Goal: Task Accomplishment & Management: Manage account settings

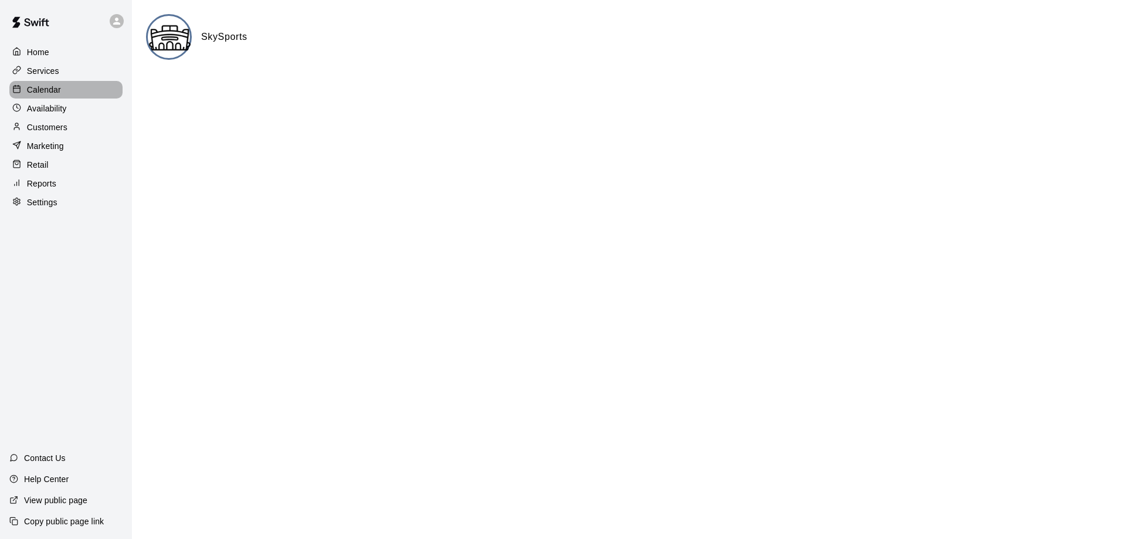
click at [47, 90] on p "Calendar" at bounding box center [44, 90] width 34 height 12
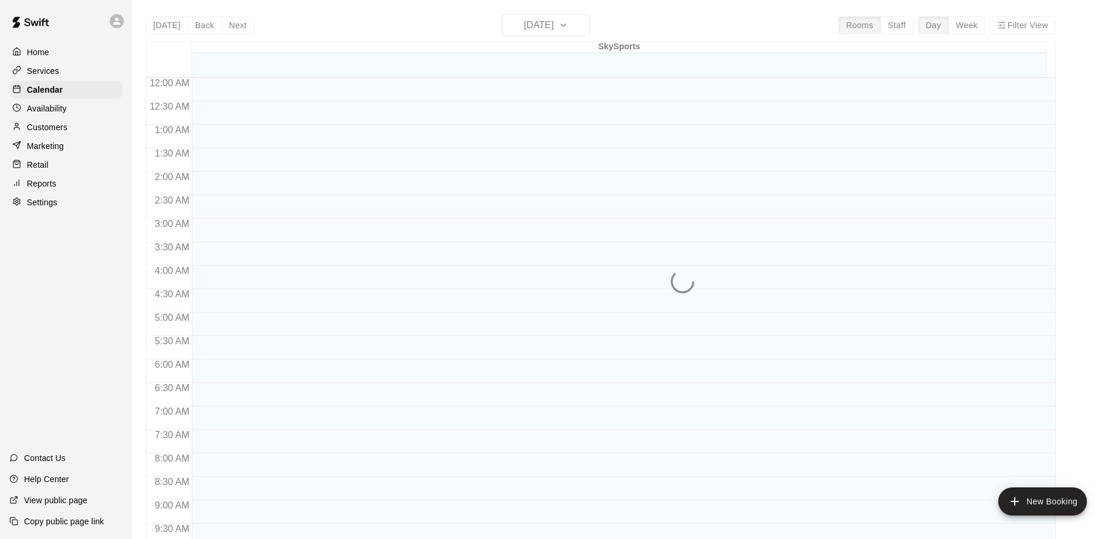
scroll to position [617, 0]
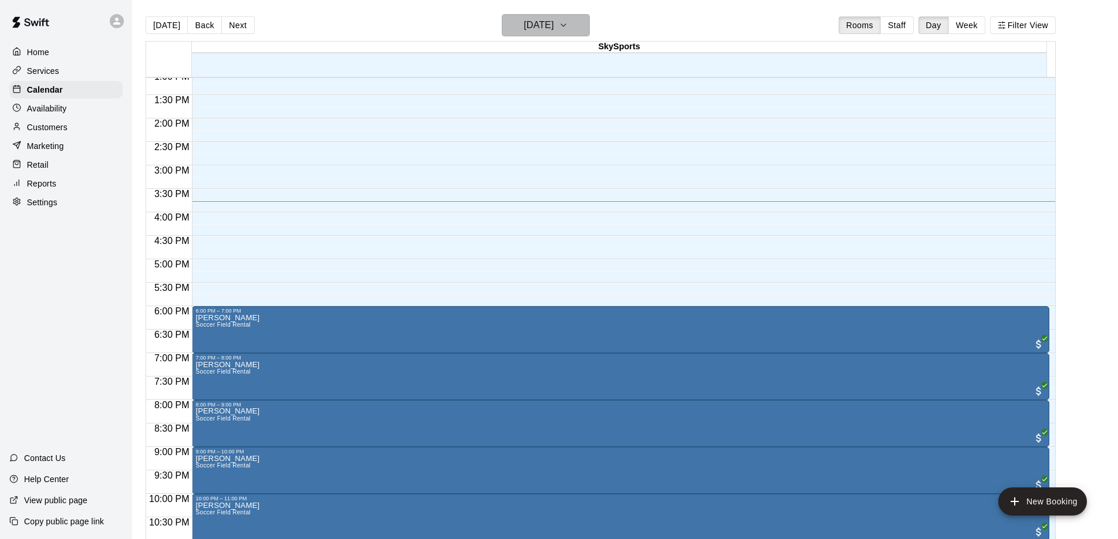
click at [590, 27] on button "Wednesday Aug 20" at bounding box center [546, 25] width 88 height 22
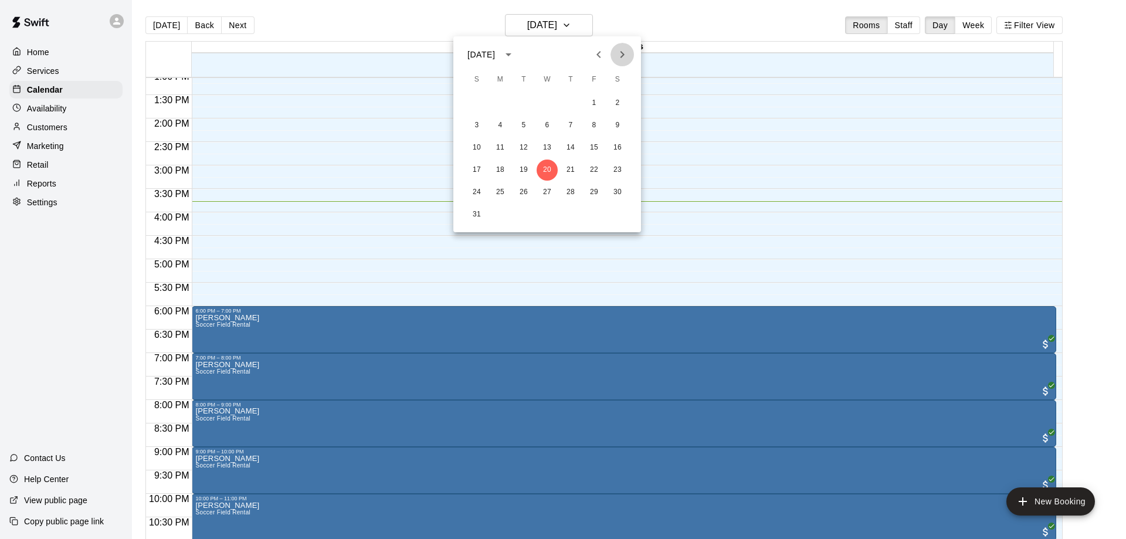
click at [621, 52] on icon "Next month" at bounding box center [623, 54] width 4 height 7
click at [572, 100] on button "4" at bounding box center [570, 103] width 21 height 21
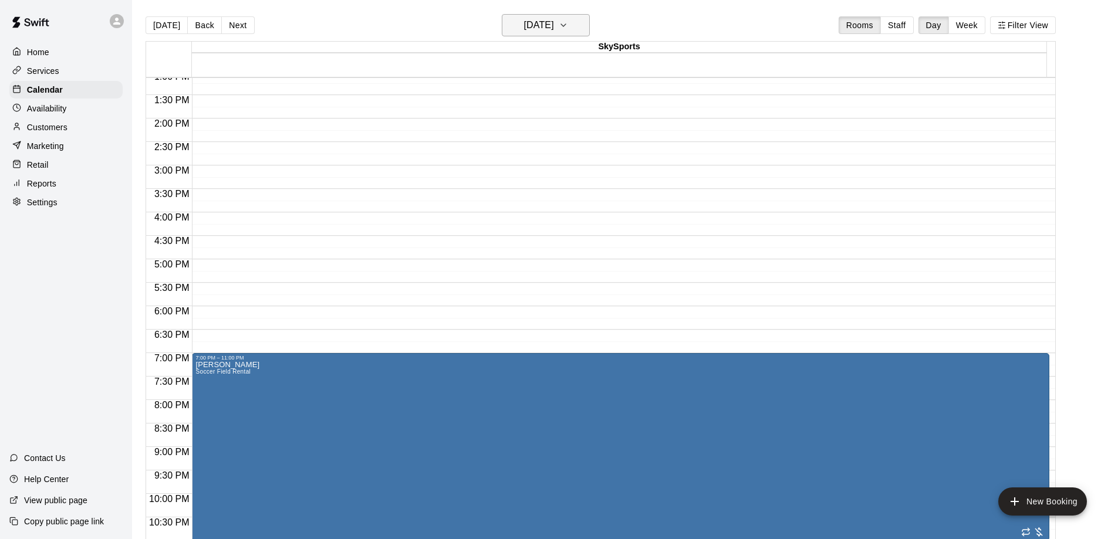
click at [568, 19] on icon "button" at bounding box center [563, 25] width 9 height 14
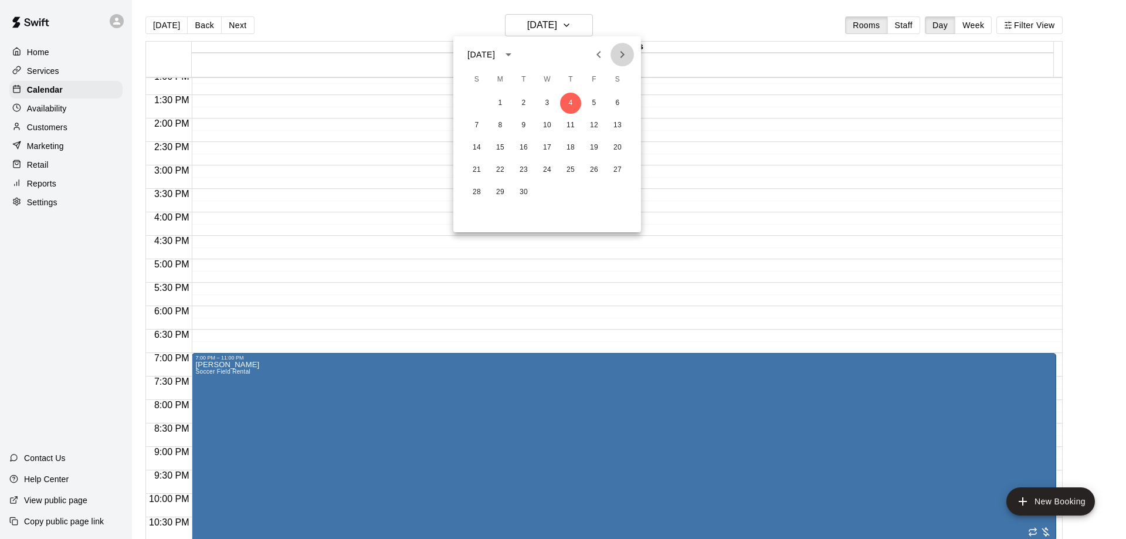
click at [618, 57] on icon "Next month" at bounding box center [622, 55] width 14 height 14
click at [621, 55] on icon "Next month" at bounding box center [622, 55] width 14 height 14
click at [528, 126] on button "4" at bounding box center [523, 125] width 21 height 21
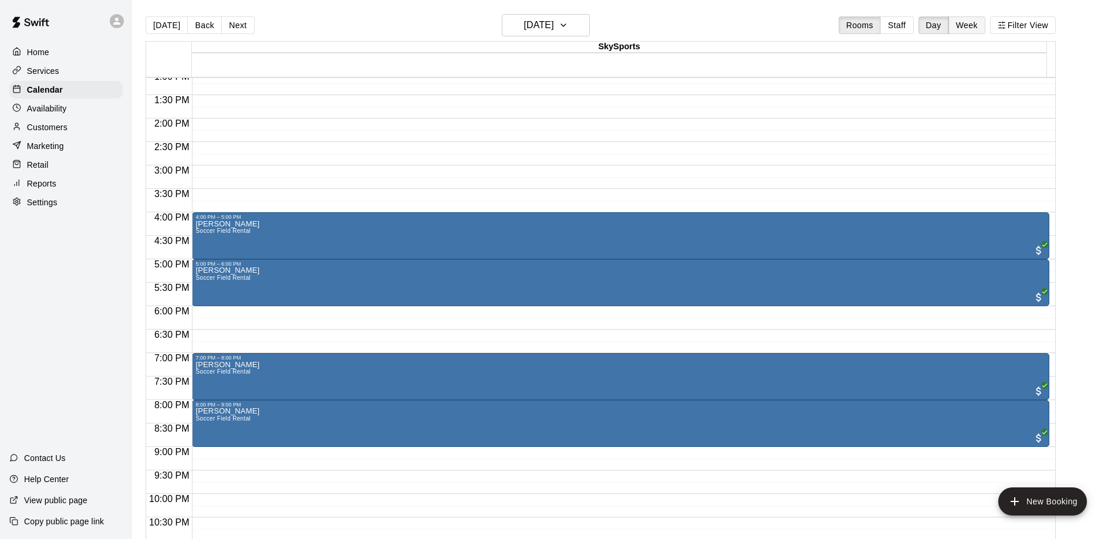
click at [982, 26] on button "Week" at bounding box center [966, 25] width 37 height 18
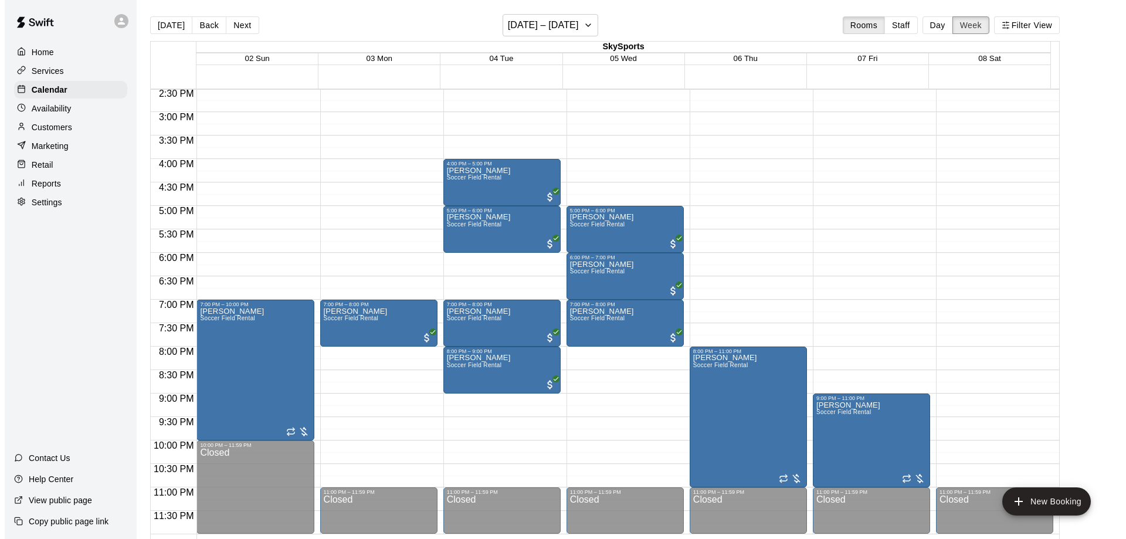
scroll to position [654, 0]
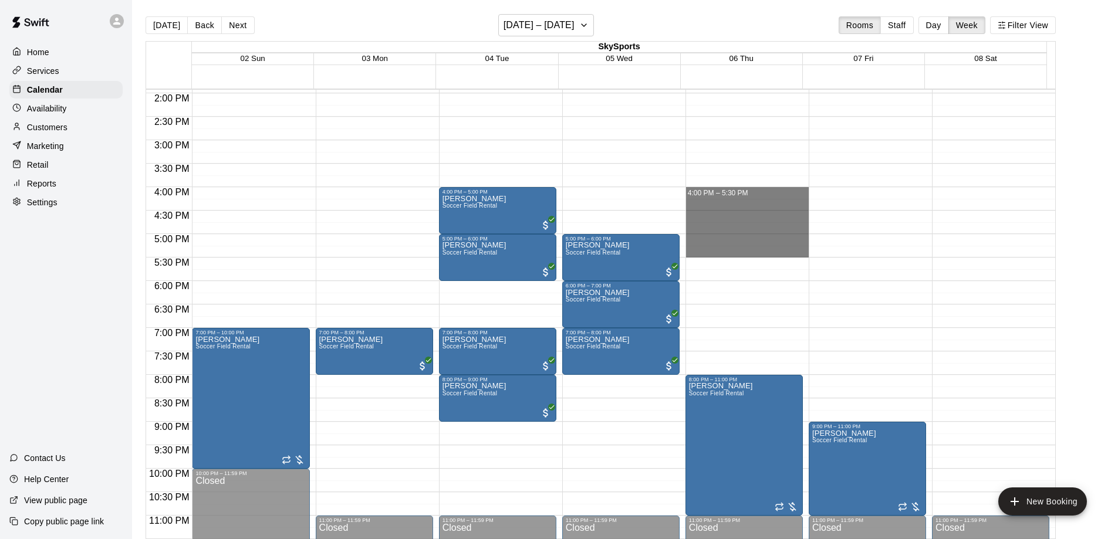
drag, startPoint x: 737, startPoint y: 191, endPoint x: 732, endPoint y: 257, distance: 66.5
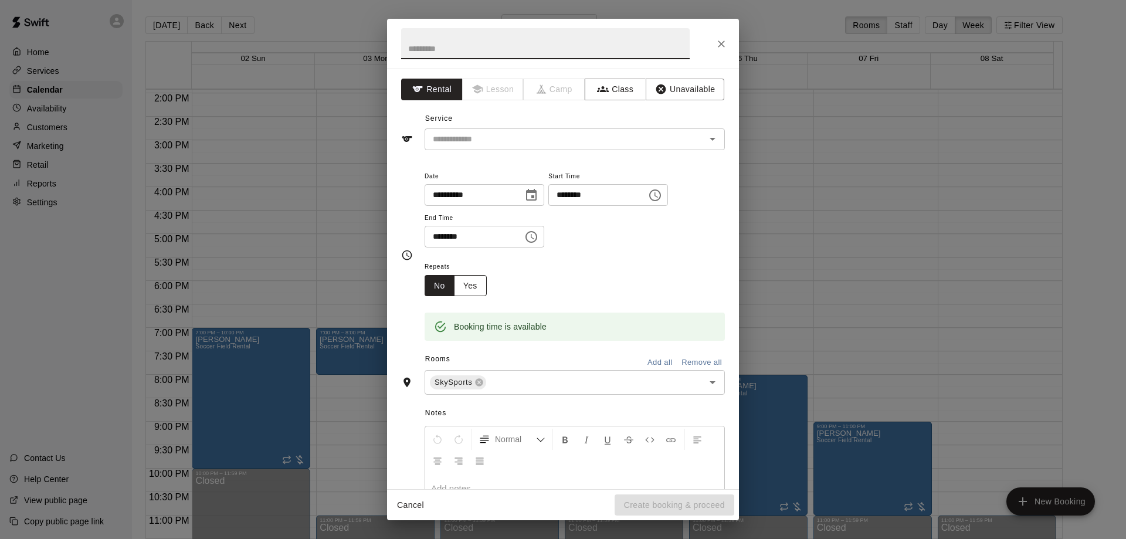
click at [473, 288] on button "Yes" at bounding box center [470, 286] width 33 height 22
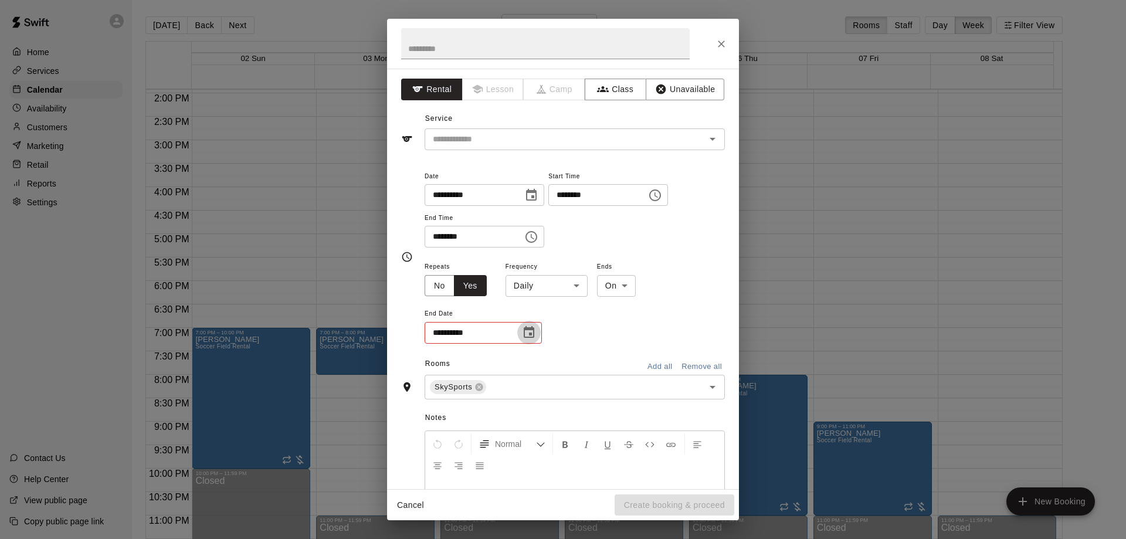
click at [529, 336] on icon "Choose date" at bounding box center [529, 333] width 14 height 14
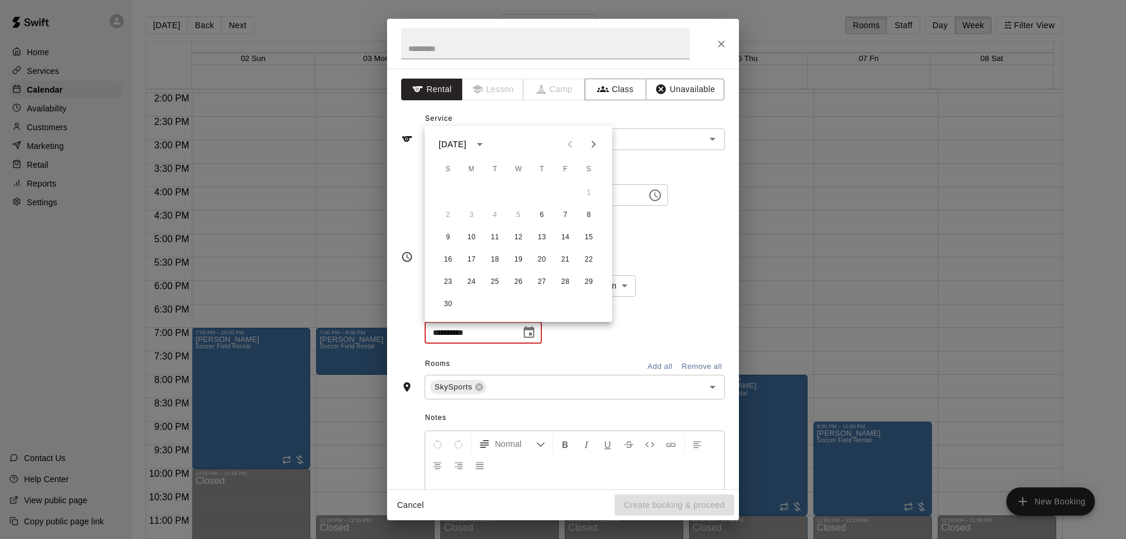
click at [590, 141] on icon "Next month" at bounding box center [594, 144] width 14 height 14
click at [537, 234] on button "18" at bounding box center [542, 237] width 21 height 21
type input "**********"
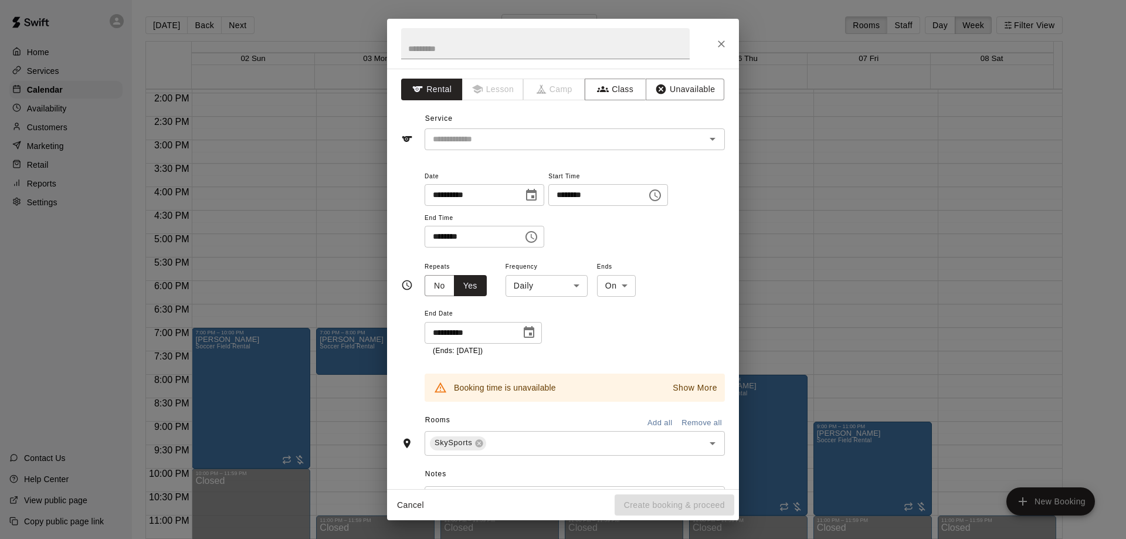
click at [539, 192] on icon "Choose date, selected date is Nov 6, 2025" at bounding box center [532, 195] width 14 height 14
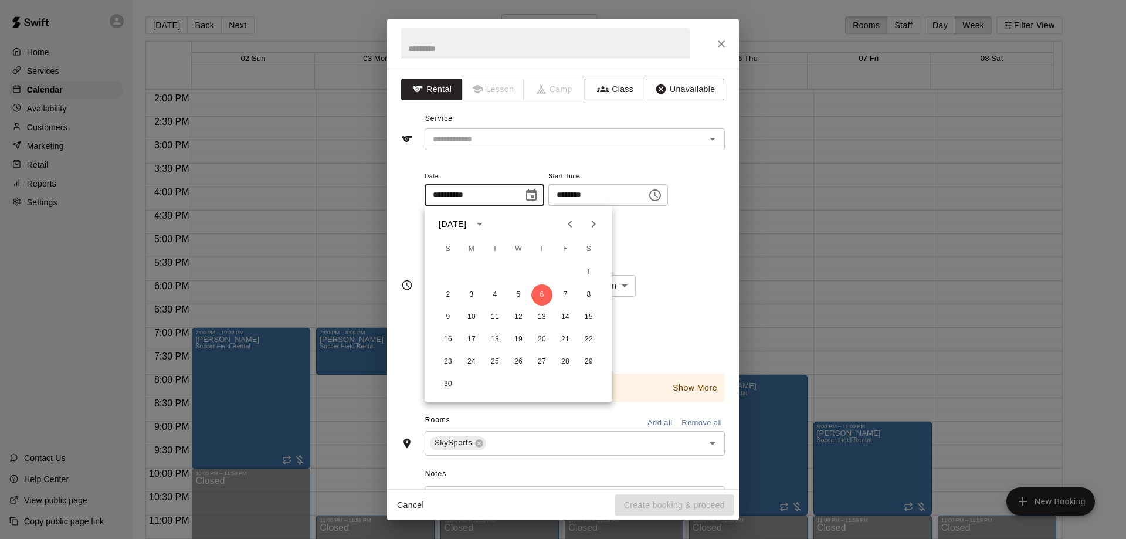
click at [570, 222] on icon "Previous month" at bounding box center [570, 224] width 14 height 14
click at [594, 218] on icon "Next month" at bounding box center [594, 224] width 14 height 14
click at [544, 339] on button "20" at bounding box center [542, 339] width 21 height 21
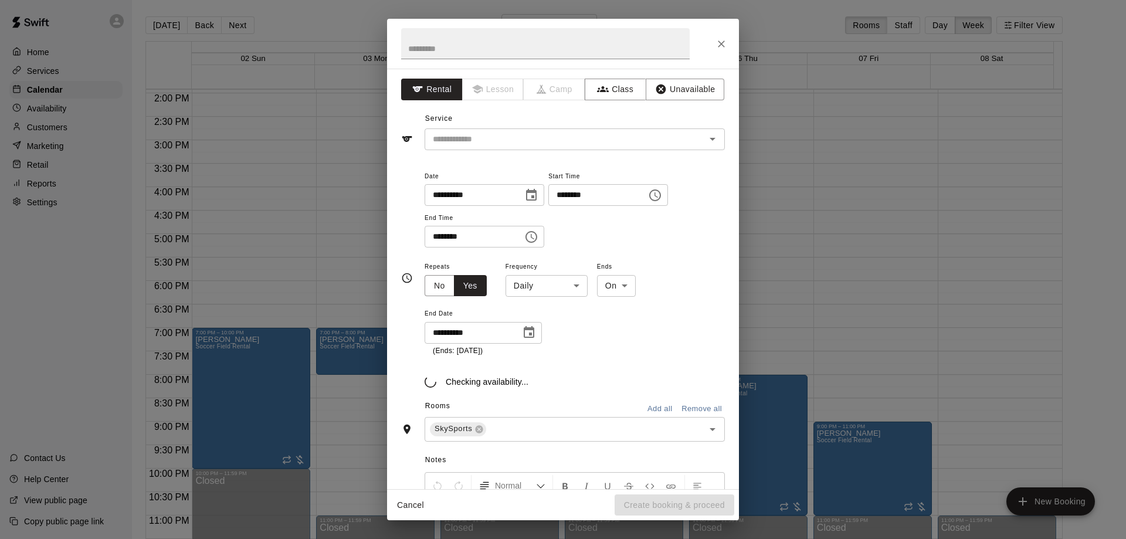
type input "**********"
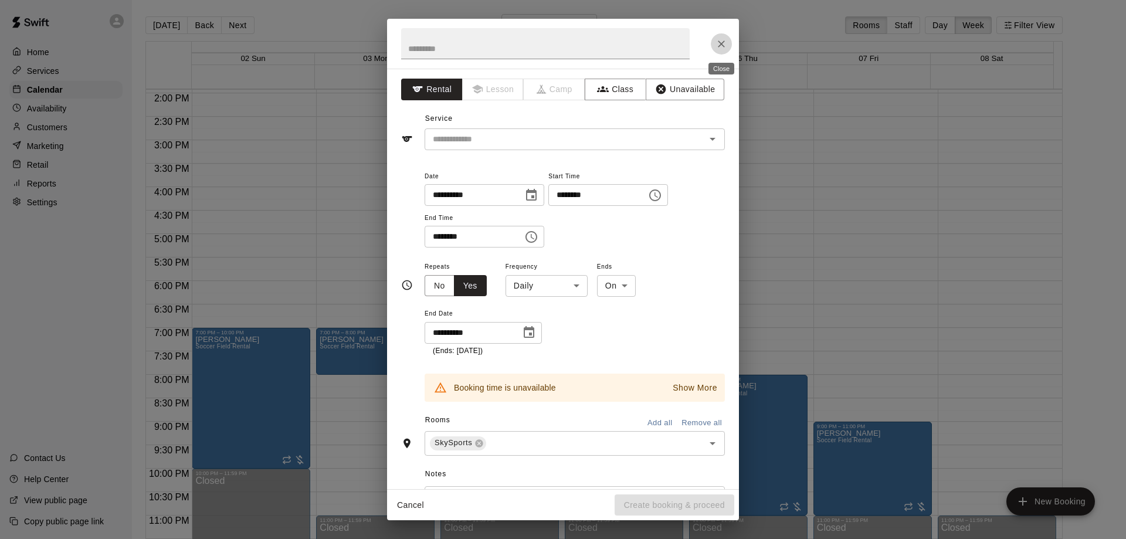
click at [723, 42] on icon "Close" at bounding box center [721, 43] width 7 height 7
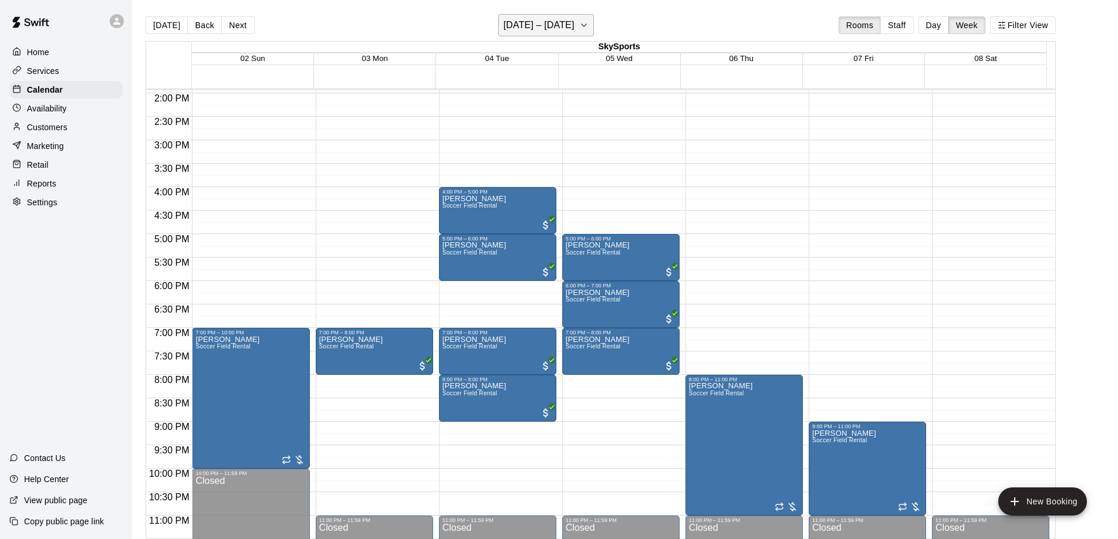
click at [588, 28] on icon "button" at bounding box center [583, 25] width 9 height 14
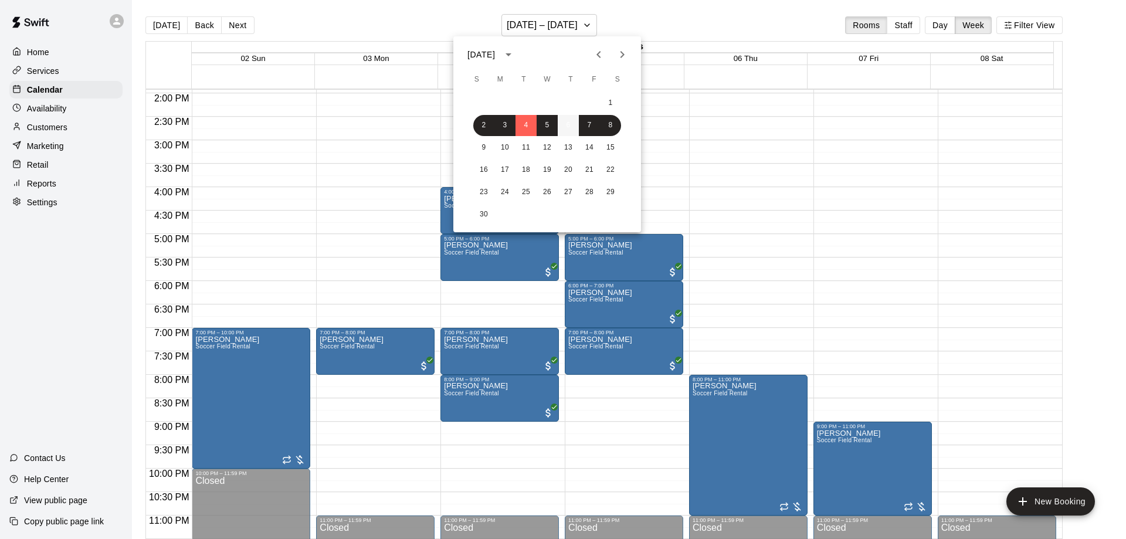
click at [567, 124] on button "6" at bounding box center [568, 125] width 21 height 21
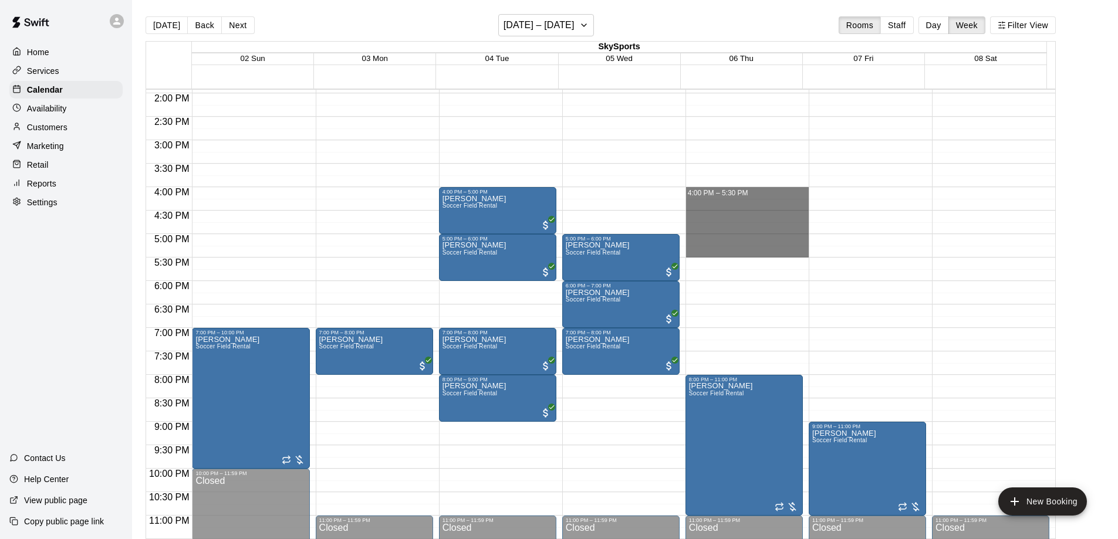
drag, startPoint x: 728, startPoint y: 189, endPoint x: 718, endPoint y: 252, distance: 64.1
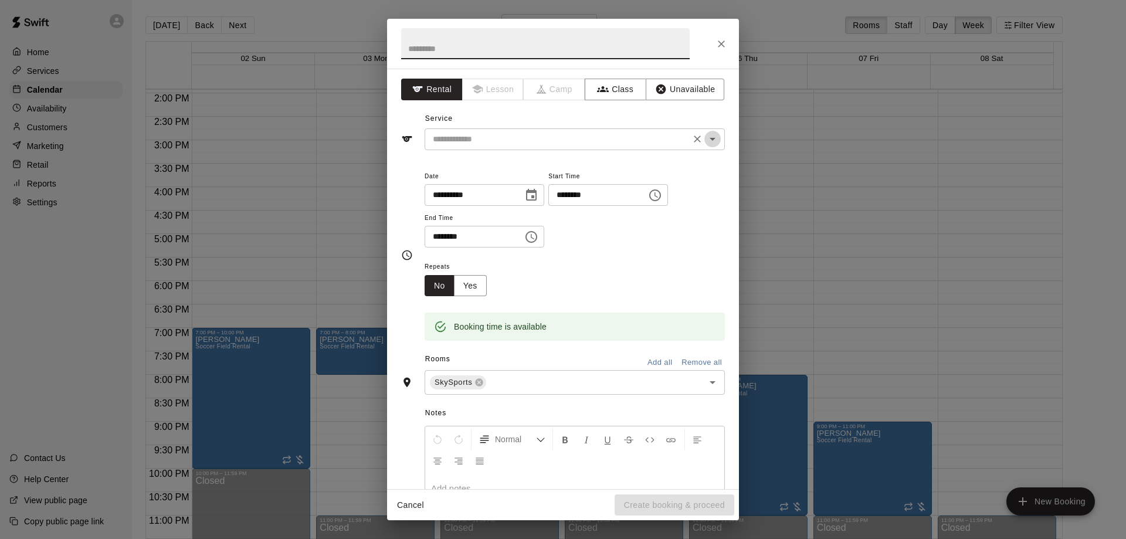
click at [708, 143] on icon "Open" at bounding box center [713, 139] width 14 height 14
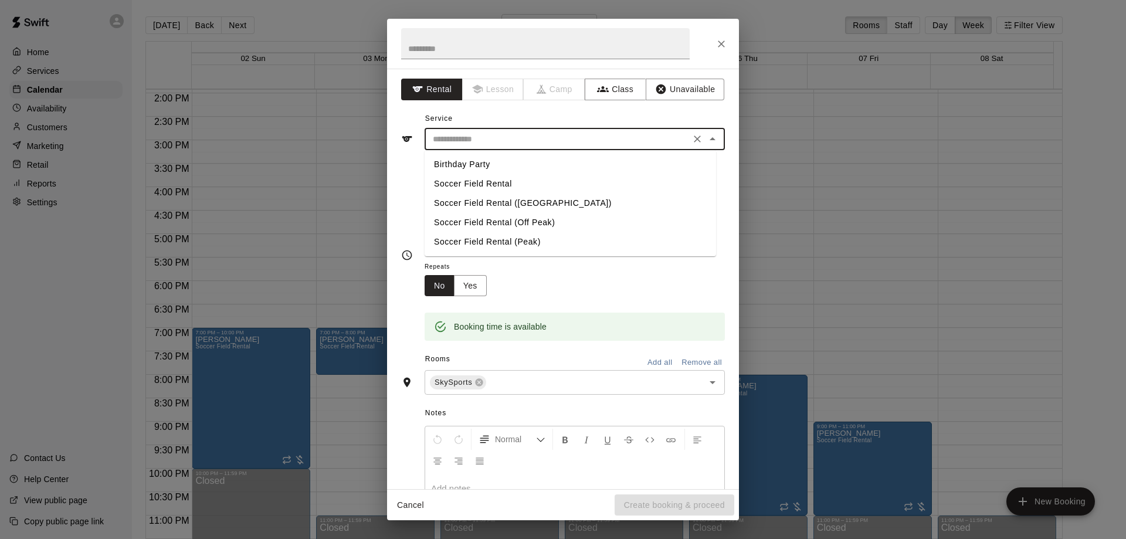
click at [546, 185] on li "Soccer Field Rental" at bounding box center [571, 183] width 292 height 19
type input "**********"
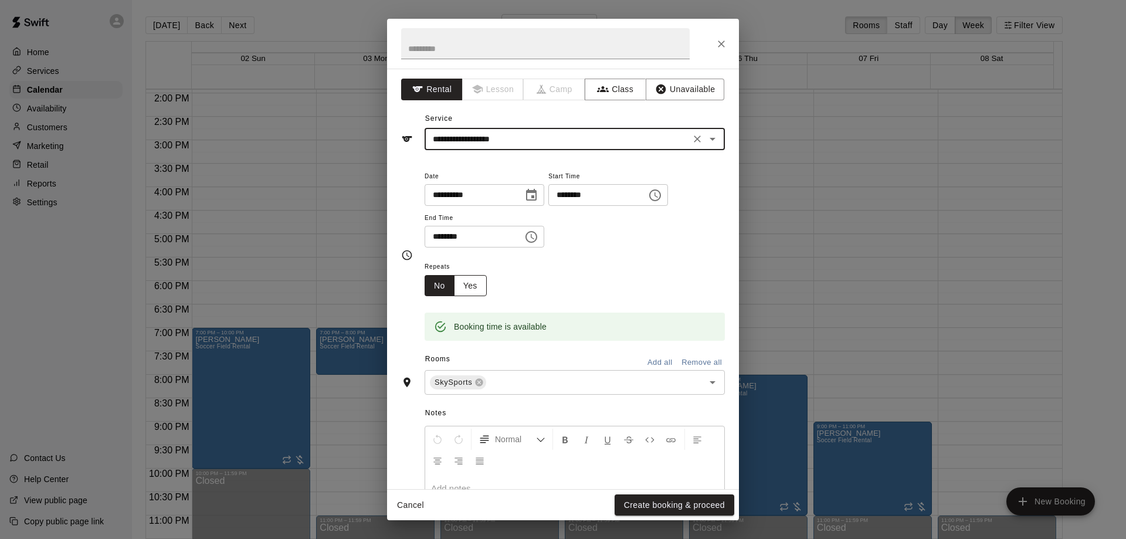
click at [468, 283] on button "Yes" at bounding box center [470, 286] width 33 height 22
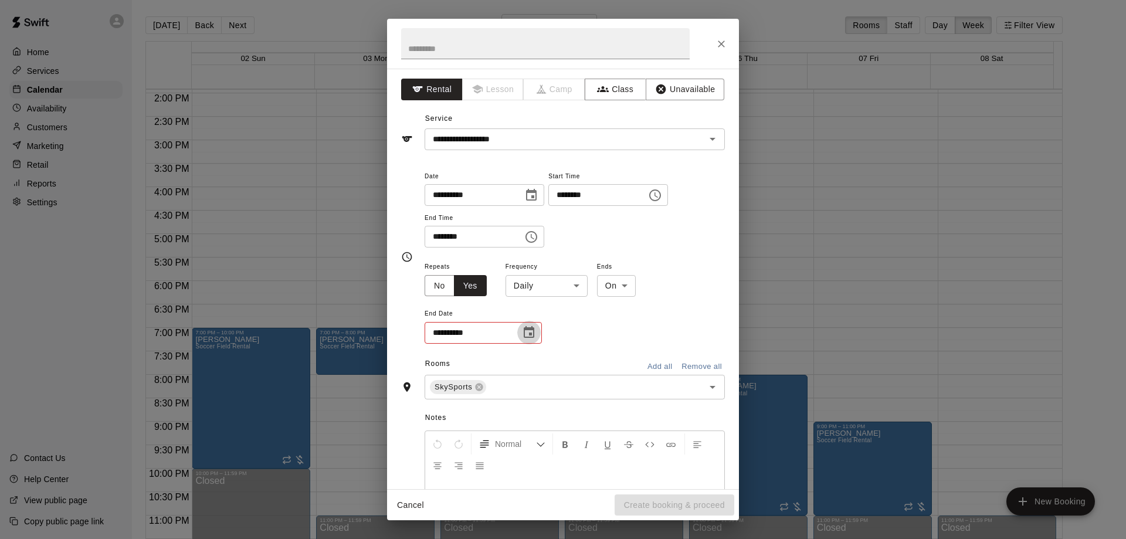
click at [535, 334] on icon "Choose date" at bounding box center [529, 333] width 14 height 14
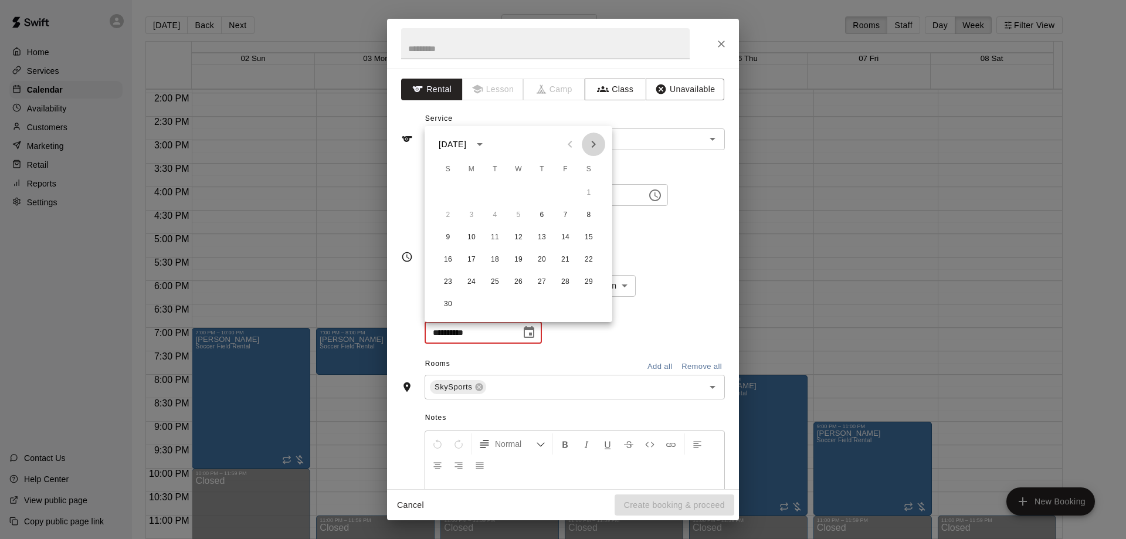
click at [597, 142] on icon "Next month" at bounding box center [594, 144] width 14 height 14
click at [547, 240] on button "18" at bounding box center [542, 237] width 21 height 21
type input "**********"
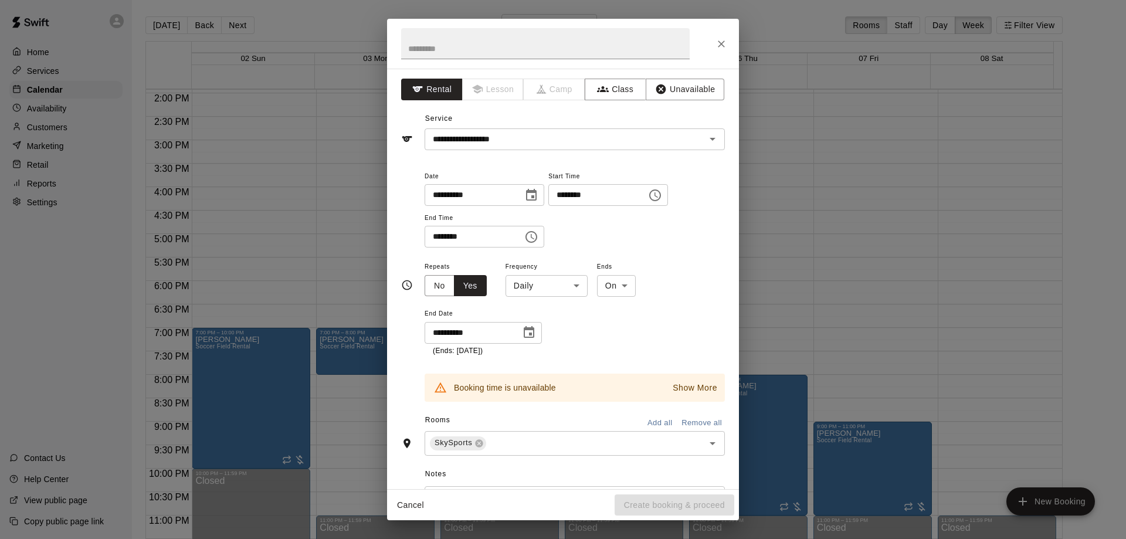
click at [576, 289] on body "Home Services Calendar Availability Customers Marketing Retail Reports Settings…" at bounding box center [563, 279] width 1126 height 558
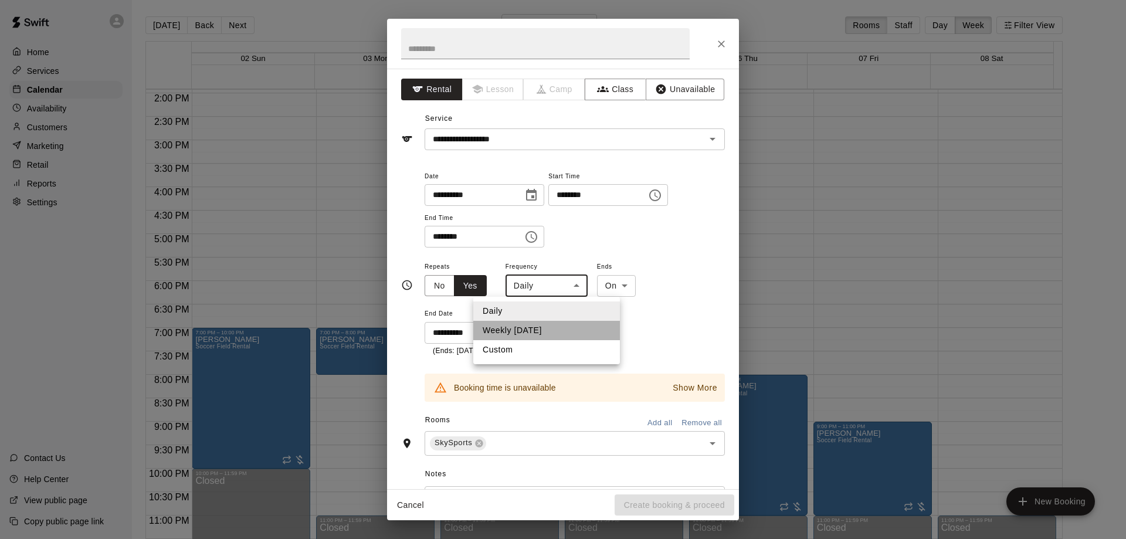
click at [544, 331] on li "Weekly on Thursday" at bounding box center [546, 330] width 147 height 19
type input "******"
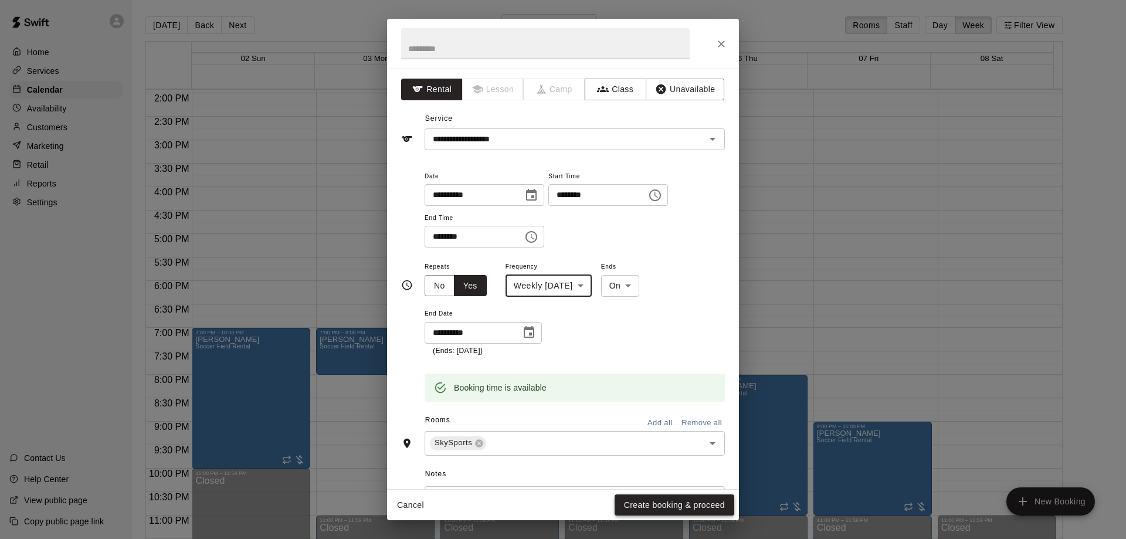
click at [668, 502] on button "Create booking & proceed" at bounding box center [675, 506] width 120 height 22
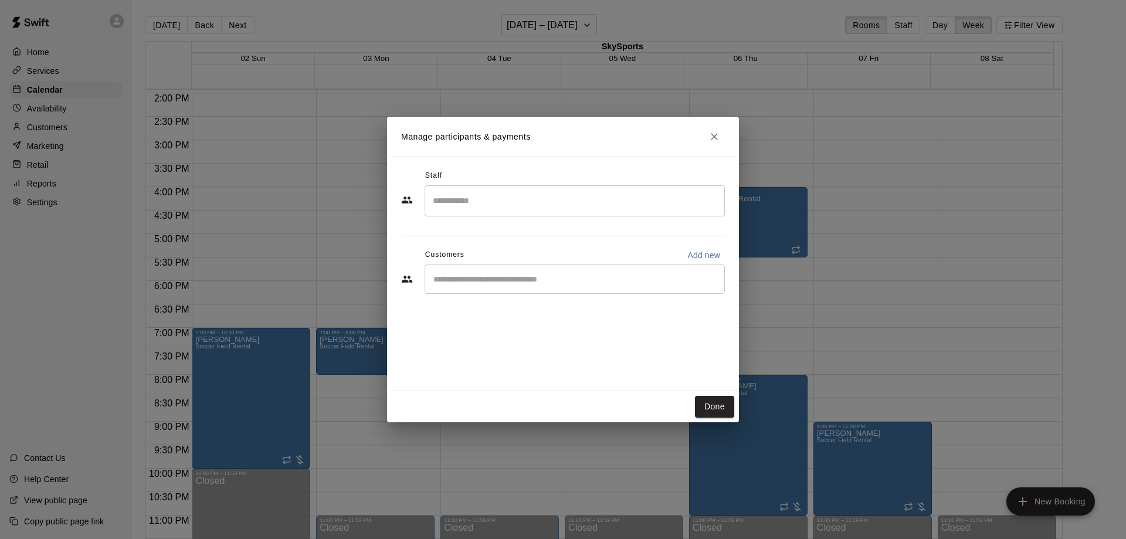
click at [640, 288] on div "​" at bounding box center [575, 279] width 300 height 29
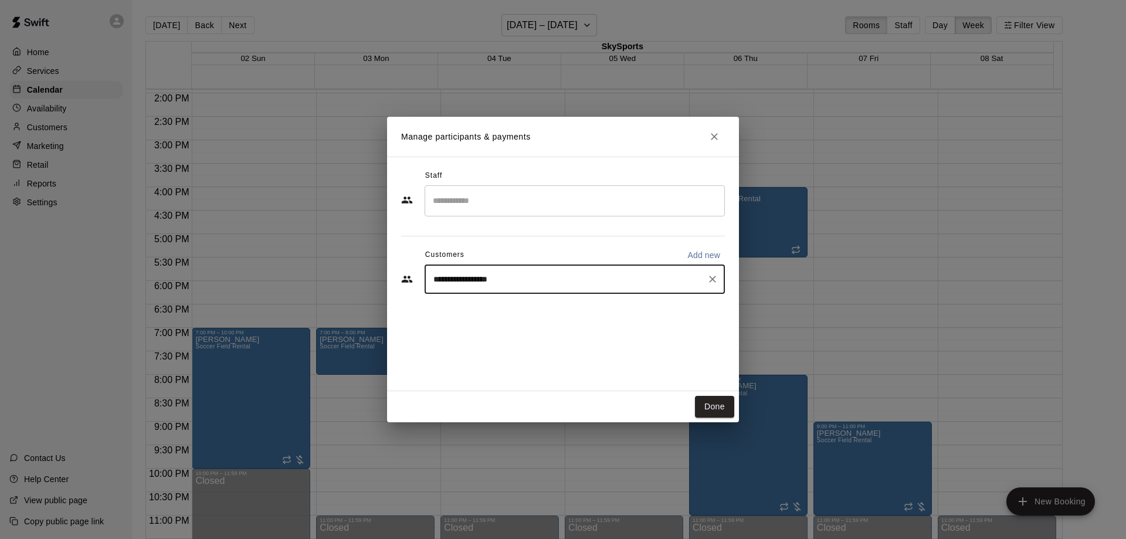
type input "**********"
click at [698, 255] on p "Add new" at bounding box center [704, 255] width 33 height 12
select select "**"
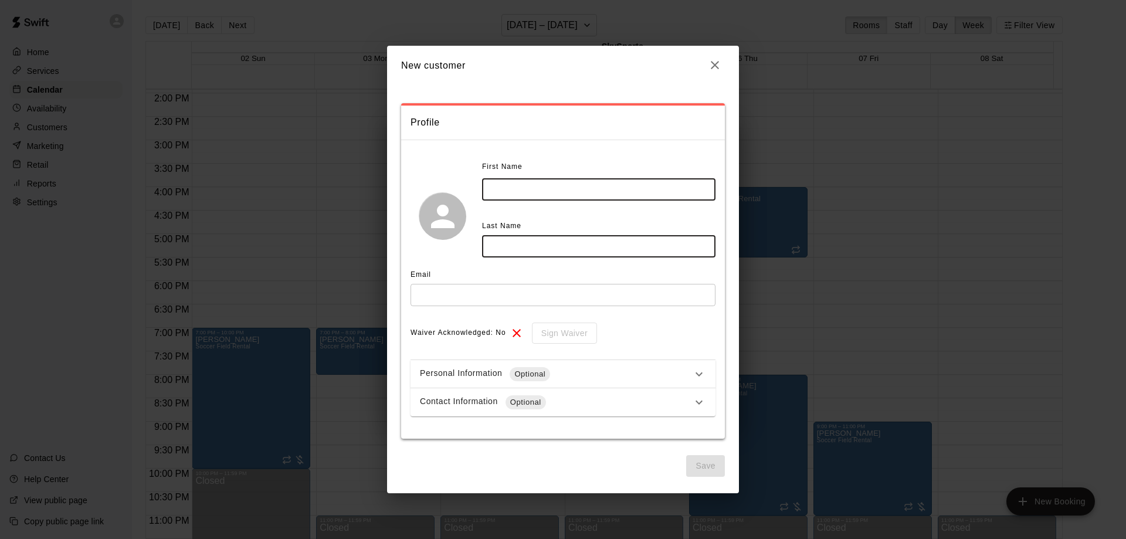
click at [503, 192] on input "text" at bounding box center [599, 189] width 234 height 22
type input "****"
type input "**********"
click at [482, 289] on input "text" at bounding box center [563, 295] width 305 height 22
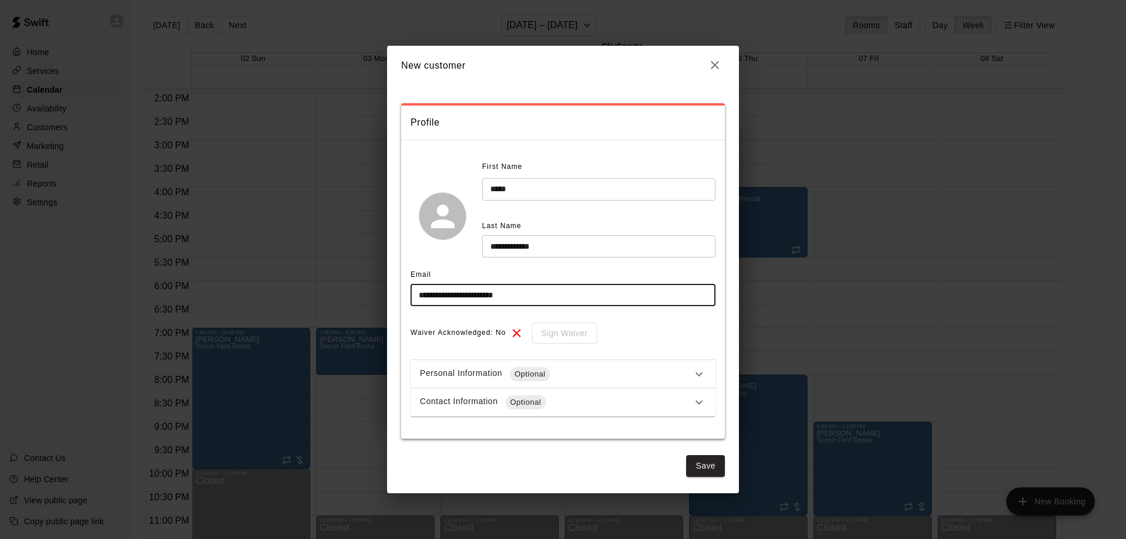
type input "**********"
click at [708, 377] on div "Personal Information Optional" at bounding box center [563, 374] width 305 height 28
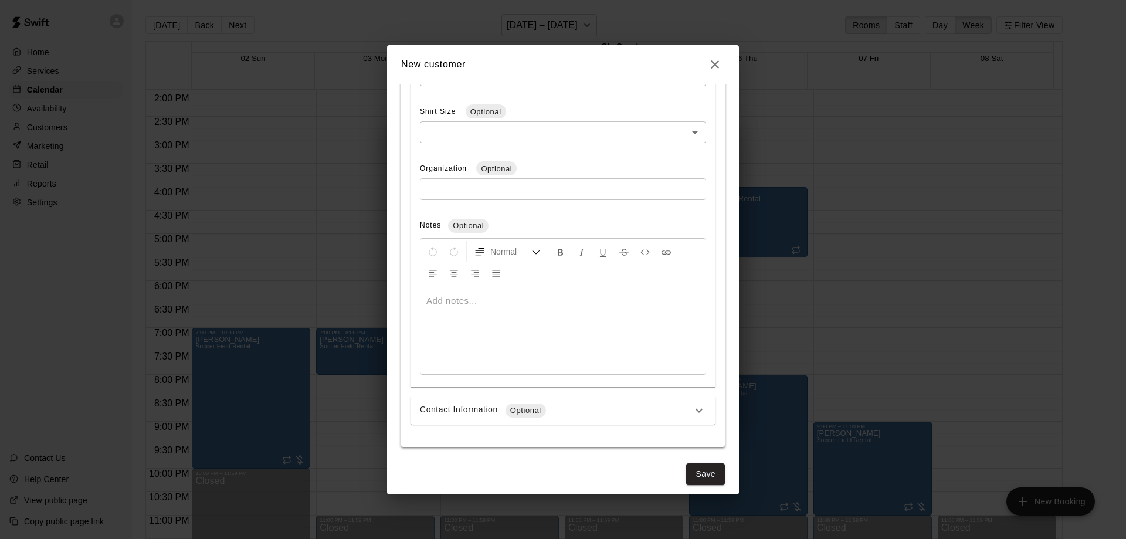
scroll to position [438, 0]
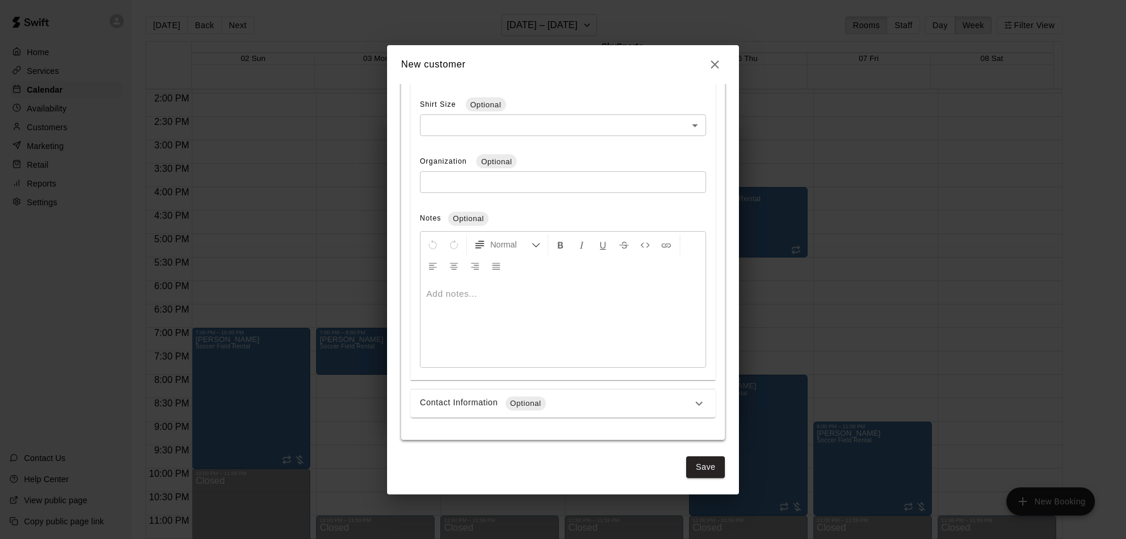
click at [680, 397] on div "Contact Information Optional" at bounding box center [556, 404] width 272 height 14
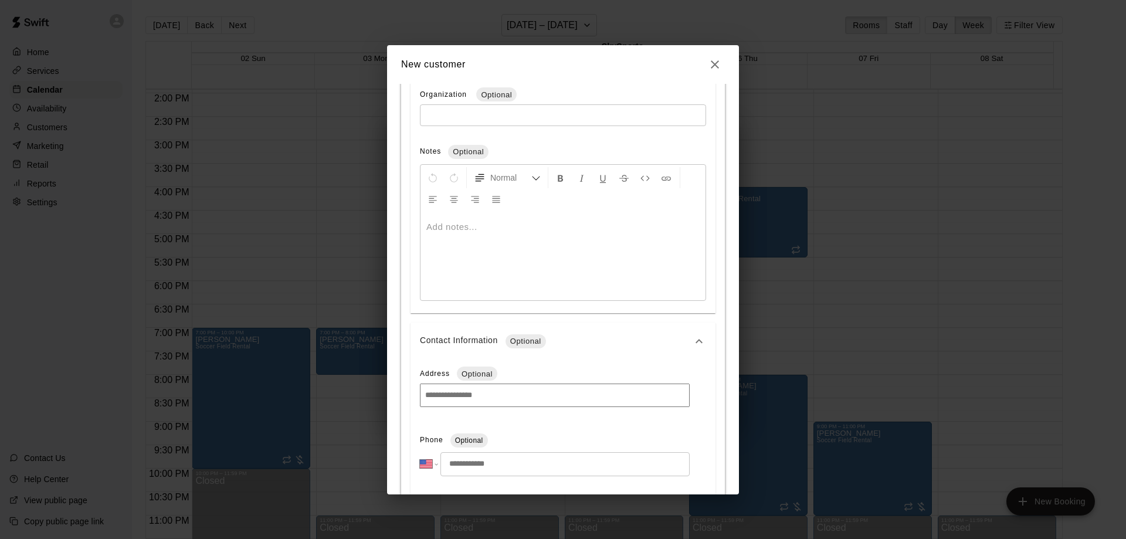
scroll to position [556, 0]
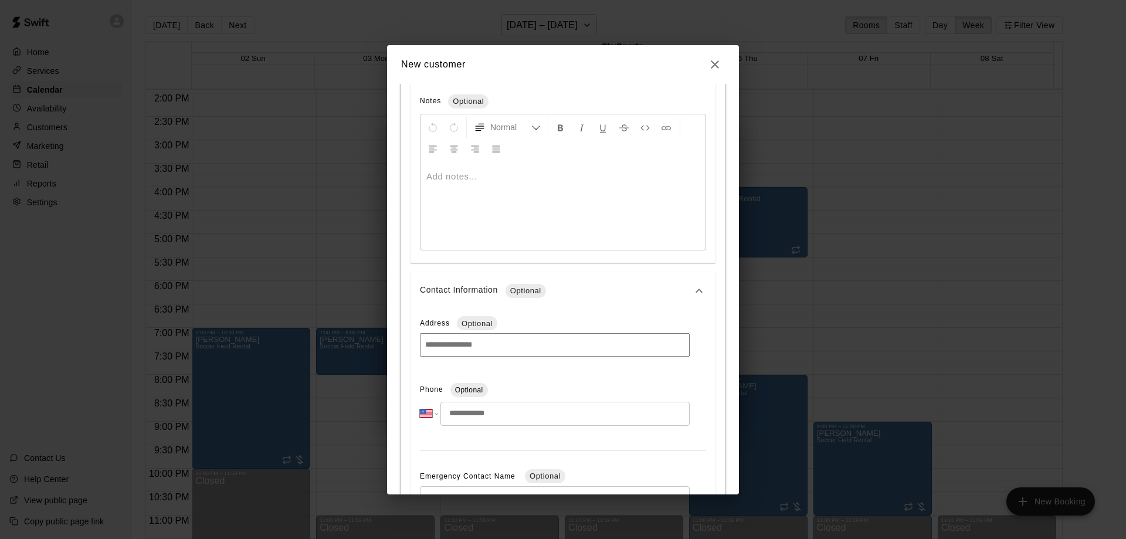
click at [500, 415] on input "tel" at bounding box center [565, 414] width 249 height 24
type input "**********"
click at [571, 455] on div "**********" at bounding box center [563, 493] width 305 height 367
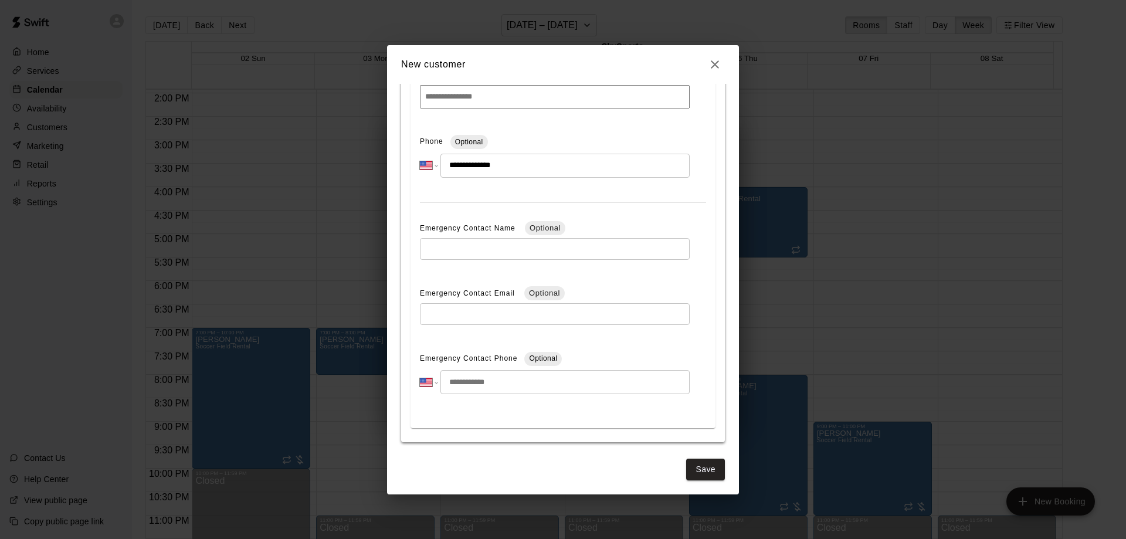
scroll to position [807, 0]
click at [691, 459] on button "Save" at bounding box center [705, 467] width 39 height 22
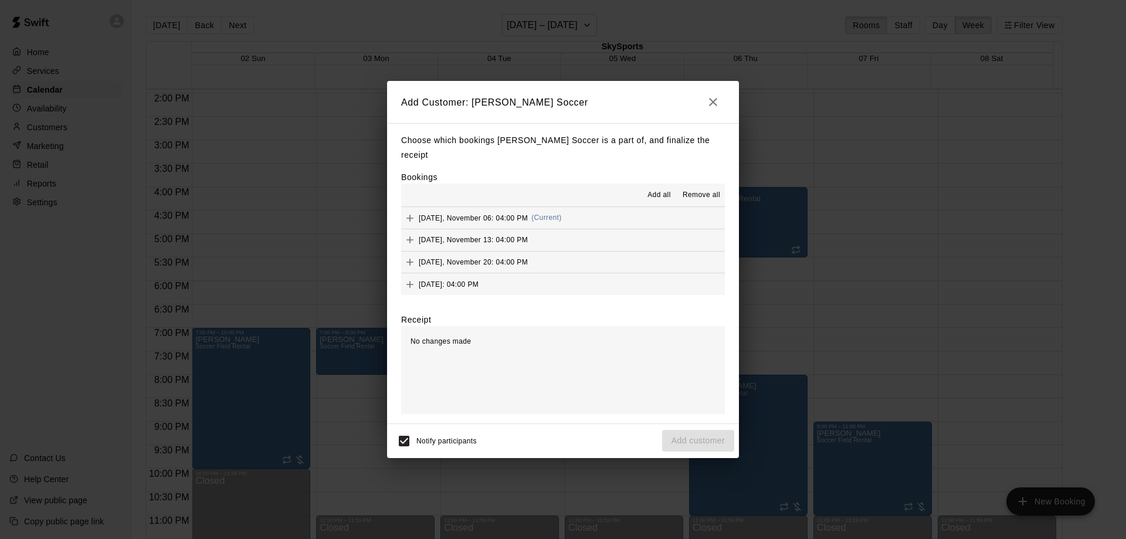
click at [666, 190] on span "Add all" at bounding box center [659, 196] width 23 height 12
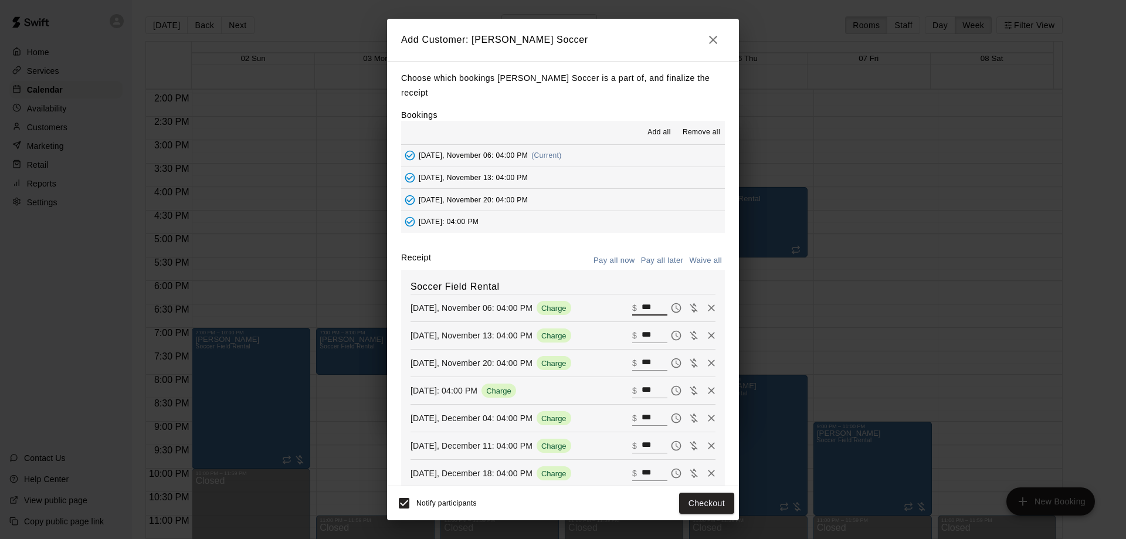
drag, startPoint x: 639, startPoint y: 306, endPoint x: 606, endPoint y: 305, distance: 32.9
click at [606, 305] on div "Thursday, November 06: 04:00 PM Charge ​ $ ***" at bounding box center [563, 308] width 305 height 18
type input "******"
click at [640, 327] on div "Soccer Field Rental Thursday, November 06: 04:00 PM Charge ​ $ ****** Thursday,…" at bounding box center [563, 384] width 324 height 228
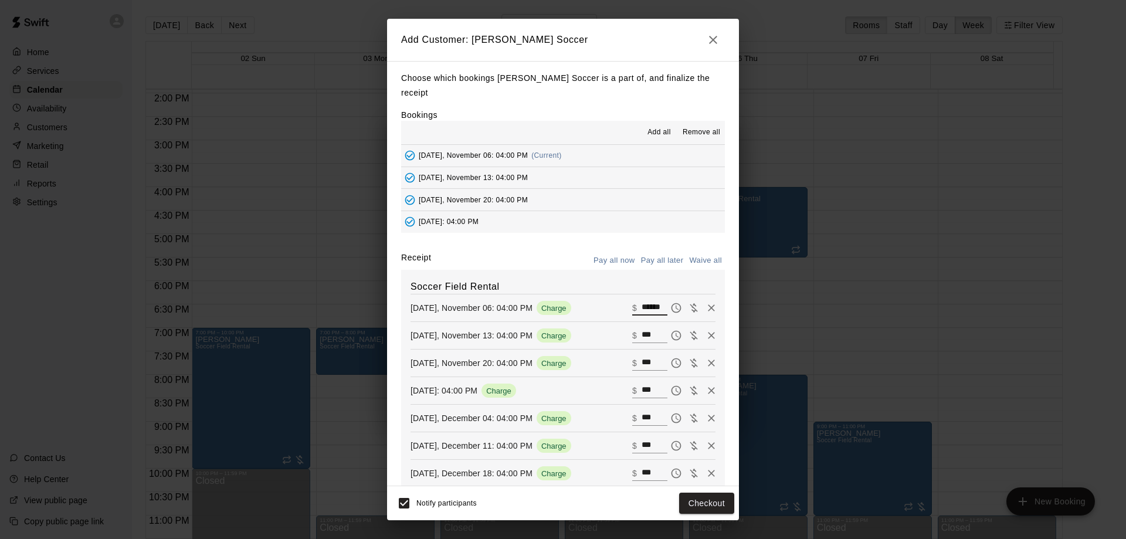
scroll to position [0, 0]
click at [642, 336] on input "***" at bounding box center [655, 335] width 26 height 15
type input "*"
type input "******"
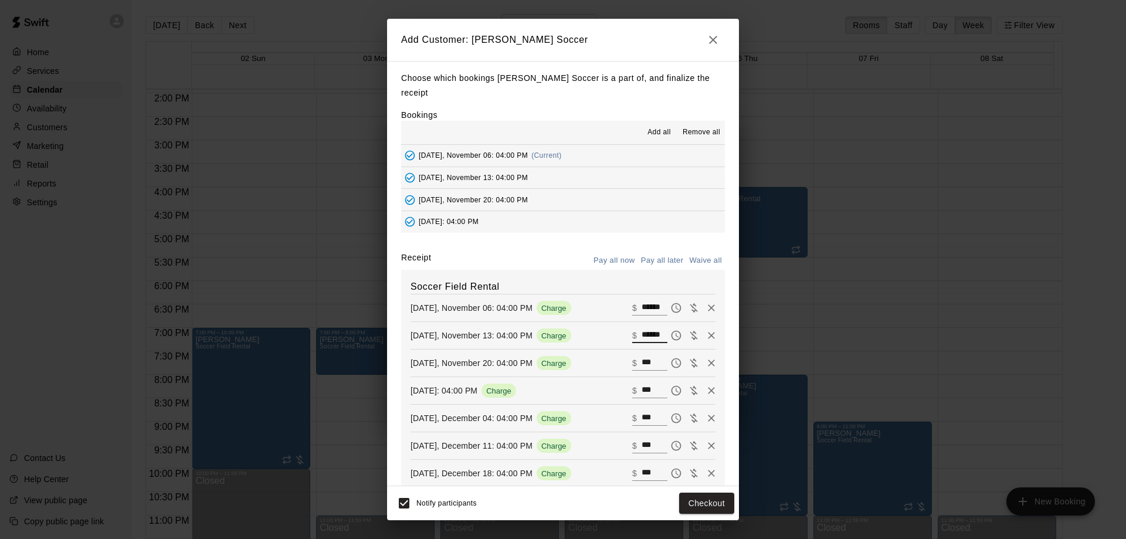
scroll to position [0, 0]
click at [642, 362] on input "***" at bounding box center [655, 363] width 26 height 15
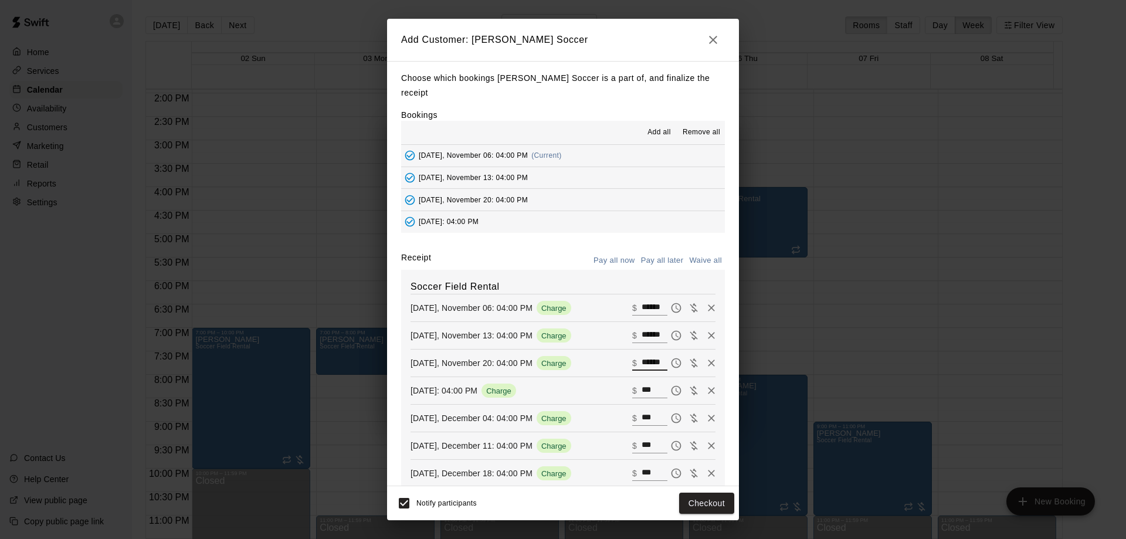
type input "******"
click at [642, 393] on input "***" at bounding box center [655, 390] width 26 height 15
click at [708, 393] on icon "Remove" at bounding box center [711, 391] width 7 height 7
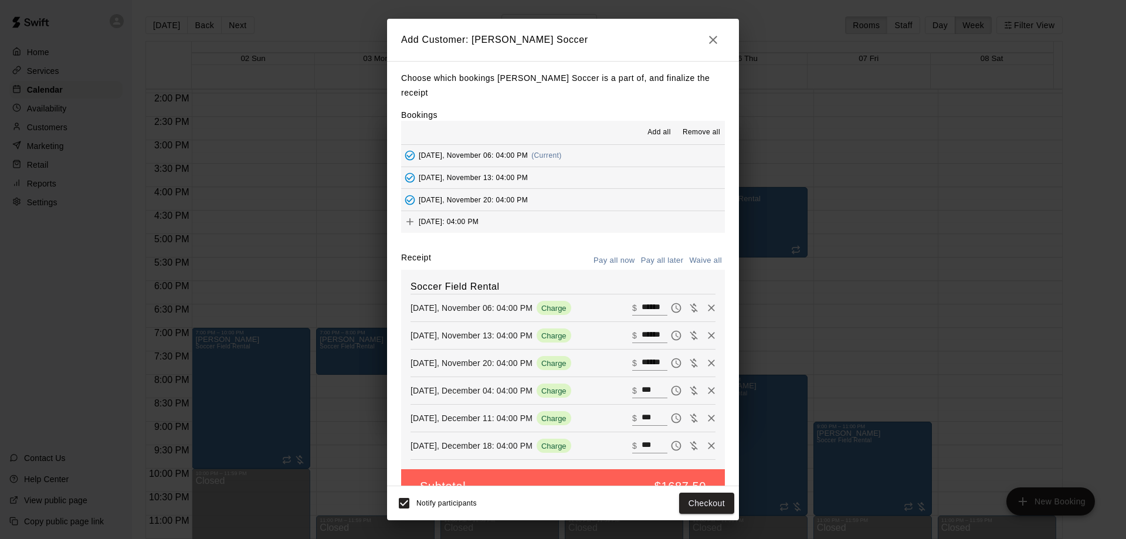
click at [644, 394] on input "***" at bounding box center [655, 390] width 26 height 15
click at [632, 386] on p "$" at bounding box center [634, 391] width 5 height 12
click at [642, 388] on input "***" at bounding box center [655, 390] width 26 height 15
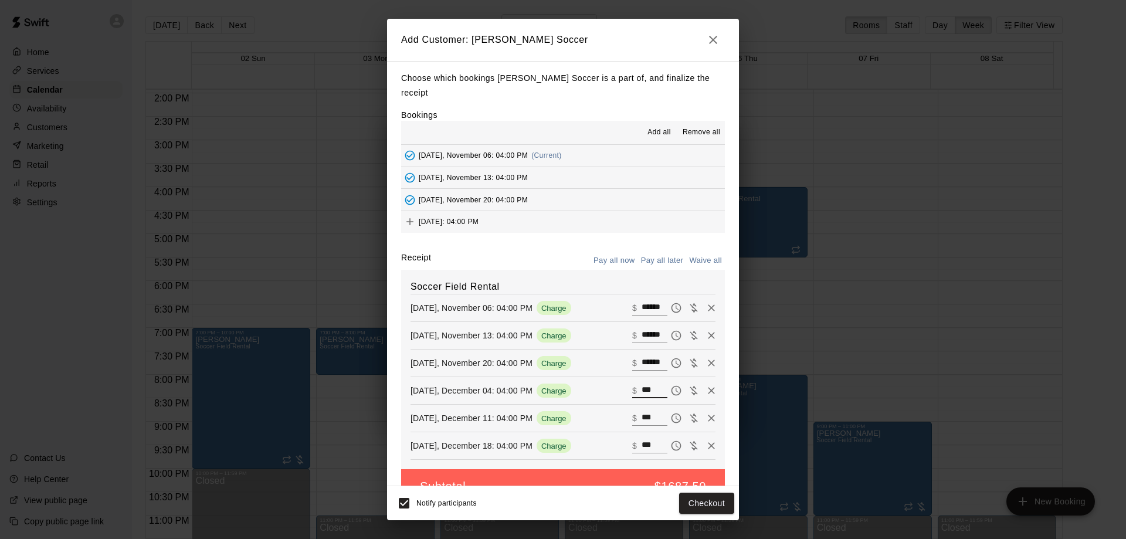
click at [642, 388] on input "***" at bounding box center [655, 390] width 26 height 15
type input "******"
click at [642, 415] on input "***" at bounding box center [655, 418] width 26 height 15
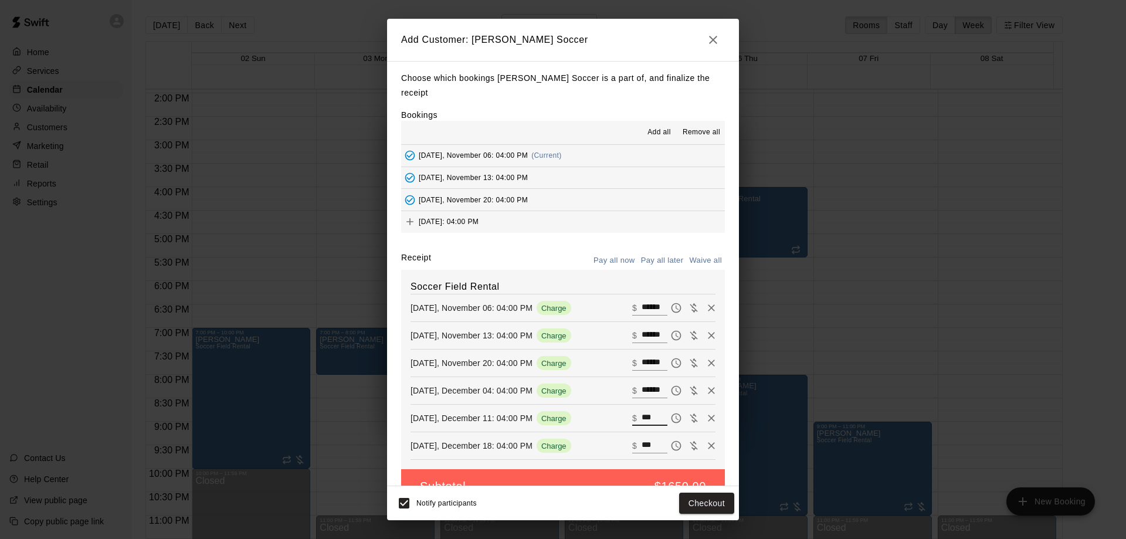
click at [642, 415] on input "***" at bounding box center [655, 418] width 26 height 15
type input "******"
click at [642, 444] on input "***" at bounding box center [655, 445] width 26 height 15
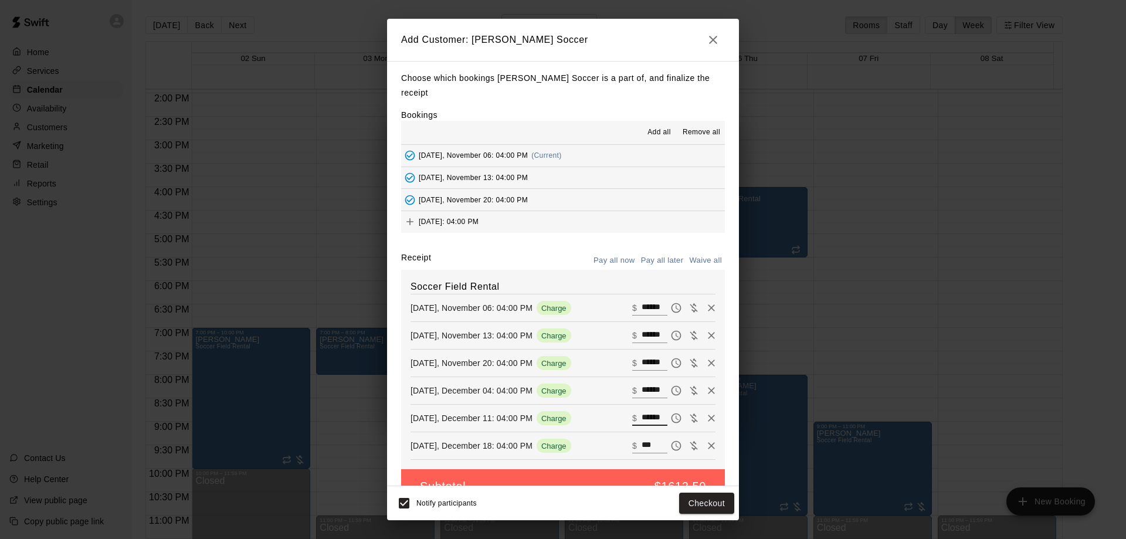
scroll to position [0, 0]
click at [642, 444] on input "***" at bounding box center [655, 445] width 26 height 15
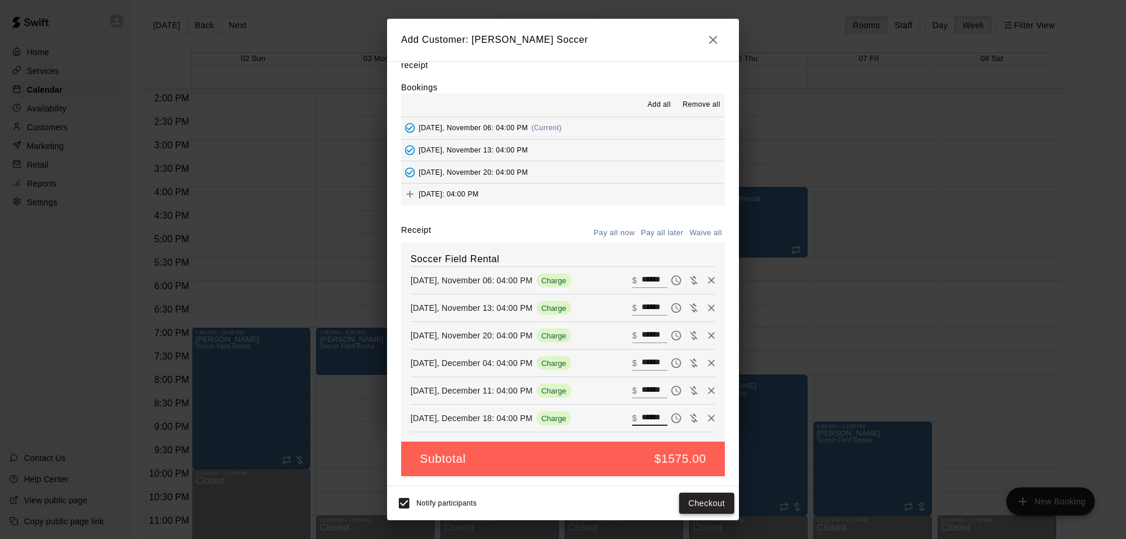
type input "******"
click at [701, 506] on button "Checkout" at bounding box center [706, 504] width 55 height 22
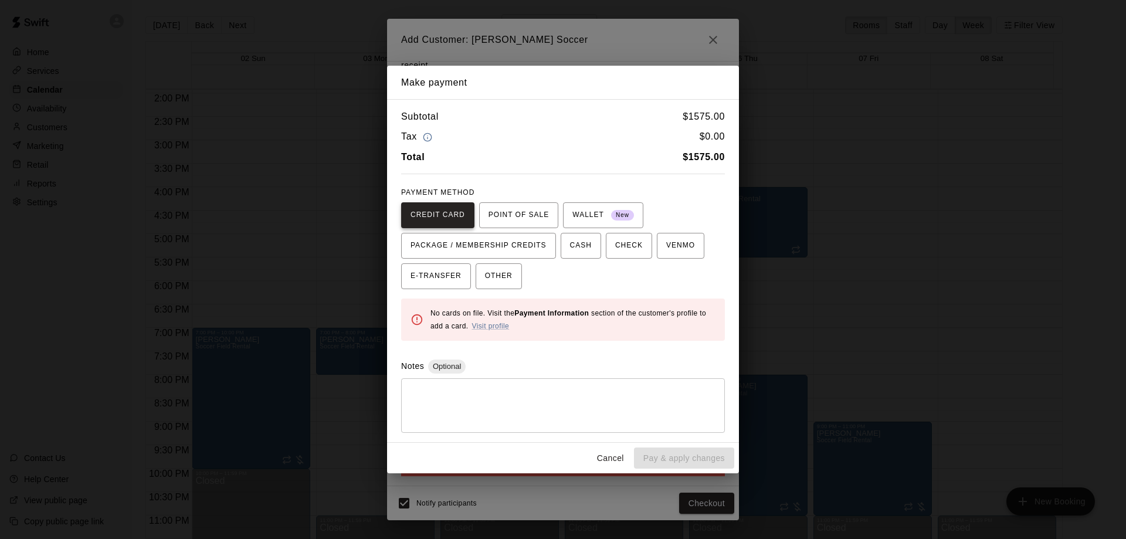
click at [443, 214] on span "CREDIT CARD" at bounding box center [438, 215] width 55 height 19
click at [496, 324] on link "Visit profile" at bounding box center [491, 326] width 38 height 8
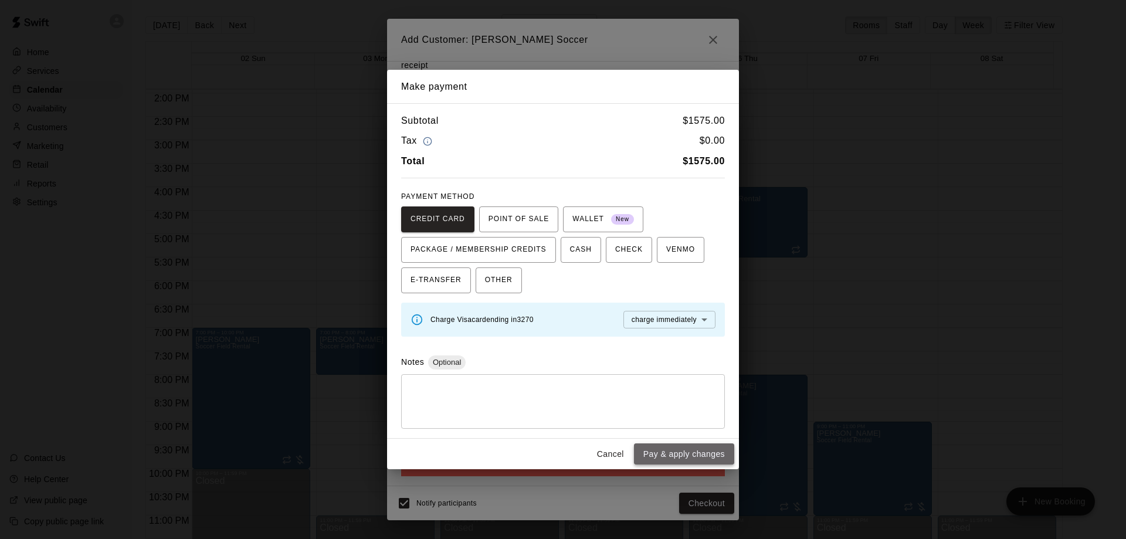
click at [688, 450] on button "Pay & apply changes" at bounding box center [684, 455] width 100 height 22
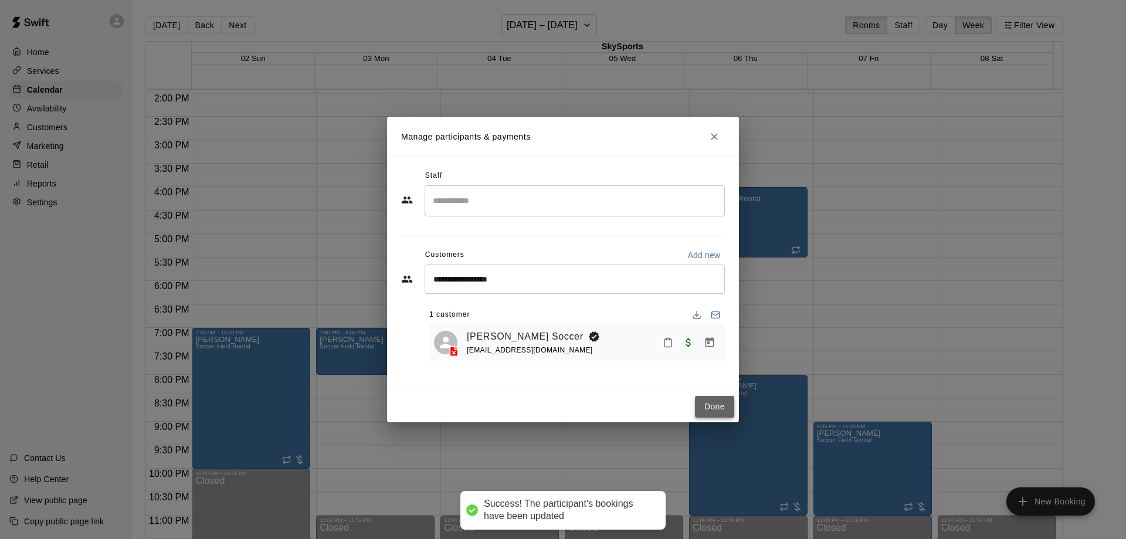
click at [710, 405] on button "Done" at bounding box center [714, 407] width 39 height 22
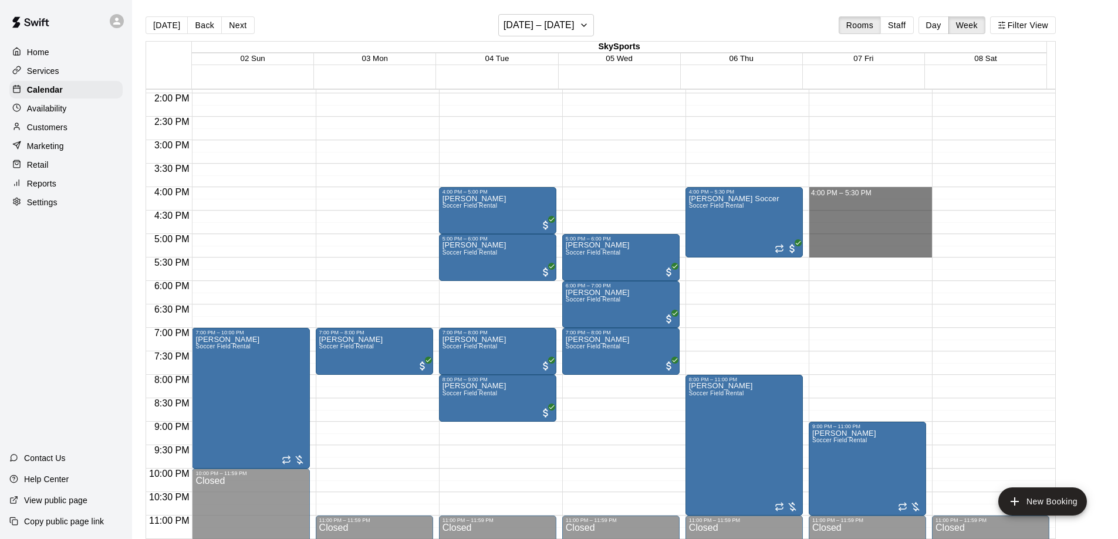
drag, startPoint x: 861, startPoint y: 191, endPoint x: 861, endPoint y: 249, distance: 58.7
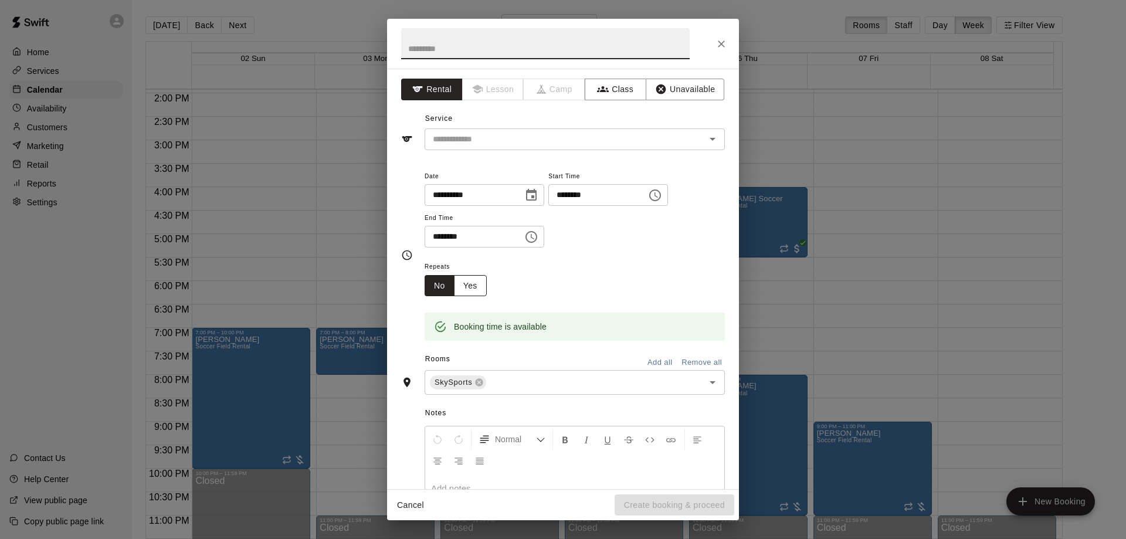
click at [476, 292] on button "Yes" at bounding box center [470, 286] width 33 height 22
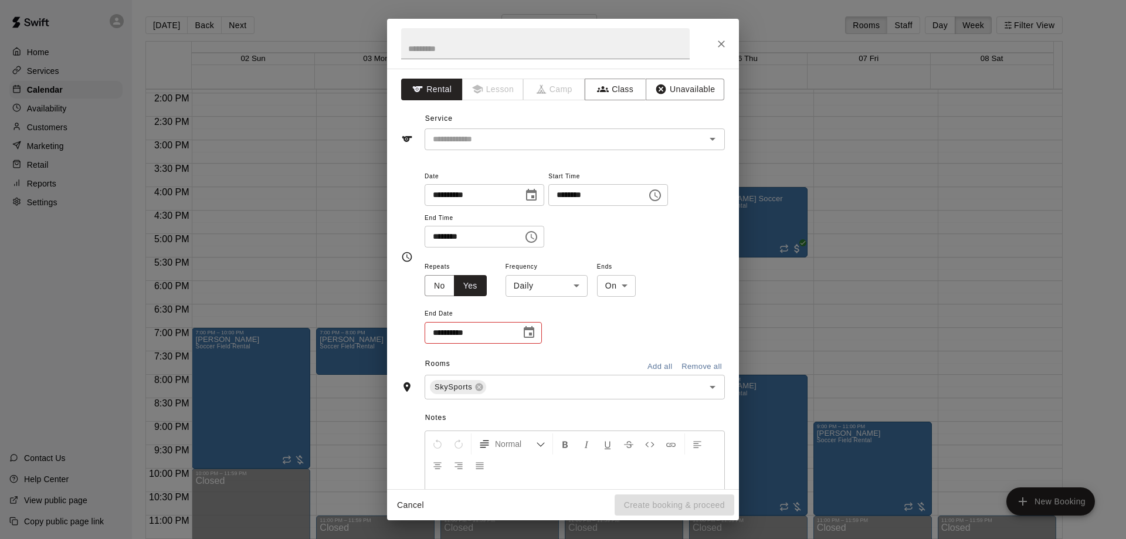
click at [566, 290] on body "Home Services Calendar Availability Customers Marketing Retail Reports Settings…" at bounding box center [563, 279] width 1126 height 558
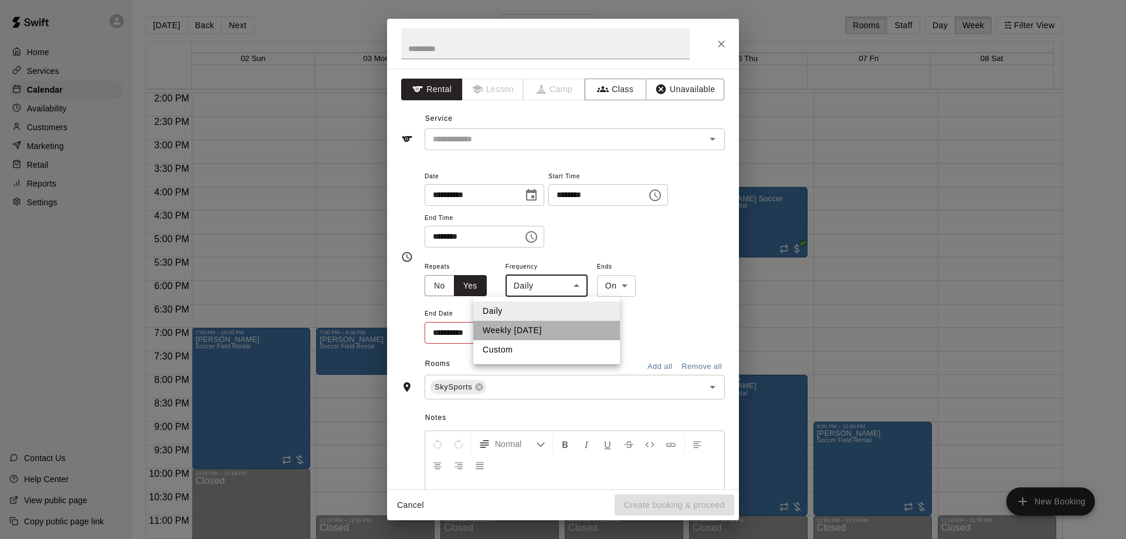
click at [542, 327] on li "Weekly on Friday" at bounding box center [546, 330] width 147 height 19
type input "******"
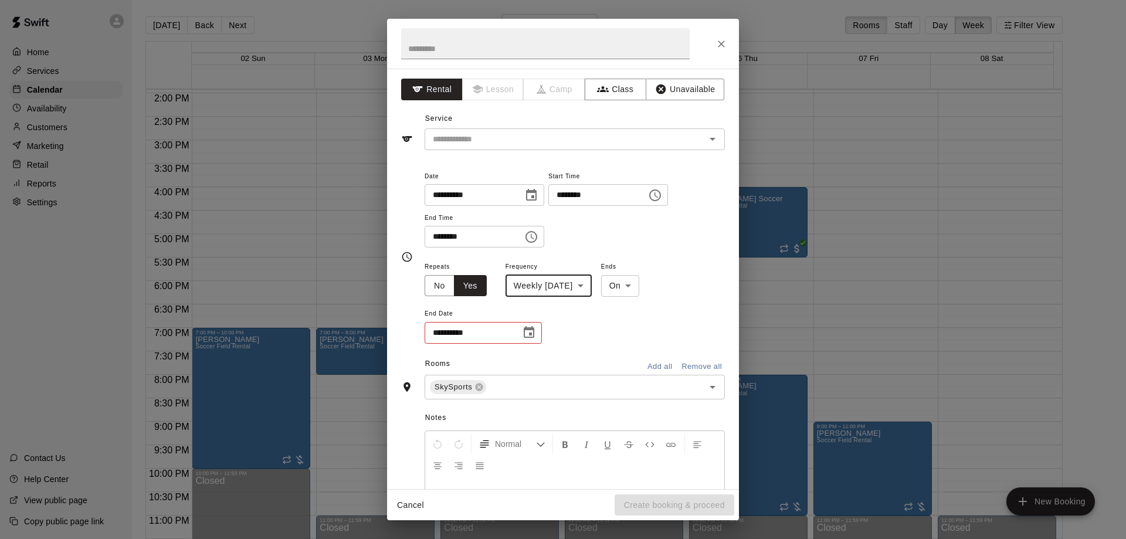
click at [525, 328] on icon "Choose date" at bounding box center [529, 332] width 11 height 12
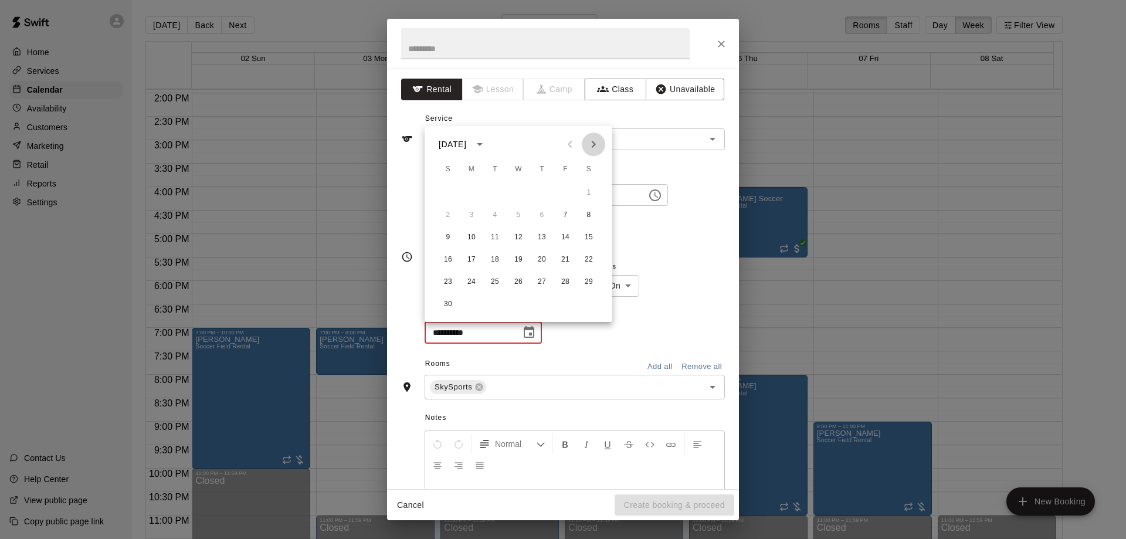
click at [599, 139] on icon "Next month" at bounding box center [594, 144] width 14 height 14
click at [564, 236] on button "19" at bounding box center [565, 237] width 21 height 21
type input "**********"
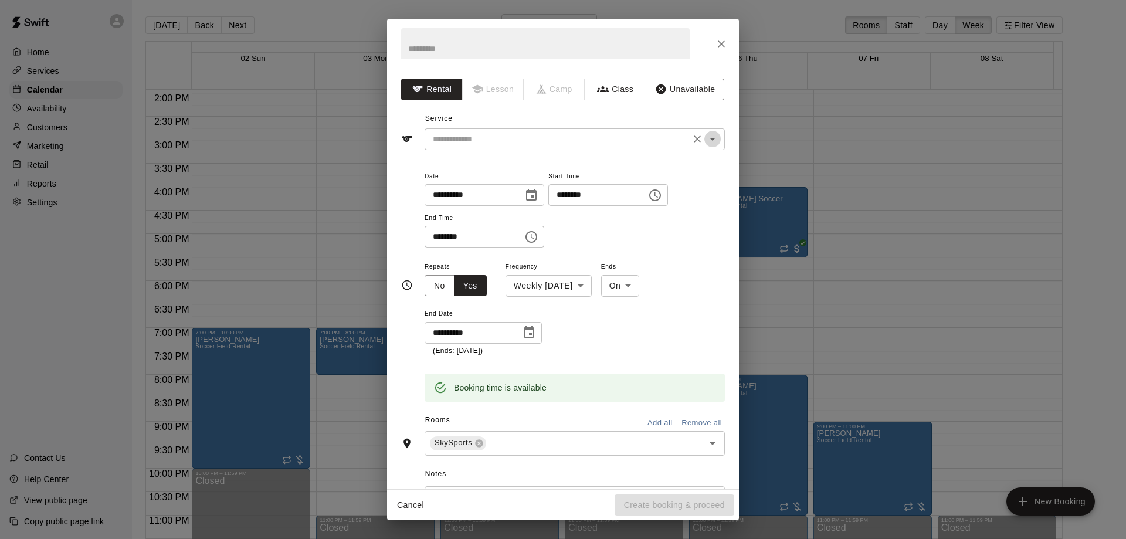
click at [706, 133] on icon "Open" at bounding box center [713, 139] width 14 height 14
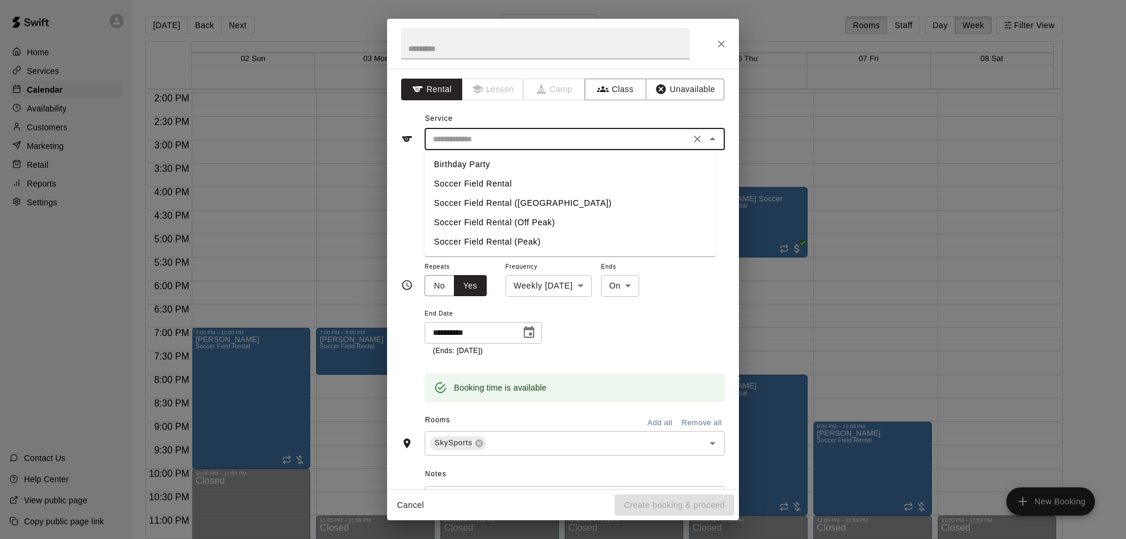
click at [525, 185] on li "Soccer Field Rental" at bounding box center [571, 183] width 292 height 19
type input "**********"
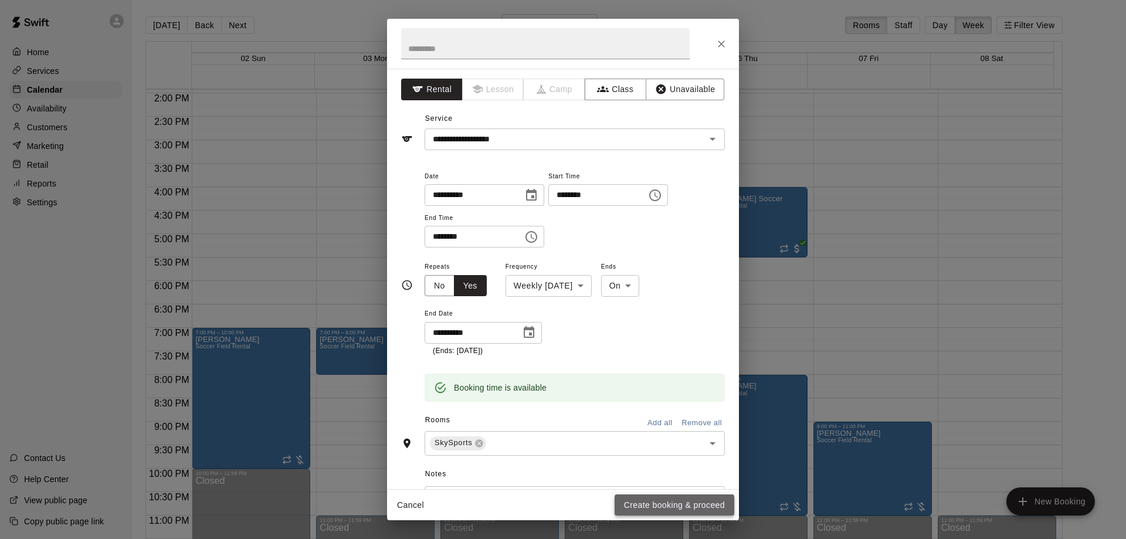
click at [699, 504] on button "Create booking & proceed" at bounding box center [675, 506] width 120 height 22
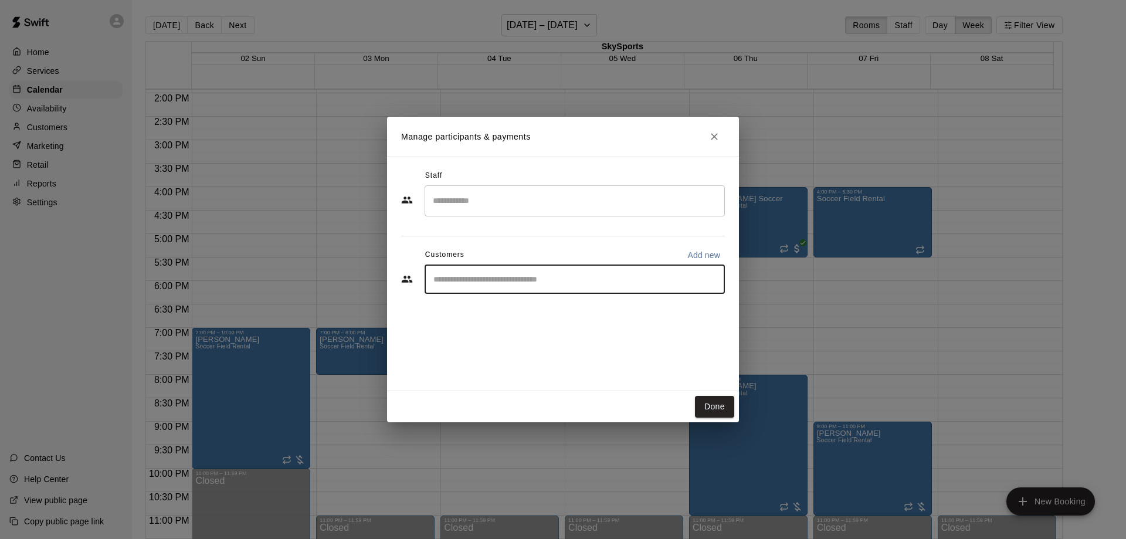
click at [556, 279] on input "Start typing to search customers..." at bounding box center [575, 279] width 290 height 12
type input "**"
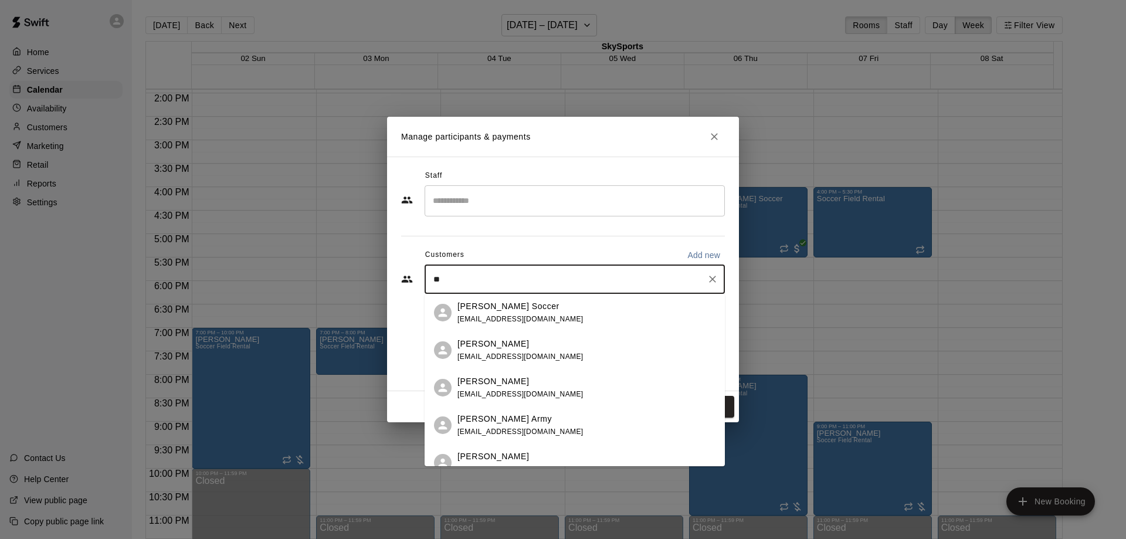
click at [550, 306] on div "[PERSON_NAME] Soccer" at bounding box center [521, 306] width 126 height 12
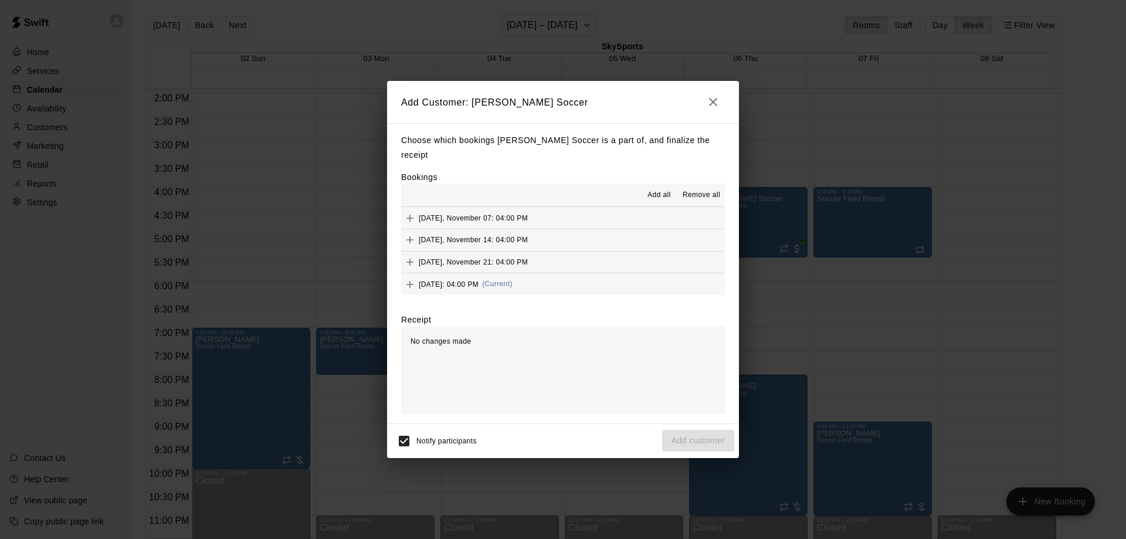
click at [662, 190] on span "Add all" at bounding box center [659, 196] width 23 height 12
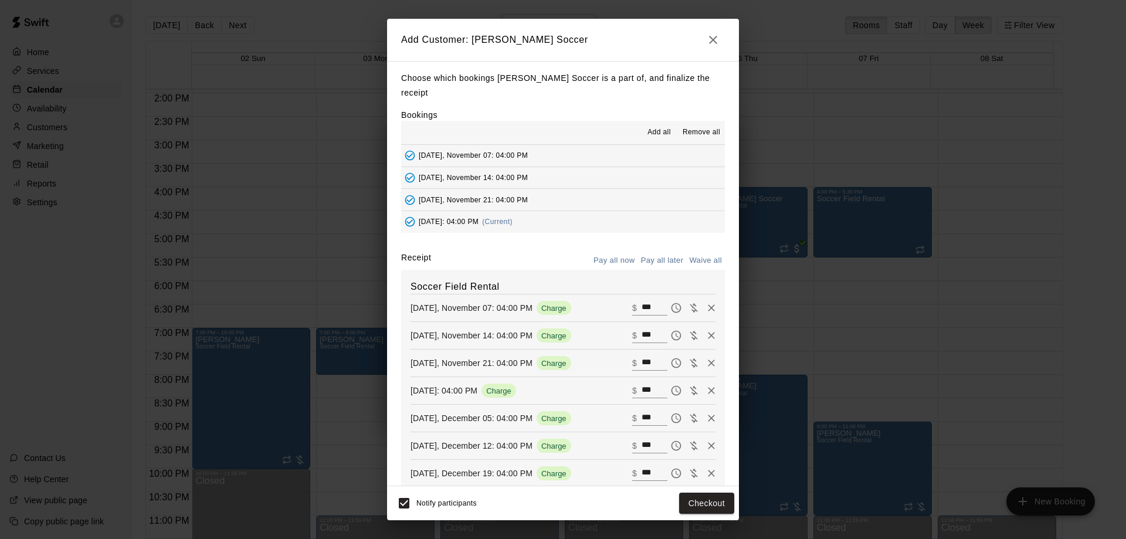
click at [642, 306] on input "***" at bounding box center [655, 307] width 26 height 15
type input "*****"
click at [642, 341] on input "***" at bounding box center [655, 335] width 26 height 15
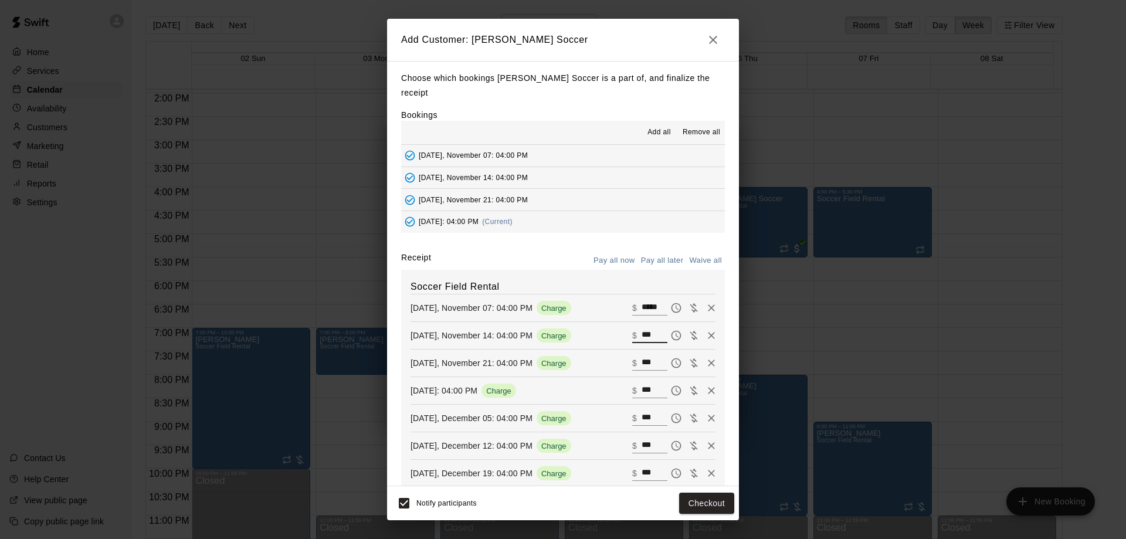
click at [642, 340] on input "***" at bounding box center [655, 335] width 26 height 15
type input "*****"
click at [642, 366] on input "***" at bounding box center [655, 363] width 26 height 15
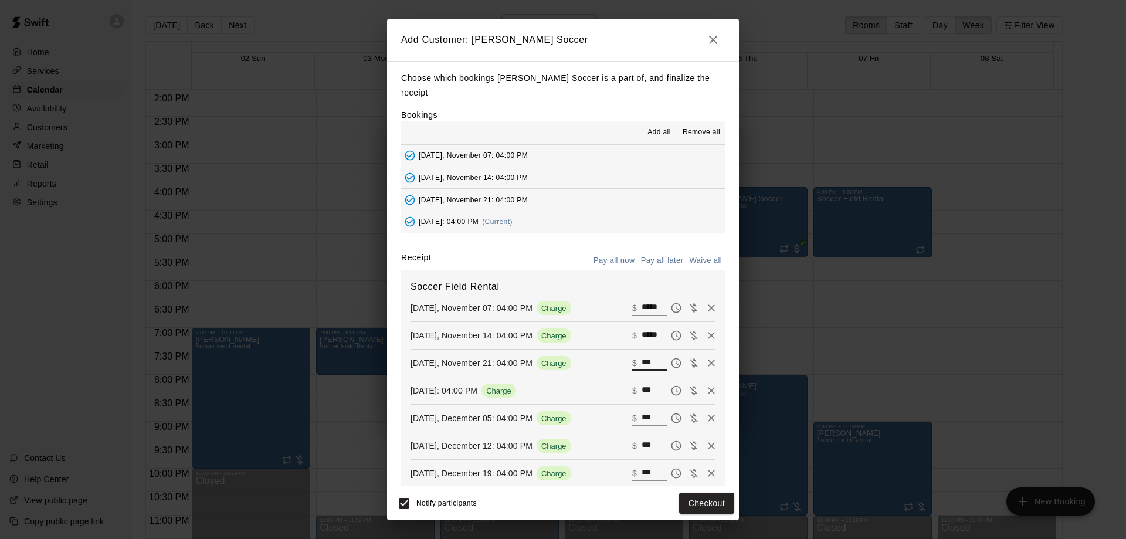
click at [642, 366] on input "***" at bounding box center [655, 363] width 26 height 15
type input "*****"
click at [642, 390] on input "***" at bounding box center [655, 390] width 26 height 15
type input "*****"
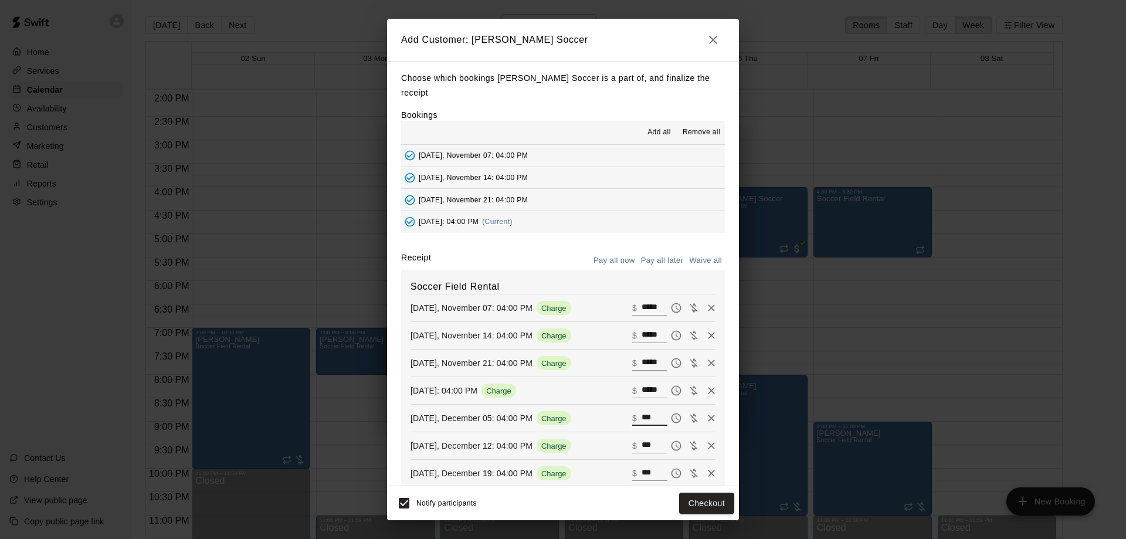
click at [642, 414] on input "***" at bounding box center [655, 418] width 26 height 15
type input "*****"
click at [642, 447] on input "***" at bounding box center [655, 445] width 26 height 15
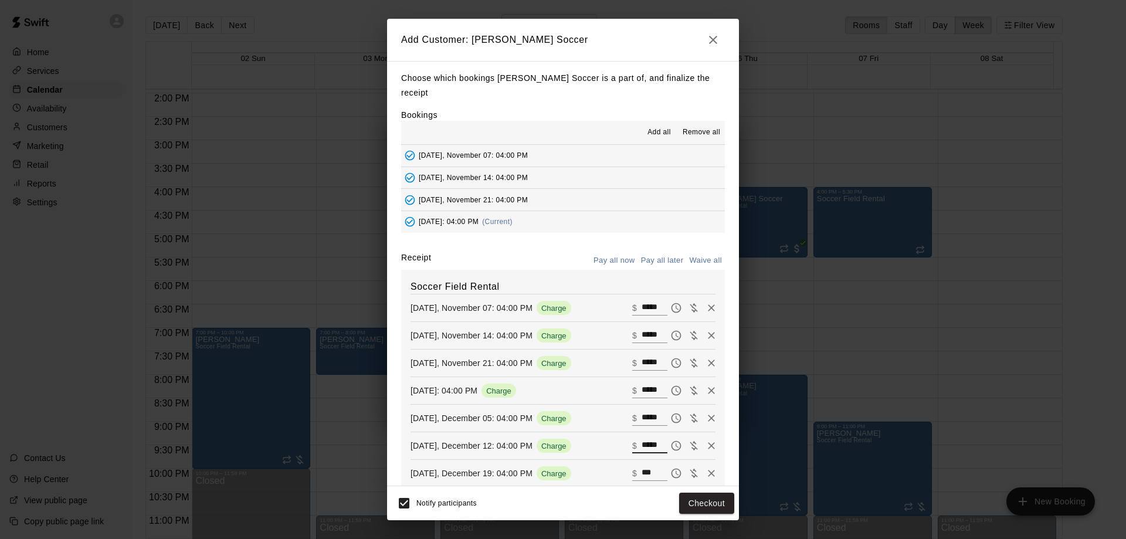
type input "*****"
click at [642, 471] on input "***" at bounding box center [655, 473] width 26 height 15
type input "*****"
click at [718, 506] on button "Checkout" at bounding box center [706, 504] width 55 height 22
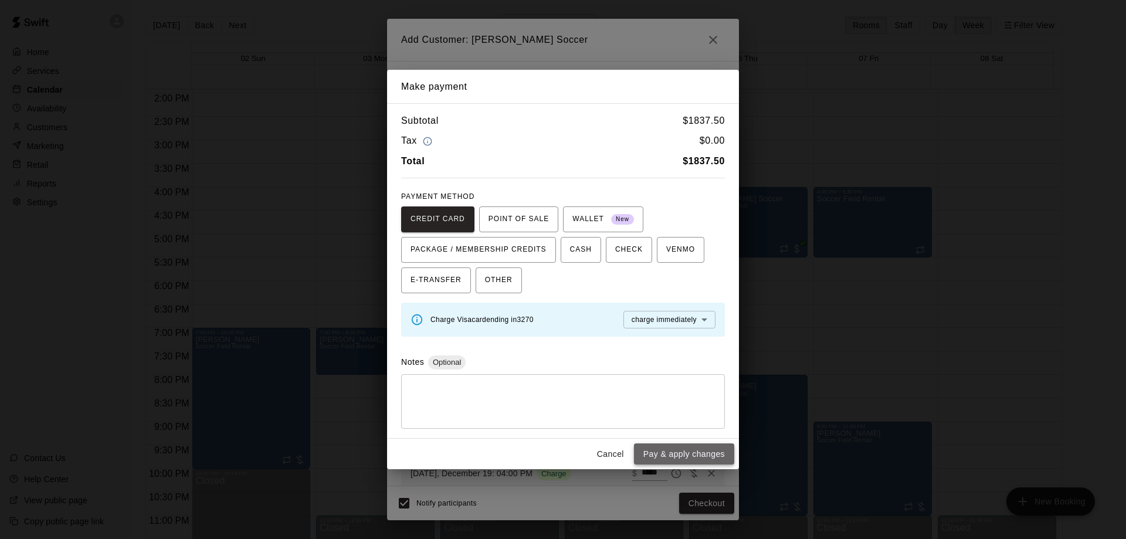
click at [665, 454] on button "Pay & apply changes" at bounding box center [684, 455] width 100 height 22
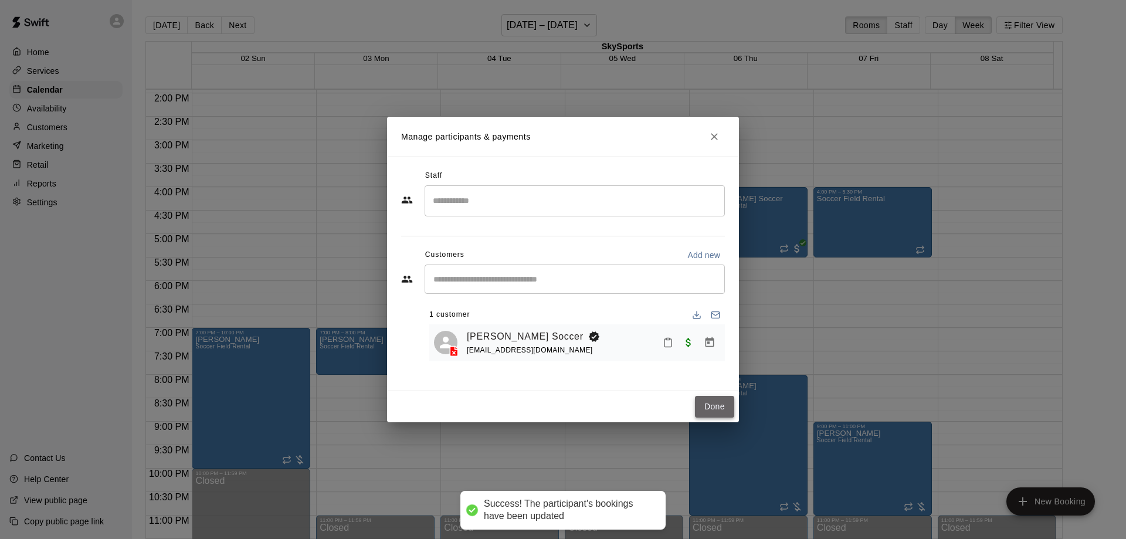
click at [709, 402] on button "Done" at bounding box center [714, 407] width 39 height 22
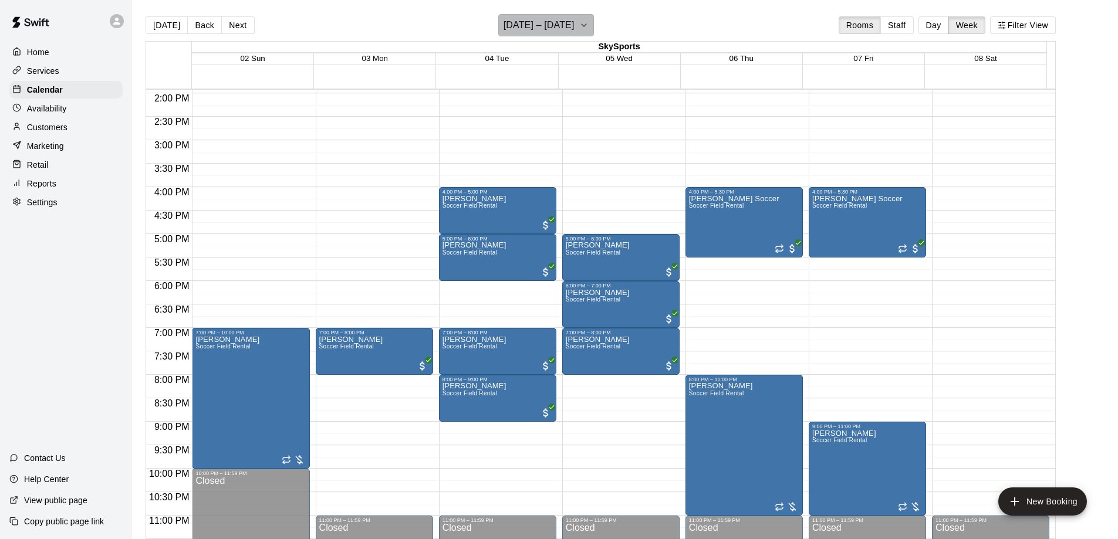
click at [581, 20] on button "November 02 – 08" at bounding box center [546, 25] width 96 height 22
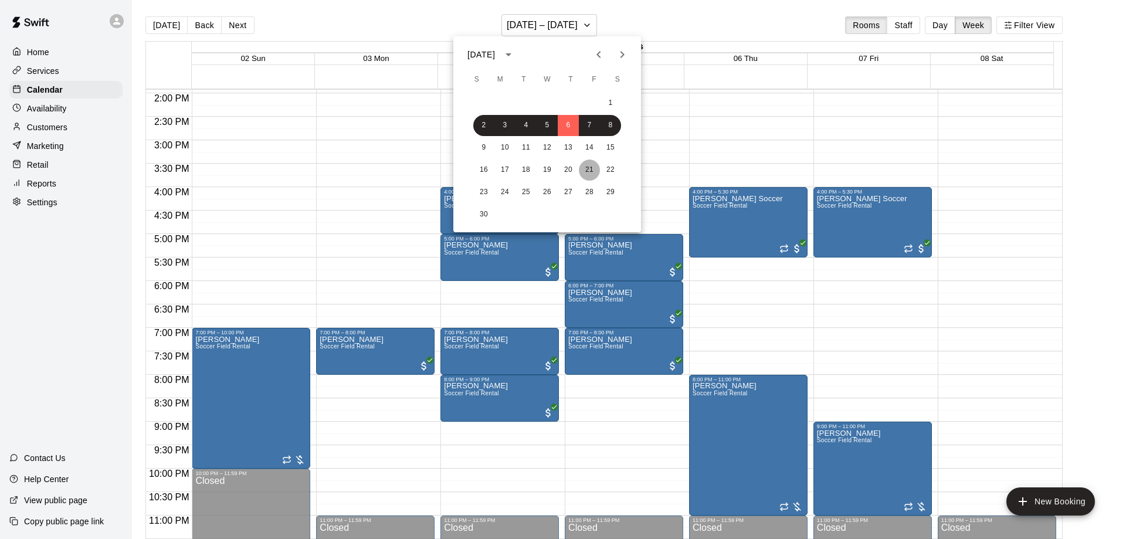
click at [590, 170] on button "21" at bounding box center [589, 170] width 21 height 21
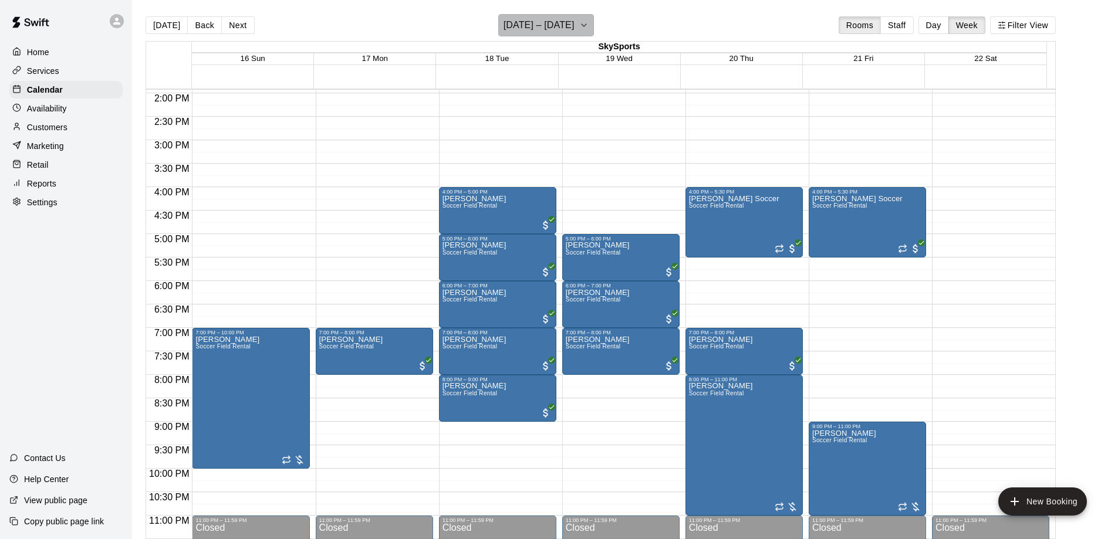
click at [594, 28] on button "November 16 – 22" at bounding box center [546, 25] width 96 height 22
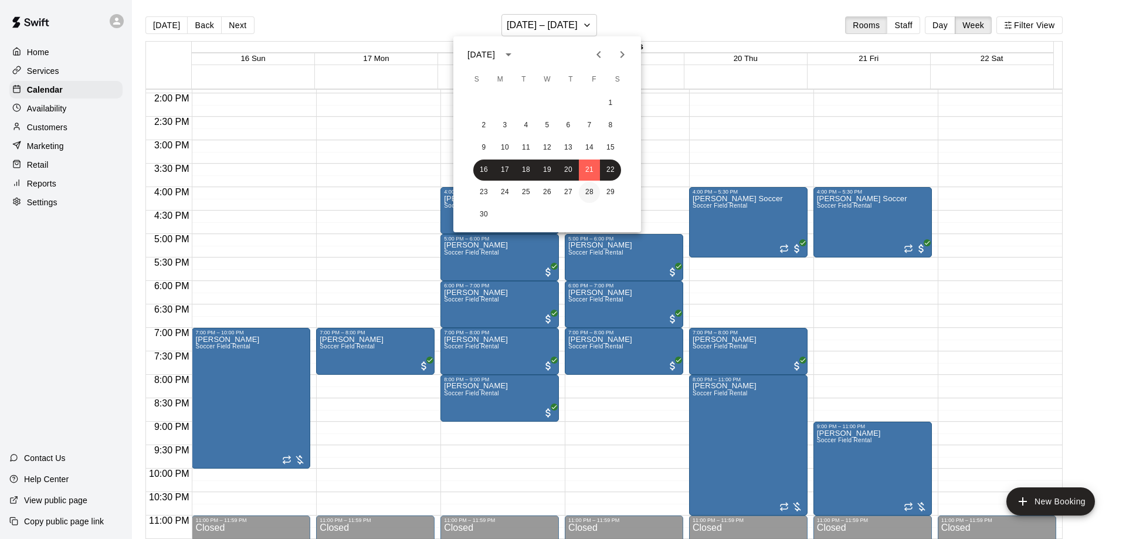
click at [590, 192] on button "28" at bounding box center [589, 192] width 21 height 21
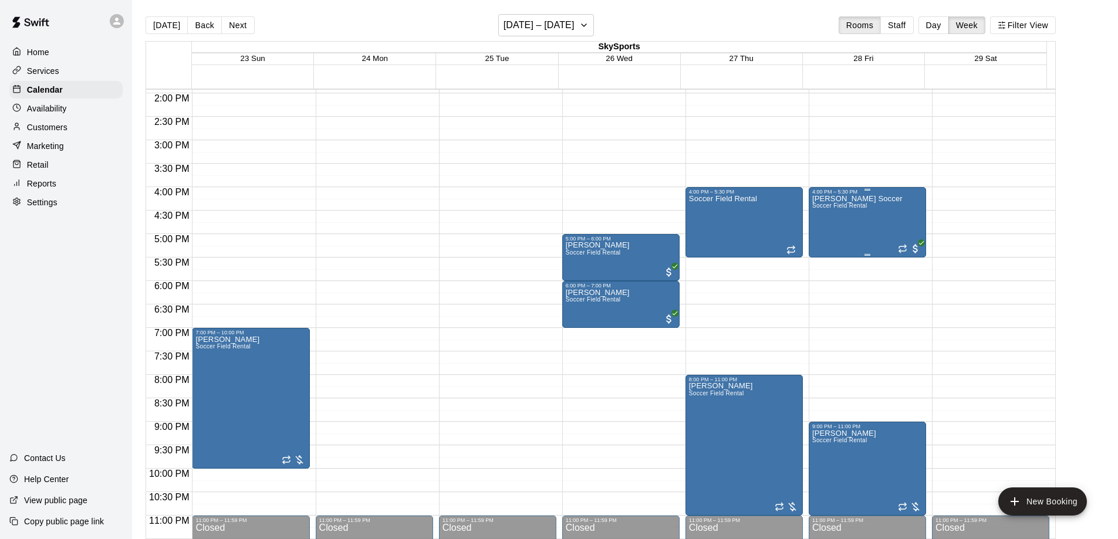
click at [864, 231] on div "Dave Fromer Soccer Soccer Field Rental" at bounding box center [857, 464] width 90 height 539
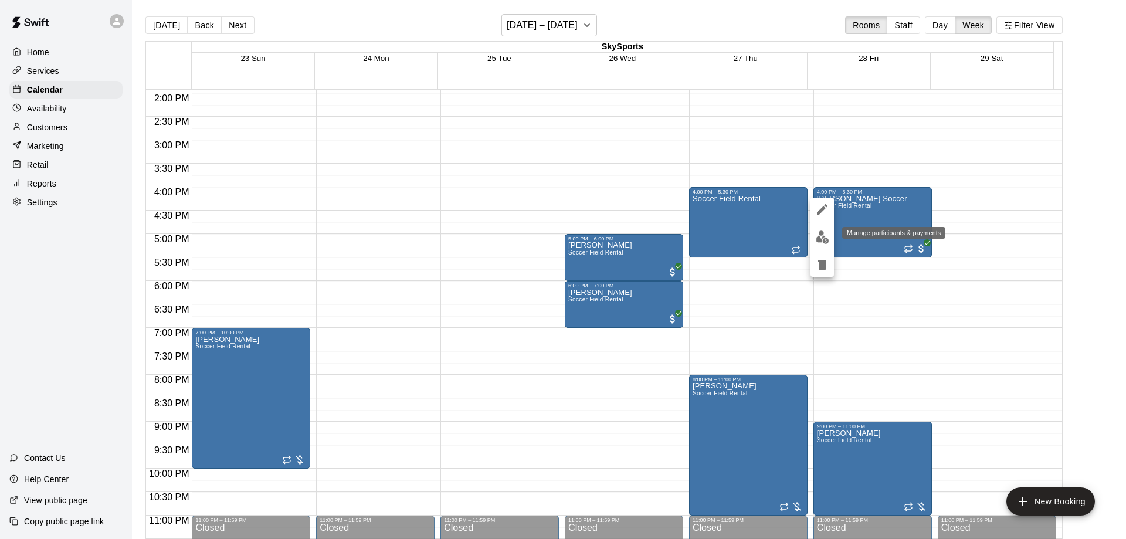
click at [820, 236] on img "edit" at bounding box center [822, 237] width 13 height 13
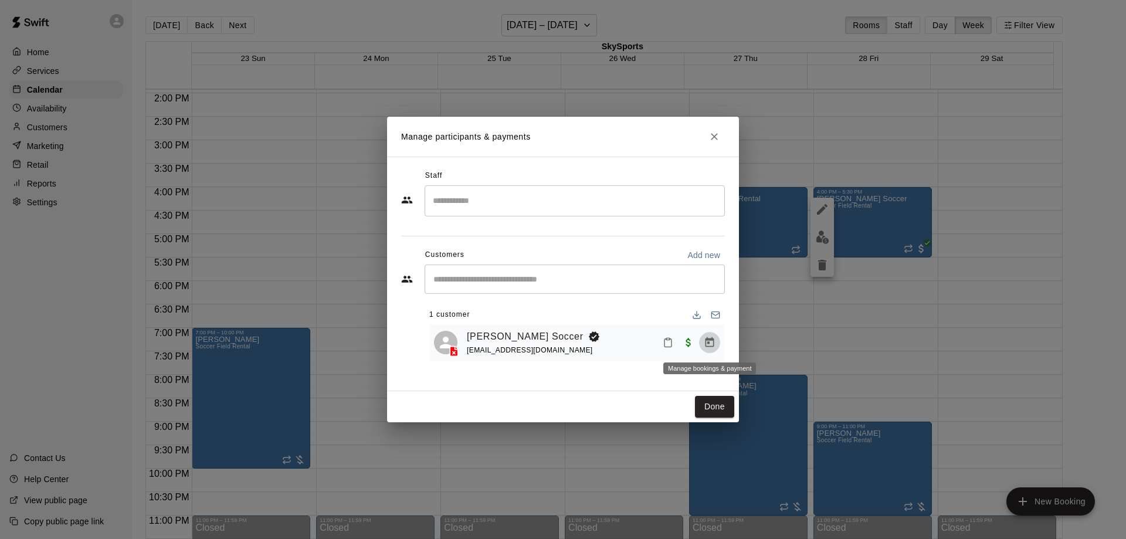
click at [709, 339] on icon "Manage bookings & payment" at bounding box center [710, 343] width 12 height 12
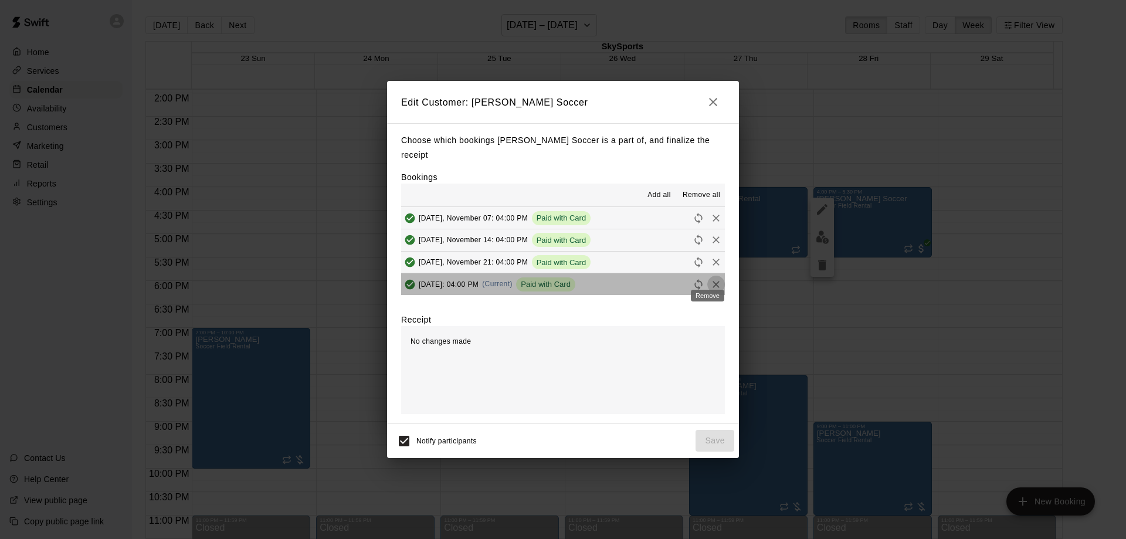
click at [713, 281] on icon "Remove" at bounding box center [716, 284] width 7 height 7
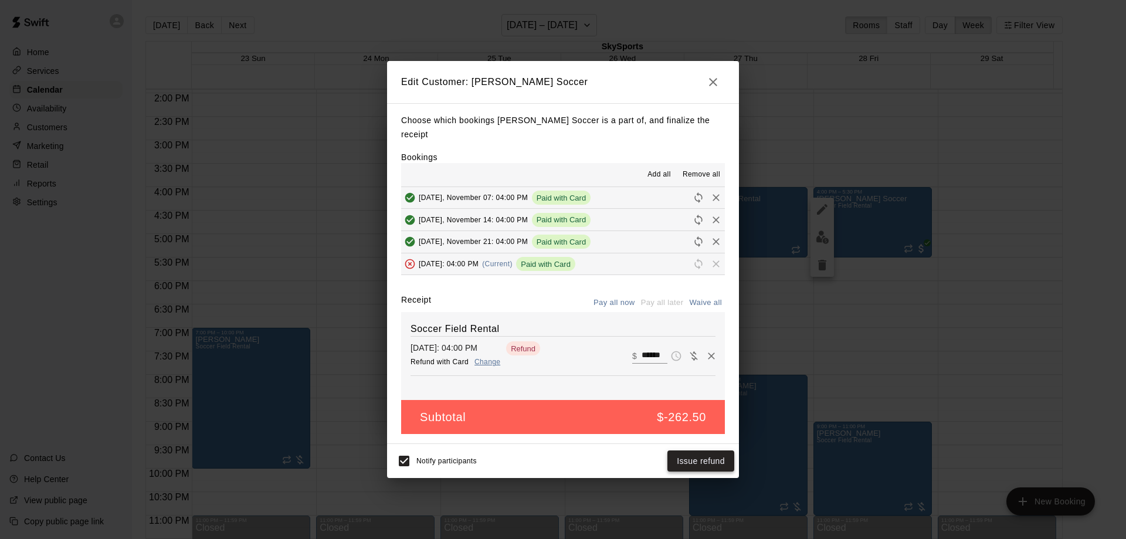
click at [710, 458] on button "Issue refund" at bounding box center [701, 462] width 67 height 22
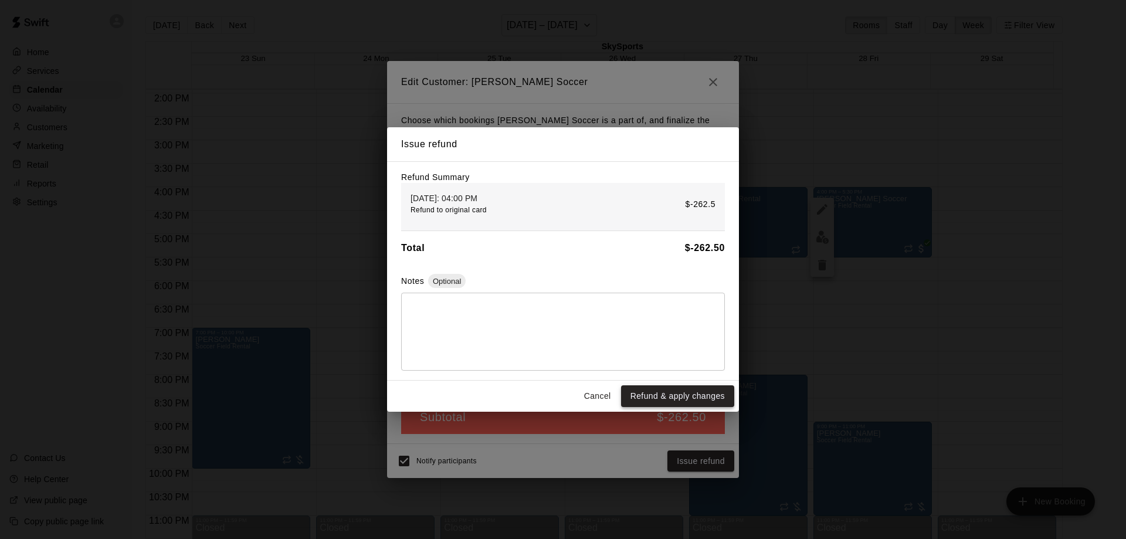
click at [681, 396] on button "Refund & apply changes" at bounding box center [677, 396] width 113 height 22
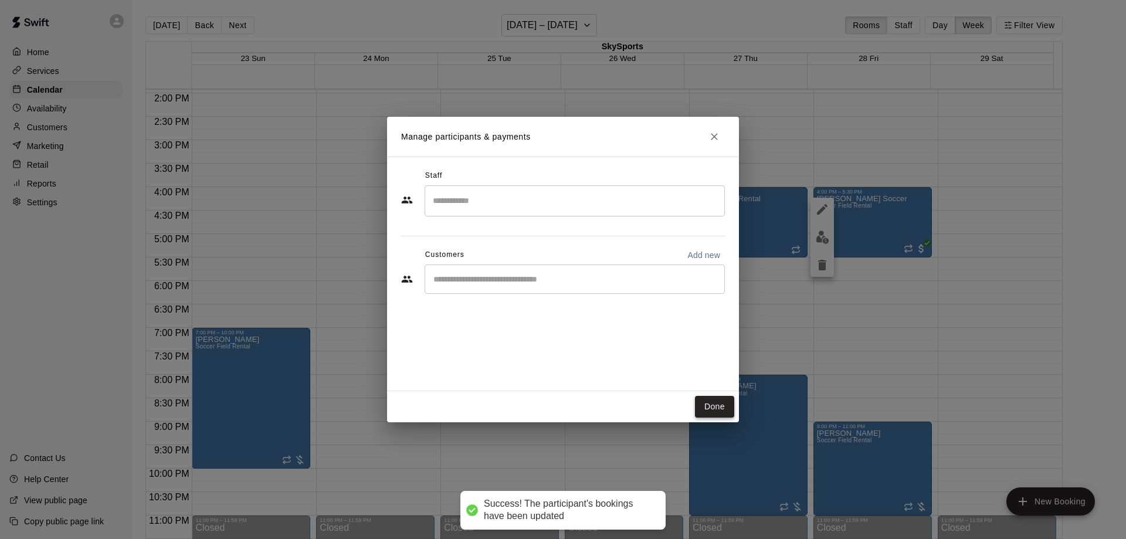
click at [709, 407] on button "Done" at bounding box center [714, 407] width 39 height 22
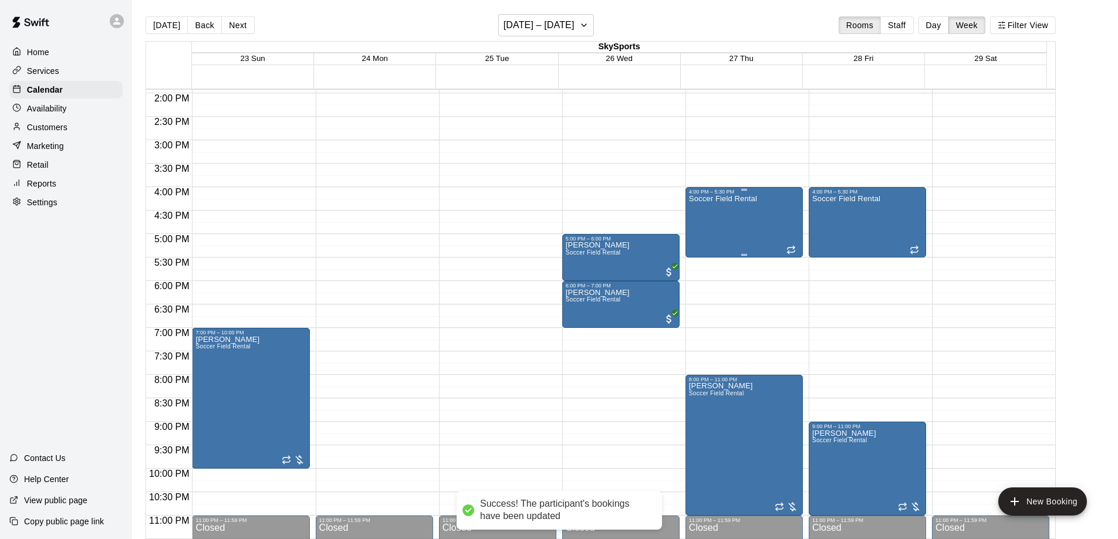
click at [754, 231] on div "Soccer Field Rental" at bounding box center [723, 464] width 68 height 539
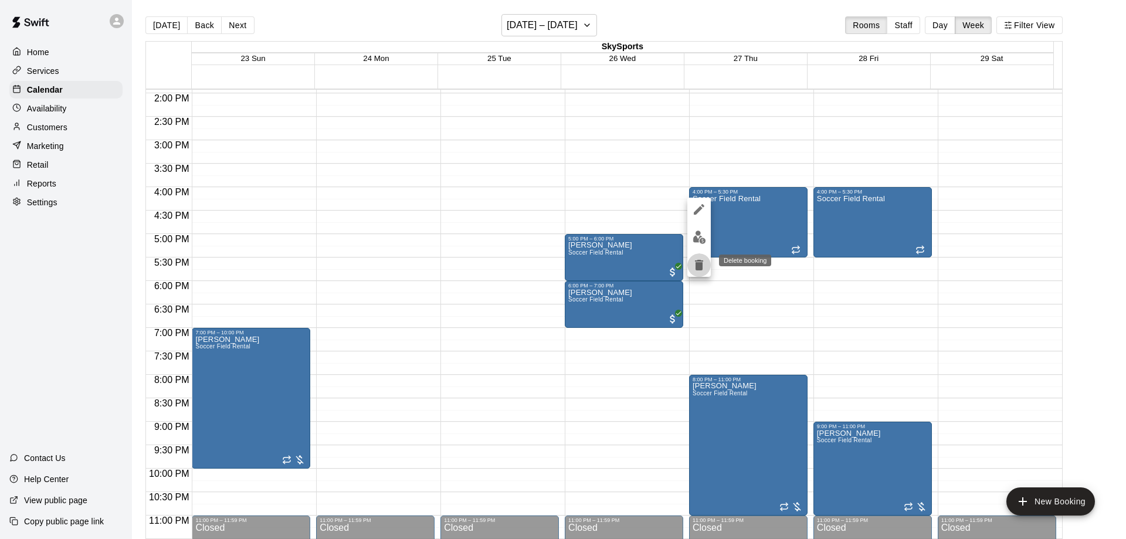
click at [698, 265] on icon "delete" at bounding box center [699, 265] width 8 height 11
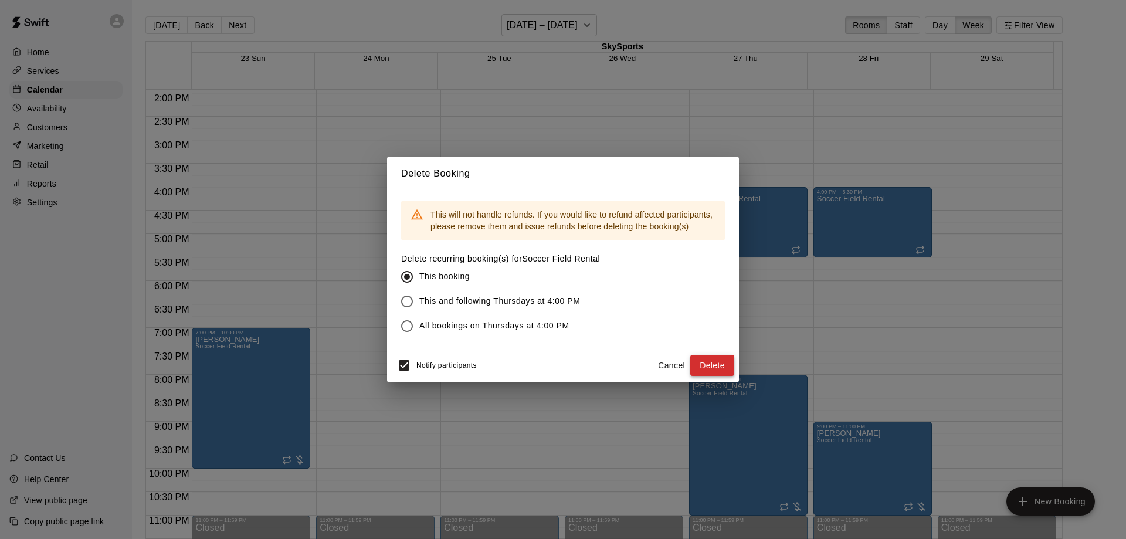
click at [709, 358] on button "Delete" at bounding box center [713, 366] width 44 height 22
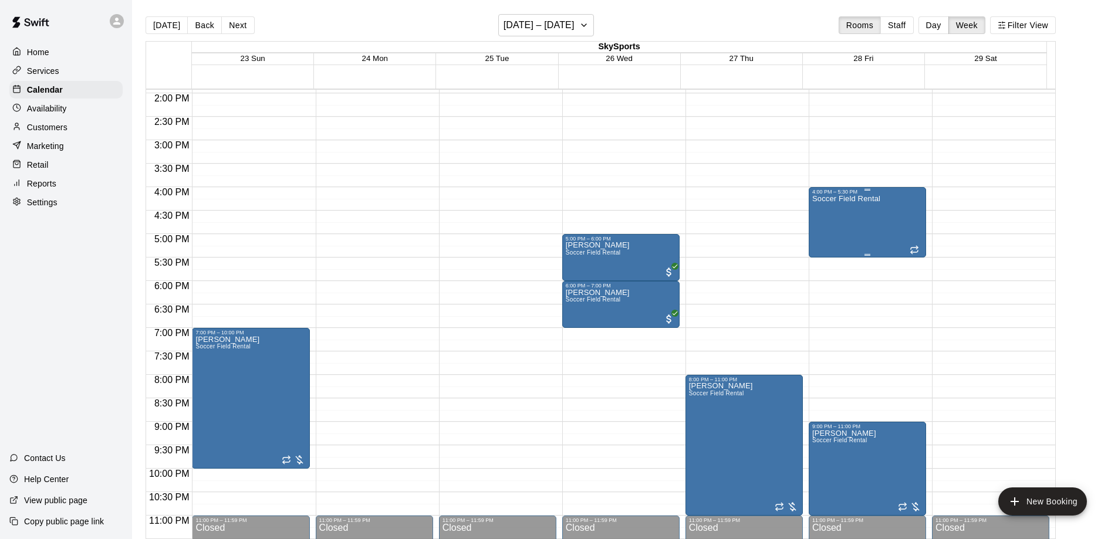
click at [854, 223] on div "Soccer Field Rental" at bounding box center [846, 464] width 68 height 539
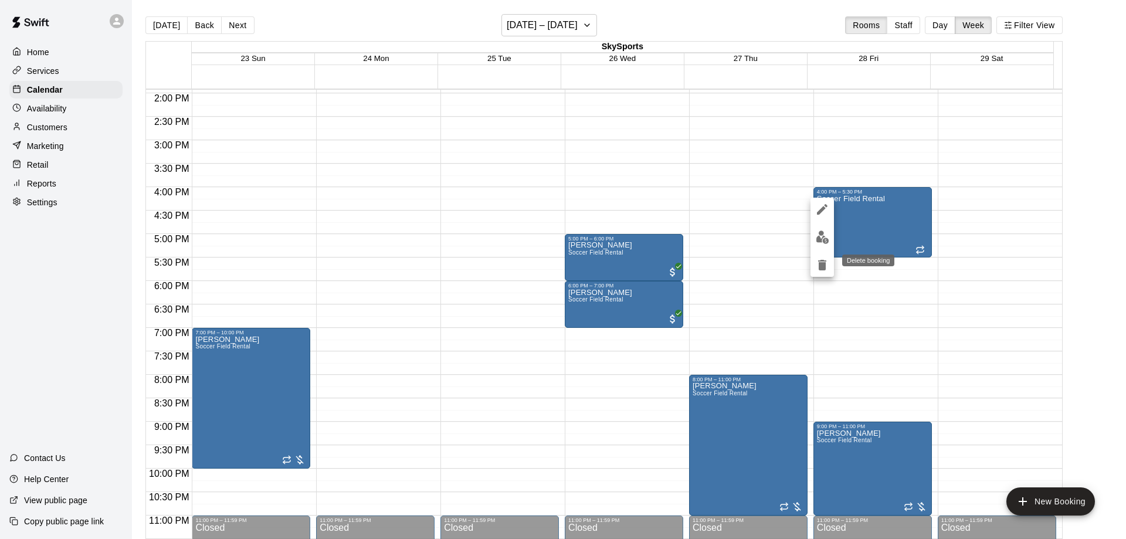
click at [818, 263] on icon "delete" at bounding box center [823, 265] width 14 height 14
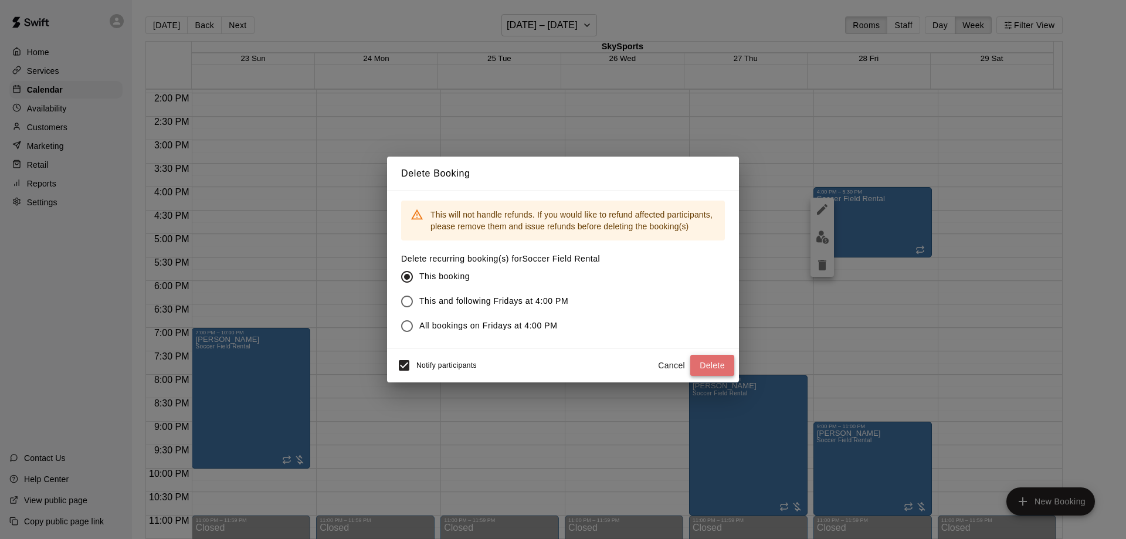
click at [718, 364] on button "Delete" at bounding box center [713, 366] width 44 height 22
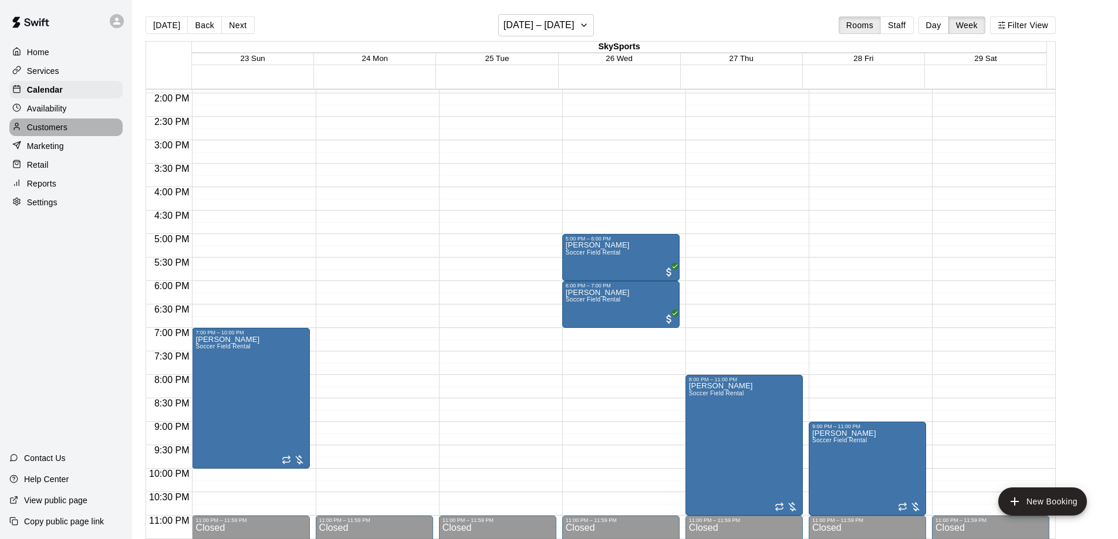
click at [32, 124] on p "Customers" at bounding box center [47, 127] width 40 height 12
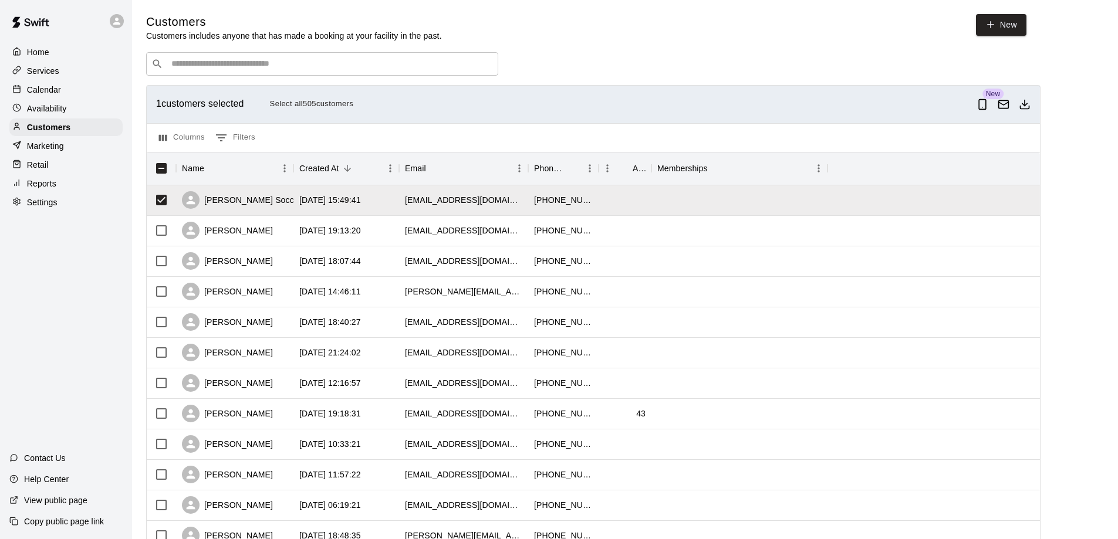
click at [43, 185] on p "Reports" at bounding box center [41, 184] width 29 height 12
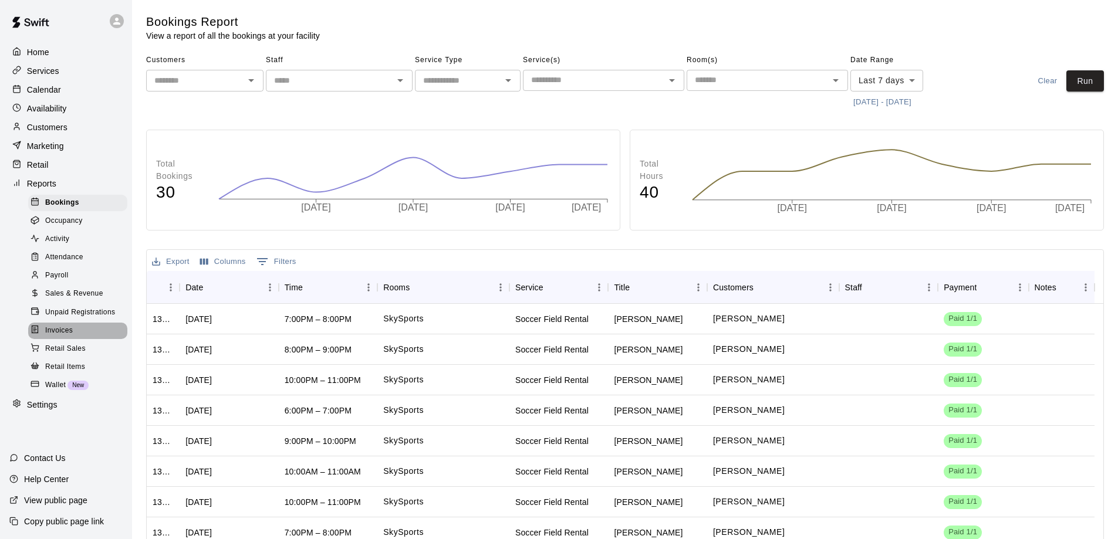
click at [68, 337] on span "Invoices" at bounding box center [59, 331] width 28 height 12
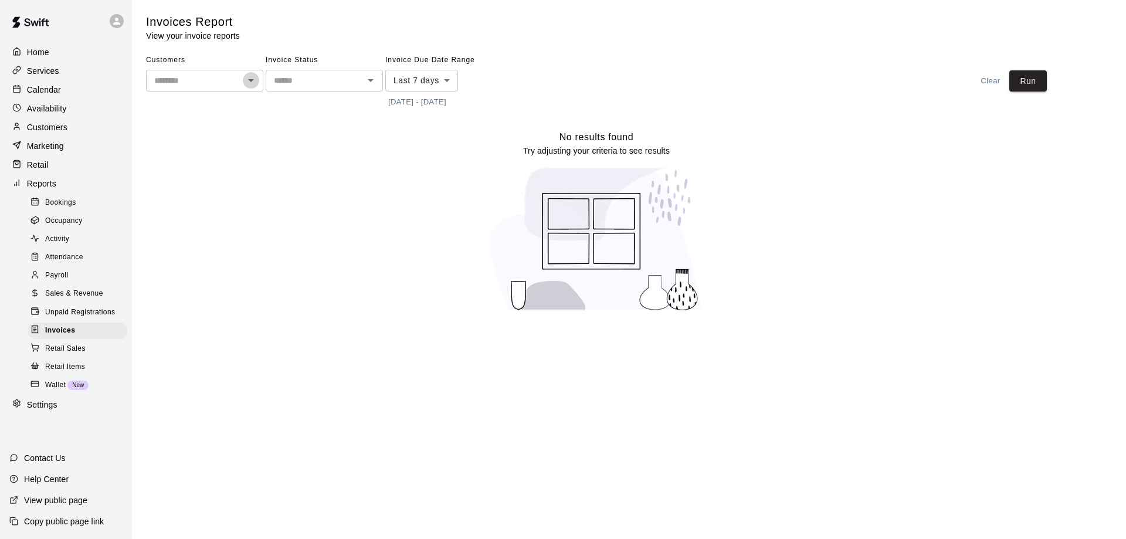
click at [248, 82] on icon "Open" at bounding box center [251, 80] width 14 height 14
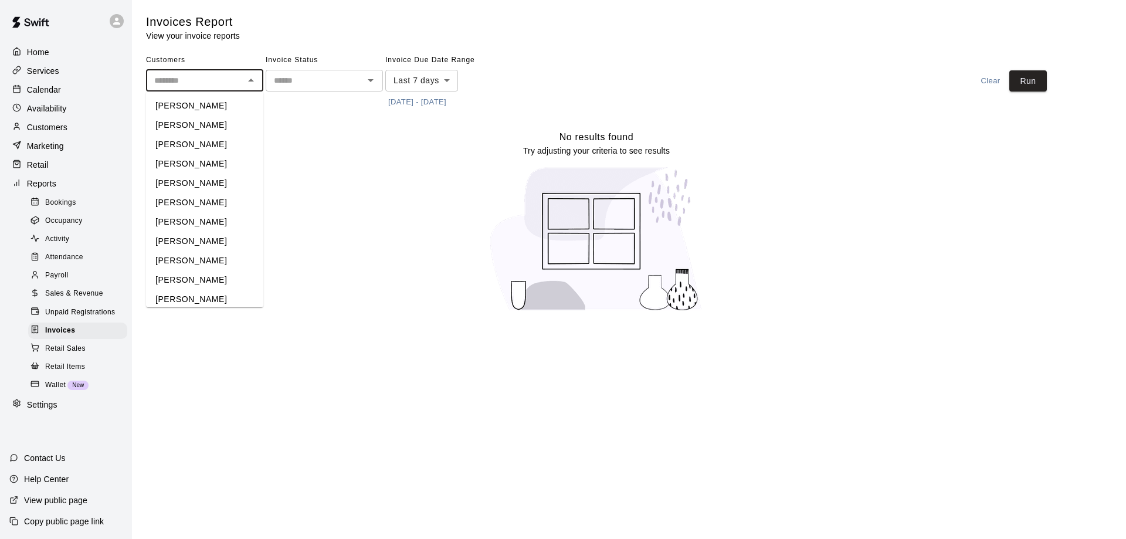
click at [177, 204] on li "Dave Fromer" at bounding box center [204, 202] width 117 height 19
type input "**********"
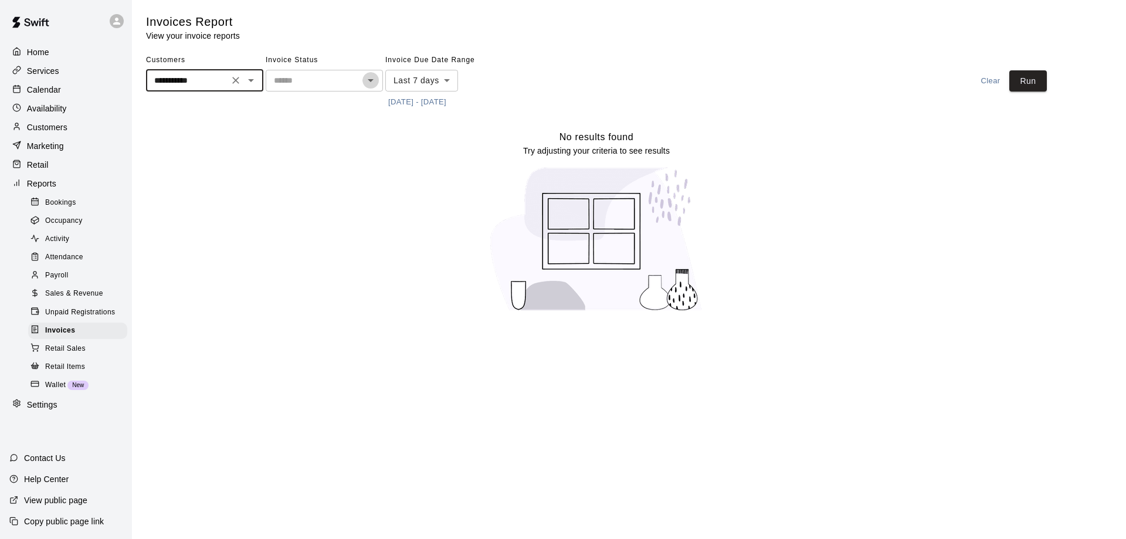
click at [371, 87] on icon "Open" at bounding box center [371, 80] width 14 height 14
click at [472, 165] on div "No results found Try adjusting your criteria to see results" at bounding box center [596, 226] width 901 height 192
click at [373, 82] on icon "Open" at bounding box center [371, 80] width 14 height 14
click at [317, 122] on li "Paid" at bounding box center [324, 125] width 117 height 19
type input "****"
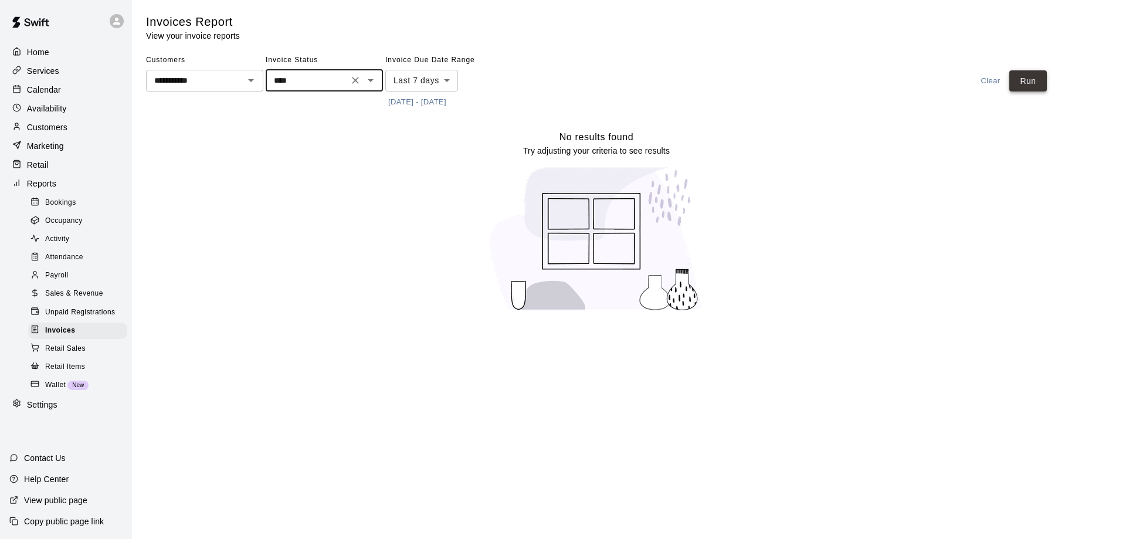
click at [1044, 85] on button "Run" at bounding box center [1029, 81] width 38 height 22
click at [1023, 79] on button "Run" at bounding box center [1029, 81] width 38 height 22
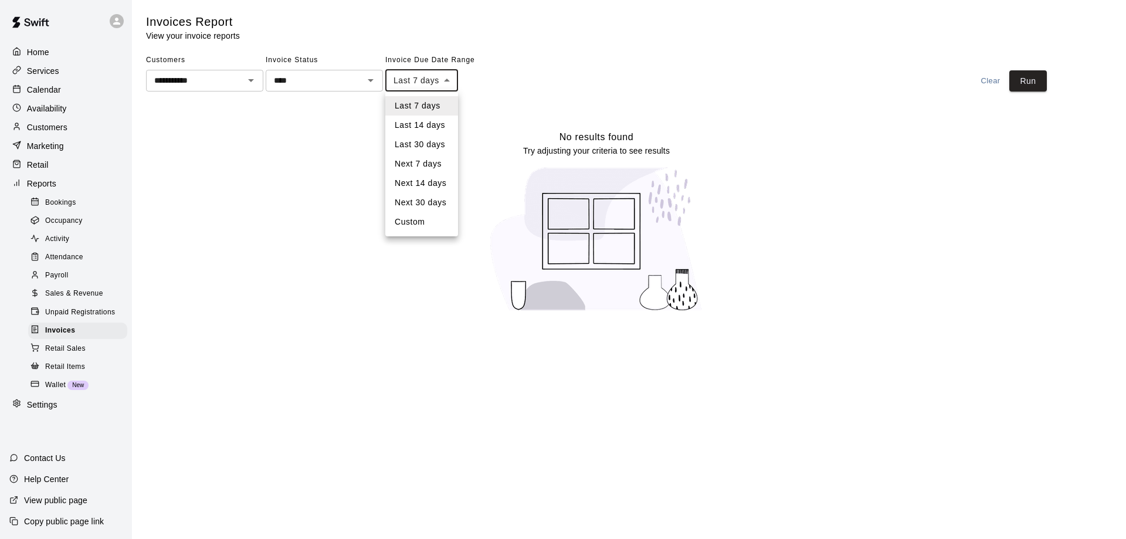
click at [447, 86] on body "**********" at bounding box center [563, 163] width 1126 height 326
click at [416, 218] on li "Custom" at bounding box center [421, 221] width 73 height 19
type input "******"
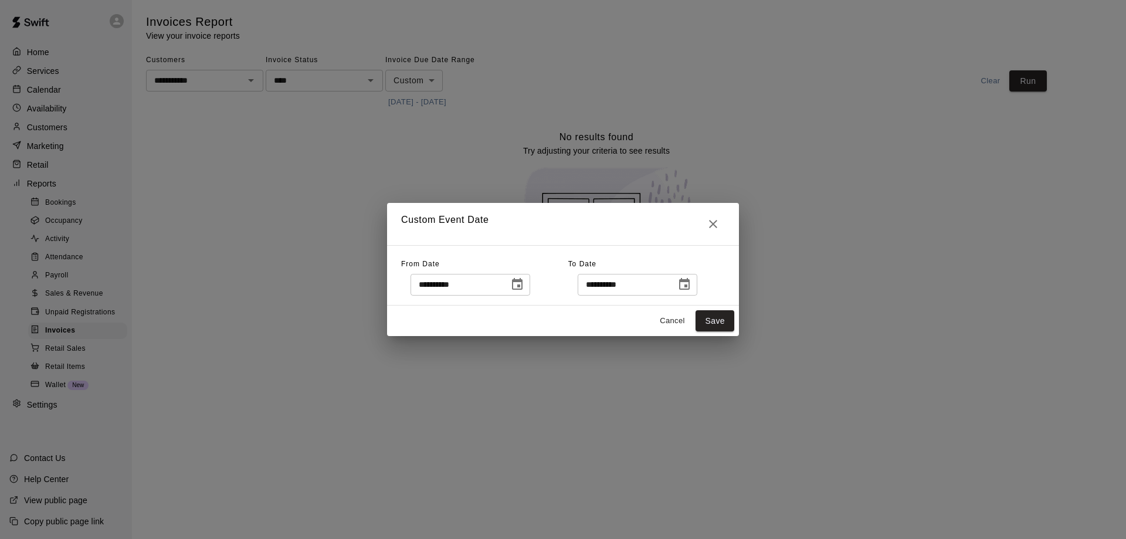
click at [523, 283] on icon "Choose date, selected date is Aug 13, 2025" at bounding box center [517, 284] width 11 height 12
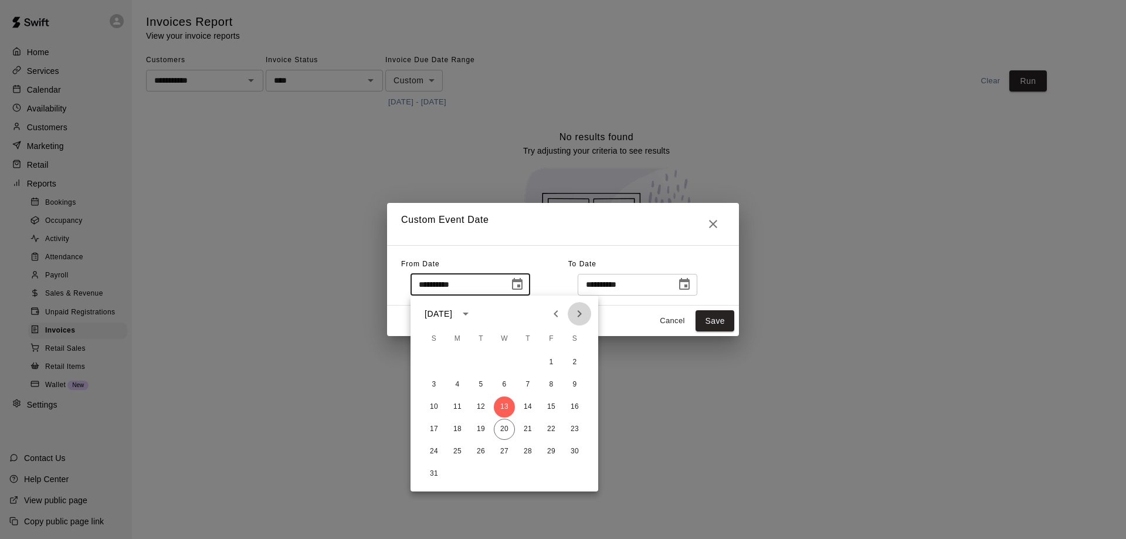
click at [577, 314] on icon "Next month" at bounding box center [580, 314] width 14 height 14
click at [570, 316] on button "Next month" at bounding box center [579, 313] width 23 height 23
click at [528, 381] on button "6" at bounding box center [527, 384] width 21 height 21
type input "**********"
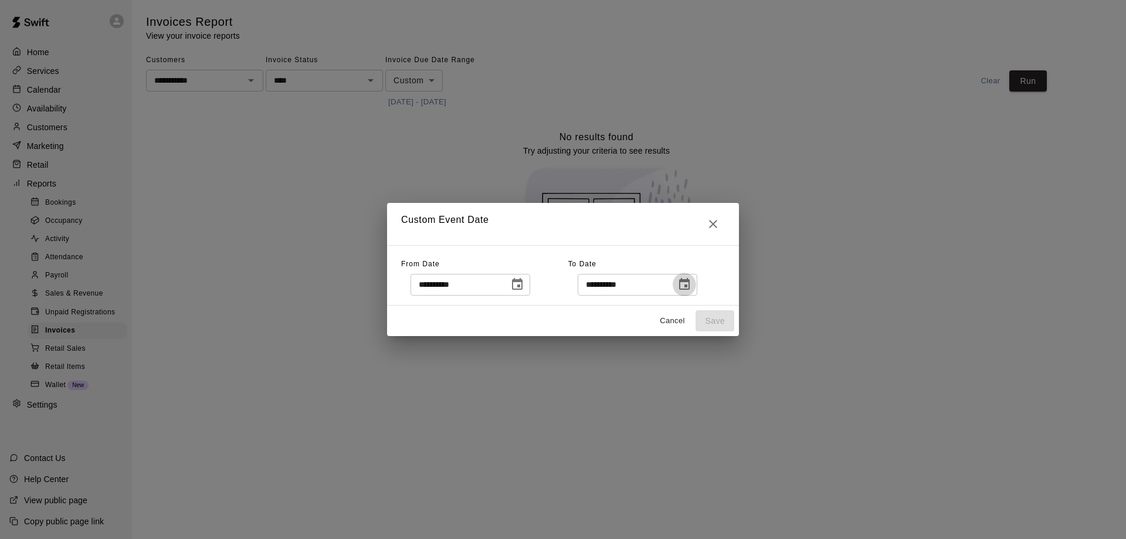
click at [692, 283] on icon "Choose date, selected date is Aug 20, 2025" at bounding box center [685, 285] width 14 height 14
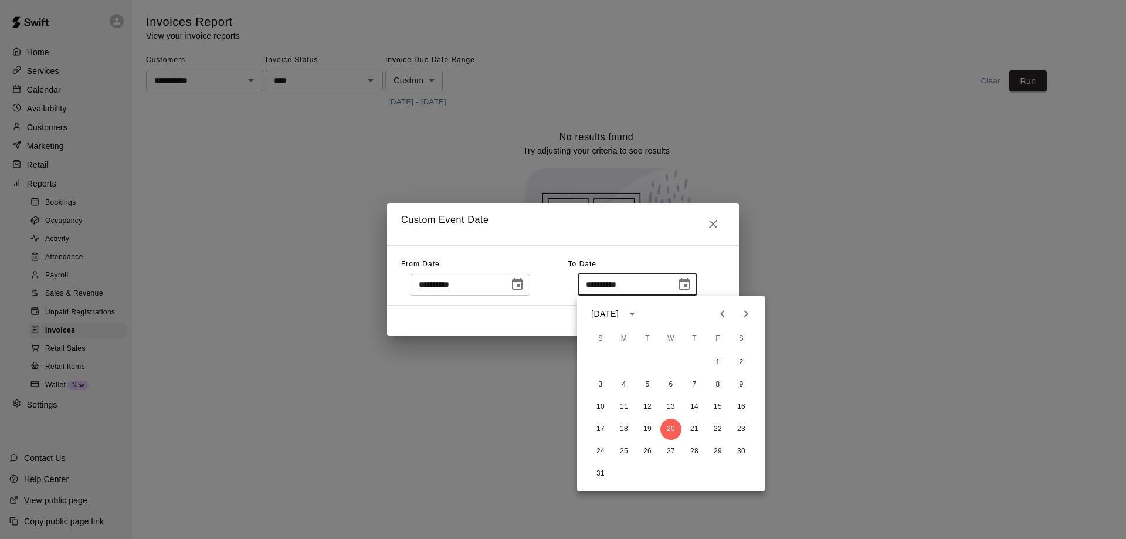
click at [738, 313] on button "Next month" at bounding box center [746, 313] width 23 height 23
click at [748, 313] on icon "Next month" at bounding box center [747, 313] width 4 height 7
click at [744, 317] on icon "Next month" at bounding box center [746, 314] width 14 height 14
click at [720, 405] on button "19" at bounding box center [718, 407] width 21 height 21
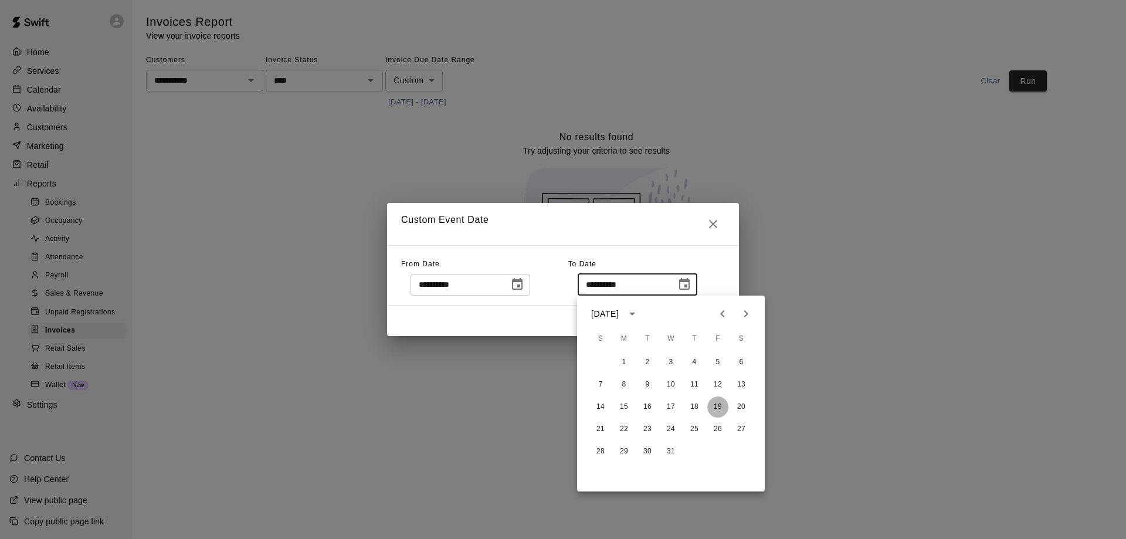
type input "**********"
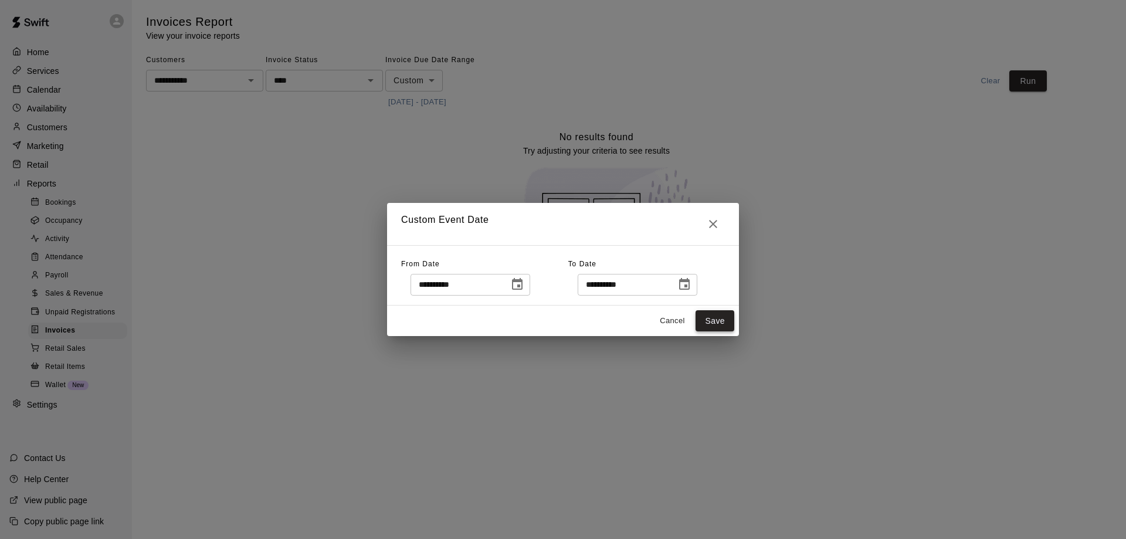
click at [709, 319] on button "Save" at bounding box center [715, 321] width 39 height 22
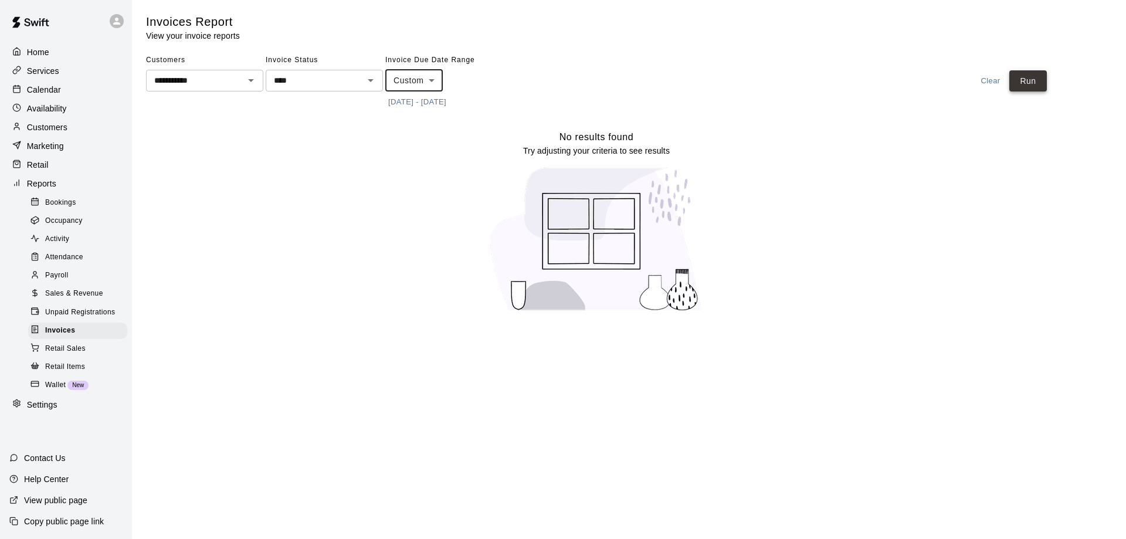
click at [1036, 73] on button "Run" at bounding box center [1029, 81] width 38 height 22
click at [1031, 79] on button "Run" at bounding box center [1029, 81] width 38 height 22
click at [257, 84] on icon "Open" at bounding box center [251, 80] width 14 height 14
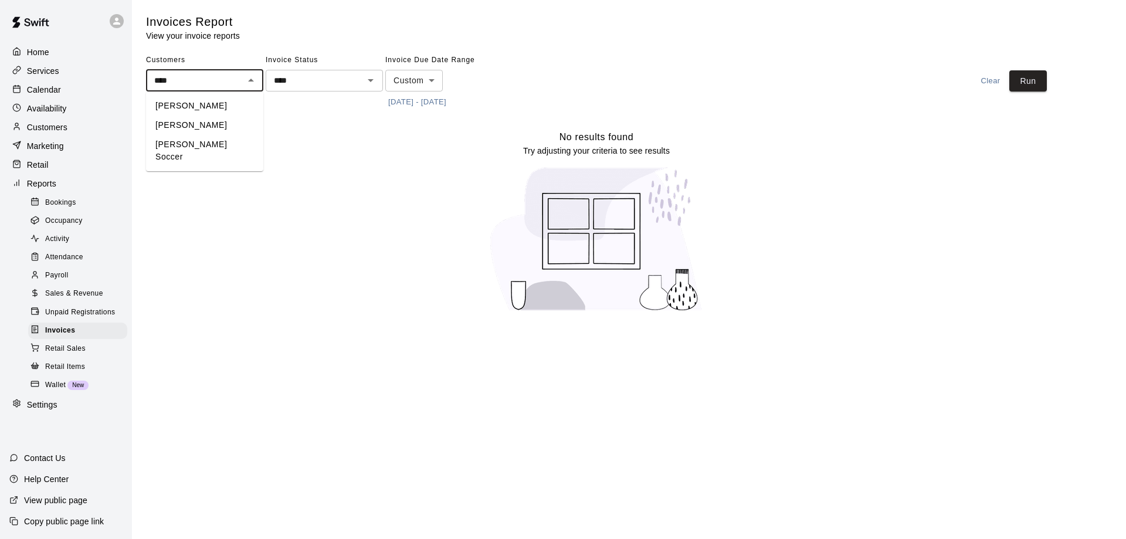
click at [209, 143] on li "[PERSON_NAME] Soccer" at bounding box center [204, 151] width 117 height 32
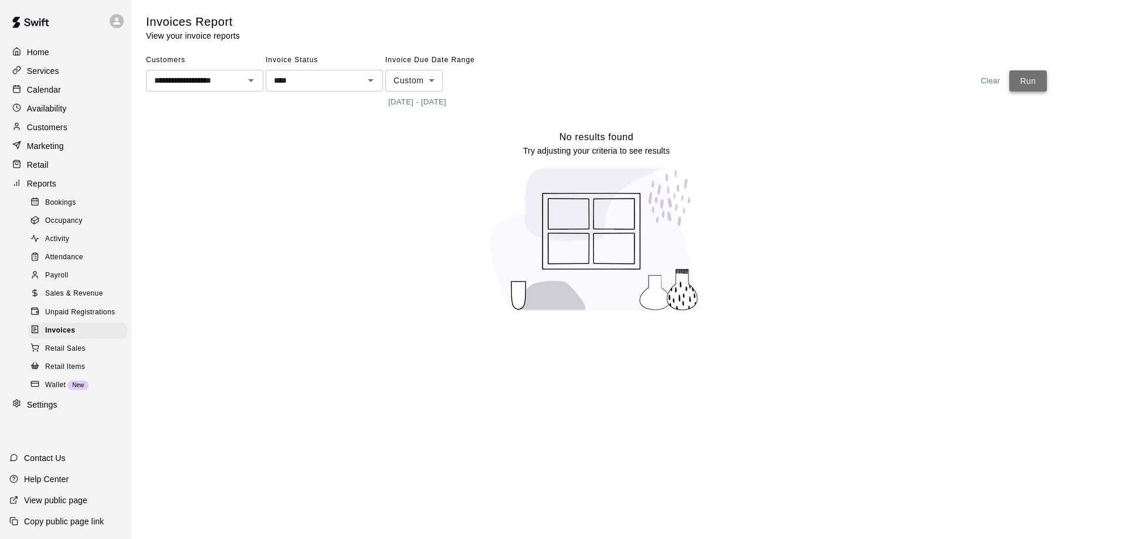
click at [1027, 71] on button "Run" at bounding box center [1029, 81] width 38 height 22
click at [255, 80] on icon "Open" at bounding box center [251, 80] width 14 height 14
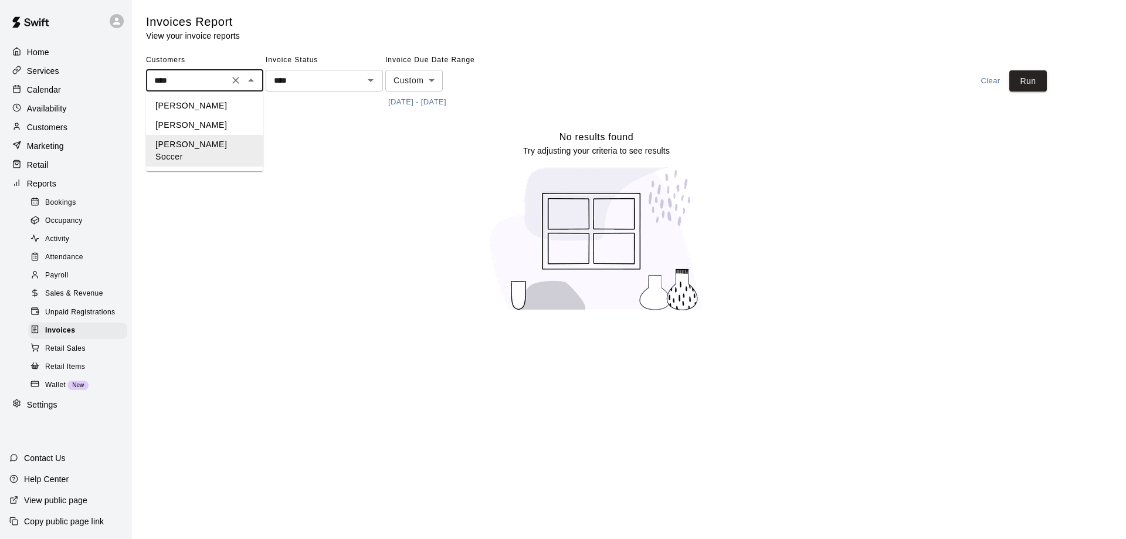
click at [194, 108] on li "Dave Fromer" at bounding box center [204, 105] width 117 height 19
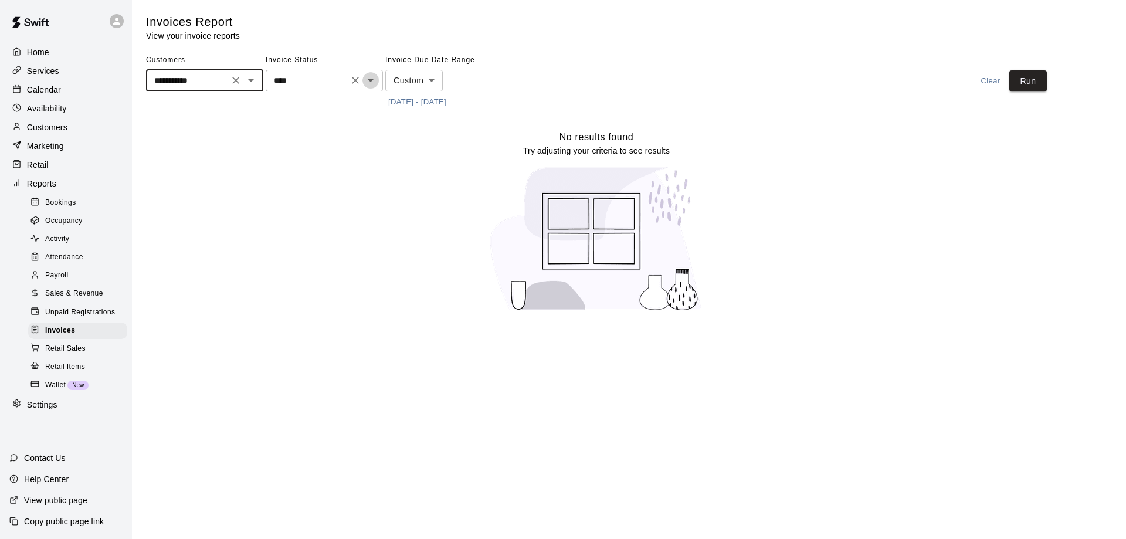
click at [367, 84] on icon "Open" at bounding box center [371, 80] width 14 height 14
type input "**********"
click at [304, 123] on li "Paid" at bounding box center [324, 125] width 117 height 19
click at [1033, 81] on button "Run" at bounding box center [1029, 81] width 38 height 22
click at [87, 300] on span "Sales & Revenue" at bounding box center [74, 294] width 58 height 12
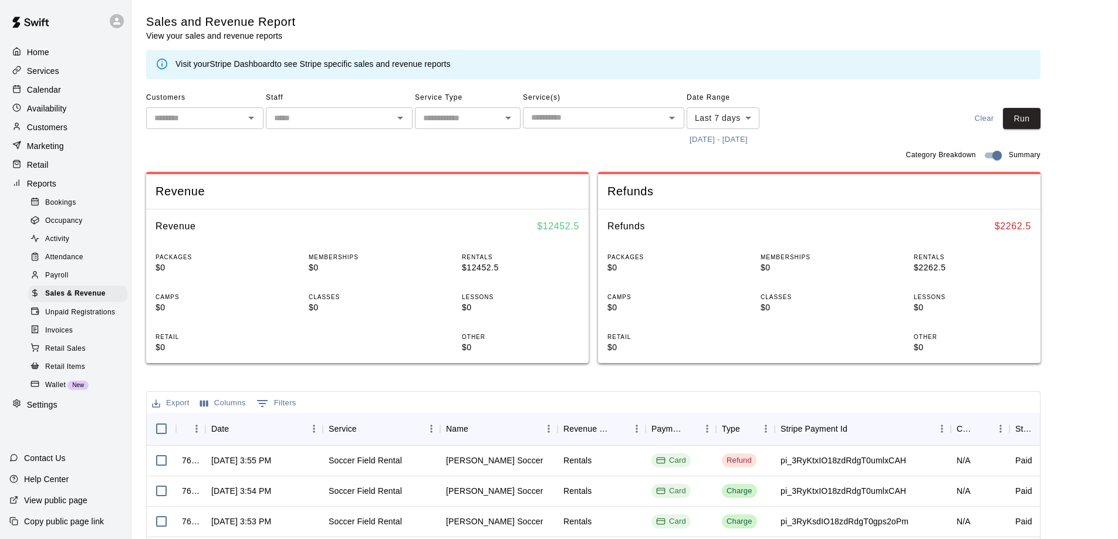
click at [248, 122] on icon "Open" at bounding box center [251, 118] width 14 height 14
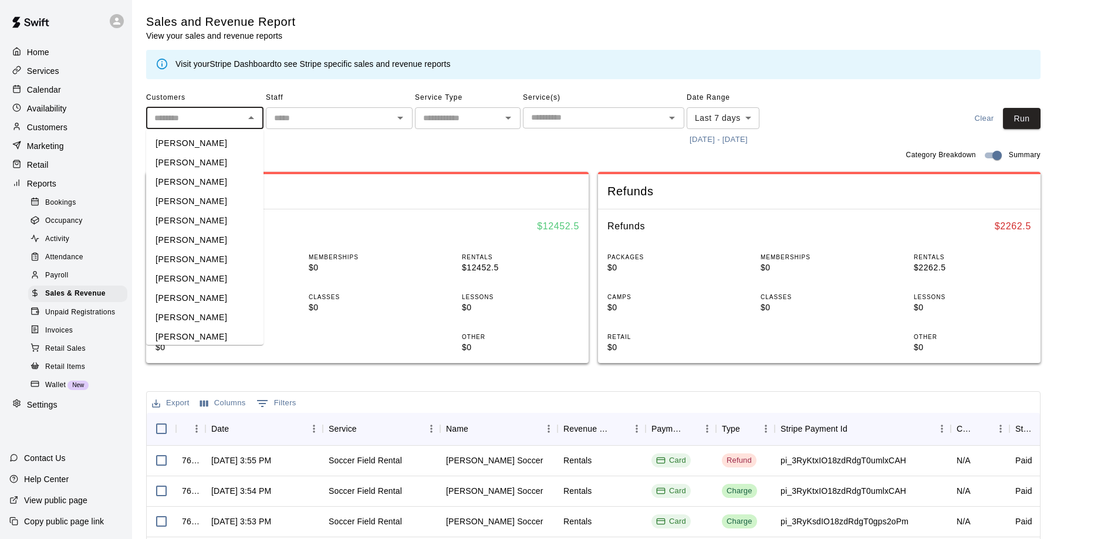
click at [188, 236] on li "Dave Fromer" at bounding box center [204, 240] width 117 height 19
type input "**********"
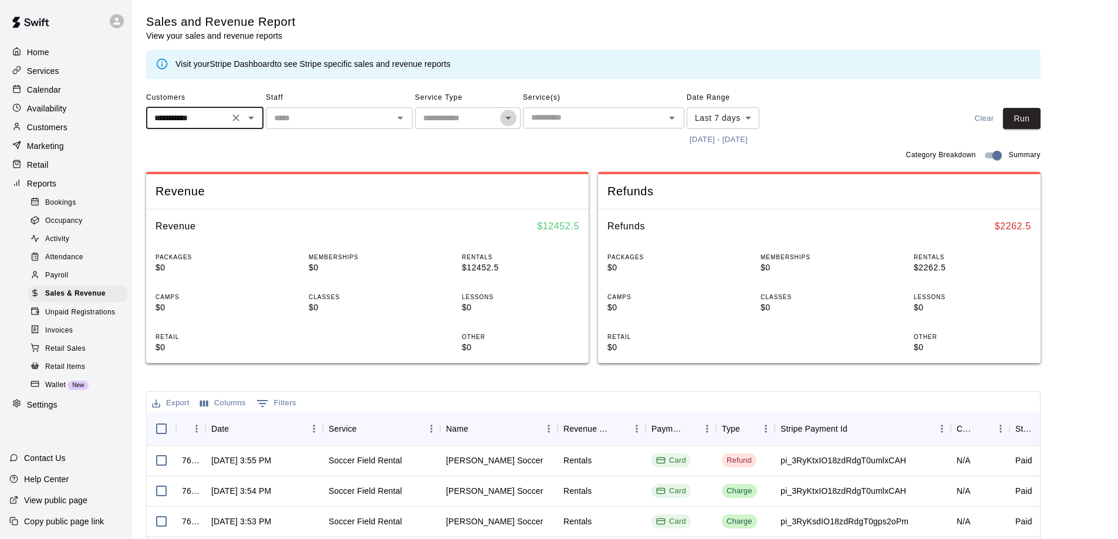
click at [505, 118] on icon "Open" at bounding box center [508, 118] width 14 height 14
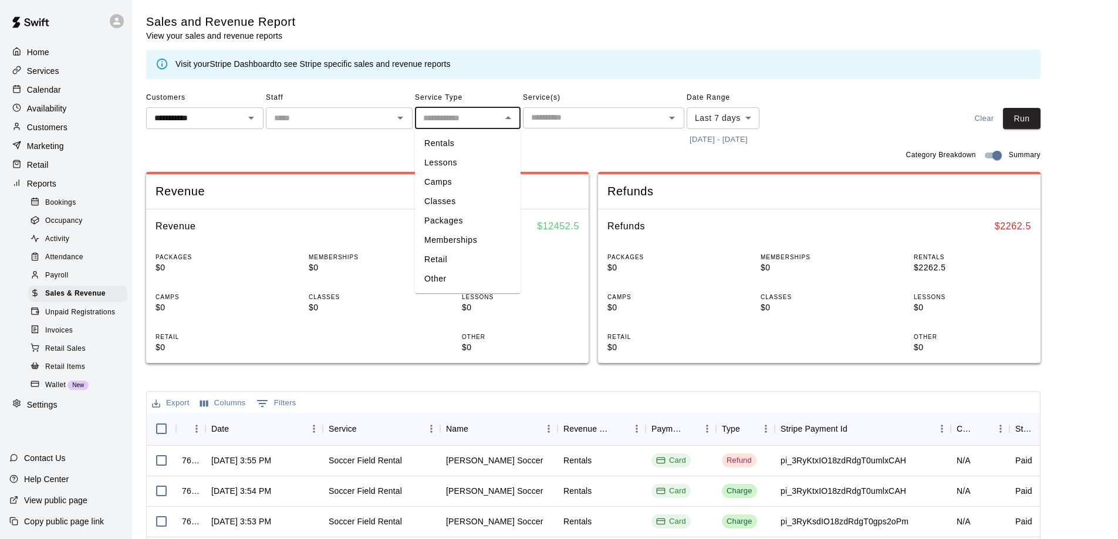
click at [471, 142] on li "Rentals" at bounding box center [468, 143] width 106 height 19
type input "*******"
click at [658, 122] on input "text" at bounding box center [593, 117] width 135 height 15
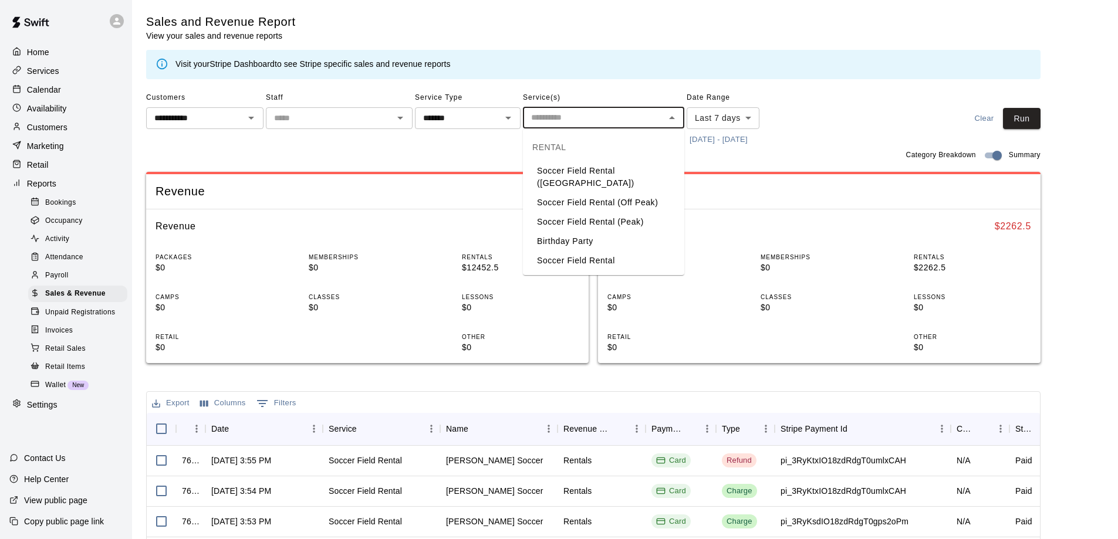
click at [580, 251] on li "Soccer Field Rental" at bounding box center [603, 260] width 161 height 19
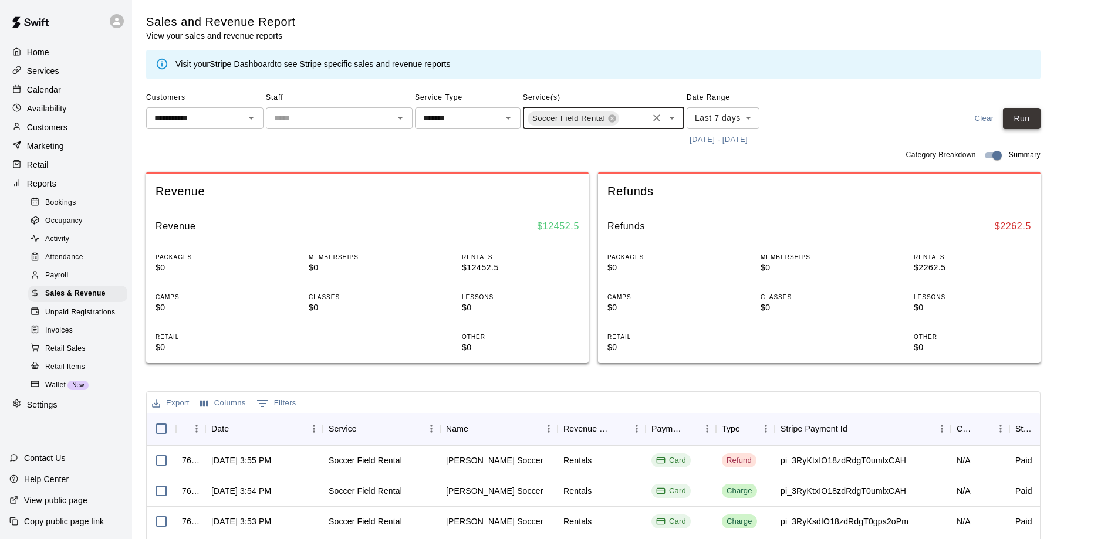
click at [1037, 118] on button "Run" at bounding box center [1022, 119] width 38 height 22
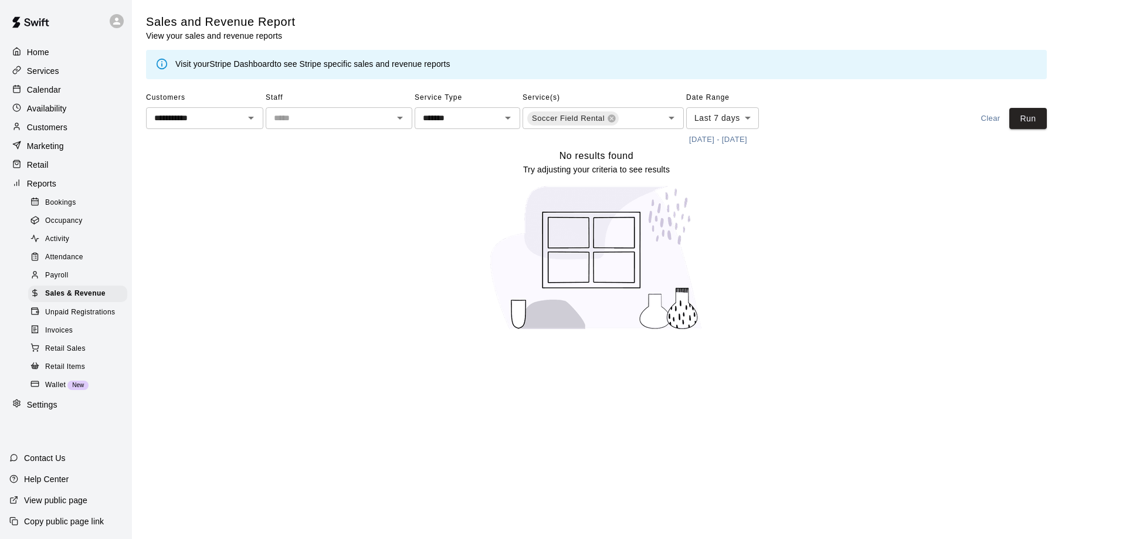
drag, startPoint x: 763, startPoint y: 122, endPoint x: 742, endPoint y: 122, distance: 21.7
click at [761, 122] on div "Date Range Last 7 days **** ​ 8/13/2025 - 8/20/2025" at bounding box center [737, 119] width 103 height 60
click at [752, 118] on body "**********" at bounding box center [563, 172] width 1126 height 345
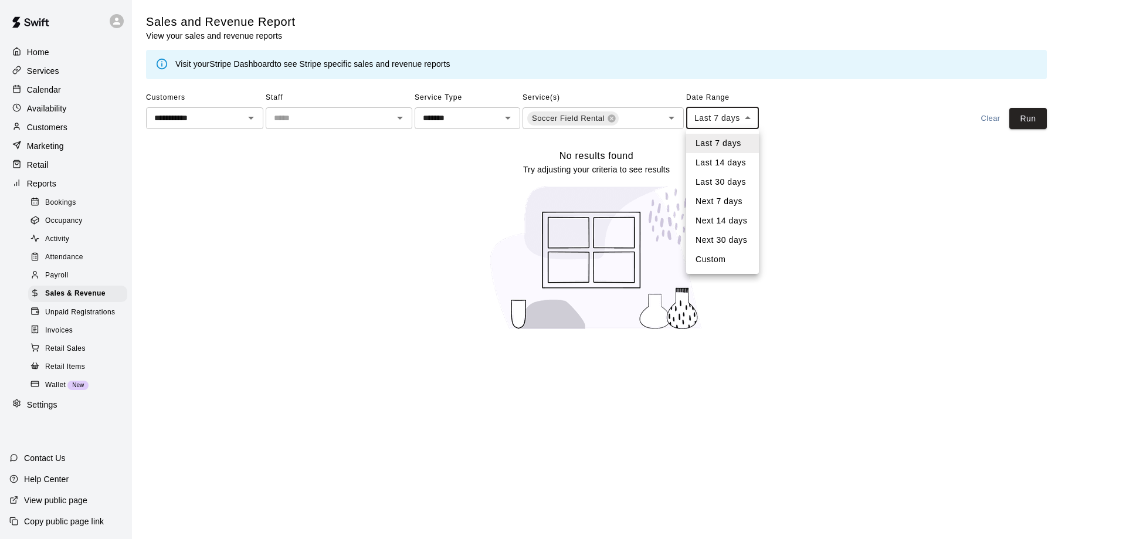
click at [715, 259] on li "Custom" at bounding box center [722, 259] width 73 height 19
type input "******"
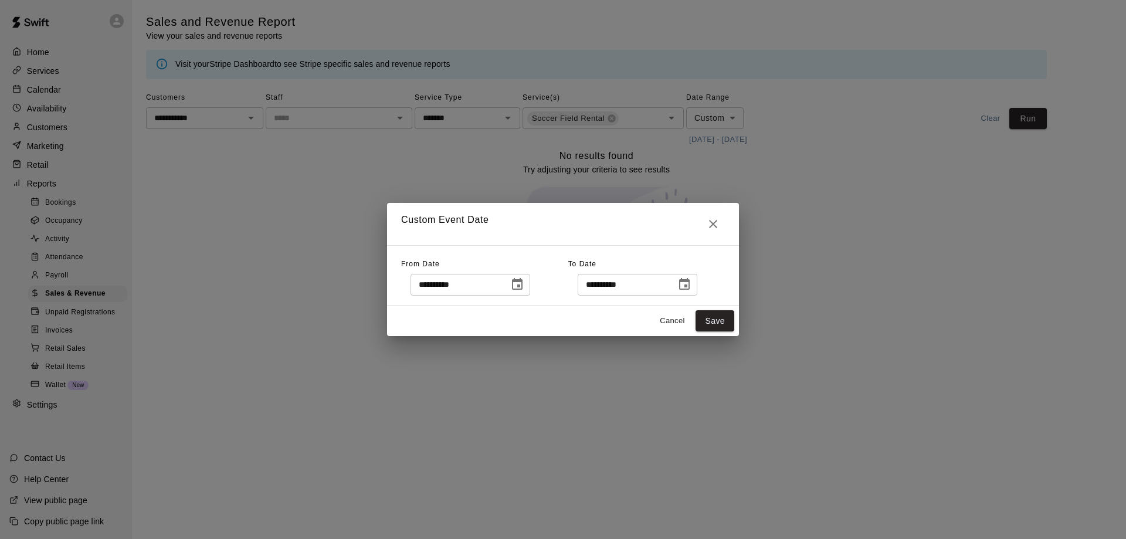
click at [525, 283] on icon "Choose date, selected date is Aug 13, 2025" at bounding box center [517, 285] width 14 height 14
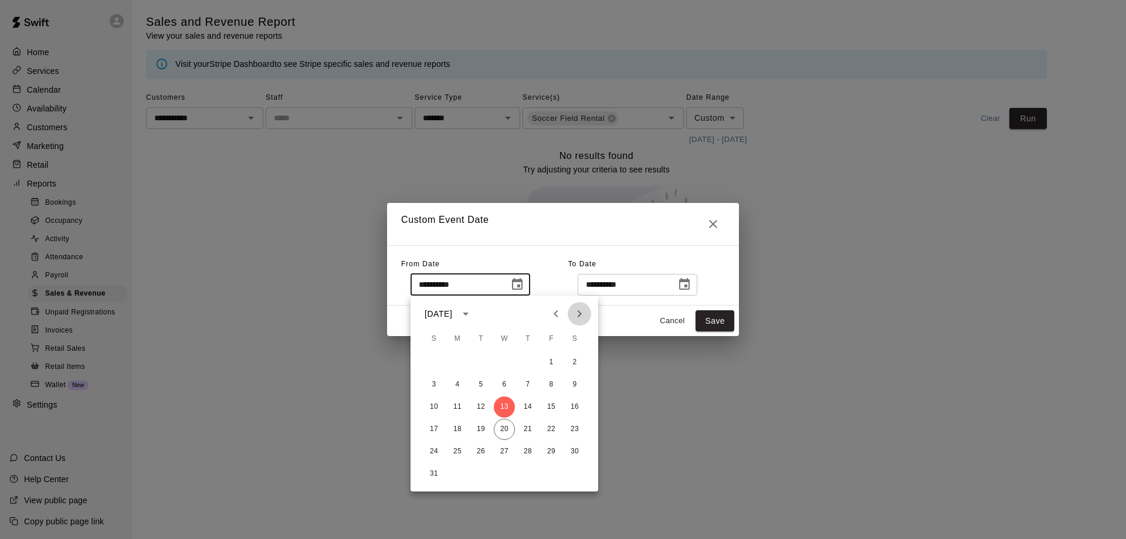
click at [583, 314] on icon "Next month" at bounding box center [580, 314] width 14 height 14
click at [530, 376] on button "6" at bounding box center [527, 384] width 21 height 21
type input "**********"
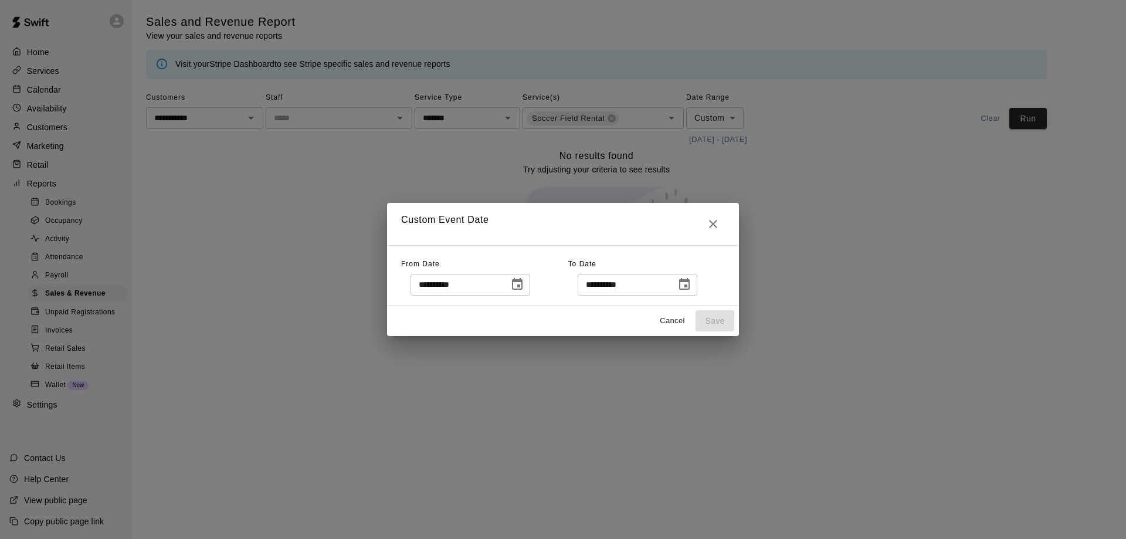
click at [693, 283] on button "Choose date, selected date is Aug 20, 2025" at bounding box center [684, 284] width 23 height 23
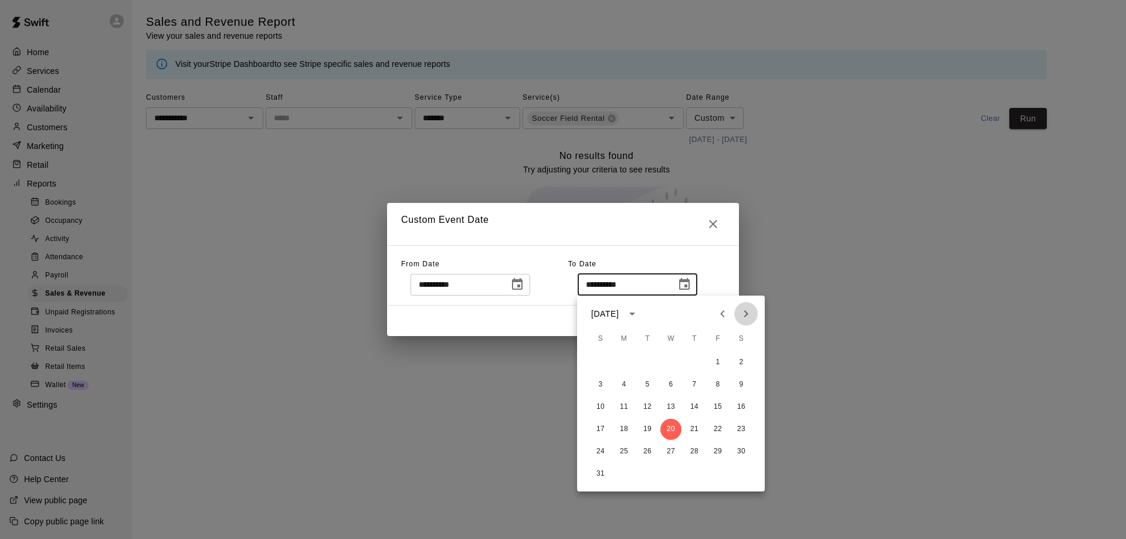
click at [746, 309] on icon "Next month" at bounding box center [746, 314] width 14 height 14
click at [722, 405] on button "19" at bounding box center [718, 407] width 21 height 21
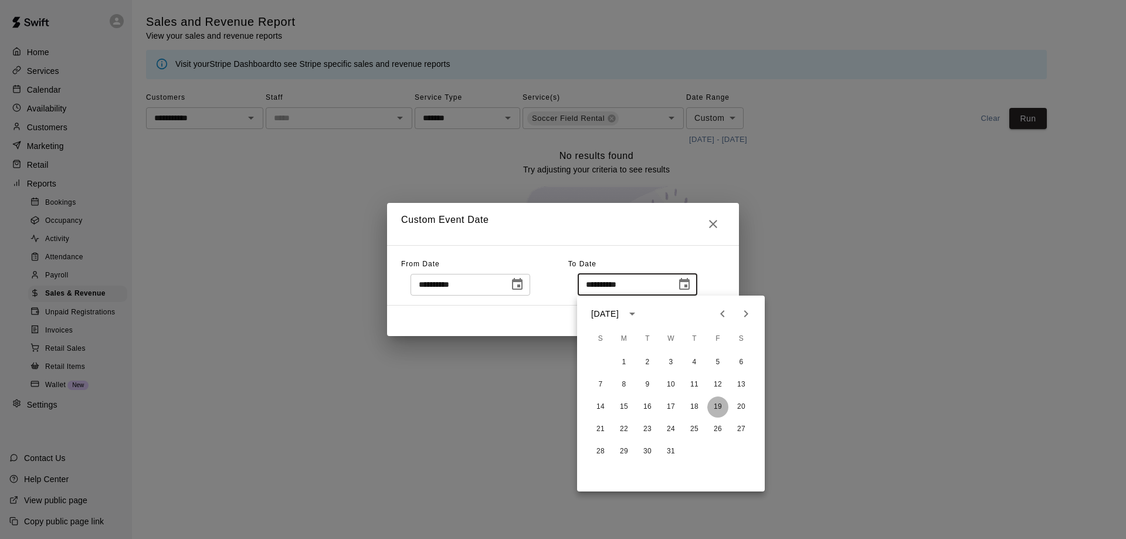
type input "**********"
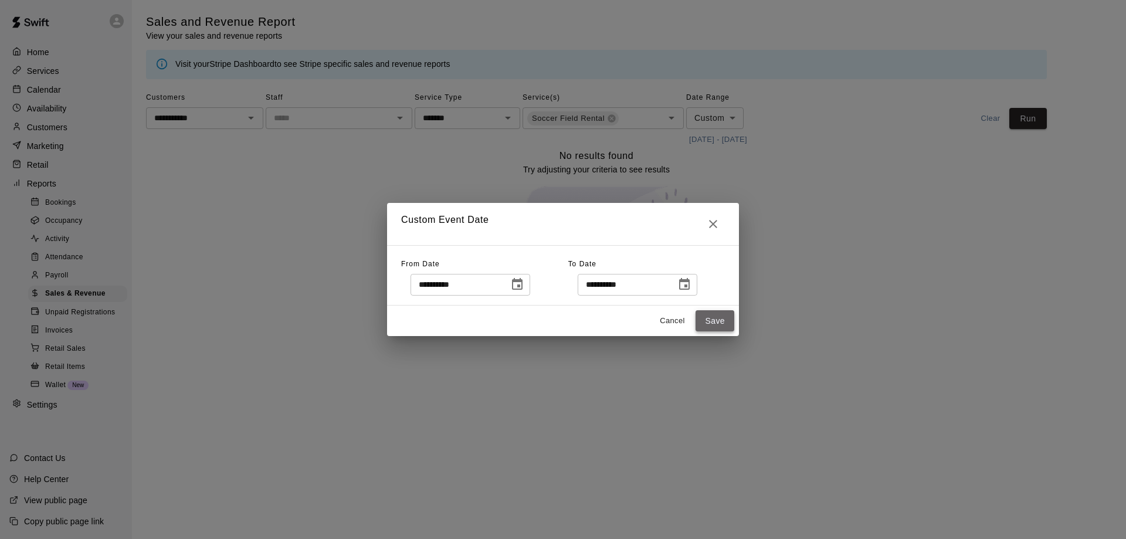
click at [722, 315] on button "Save" at bounding box center [715, 321] width 39 height 22
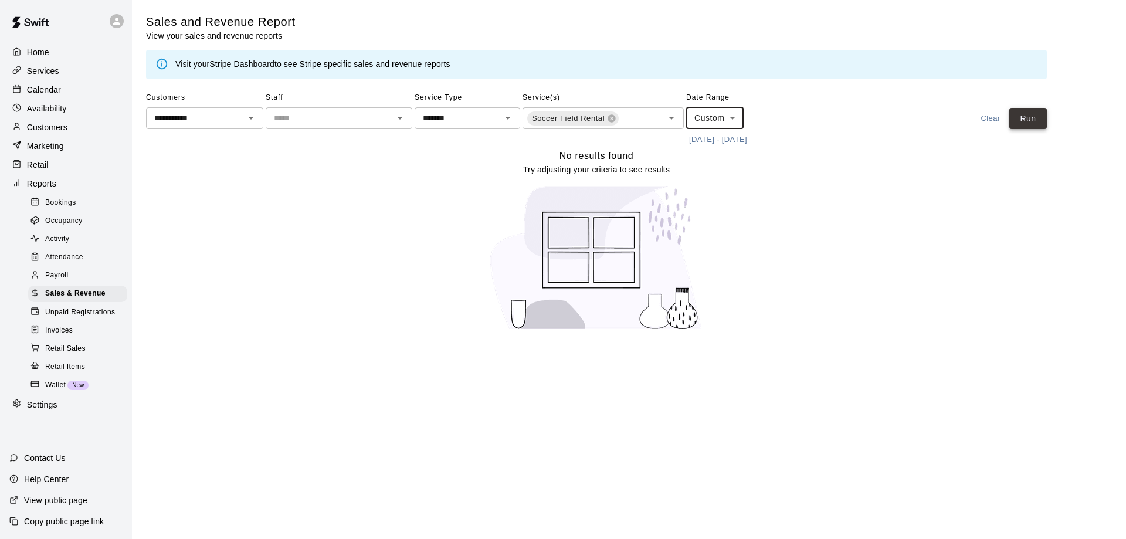
click at [1027, 114] on button "Run" at bounding box center [1029, 119] width 38 height 22
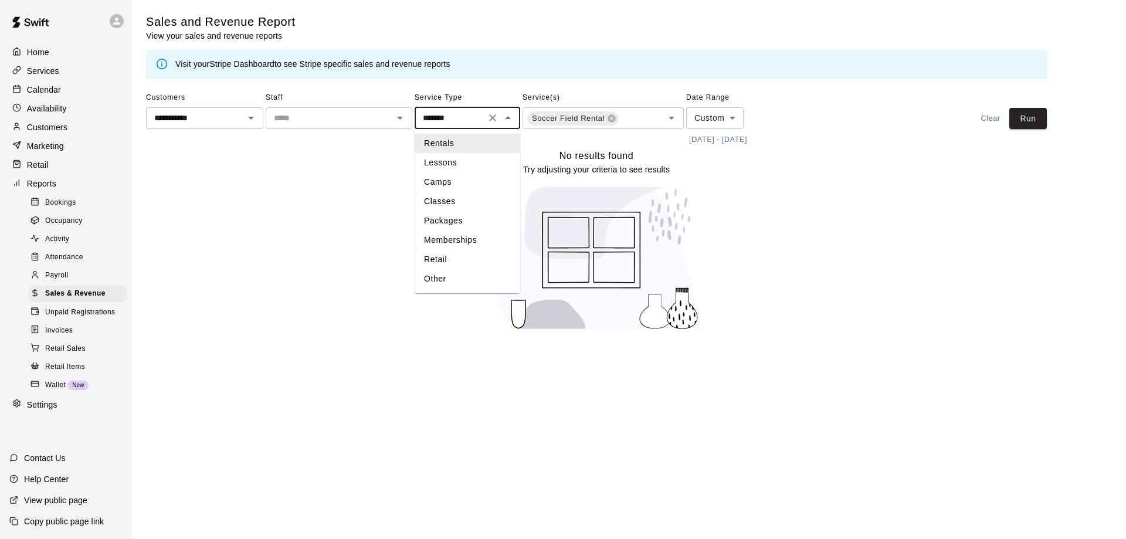
click at [478, 114] on input "*******" at bounding box center [450, 118] width 64 height 15
click at [344, 266] on div "No results found Try adjusting your criteria to see results" at bounding box center [596, 244] width 901 height 192
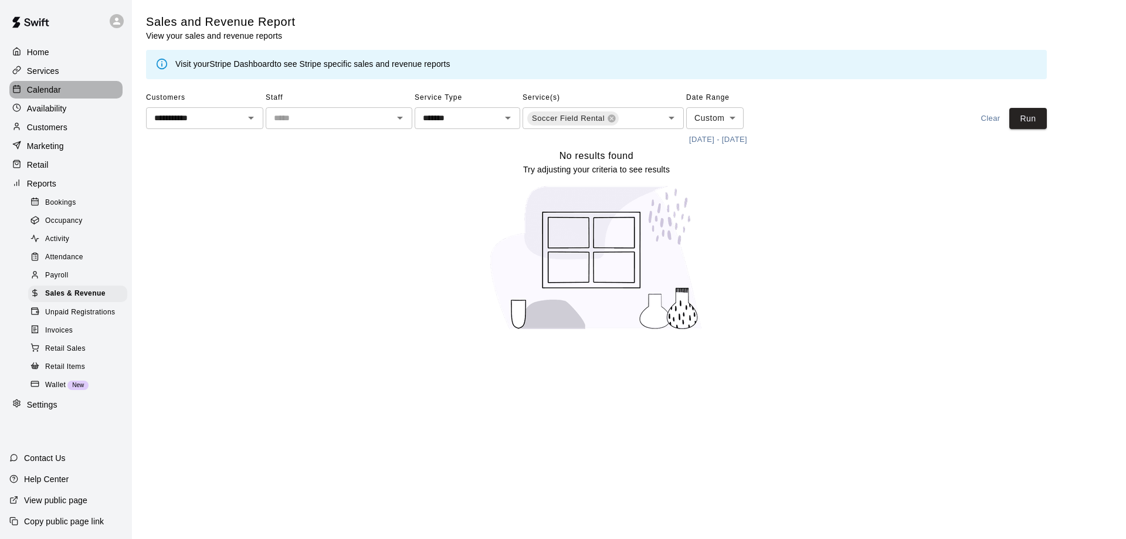
click at [42, 88] on p "Calendar" at bounding box center [44, 90] width 34 height 12
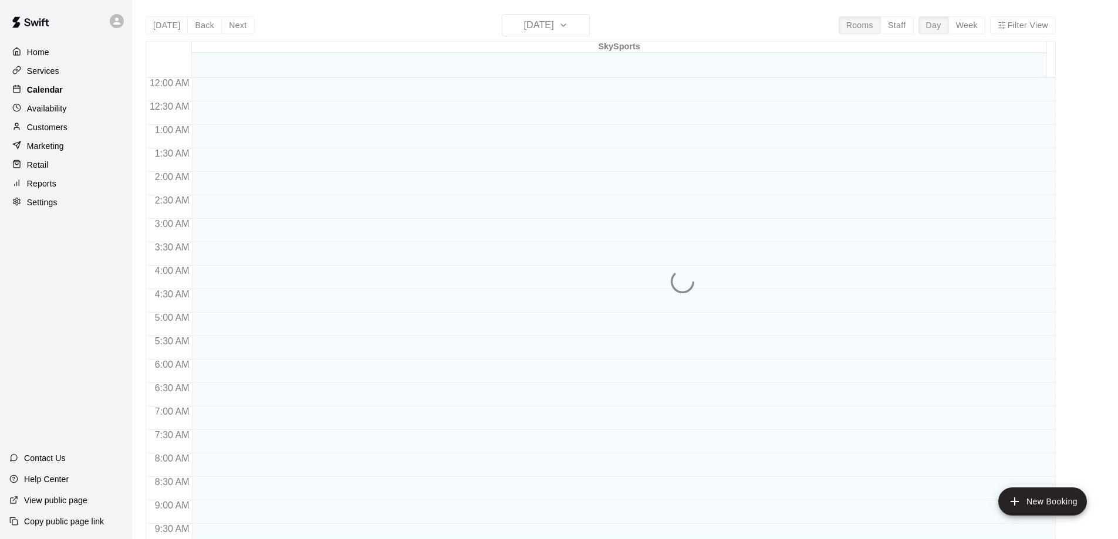
scroll to position [617, 0]
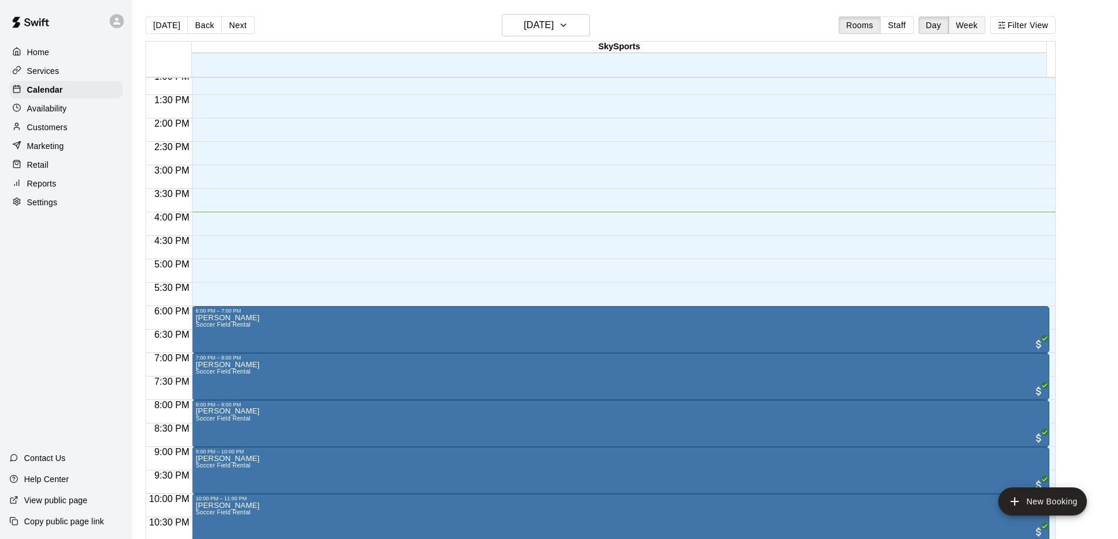
click at [985, 23] on button "Week" at bounding box center [966, 25] width 37 height 18
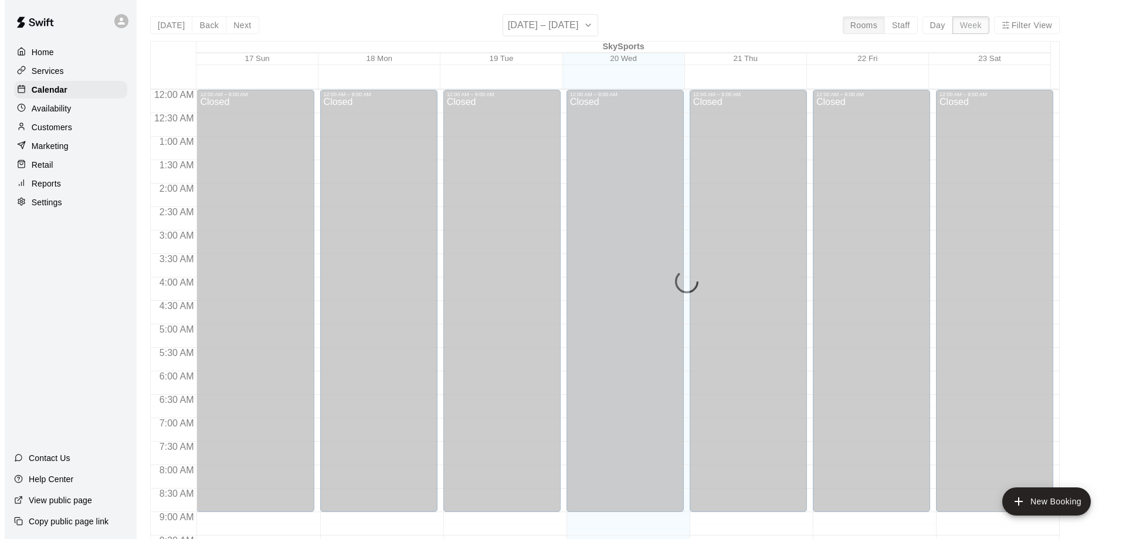
scroll to position [665, 0]
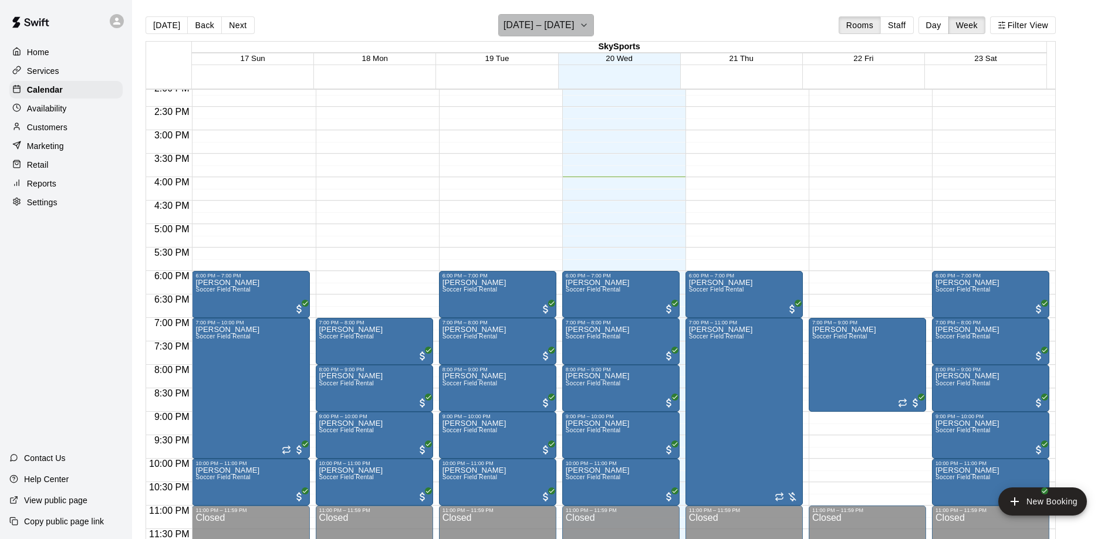
click at [584, 28] on icon "button" at bounding box center [583, 25] width 9 height 14
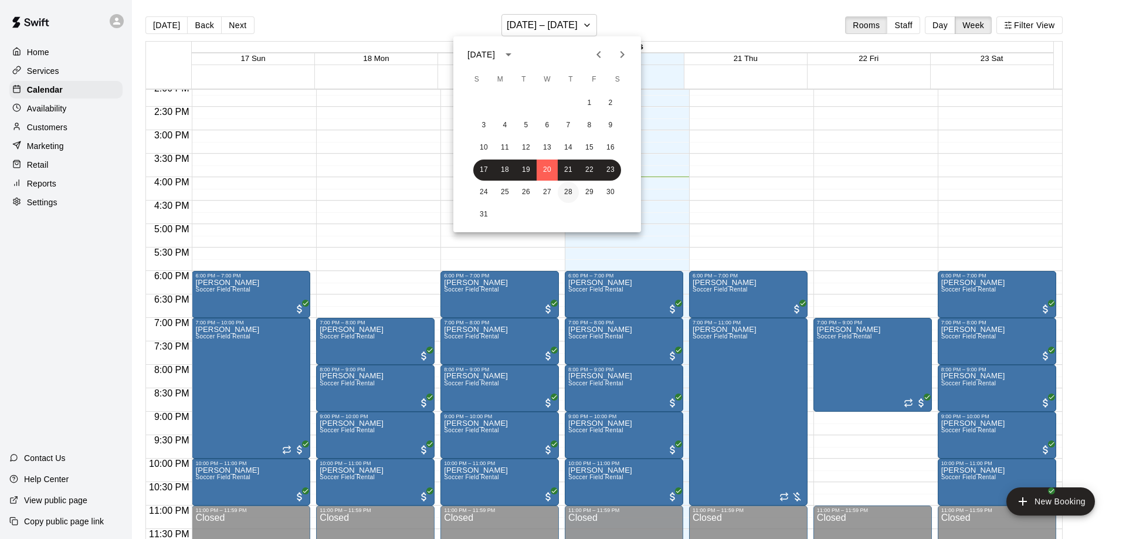
click at [569, 188] on button "28" at bounding box center [568, 192] width 21 height 21
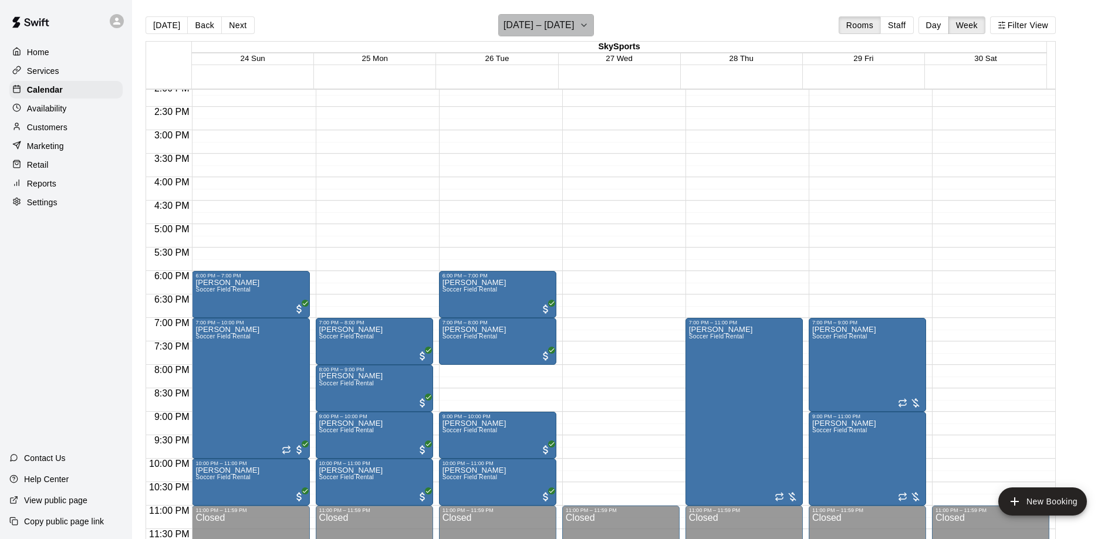
click at [586, 23] on icon "button" at bounding box center [583, 25] width 9 height 14
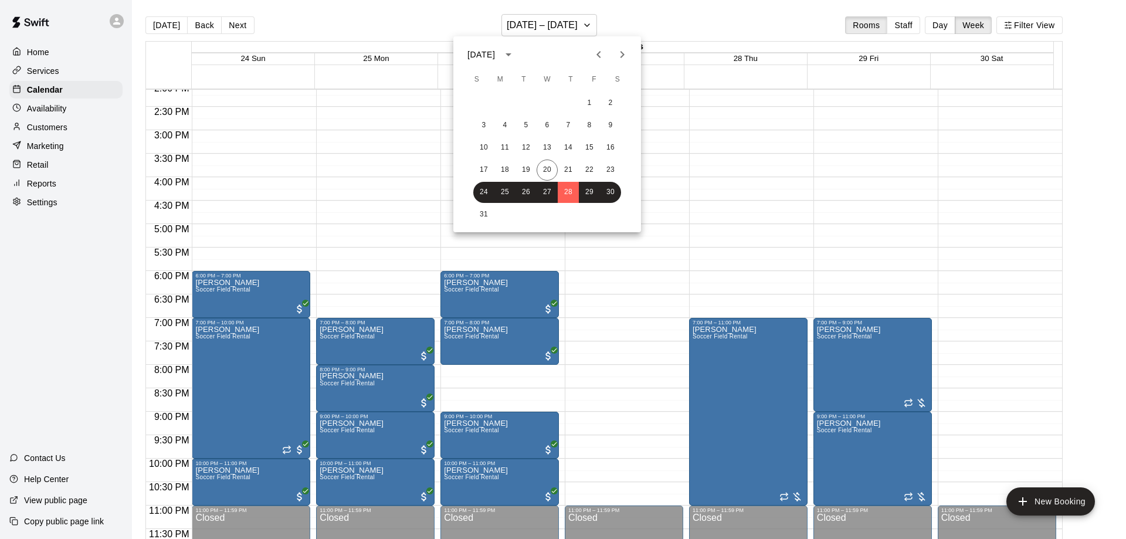
click at [621, 60] on icon "Next month" at bounding box center [622, 55] width 14 height 14
click at [576, 101] on button "4" at bounding box center [568, 103] width 21 height 21
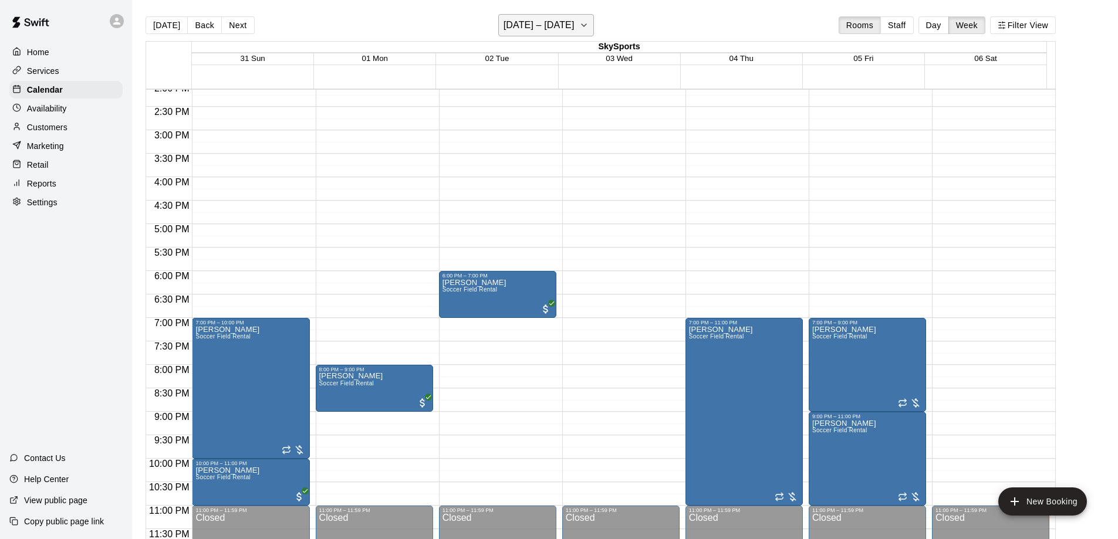
click at [588, 30] on icon "button" at bounding box center [583, 25] width 9 height 14
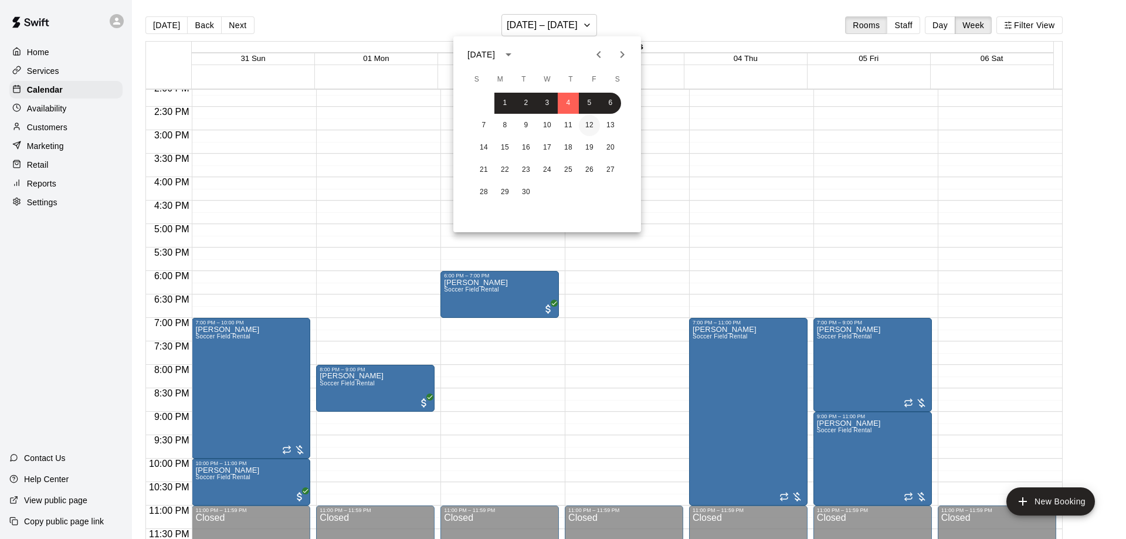
click at [590, 124] on button "12" at bounding box center [589, 125] width 21 height 21
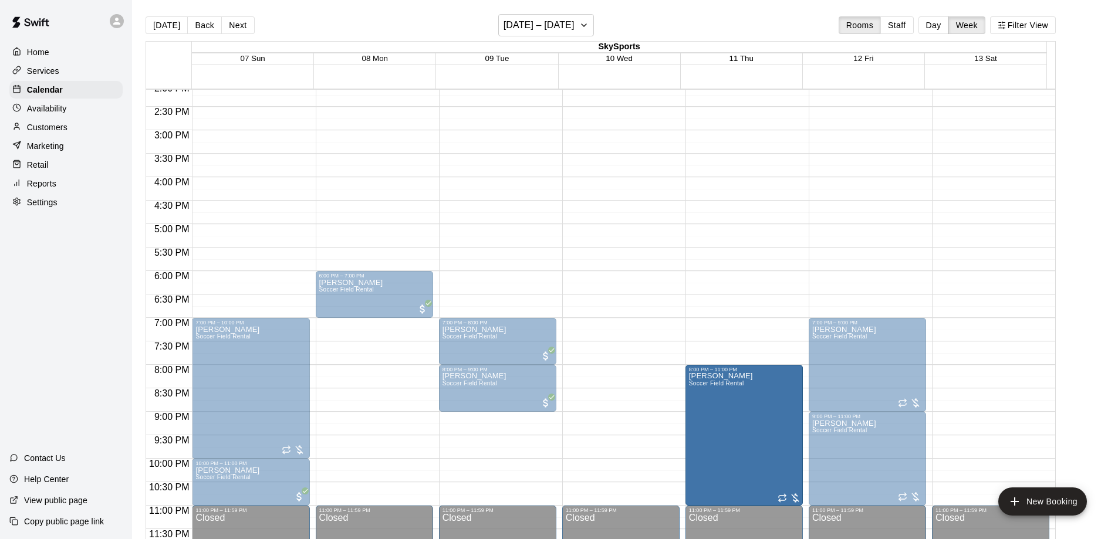
drag, startPoint x: 742, startPoint y: 366, endPoint x: 741, endPoint y: 374, distance: 8.2
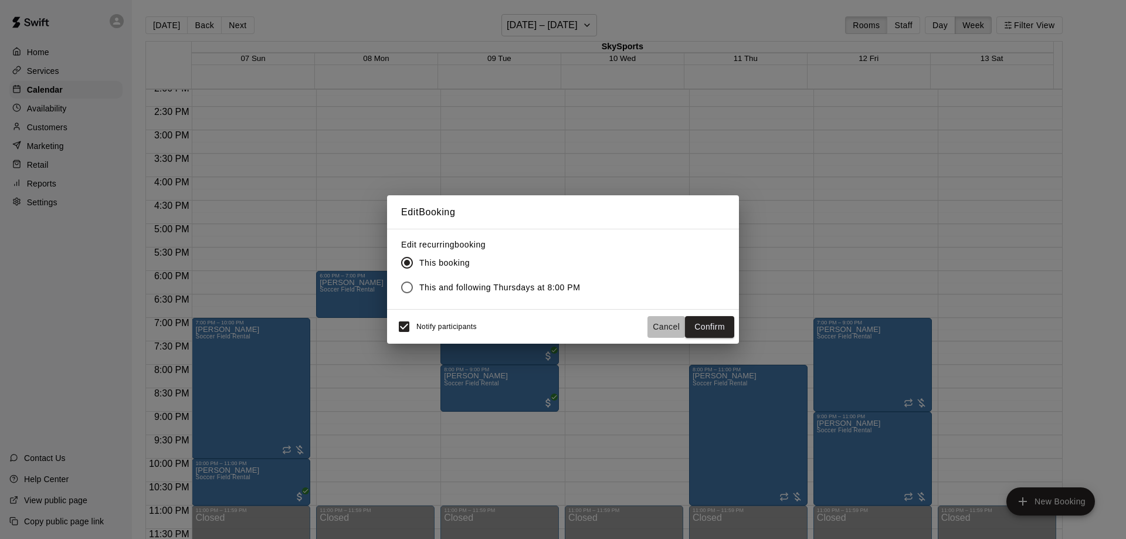
click at [673, 322] on button "Cancel" at bounding box center [667, 327] width 38 height 22
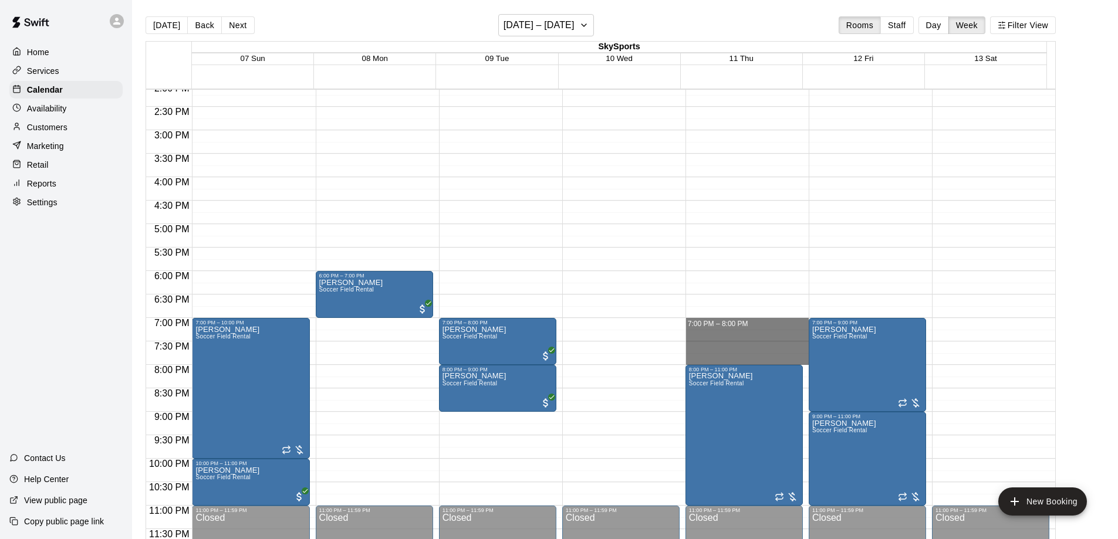
drag, startPoint x: 735, startPoint y: 319, endPoint x: 735, endPoint y: 360, distance: 40.5
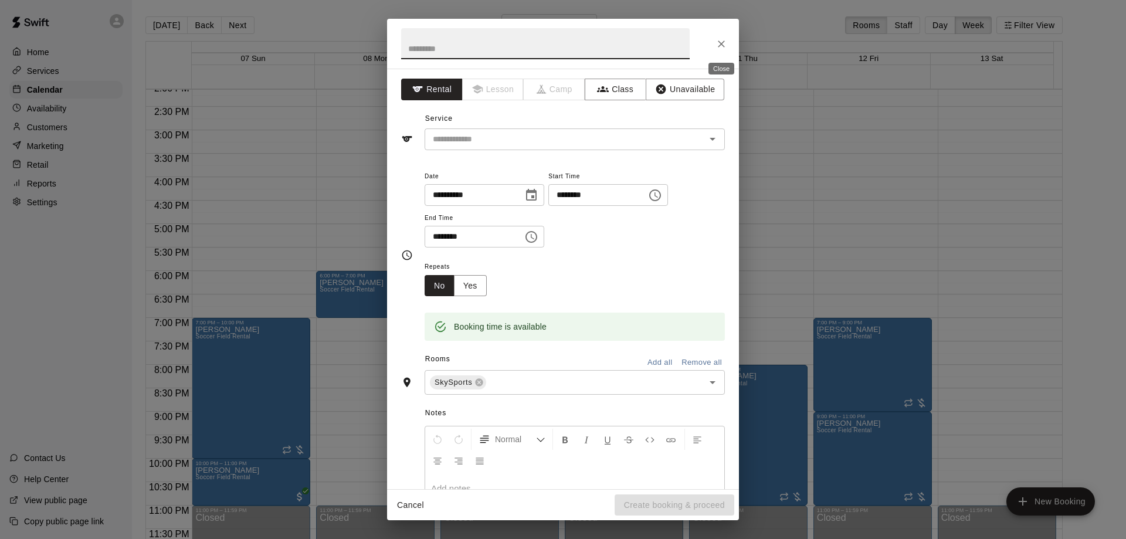
click at [727, 43] on icon "Close" at bounding box center [722, 44] width 12 height 12
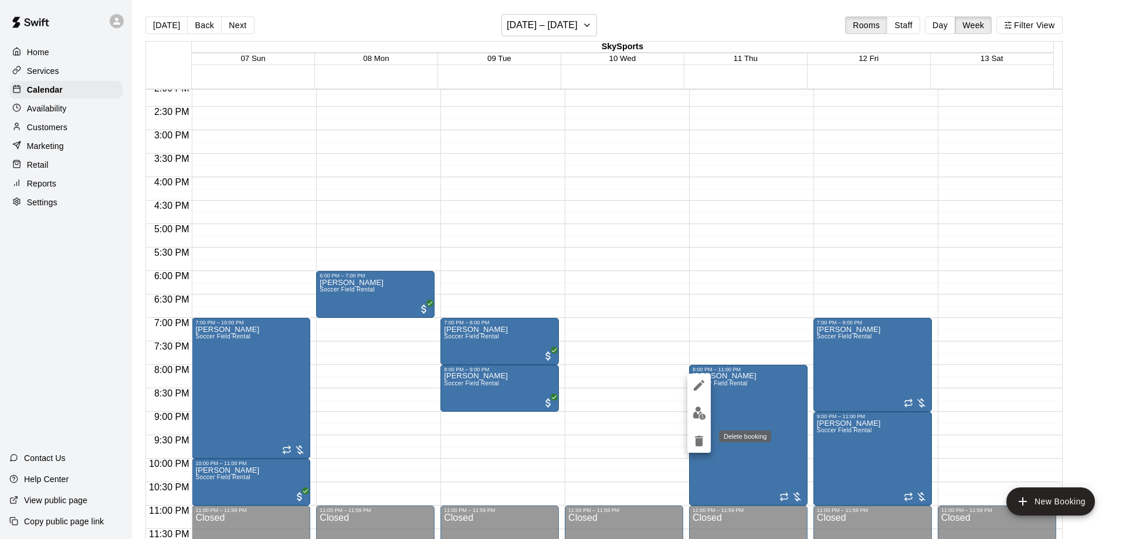
click at [695, 441] on icon "delete" at bounding box center [699, 441] width 14 height 14
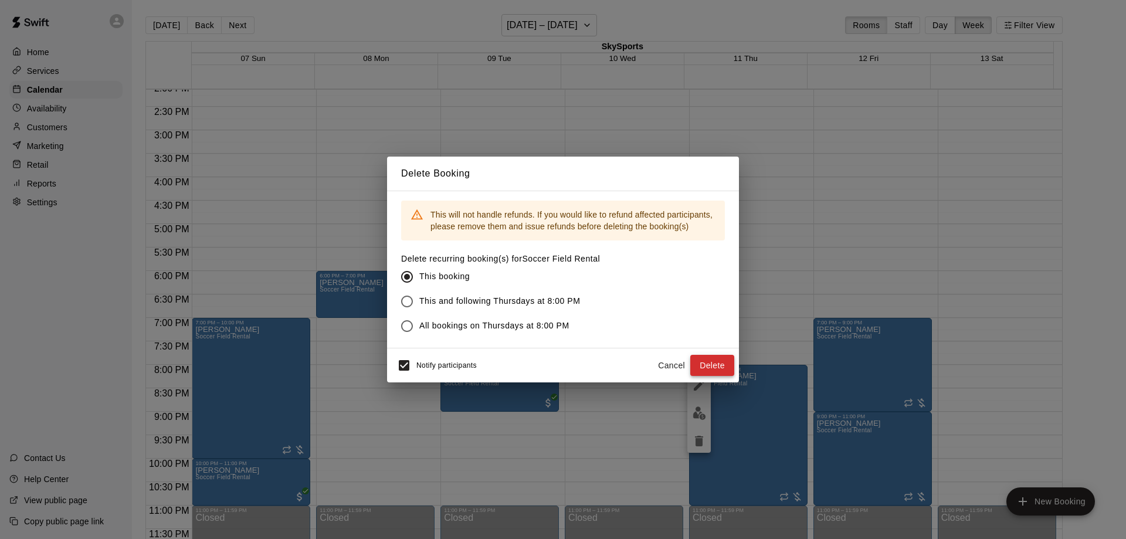
click at [711, 361] on button "Delete" at bounding box center [713, 366] width 44 height 22
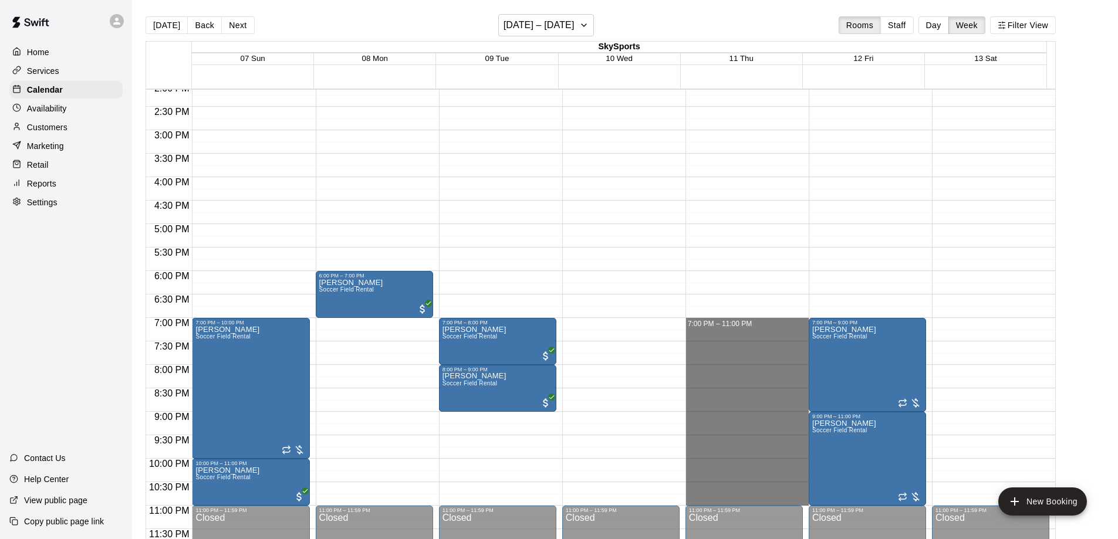
drag, startPoint x: 709, startPoint y: 319, endPoint x: 713, endPoint y: 495, distance: 175.5
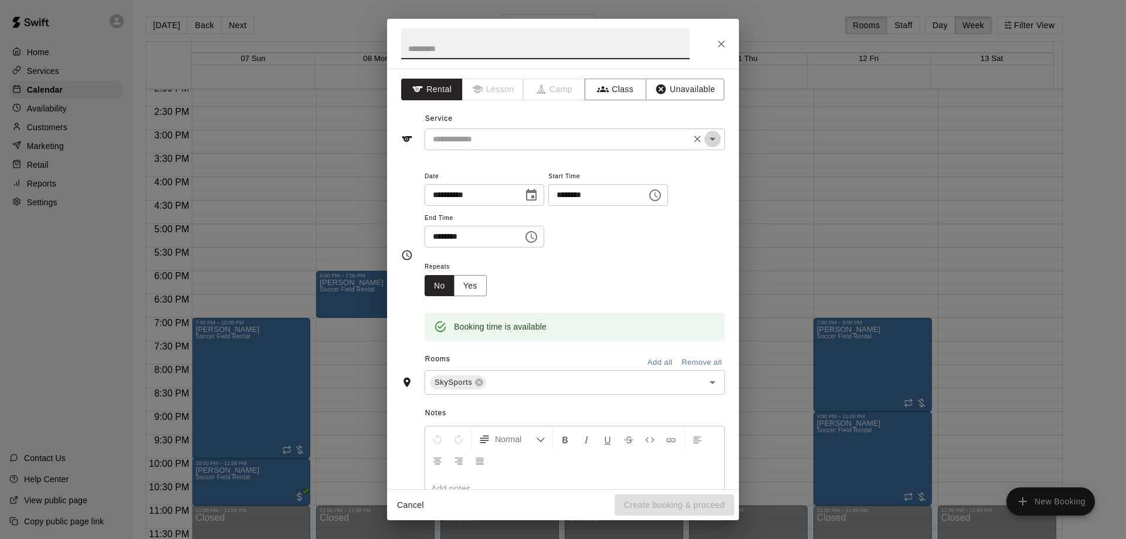
click at [708, 140] on icon "Open" at bounding box center [713, 139] width 14 height 14
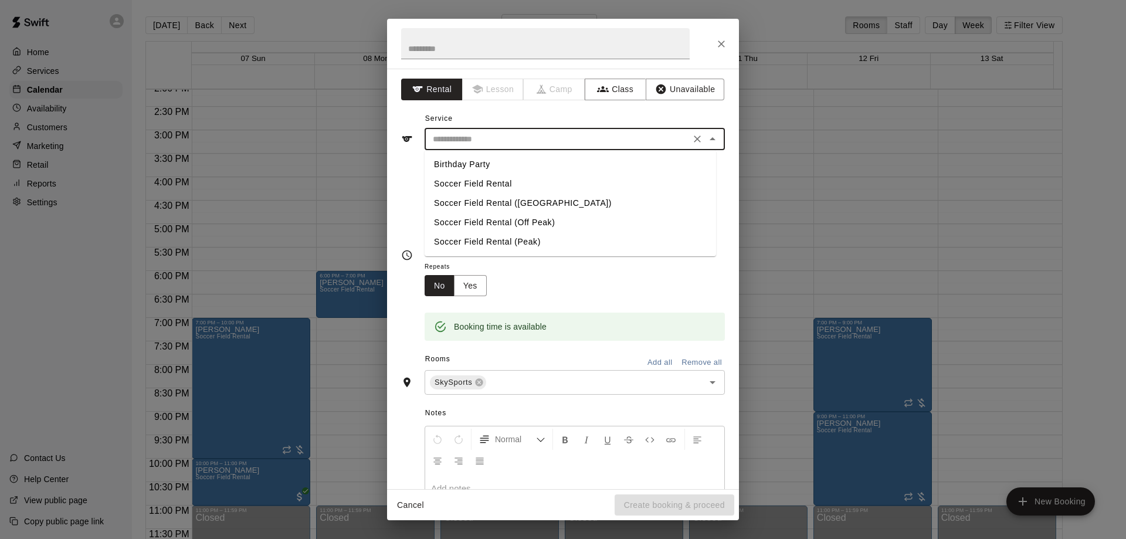
click at [547, 187] on li "Soccer Field Rental" at bounding box center [571, 183] width 292 height 19
type input "**********"
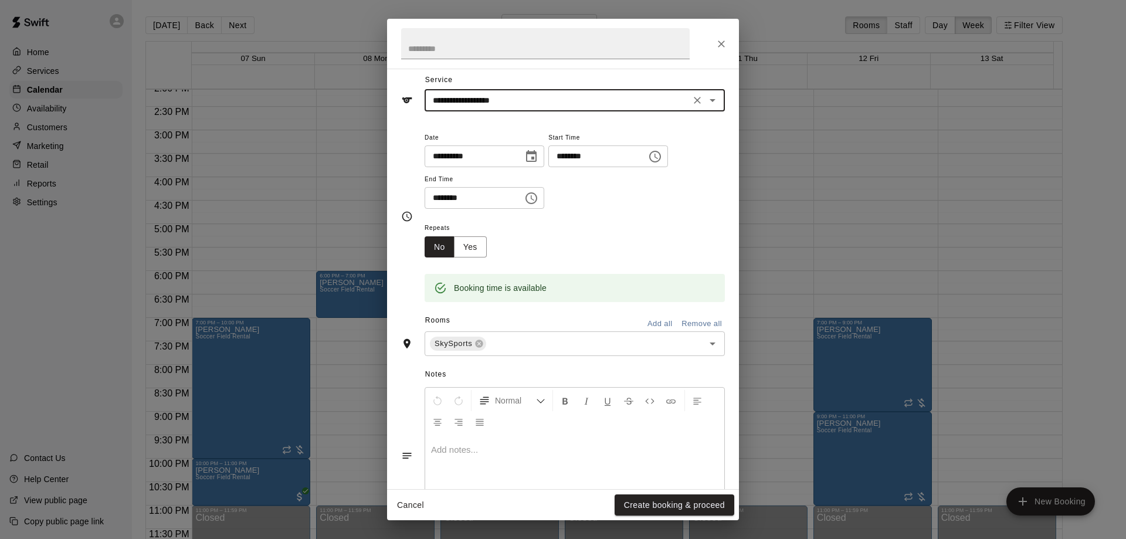
scroll to position [95, 0]
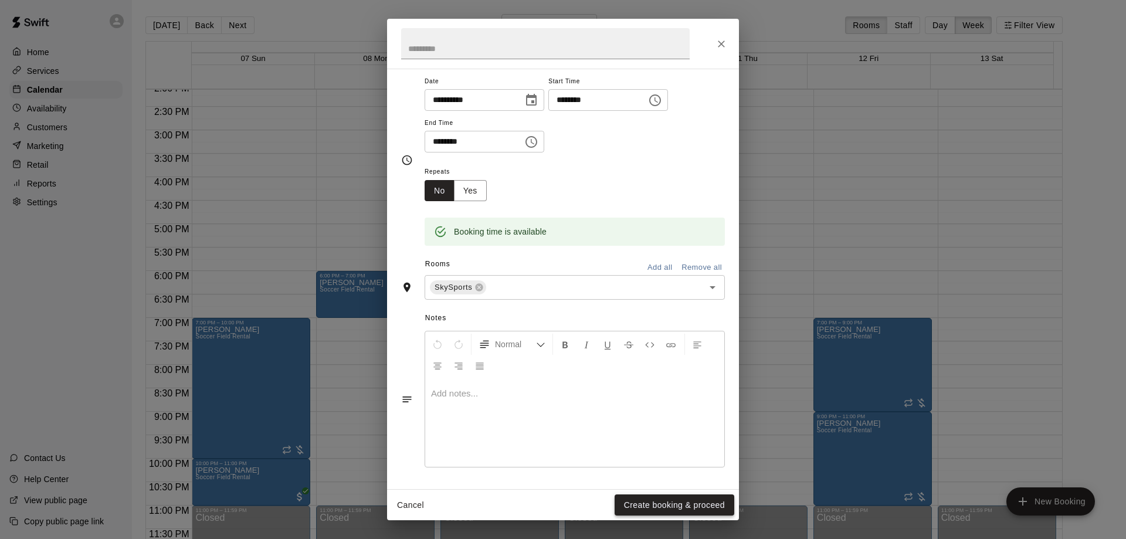
click at [662, 498] on button "Create booking & proceed" at bounding box center [675, 506] width 120 height 22
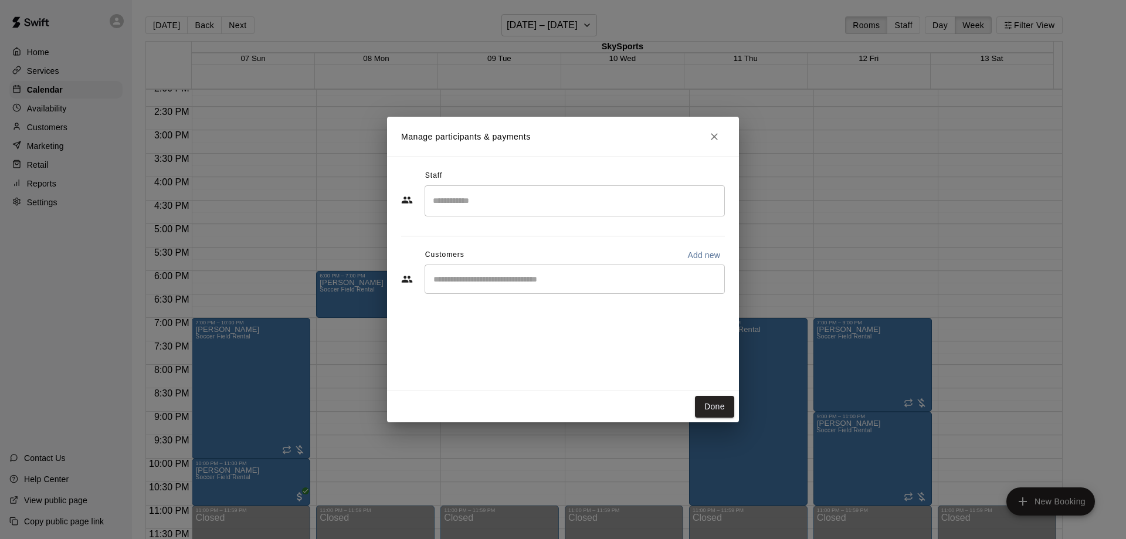
click at [547, 283] on input "Start typing to search customers..." at bounding box center [575, 279] width 290 height 12
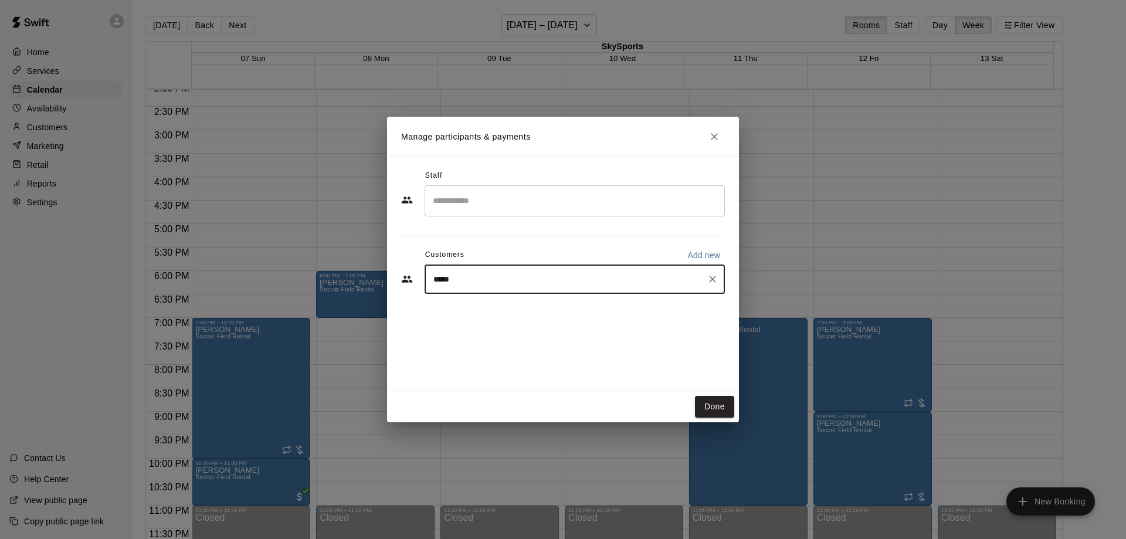
type input "******"
click at [517, 311] on div "Angela Flores" at bounding box center [521, 306] width 126 height 12
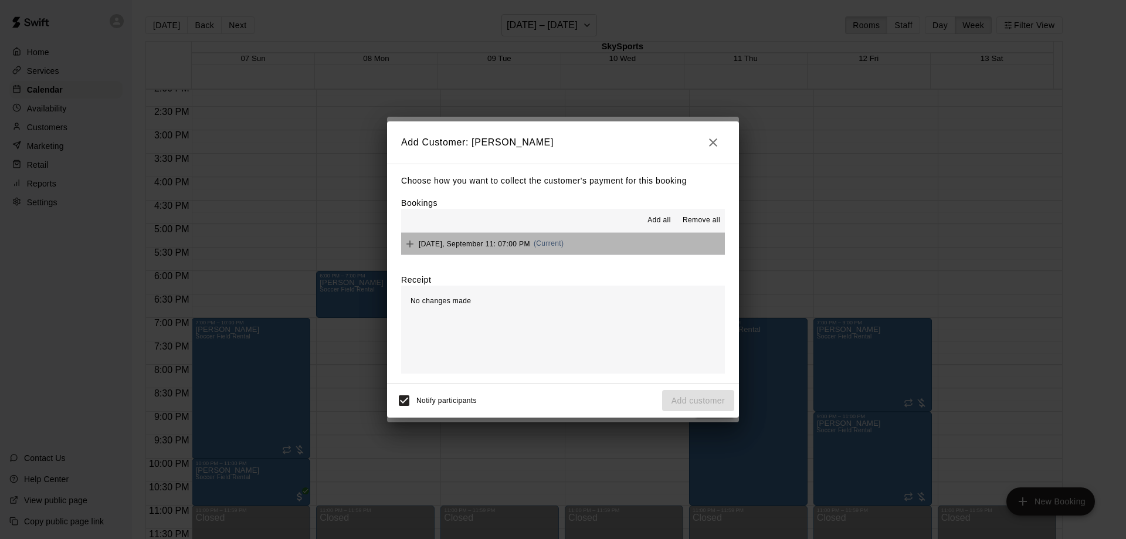
click at [593, 245] on button "Thursday, September 11: 07:00 PM (Current)" at bounding box center [563, 244] width 324 height 22
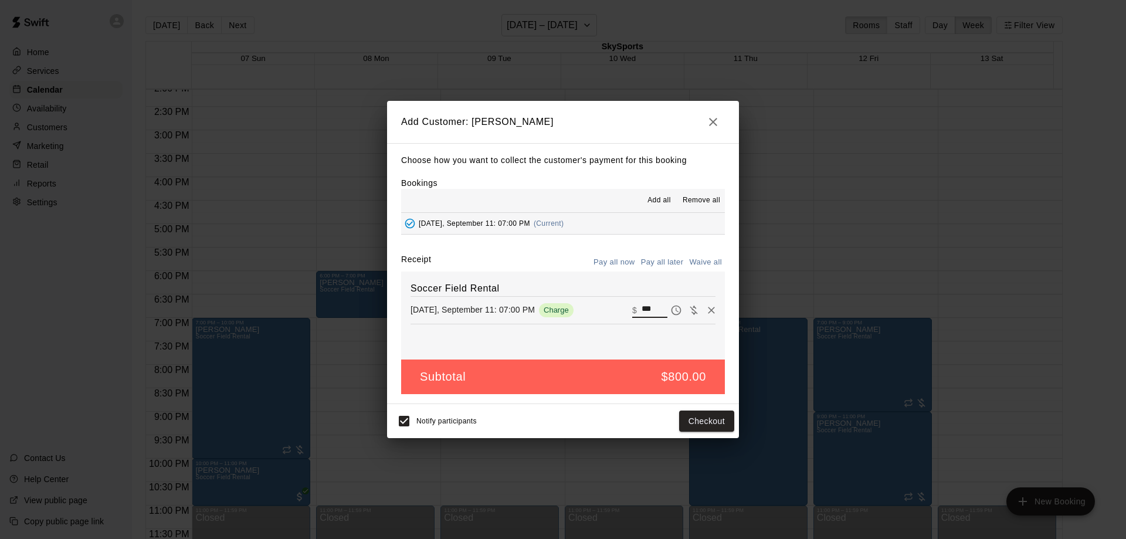
drag, startPoint x: 648, startPoint y: 307, endPoint x: 619, endPoint y: 307, distance: 28.7
click at [619, 307] on div "Thursday, September 11: 07:00 PM Charge ​ $ ***" at bounding box center [563, 311] width 305 height 18
type input "***"
click at [669, 263] on button "Pay all later" at bounding box center [662, 262] width 49 height 18
click at [681, 417] on button "Add customer" at bounding box center [698, 422] width 72 height 22
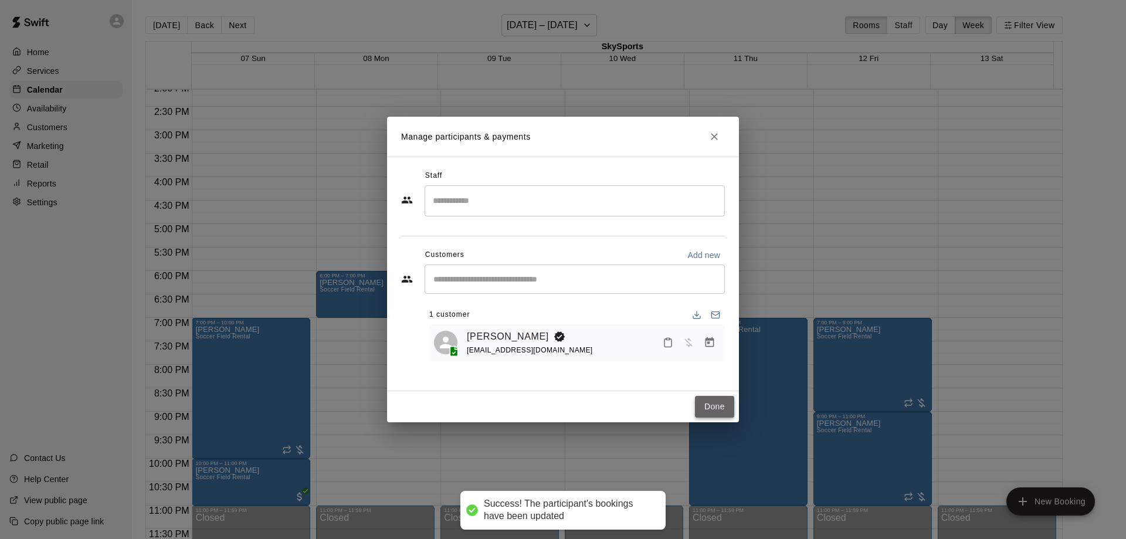
click at [717, 406] on button "Done" at bounding box center [714, 407] width 39 height 22
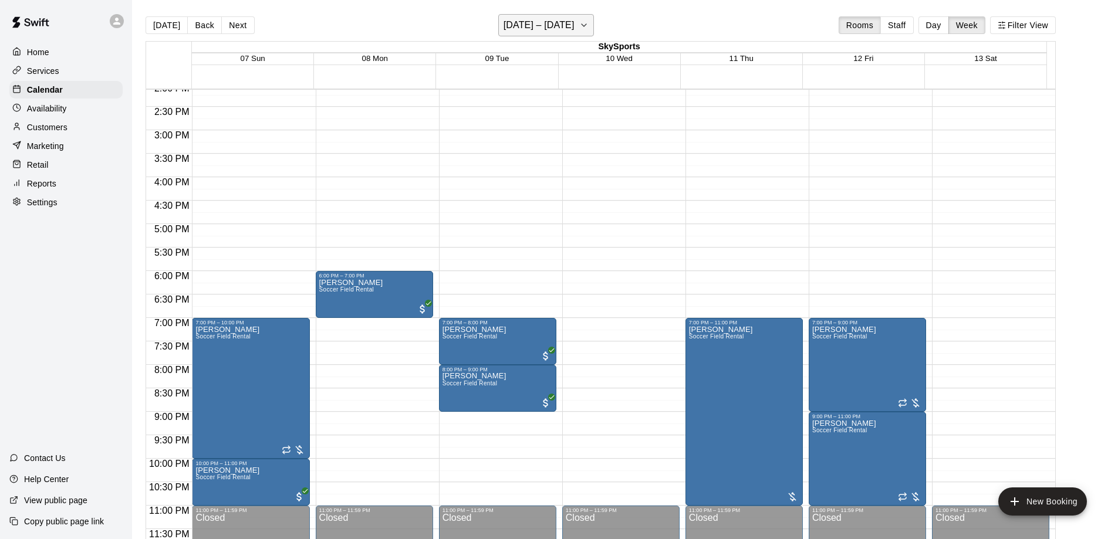
click at [588, 30] on icon "button" at bounding box center [583, 25] width 9 height 14
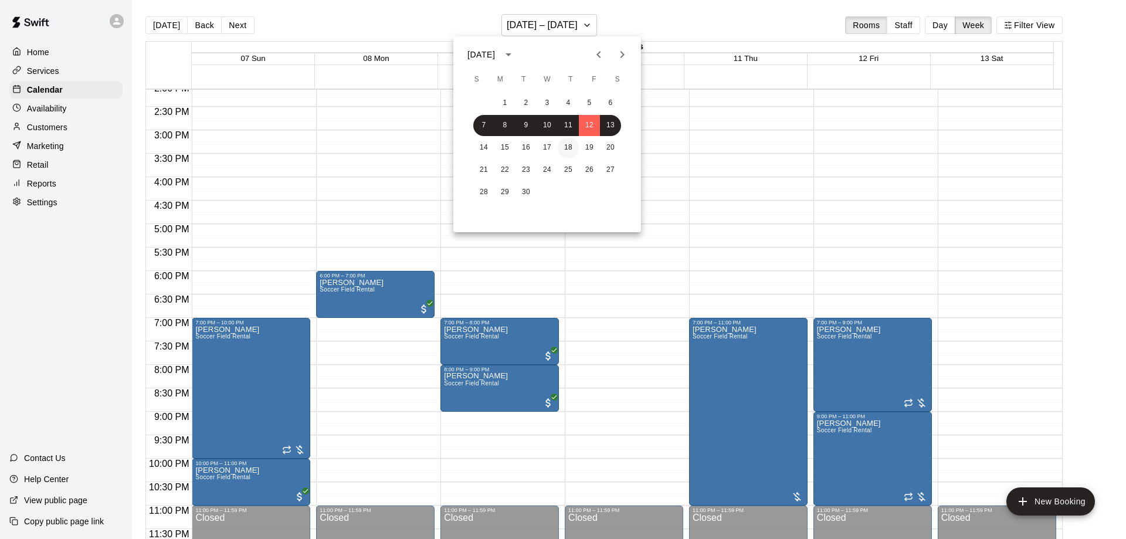
click at [576, 144] on button "18" at bounding box center [568, 147] width 21 height 21
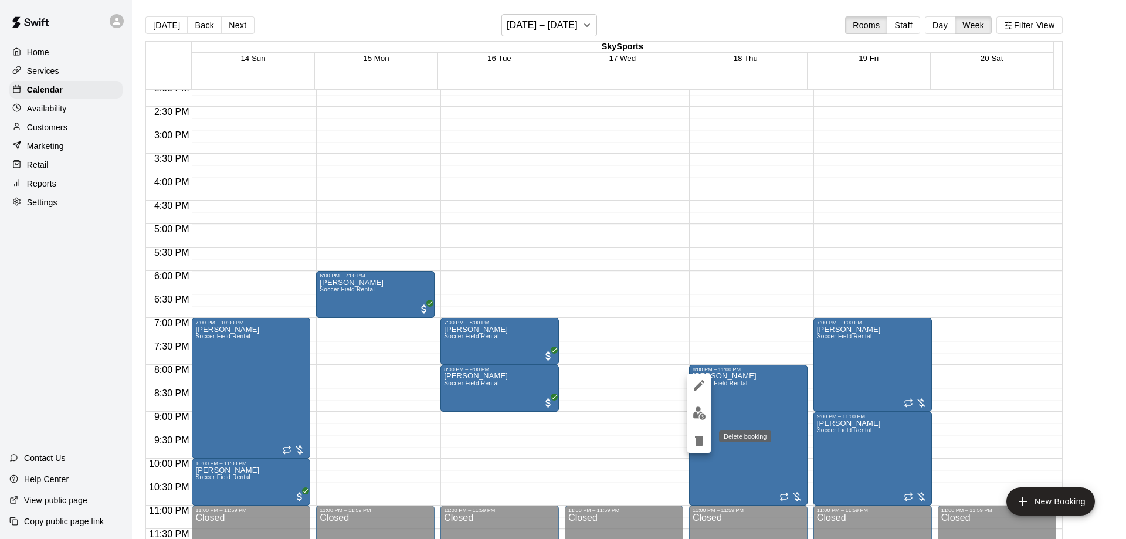
click at [703, 437] on icon "delete" at bounding box center [699, 441] width 8 height 11
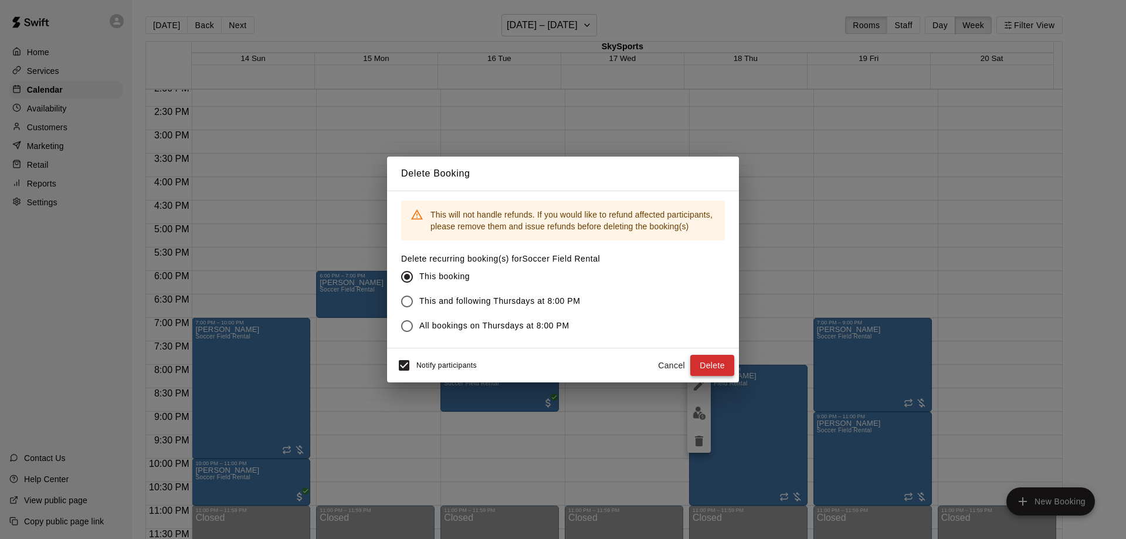
click at [719, 370] on button "Delete" at bounding box center [713, 366] width 44 height 22
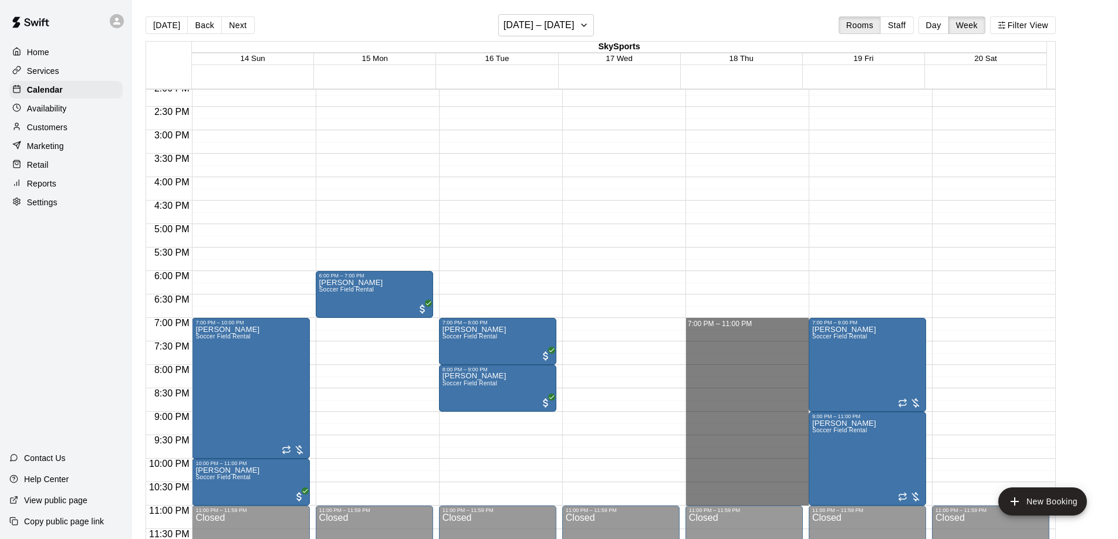
drag, startPoint x: 738, startPoint y: 322, endPoint x: 762, endPoint y: 495, distance: 174.2
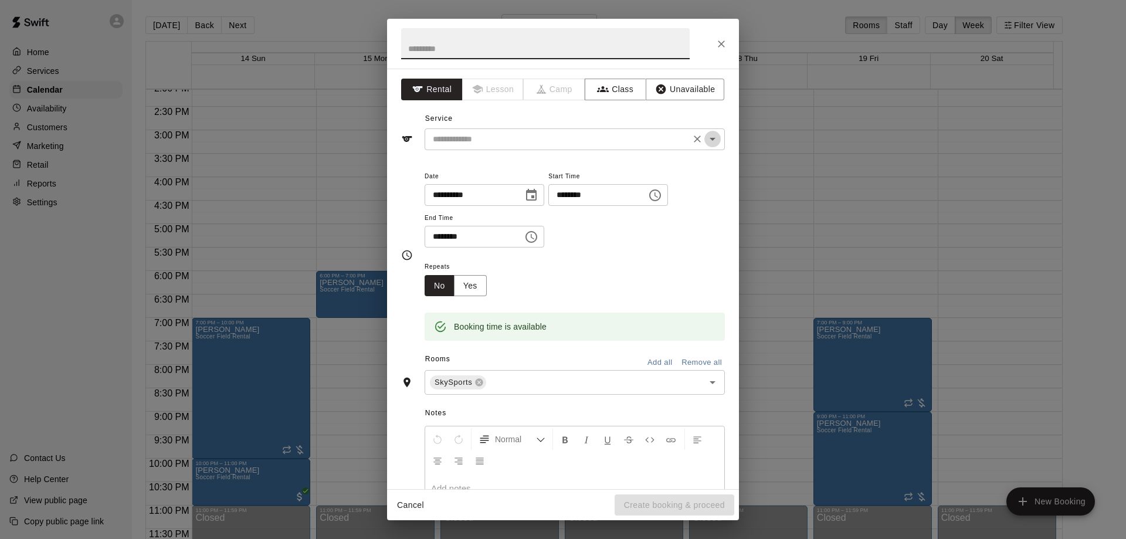
click at [706, 141] on icon "Open" at bounding box center [713, 139] width 14 height 14
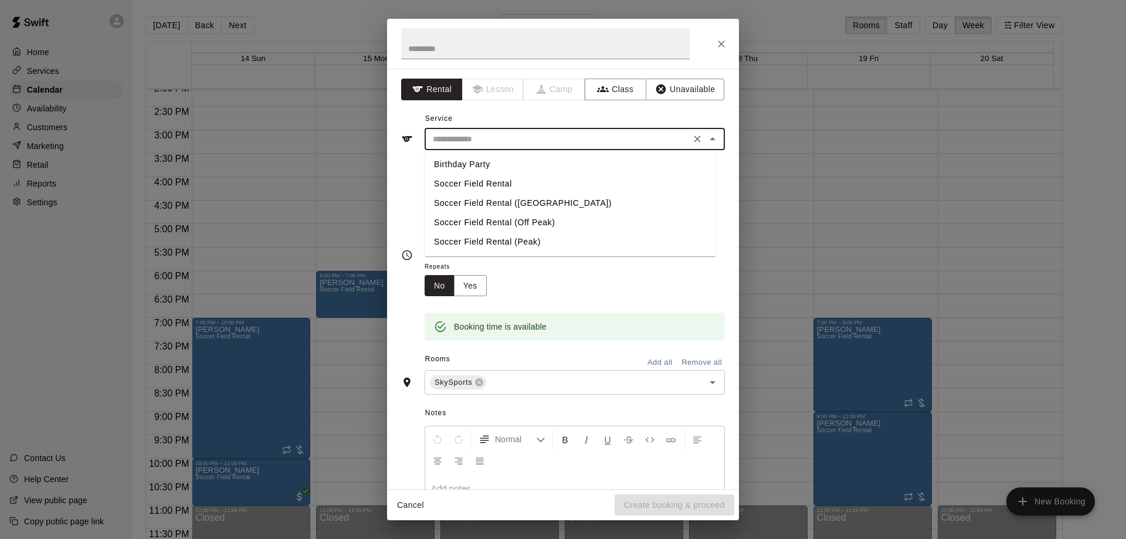
click at [571, 184] on li "Soccer Field Rental" at bounding box center [571, 183] width 292 height 19
type input "**********"
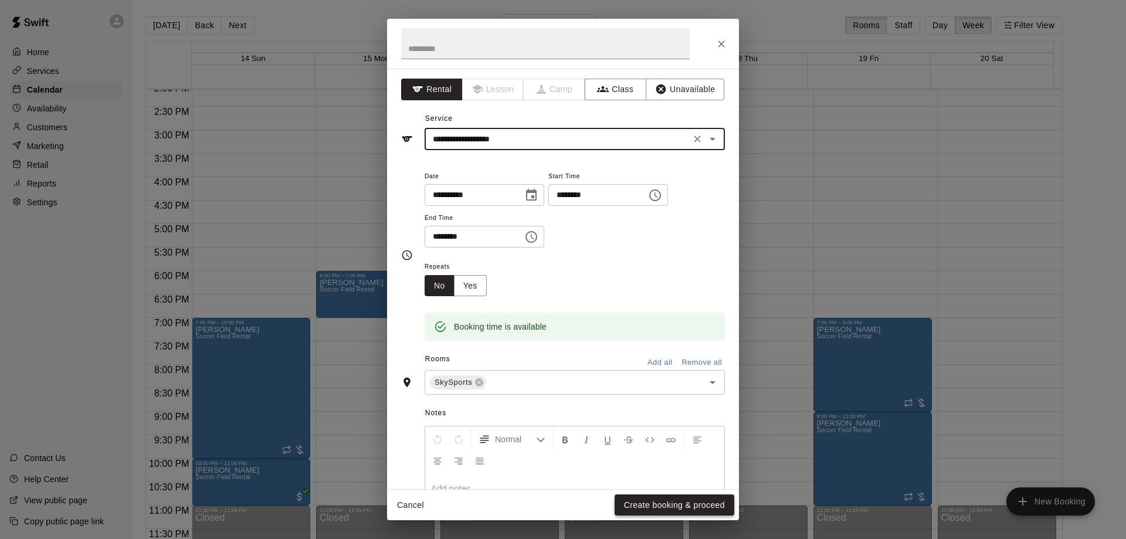
click at [698, 500] on button "Create booking & proceed" at bounding box center [675, 506] width 120 height 22
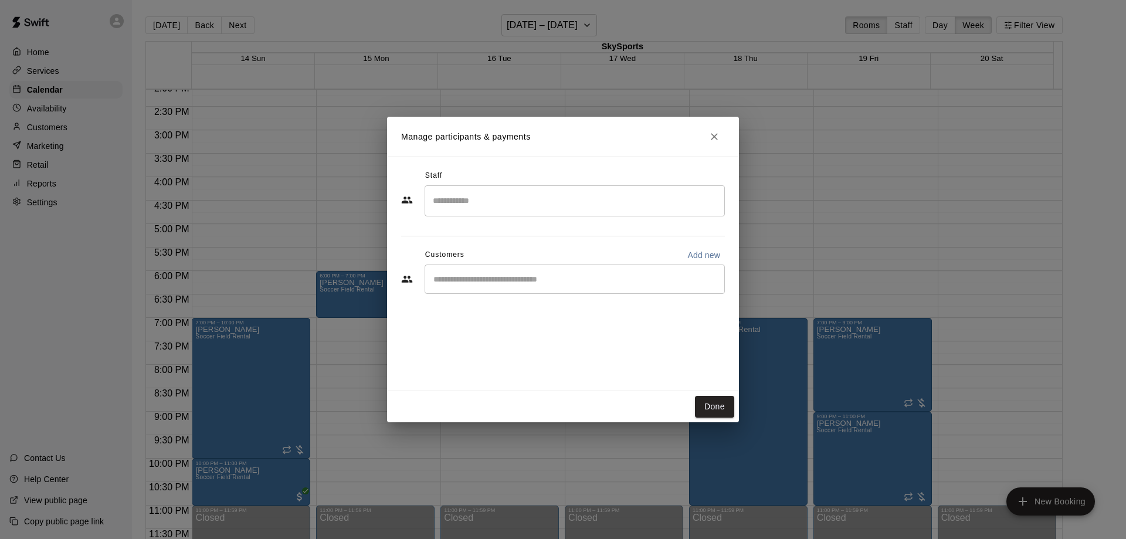
click at [555, 283] on input "Start typing to search customers..." at bounding box center [575, 279] width 290 height 12
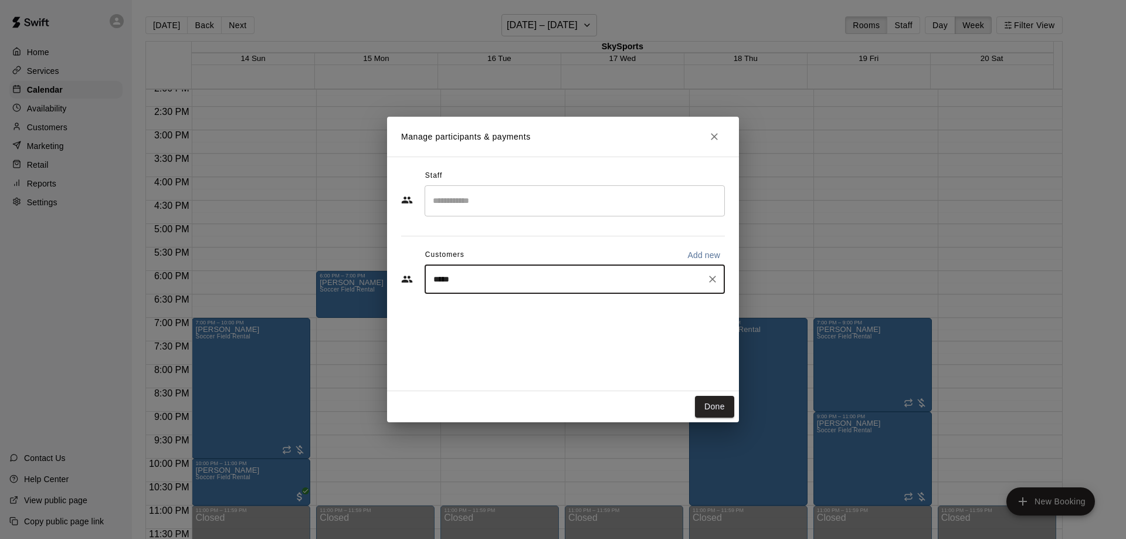
type input "******"
click at [540, 311] on div "Angela Flores fj_angela@yahoo.com" at bounding box center [587, 312] width 258 height 25
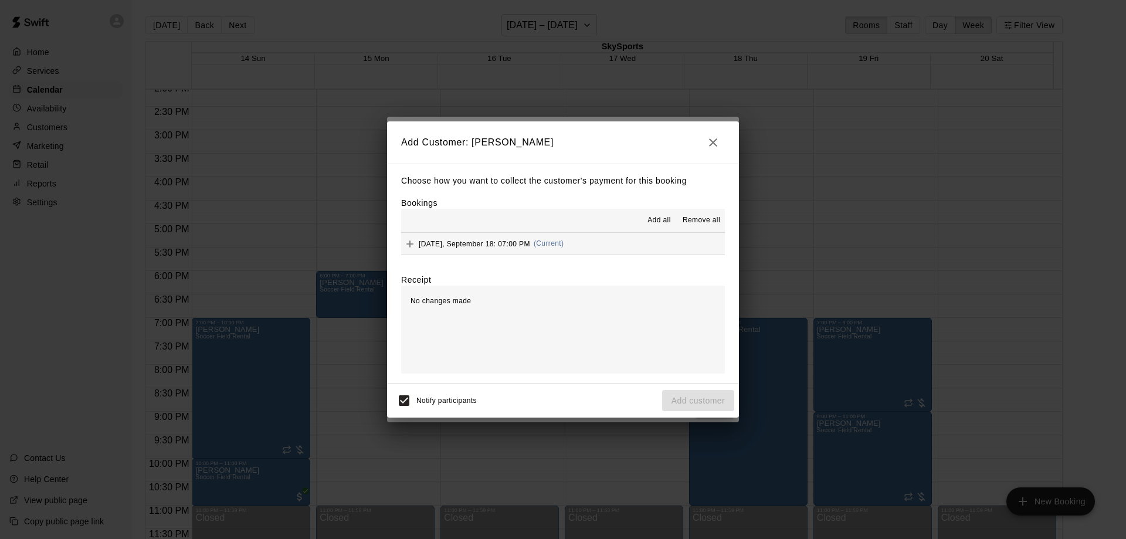
click at [682, 244] on button "Thursday, September 18: 07:00 PM (Current)" at bounding box center [563, 244] width 324 height 22
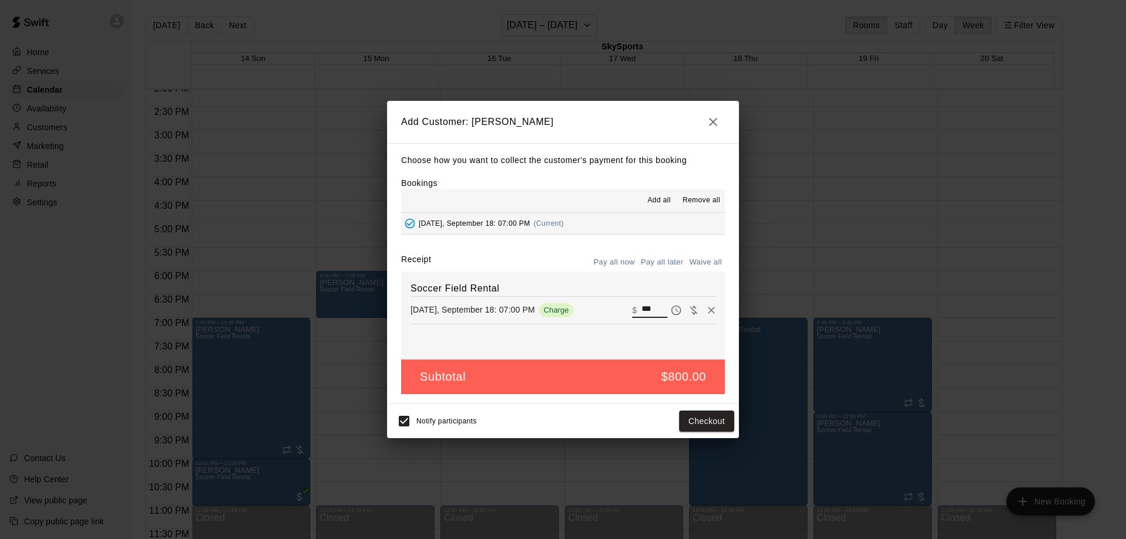
click at [642, 307] on input "***" at bounding box center [655, 310] width 26 height 15
type input "***"
click at [661, 262] on button "Pay all later" at bounding box center [662, 262] width 49 height 18
click at [715, 422] on button "Add customer" at bounding box center [698, 422] width 72 height 22
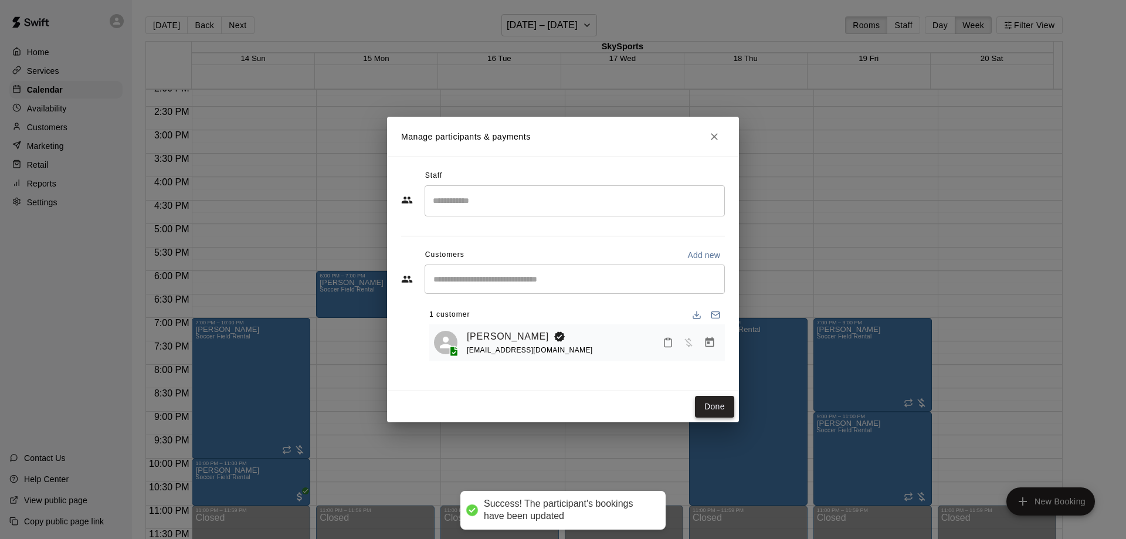
click at [709, 402] on button "Done" at bounding box center [714, 407] width 39 height 22
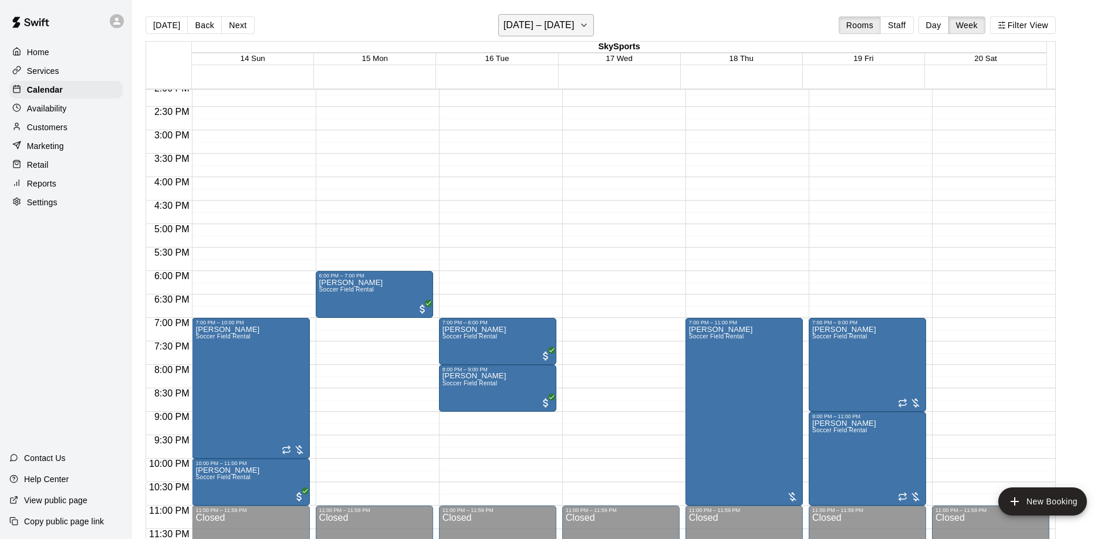
click at [586, 23] on icon "button" at bounding box center [583, 25] width 9 height 14
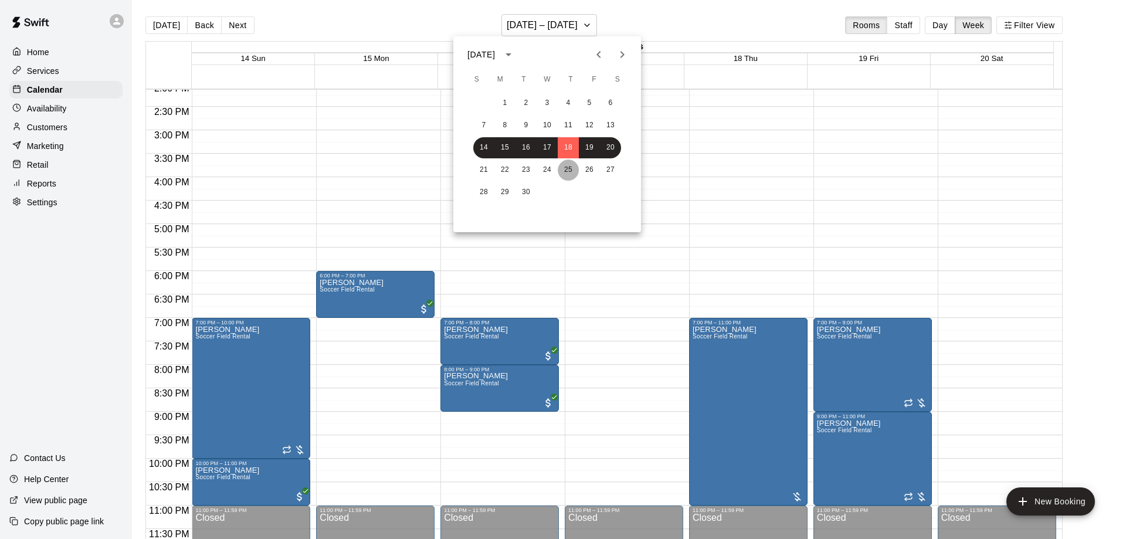
click at [571, 169] on button "25" at bounding box center [568, 170] width 21 height 21
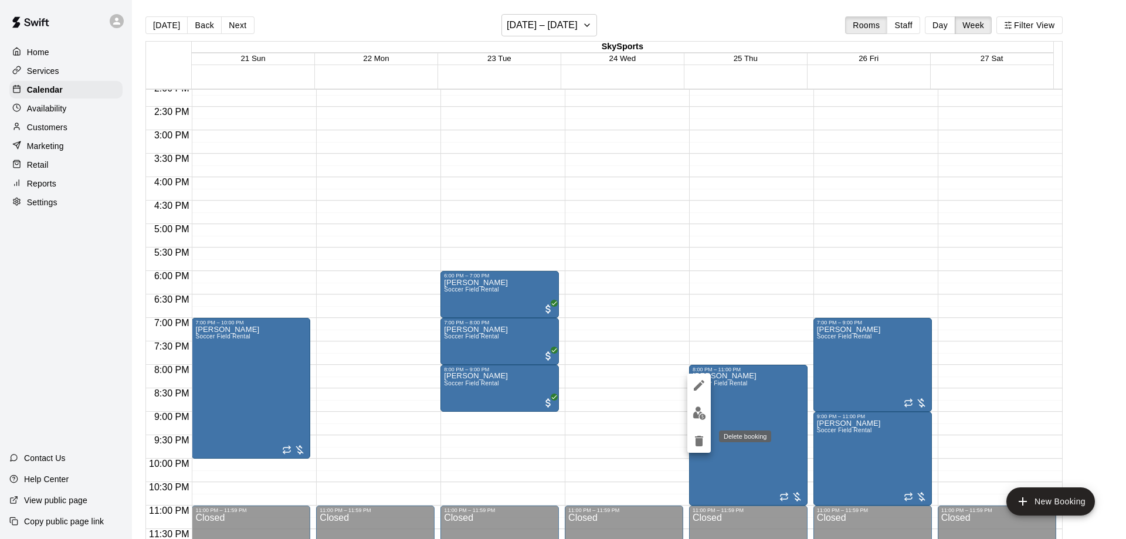
click at [700, 442] on icon "delete" at bounding box center [699, 441] width 8 height 11
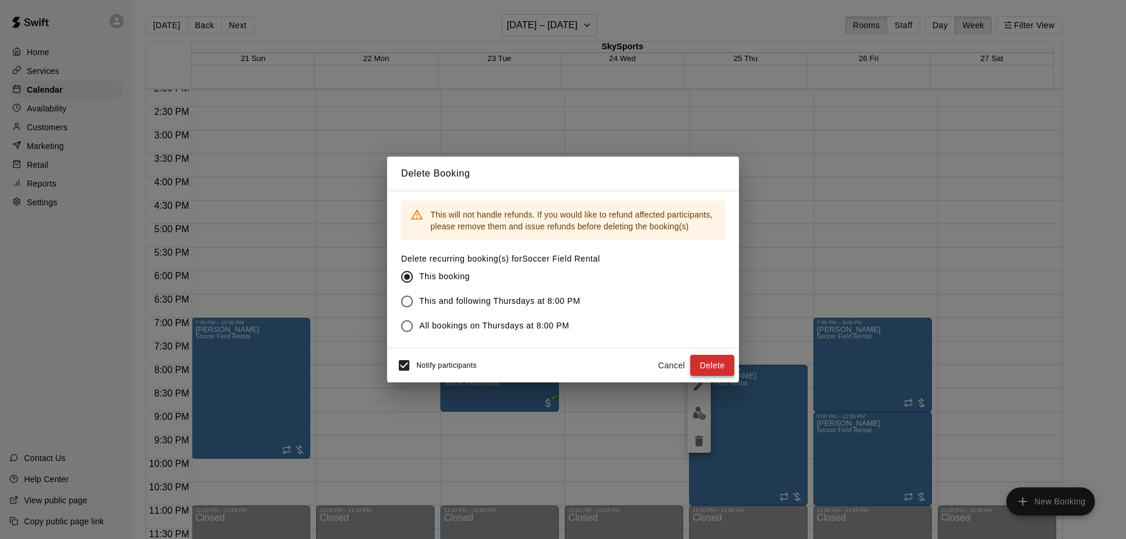
click at [705, 364] on button "Delete" at bounding box center [713, 366] width 44 height 22
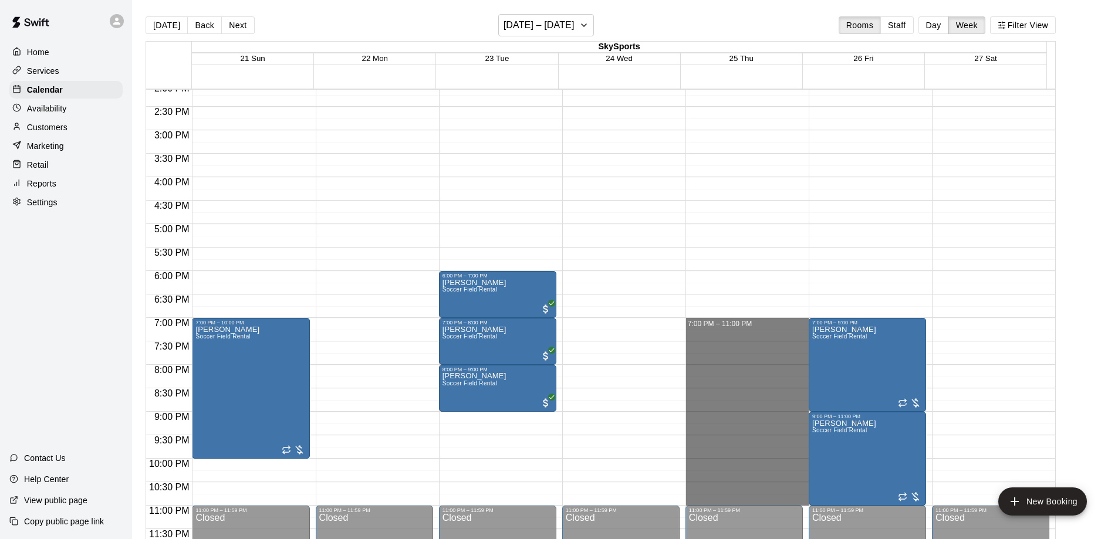
drag, startPoint x: 721, startPoint y: 321, endPoint x: 730, endPoint y: 499, distance: 178.6
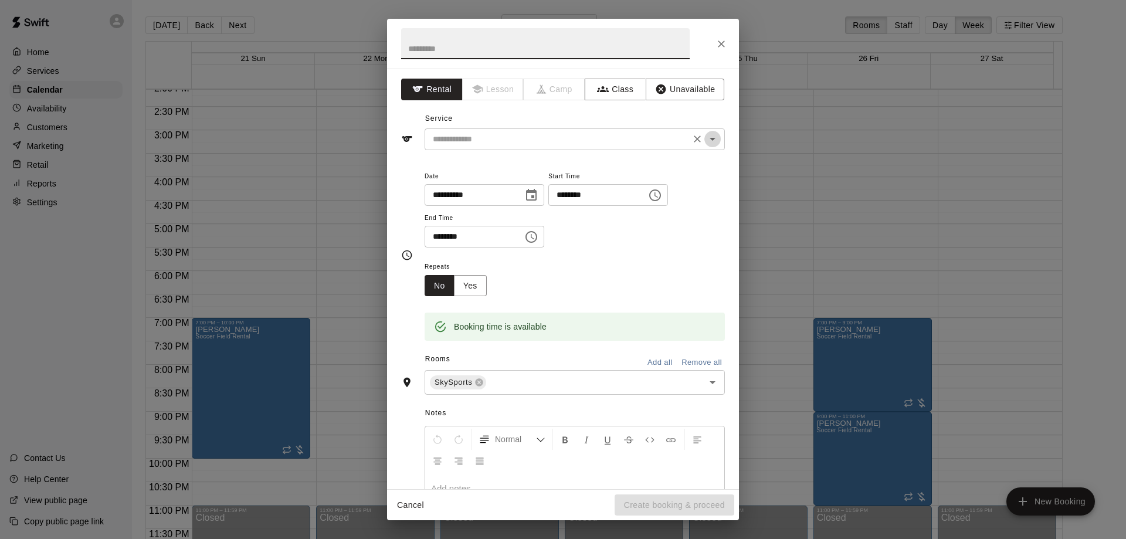
click at [706, 137] on icon "Open" at bounding box center [713, 139] width 14 height 14
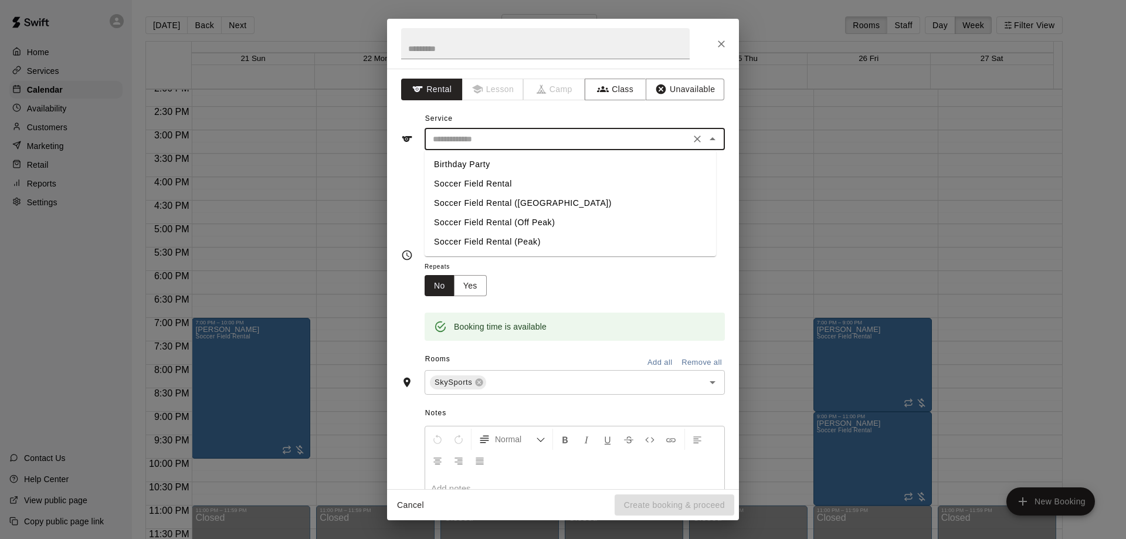
click at [570, 185] on li "Soccer Field Rental" at bounding box center [571, 183] width 292 height 19
type input "**********"
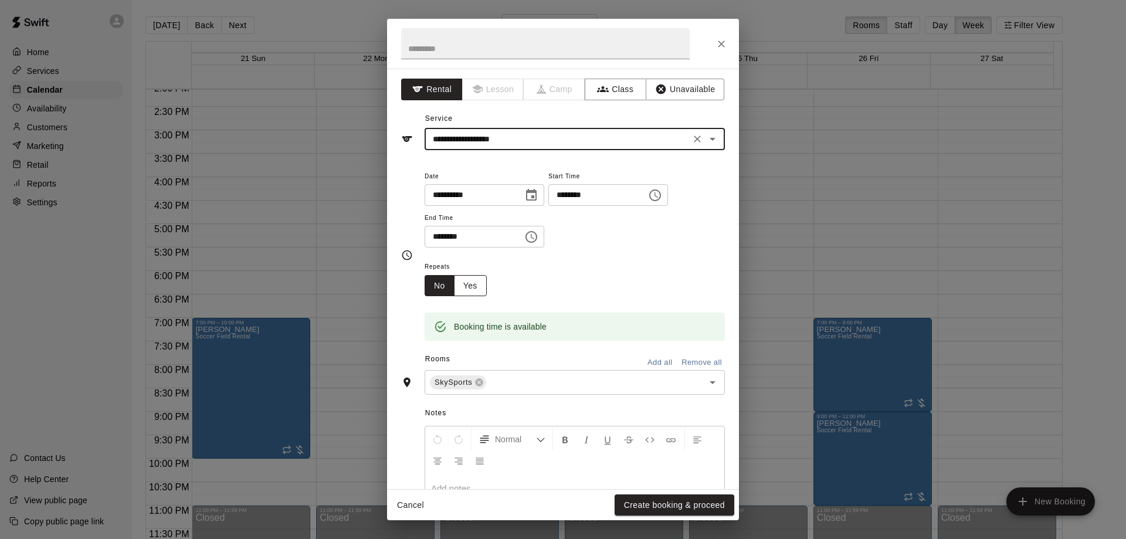
click at [474, 280] on button "Yes" at bounding box center [470, 286] width 33 height 22
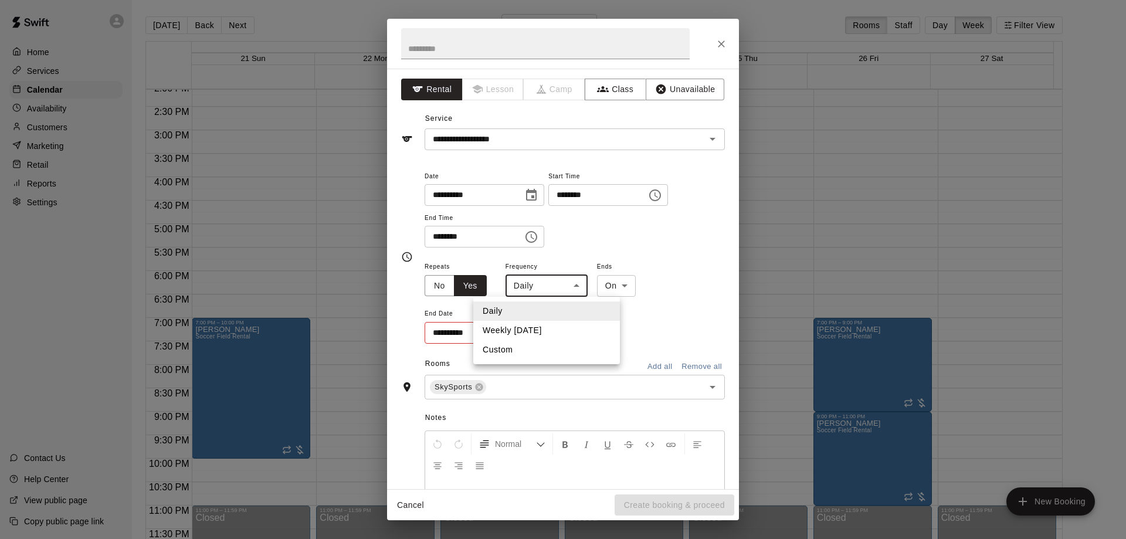
click at [560, 292] on body "Home Services Calendar Availability Customers Marketing Retail Reports Settings…" at bounding box center [563, 279] width 1126 height 558
click at [536, 327] on li "Weekly on Thursday" at bounding box center [546, 330] width 147 height 19
type input "******"
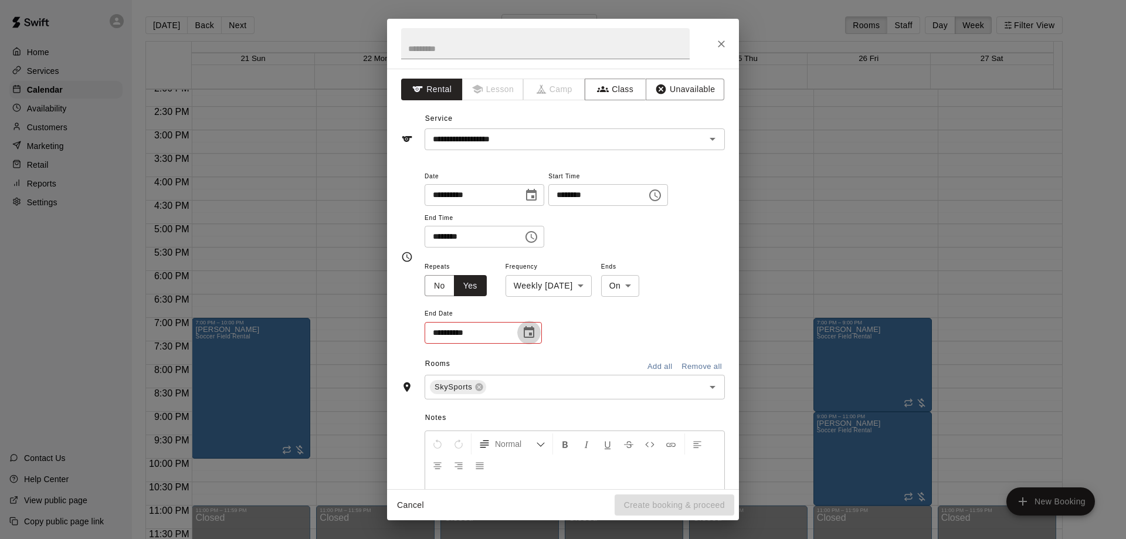
click at [529, 333] on icon "Choose date" at bounding box center [529, 333] width 14 height 14
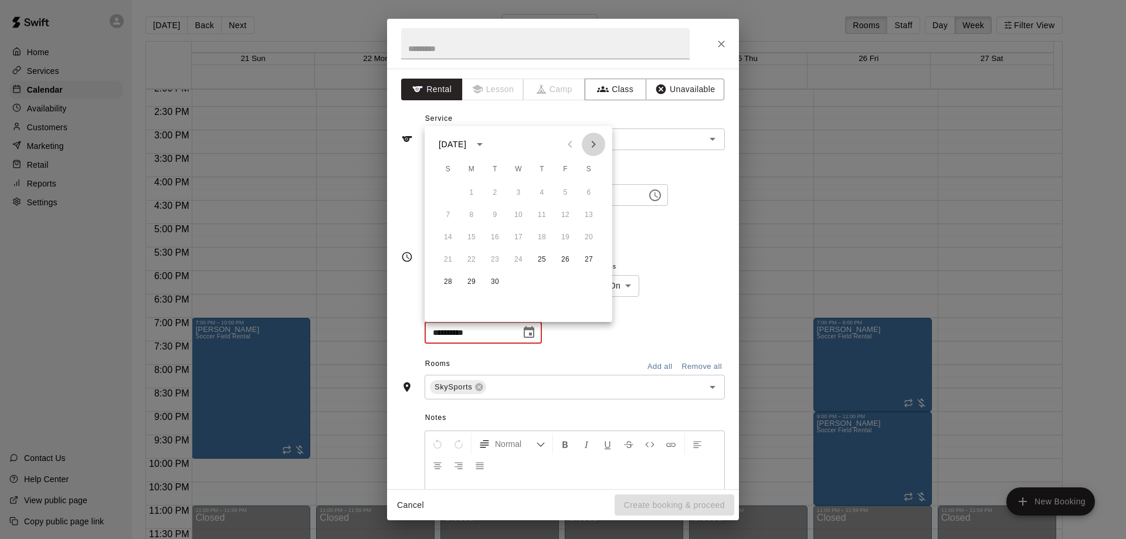
click at [600, 147] on icon "Next month" at bounding box center [594, 144] width 14 height 14
click at [600, 144] on icon "Next month" at bounding box center [594, 144] width 14 height 14
click at [547, 258] on button "25" at bounding box center [542, 259] width 21 height 21
type input "**********"
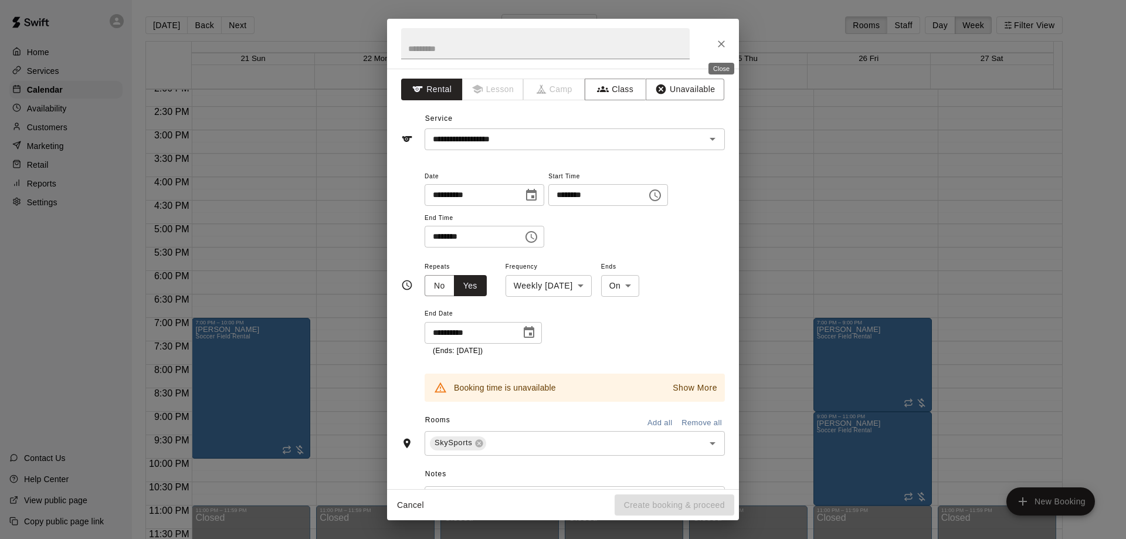
click at [723, 42] on icon "Close" at bounding box center [722, 44] width 12 height 12
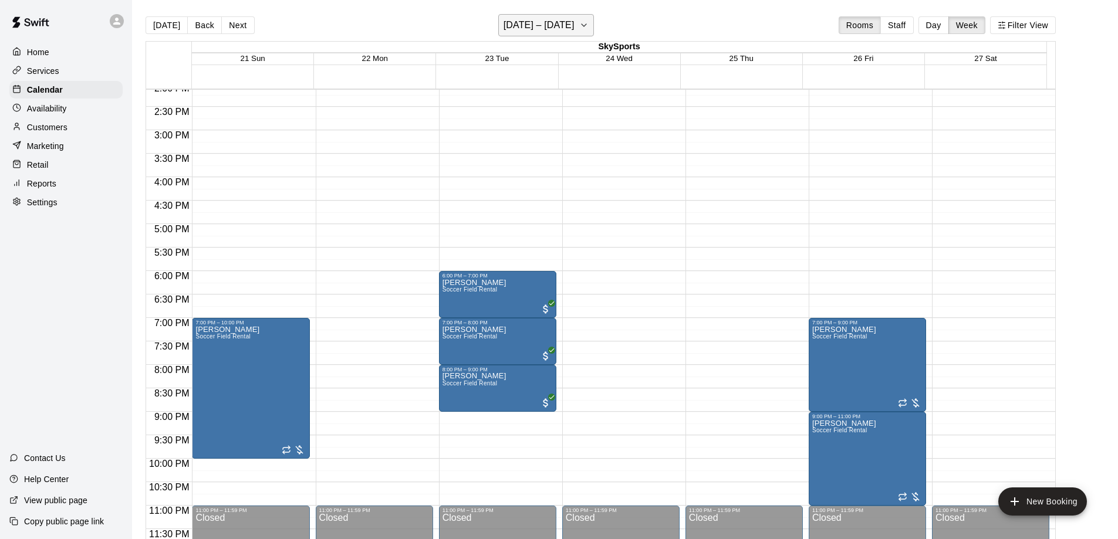
click at [586, 26] on icon "button" at bounding box center [583, 25] width 5 height 2
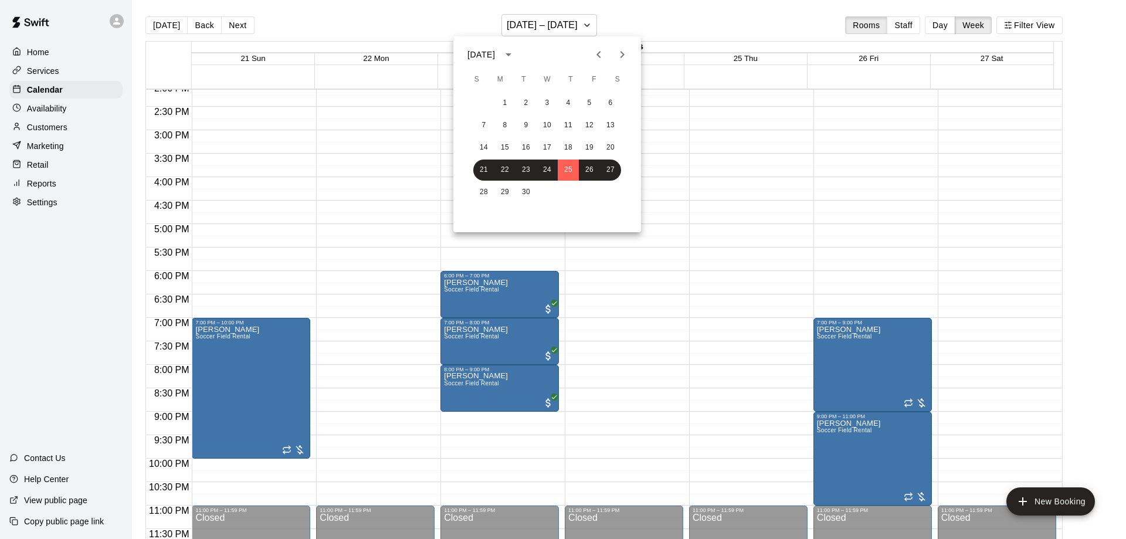
click at [616, 52] on icon "Next month" at bounding box center [622, 55] width 14 height 14
click at [565, 101] on button "2" at bounding box center [568, 103] width 21 height 21
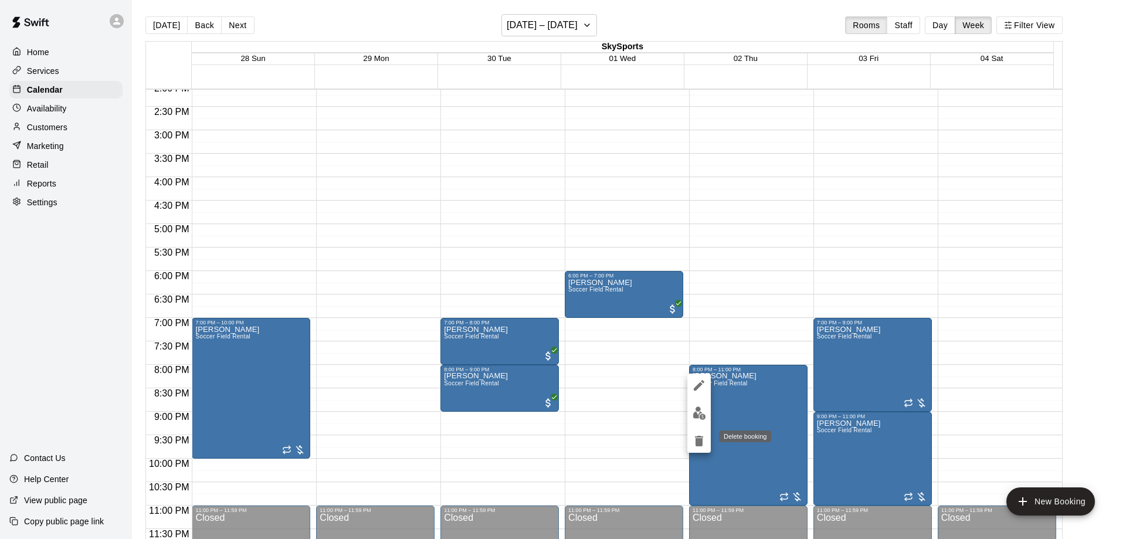
click at [703, 440] on icon "delete" at bounding box center [699, 441] width 8 height 11
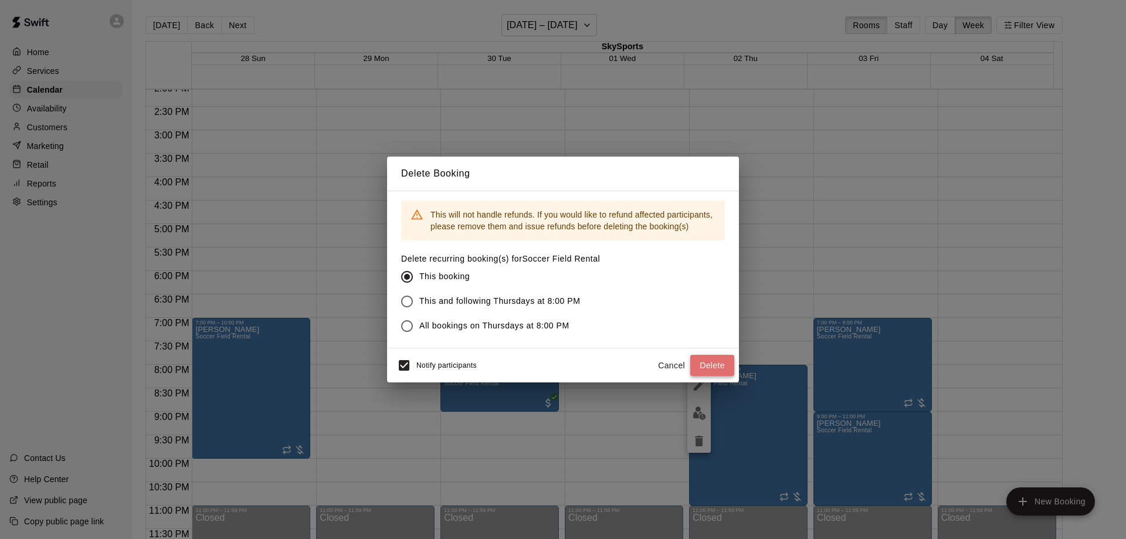
click at [706, 366] on button "Delete" at bounding box center [713, 366] width 44 height 22
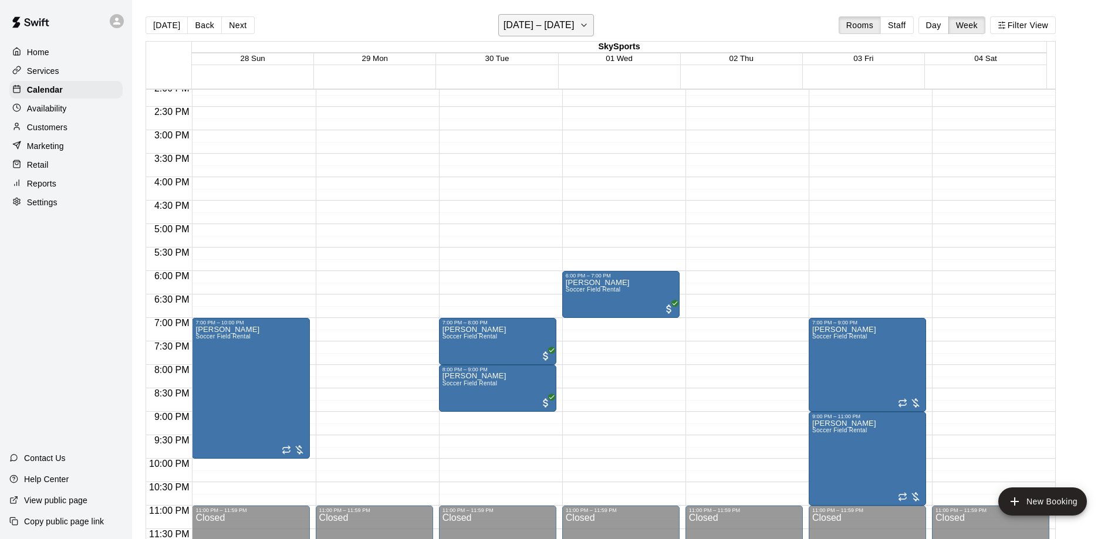
click at [574, 23] on h6 "September 28 – October 04" at bounding box center [538, 25] width 71 height 16
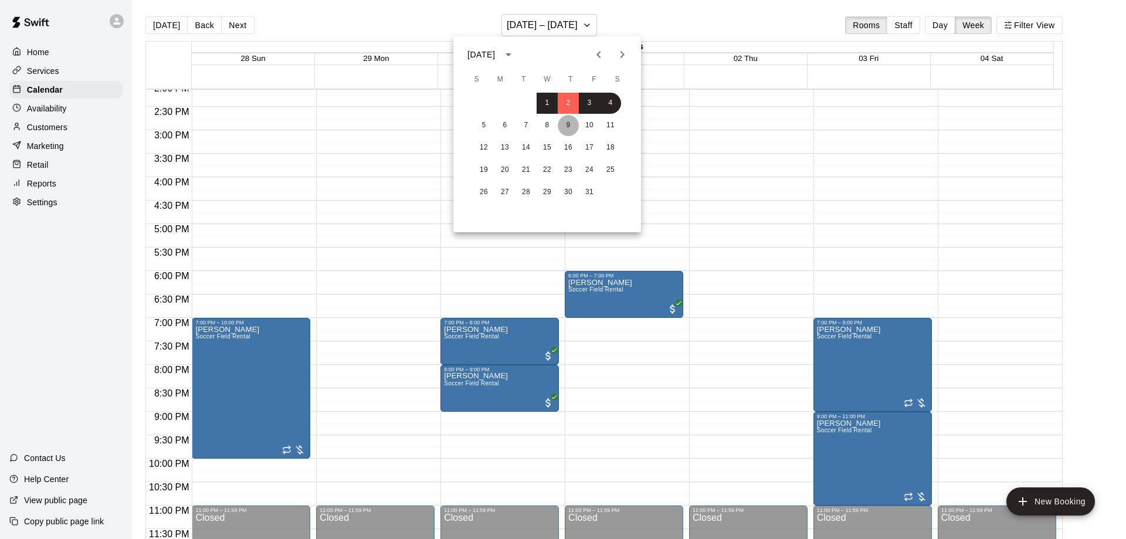
click at [566, 121] on button "9" at bounding box center [568, 125] width 21 height 21
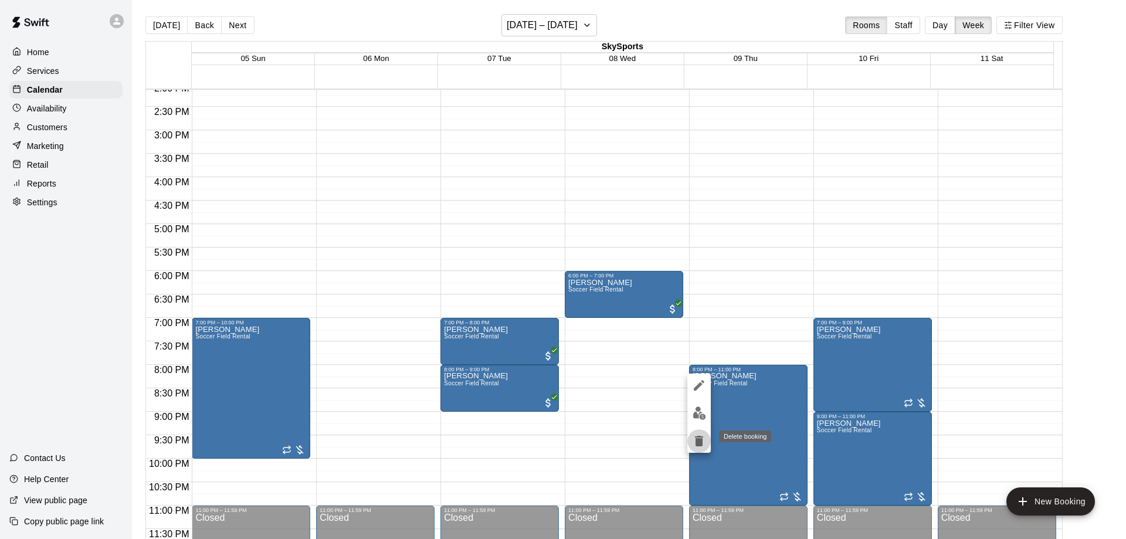
click at [701, 441] on icon "delete" at bounding box center [699, 441] width 8 height 11
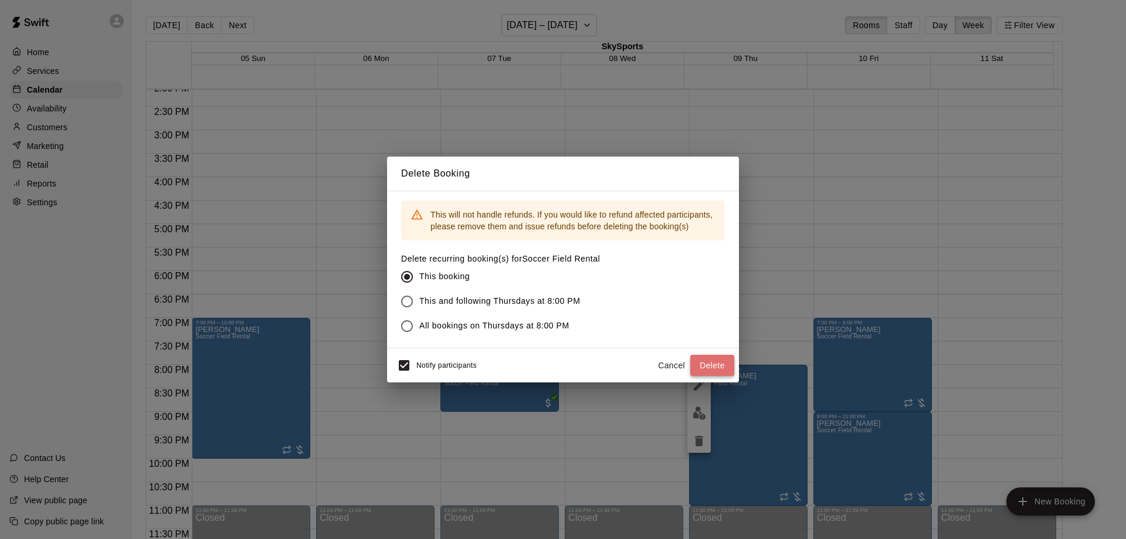
click at [721, 360] on button "Delete" at bounding box center [713, 366] width 44 height 22
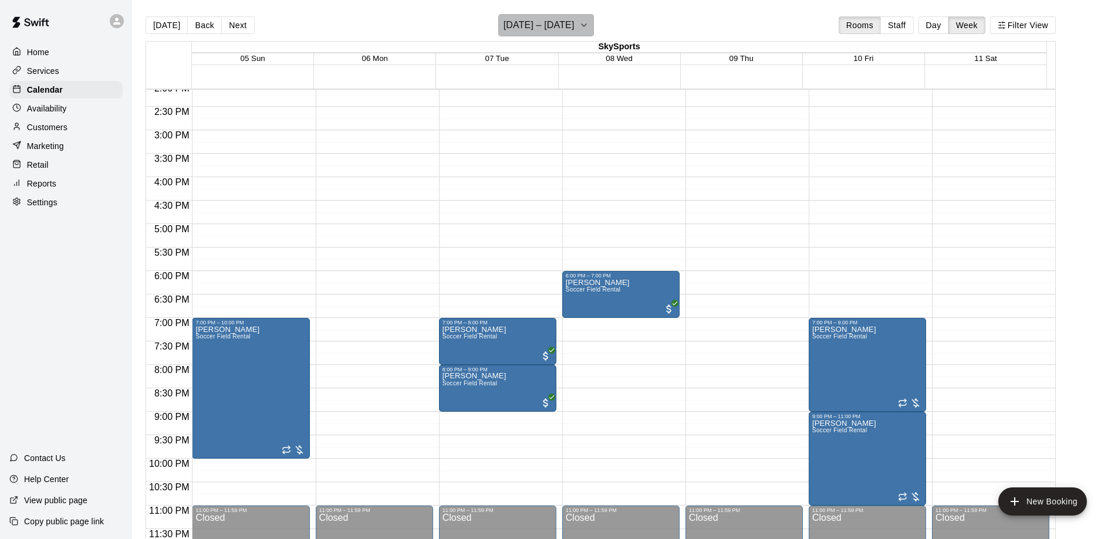
click at [583, 25] on icon "button" at bounding box center [583, 25] width 9 height 14
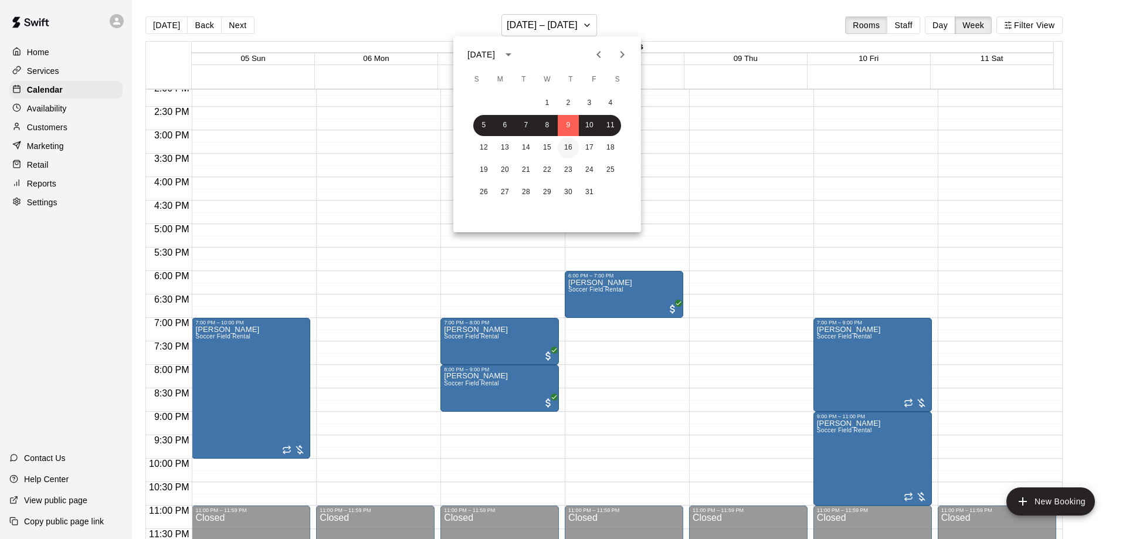
click at [573, 145] on button "16" at bounding box center [568, 147] width 21 height 21
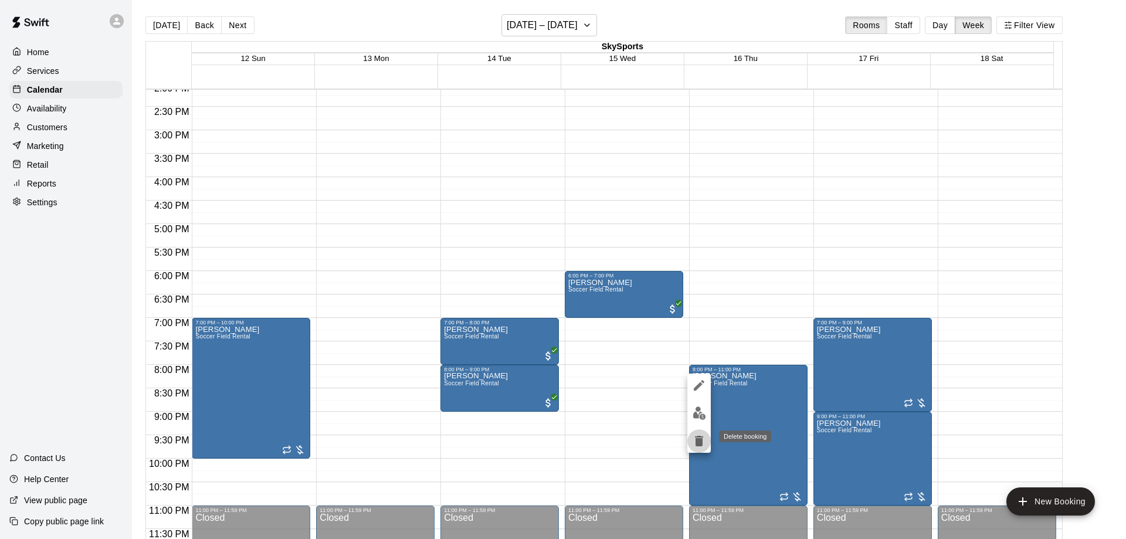
click at [695, 445] on icon "delete" at bounding box center [699, 441] width 14 height 14
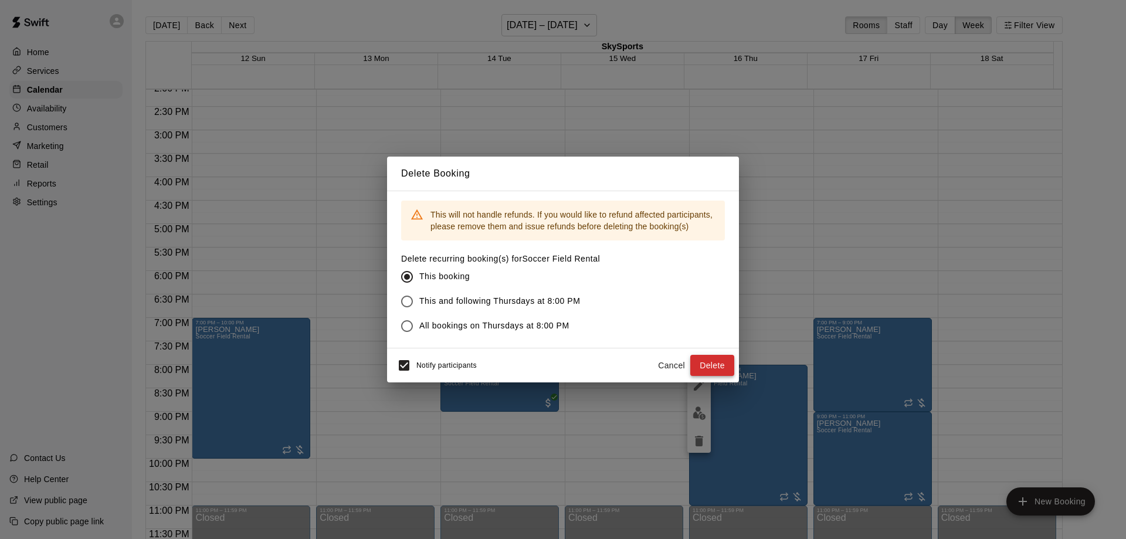
click at [709, 360] on button "Delete" at bounding box center [713, 366] width 44 height 22
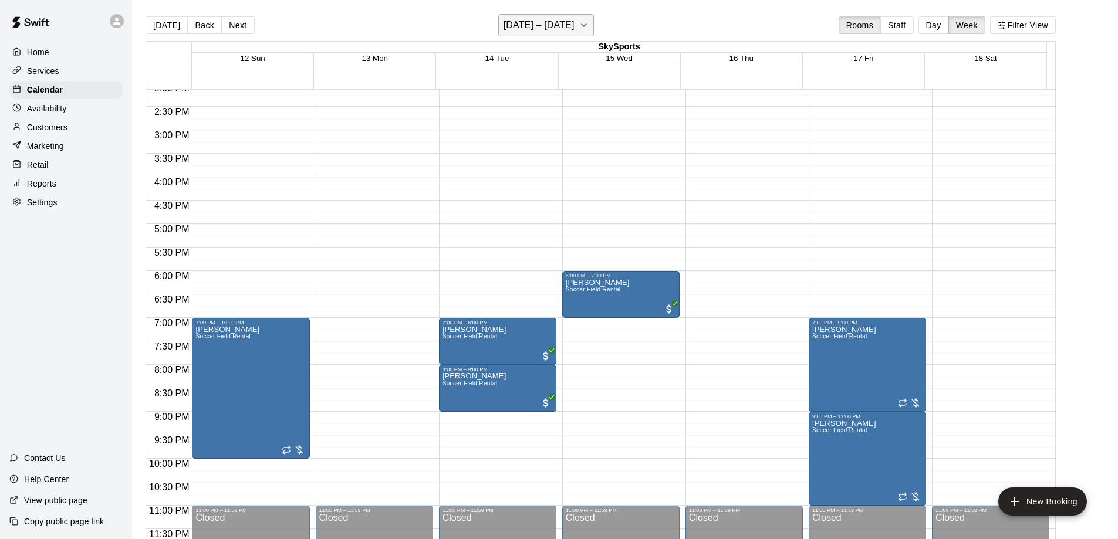
click at [579, 22] on icon "button" at bounding box center [583, 25] width 9 height 14
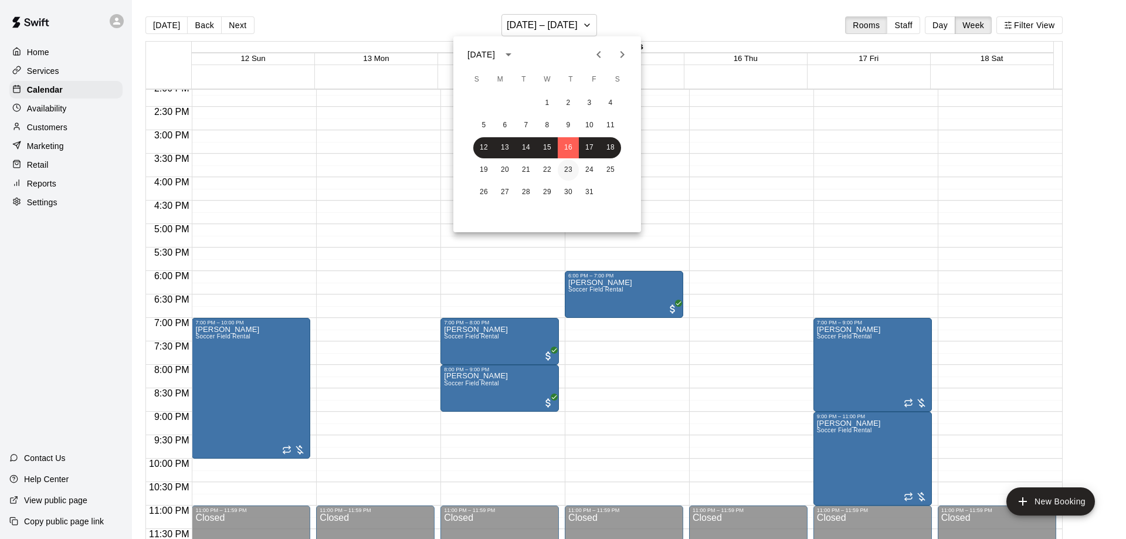
click at [571, 171] on button "23" at bounding box center [568, 170] width 21 height 21
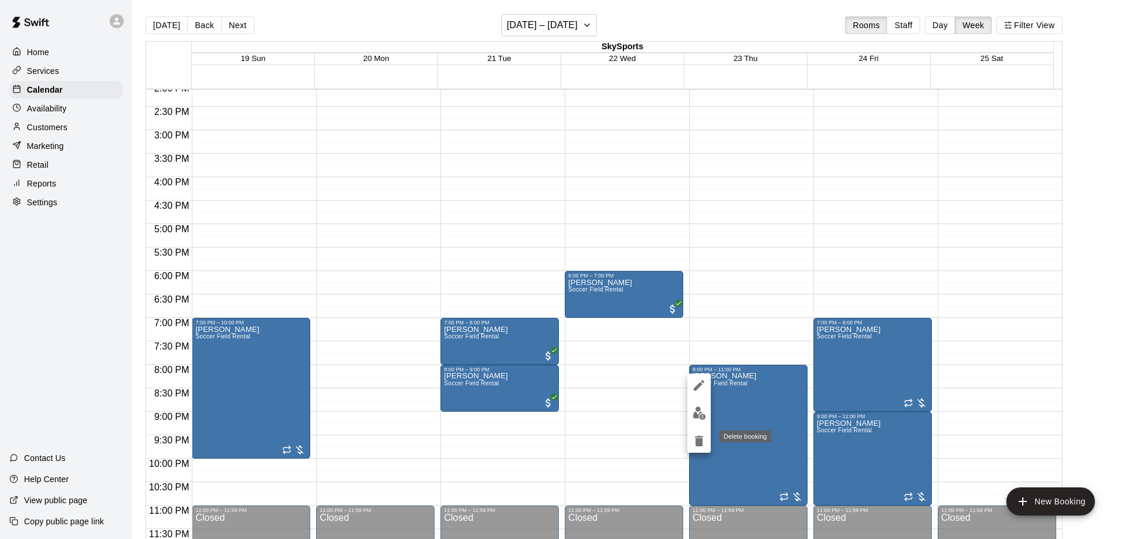
click at [702, 439] on icon "delete" at bounding box center [699, 441] width 8 height 11
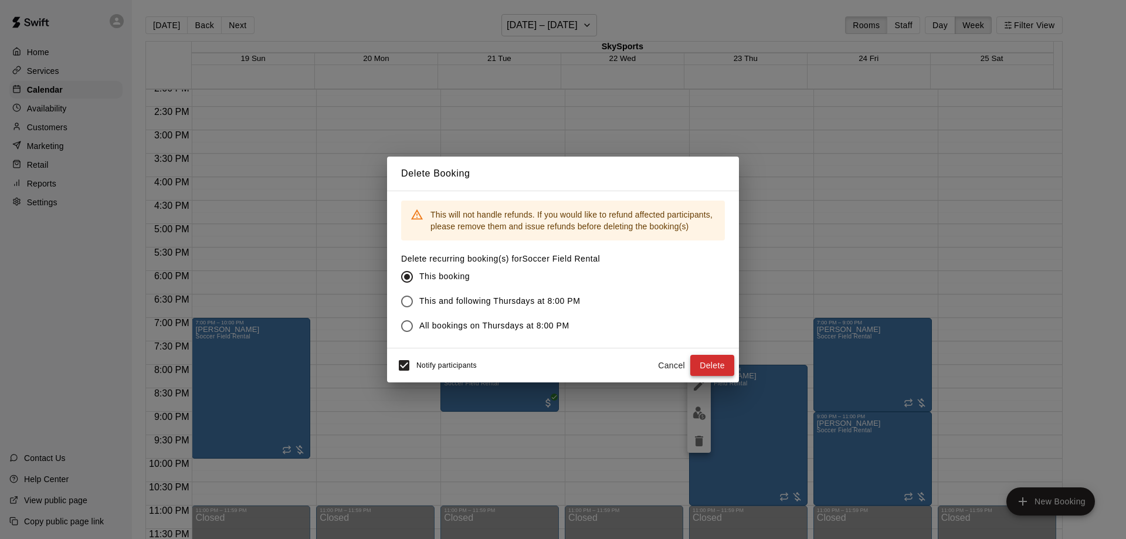
click at [711, 366] on button "Delete" at bounding box center [713, 366] width 44 height 22
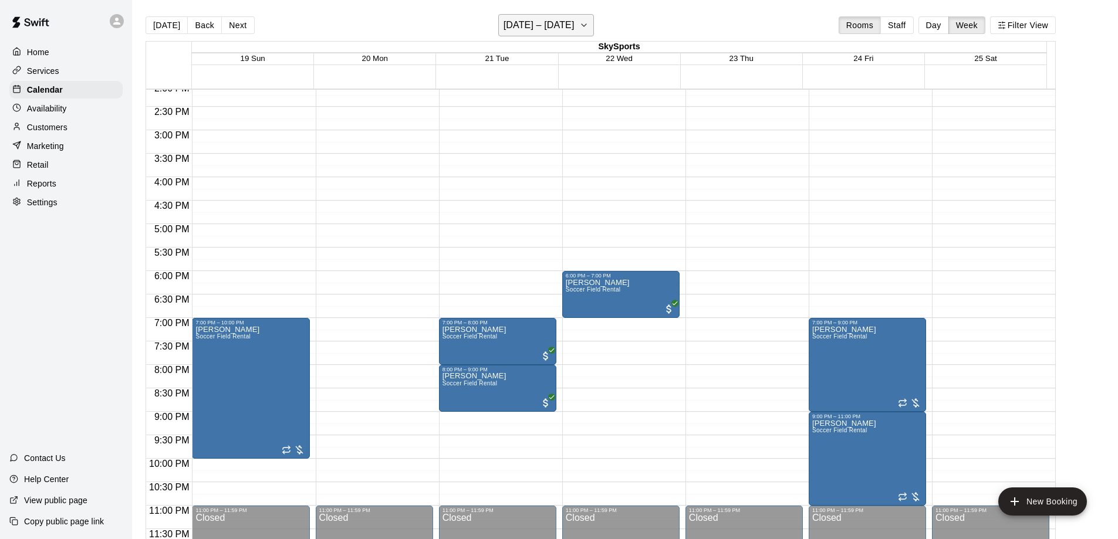
click at [578, 27] on button "October 19 – 25" at bounding box center [546, 25] width 96 height 22
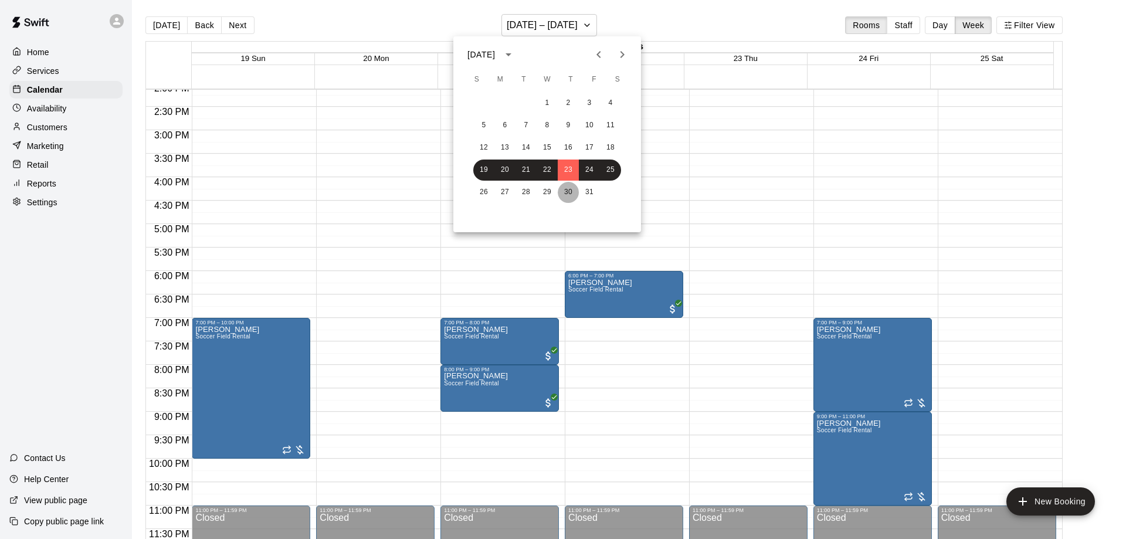
click at [574, 187] on button "30" at bounding box center [568, 192] width 21 height 21
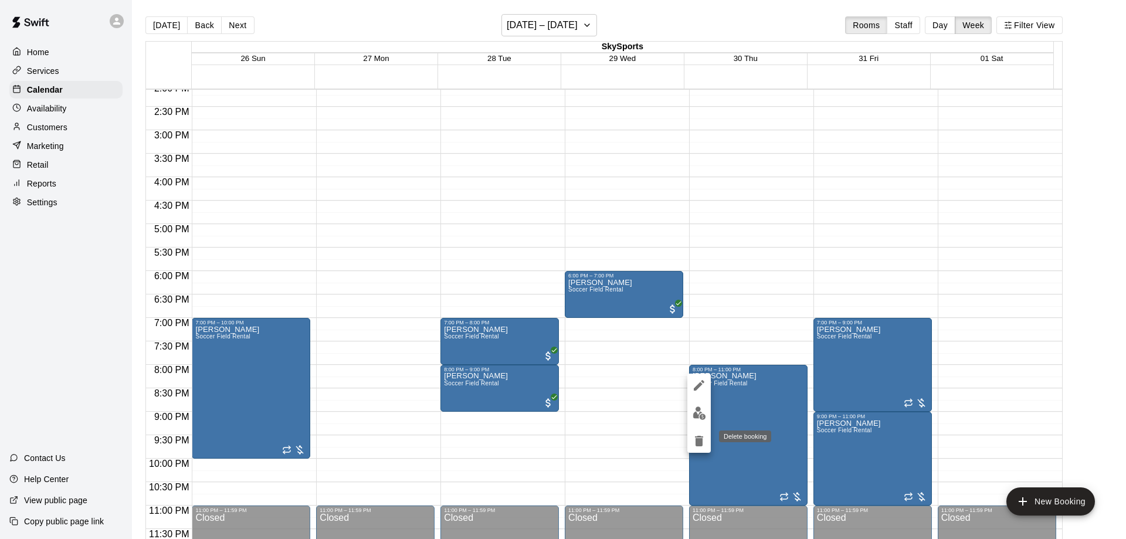
click at [698, 441] on icon "delete" at bounding box center [699, 441] width 8 height 11
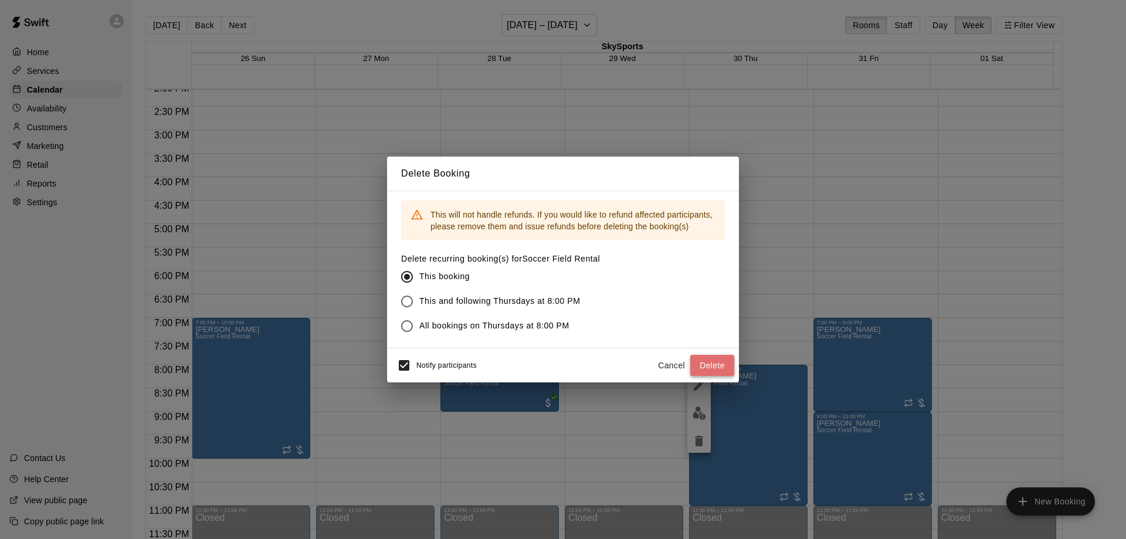
click at [700, 364] on button "Delete" at bounding box center [713, 366] width 44 height 22
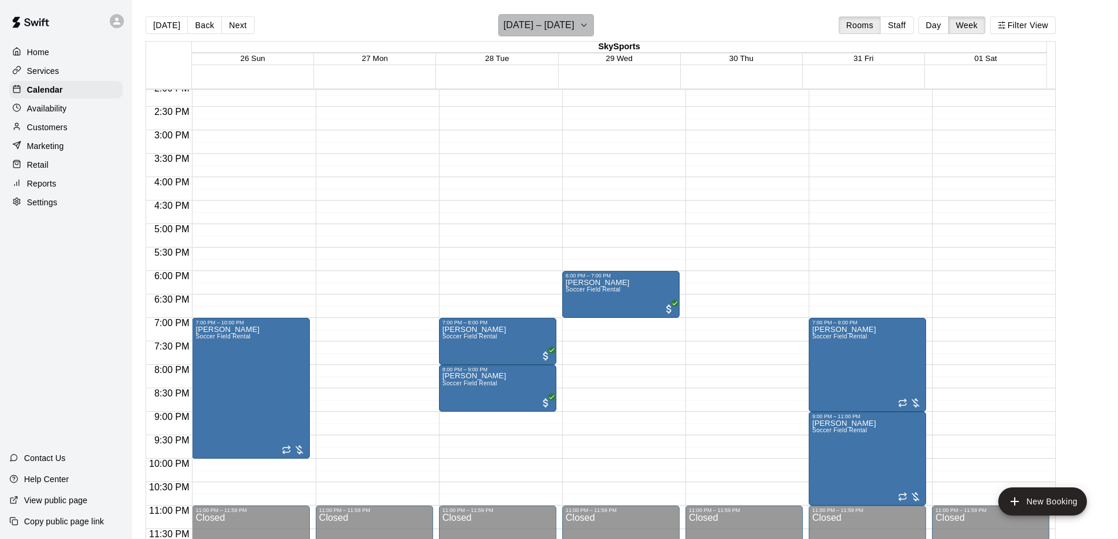
click at [574, 25] on h6 "October 26 – November 01" at bounding box center [538, 25] width 71 height 16
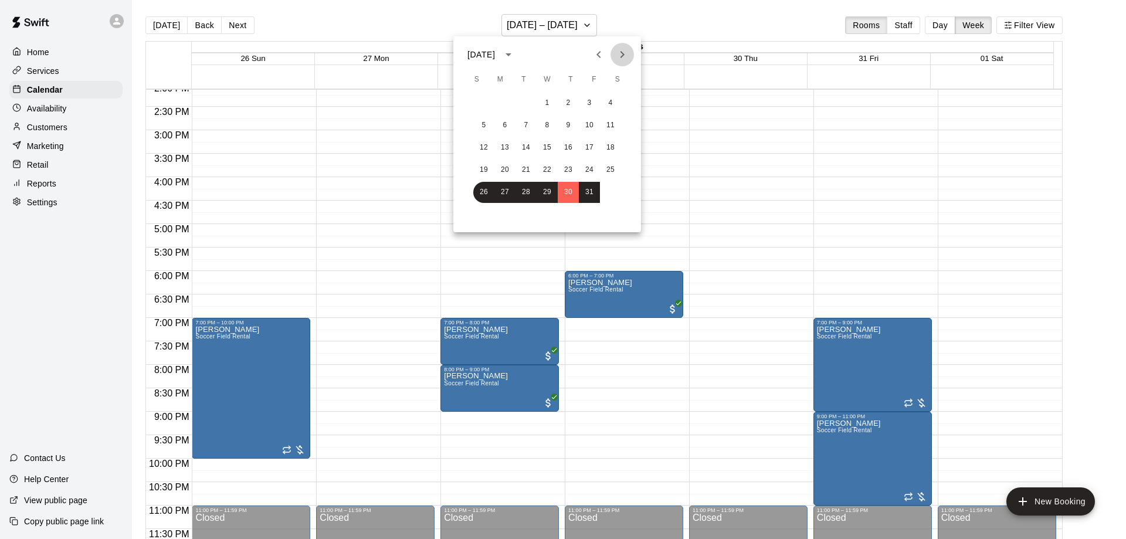
click at [621, 52] on icon "Next month" at bounding box center [622, 55] width 14 height 14
click at [566, 124] on button "6" at bounding box center [568, 125] width 21 height 21
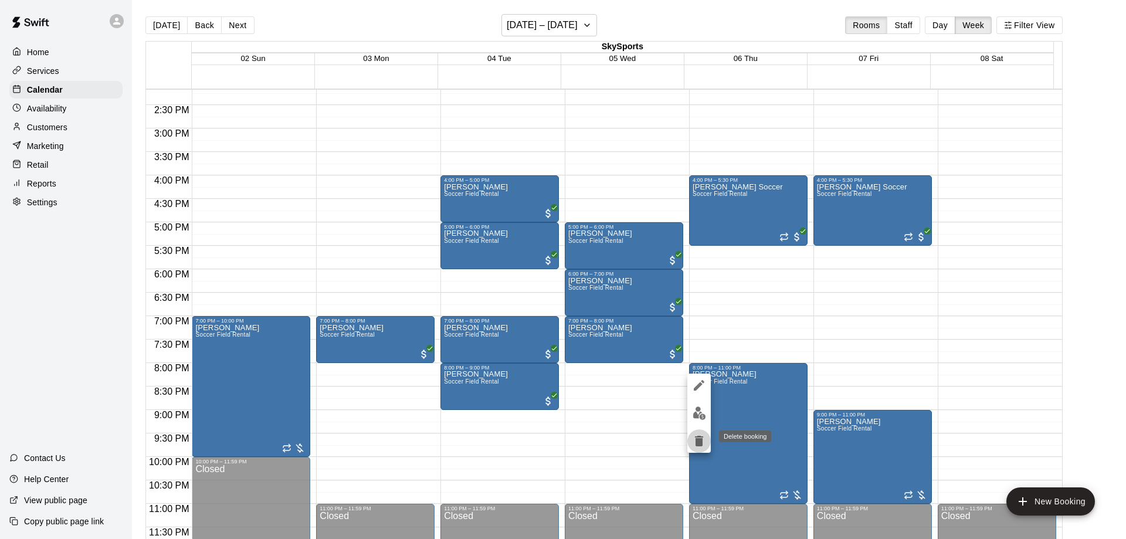
click at [696, 437] on icon "delete" at bounding box center [699, 441] width 8 height 11
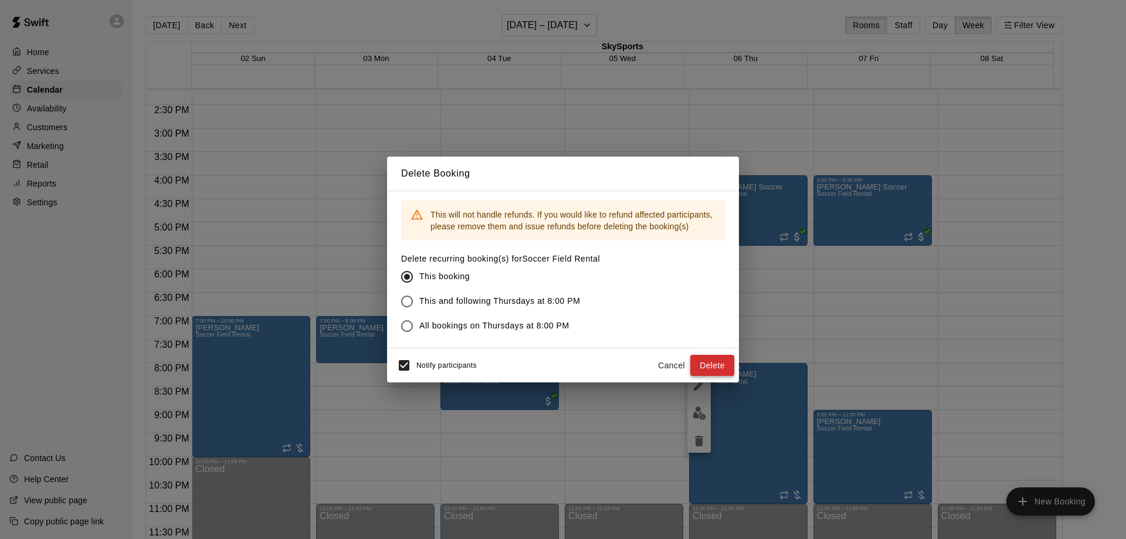
click at [720, 364] on button "Delete" at bounding box center [713, 366] width 44 height 22
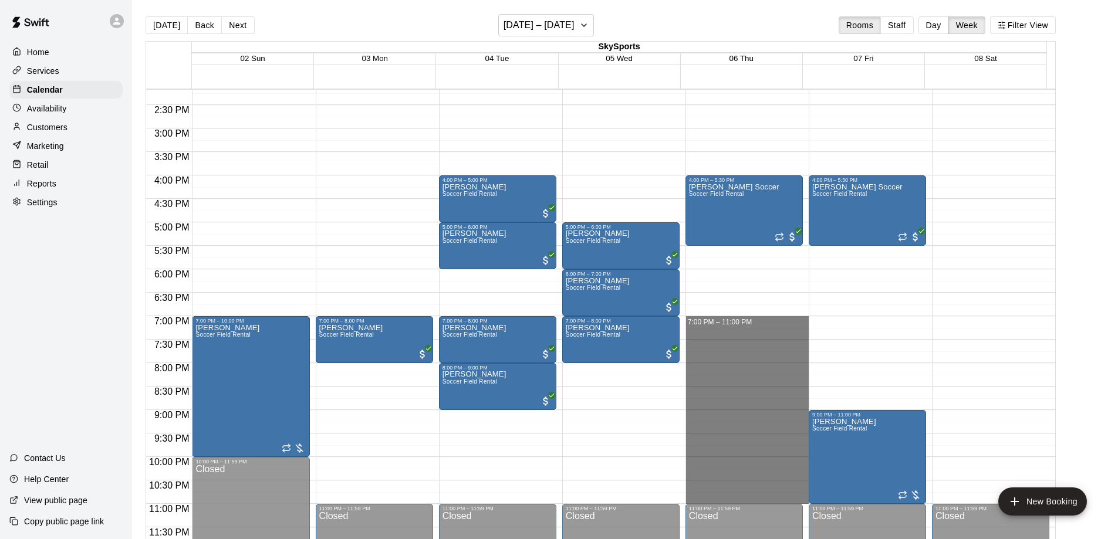
drag, startPoint x: 720, startPoint y: 323, endPoint x: 725, endPoint y: 505, distance: 181.4
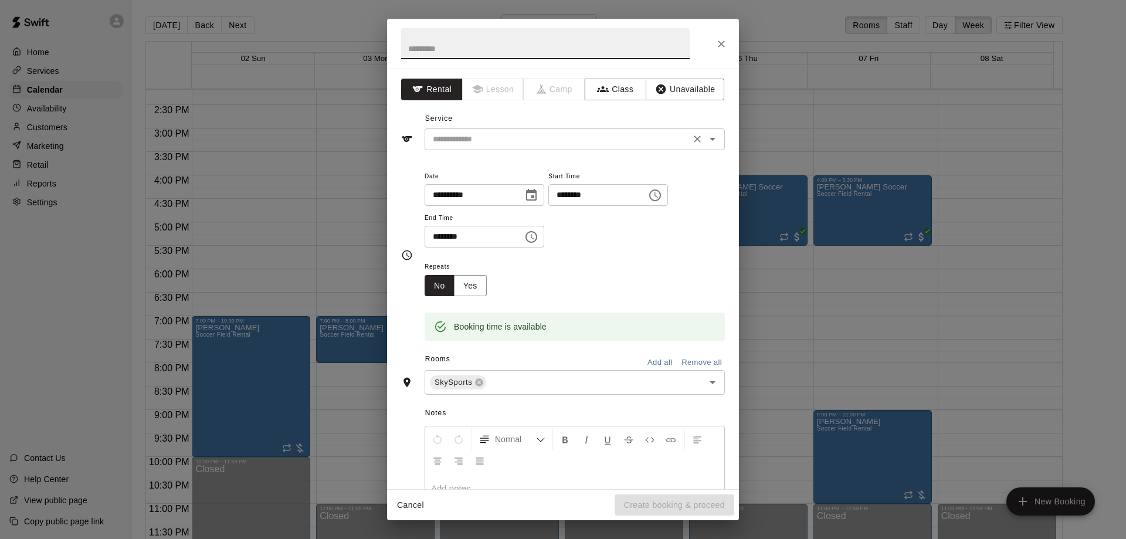
click at [709, 141] on icon "Open" at bounding box center [713, 139] width 14 height 14
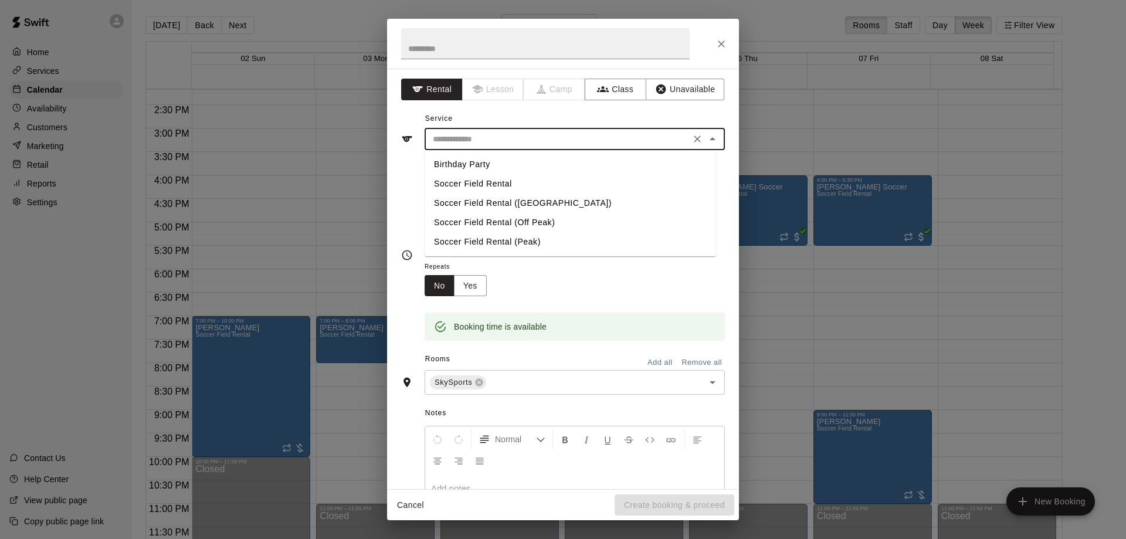
click at [517, 185] on li "Soccer Field Rental" at bounding box center [571, 183] width 292 height 19
type input "**********"
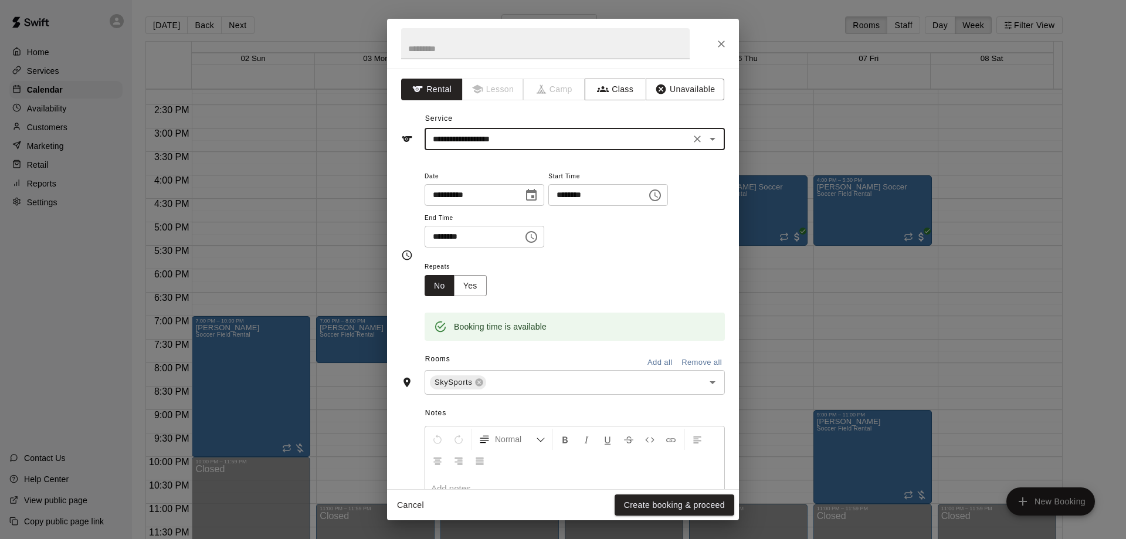
click at [780, 323] on div "**********" at bounding box center [563, 269] width 1126 height 539
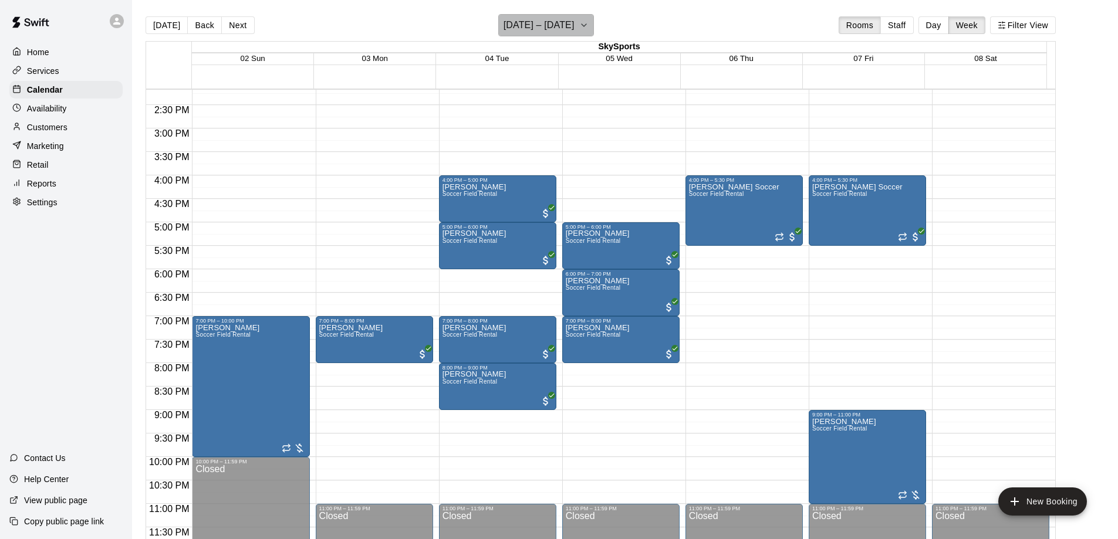
click at [588, 22] on icon "button" at bounding box center [583, 25] width 9 height 14
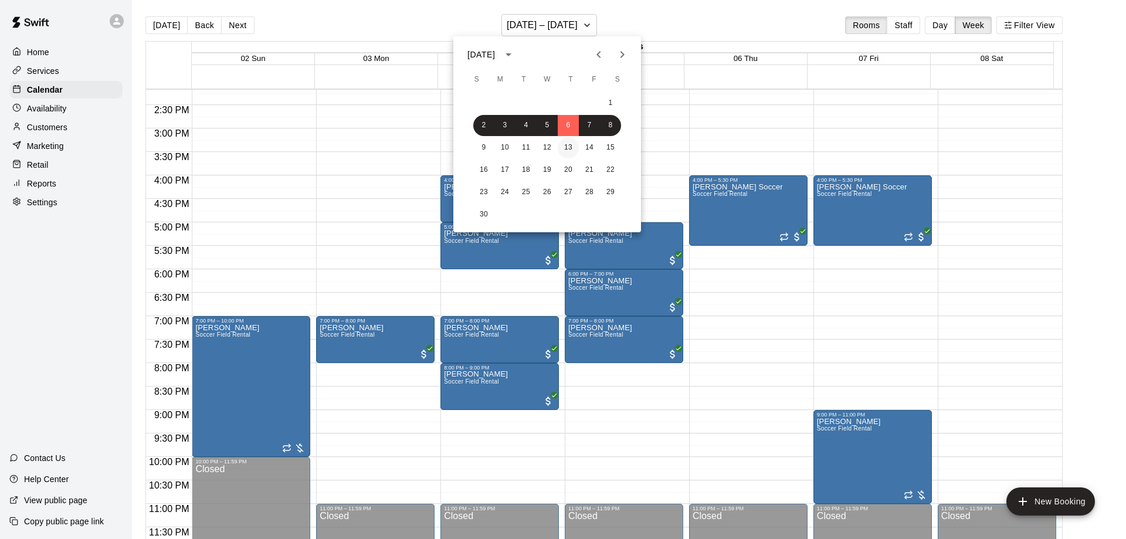
click at [567, 142] on button "13" at bounding box center [568, 147] width 21 height 21
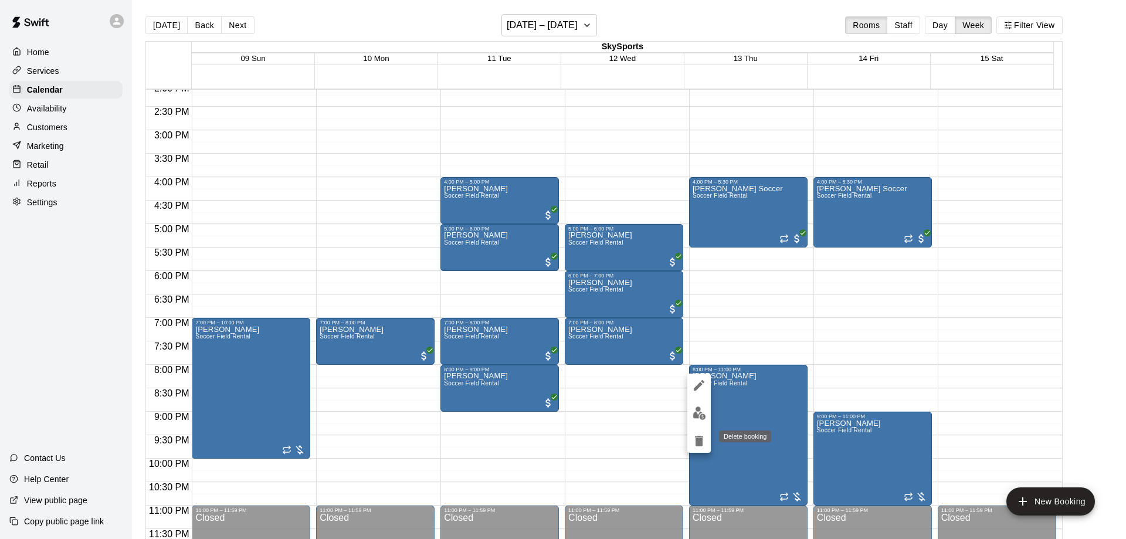
click at [699, 439] on icon "delete" at bounding box center [699, 441] width 8 height 11
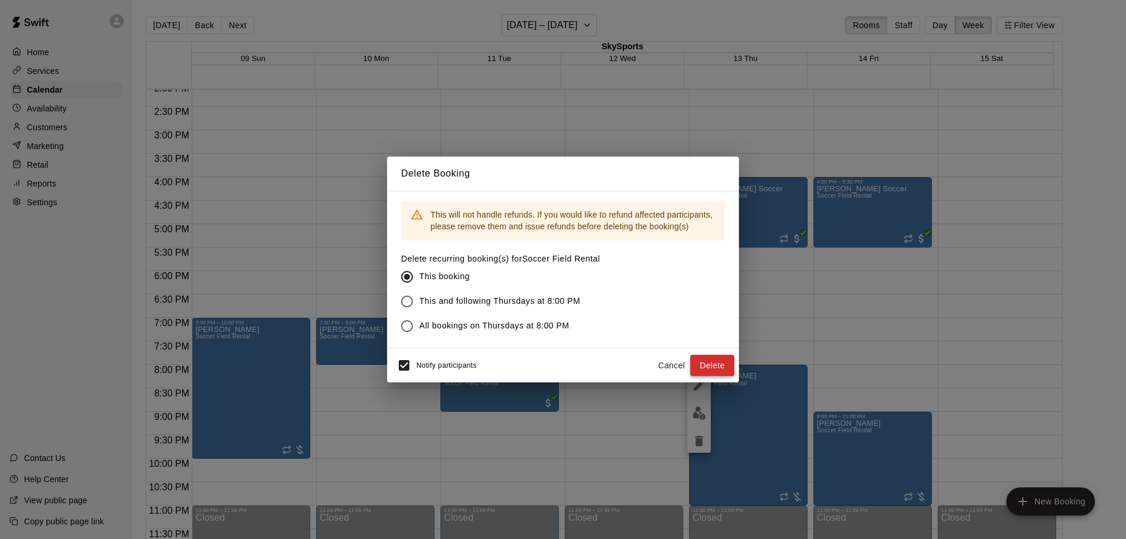
click at [712, 364] on button "Delete" at bounding box center [713, 366] width 44 height 22
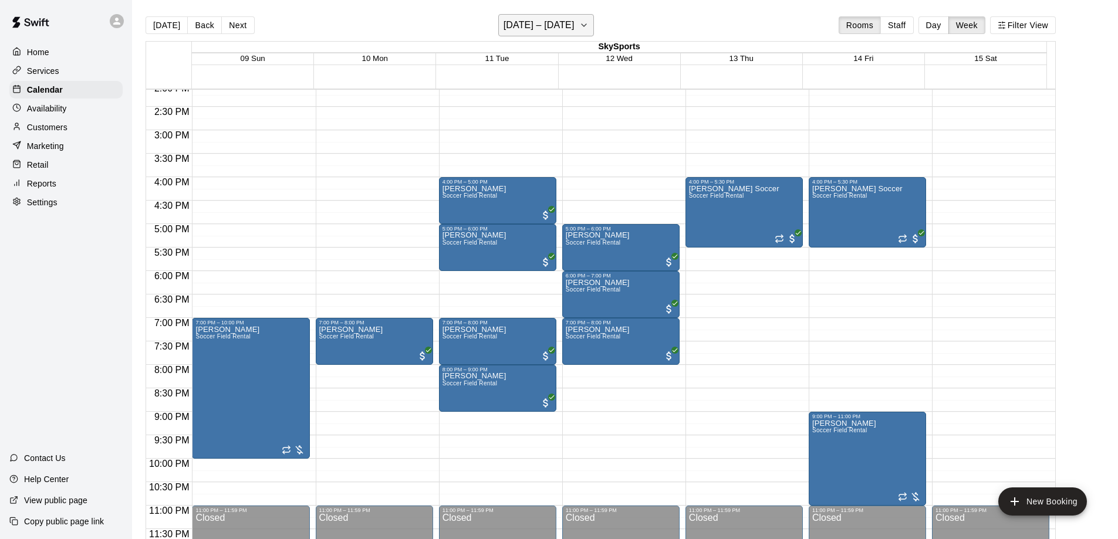
click at [584, 26] on icon "button" at bounding box center [583, 25] width 9 height 14
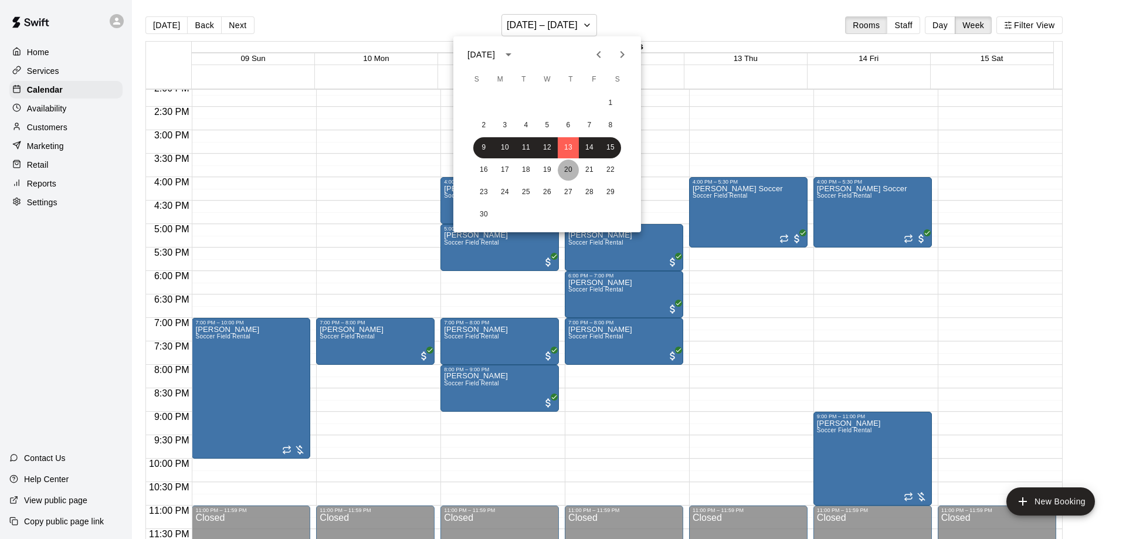
click at [573, 164] on button "20" at bounding box center [568, 170] width 21 height 21
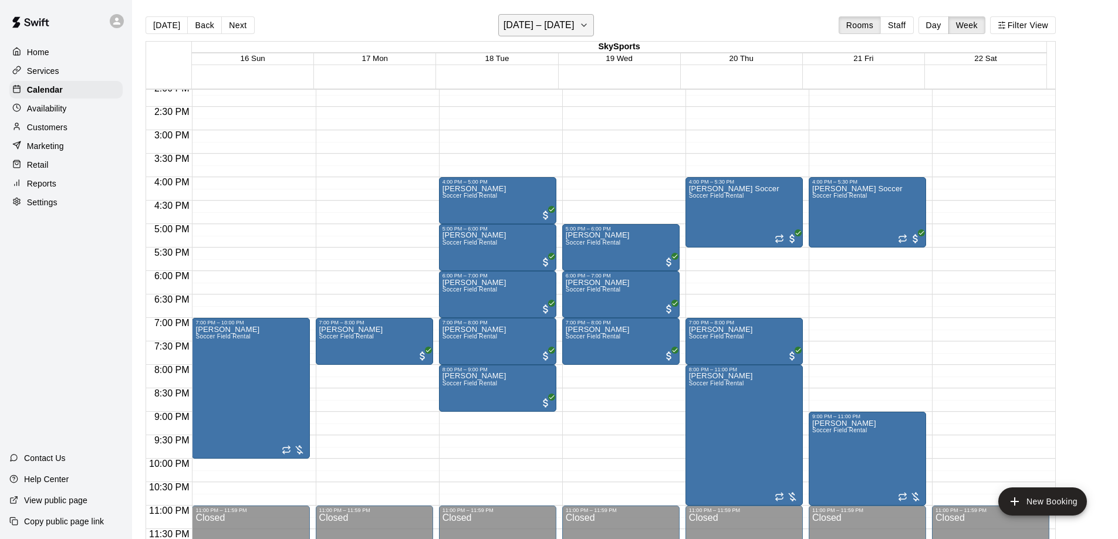
click at [587, 31] on icon "button" at bounding box center [583, 25] width 9 height 14
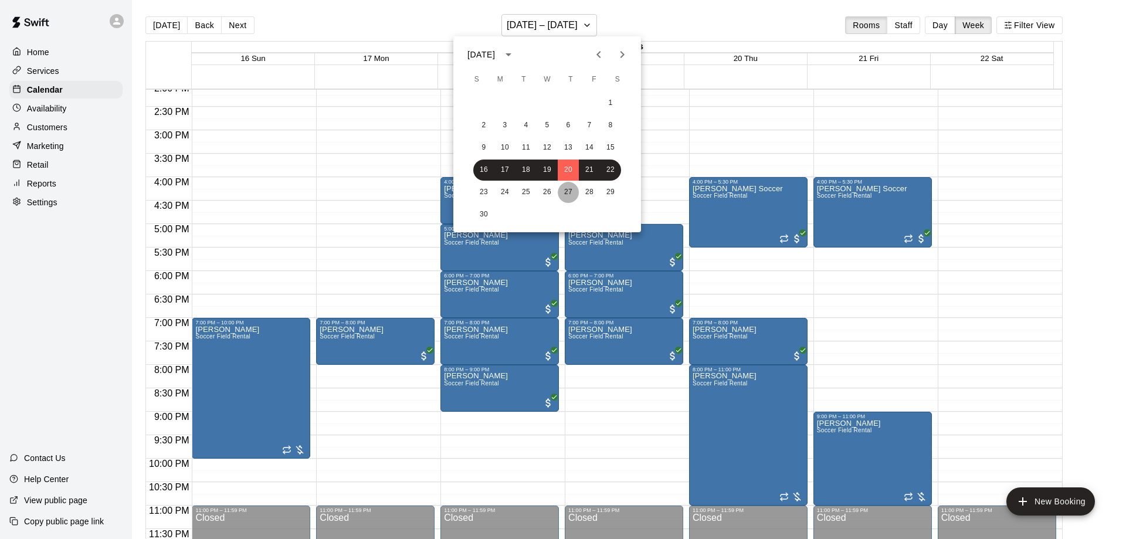
click at [576, 195] on button "27" at bounding box center [568, 192] width 21 height 21
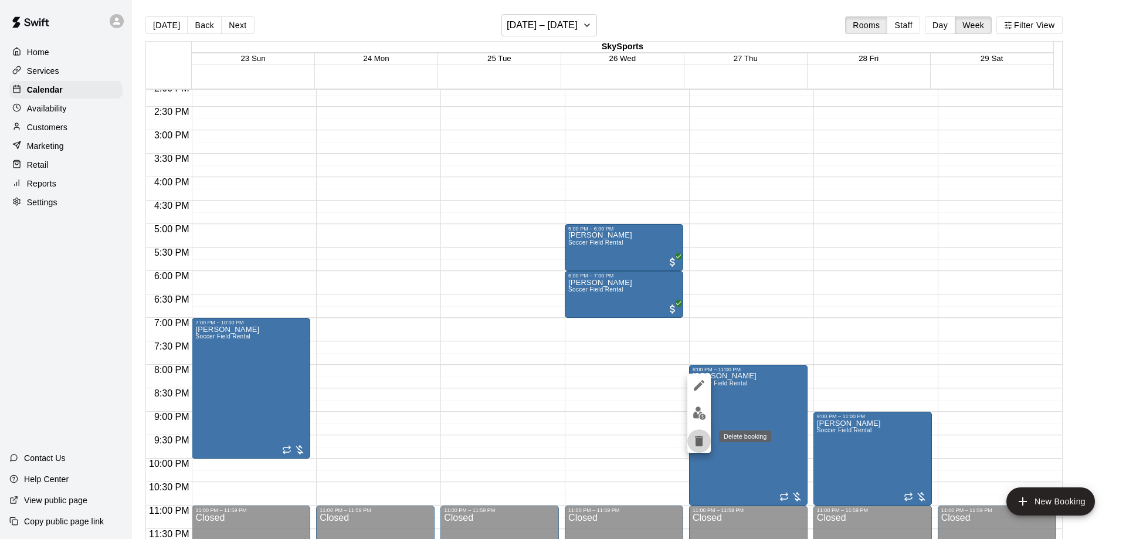
click at [703, 438] on icon "delete" at bounding box center [699, 441] width 8 height 11
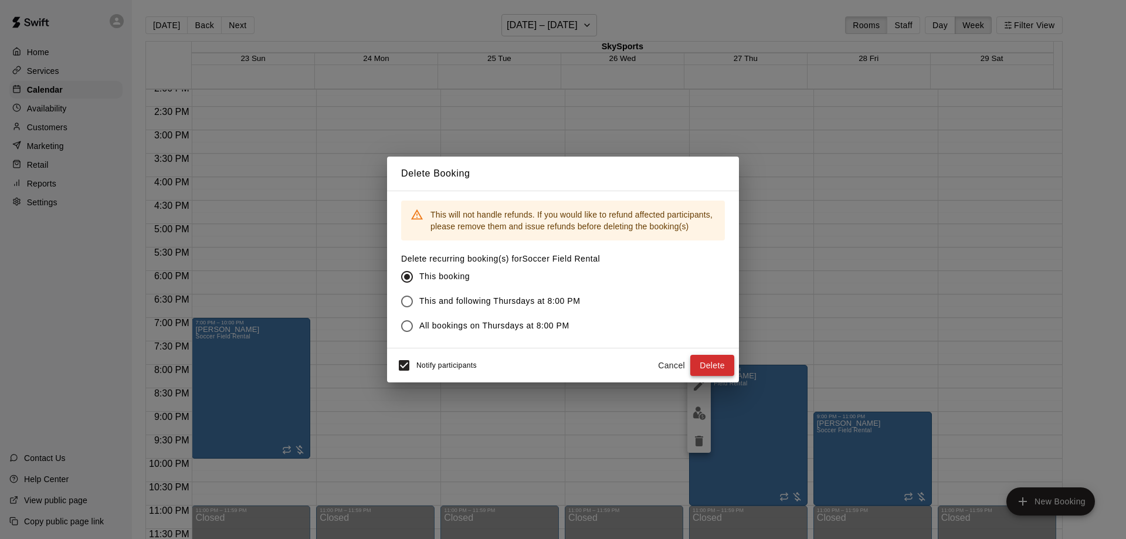
click at [706, 363] on button "Delete" at bounding box center [713, 366] width 44 height 22
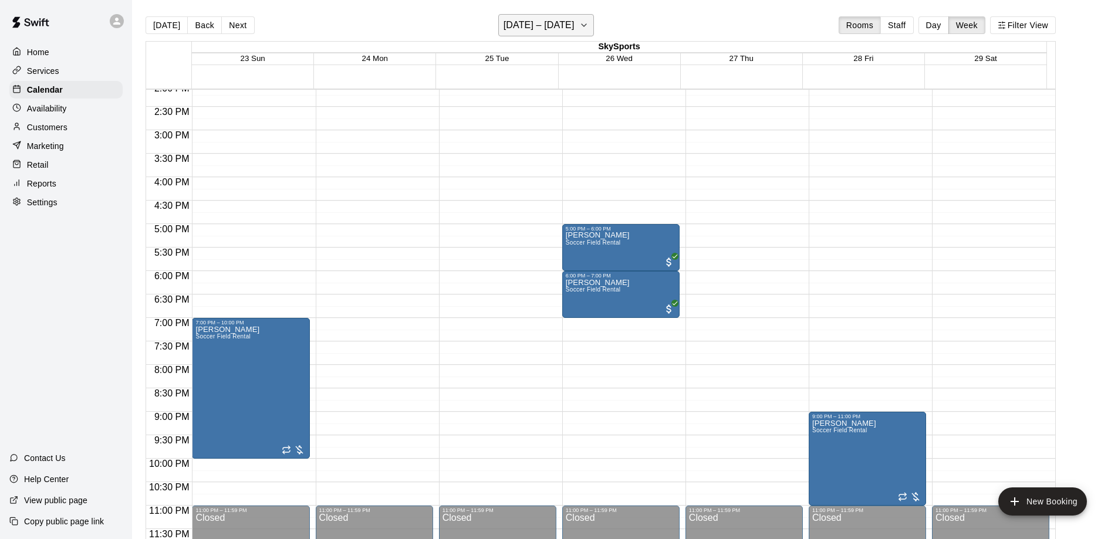
click at [580, 30] on button "November 23 – 29" at bounding box center [546, 25] width 96 height 22
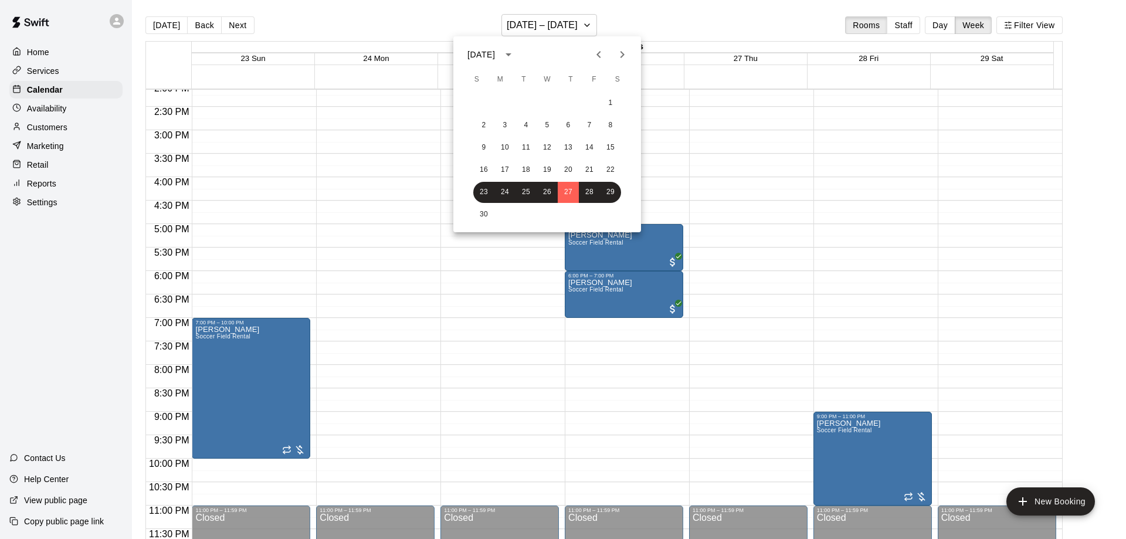
click at [621, 55] on icon "Next month" at bounding box center [622, 55] width 14 height 14
click at [574, 101] on button "4" at bounding box center [568, 103] width 21 height 21
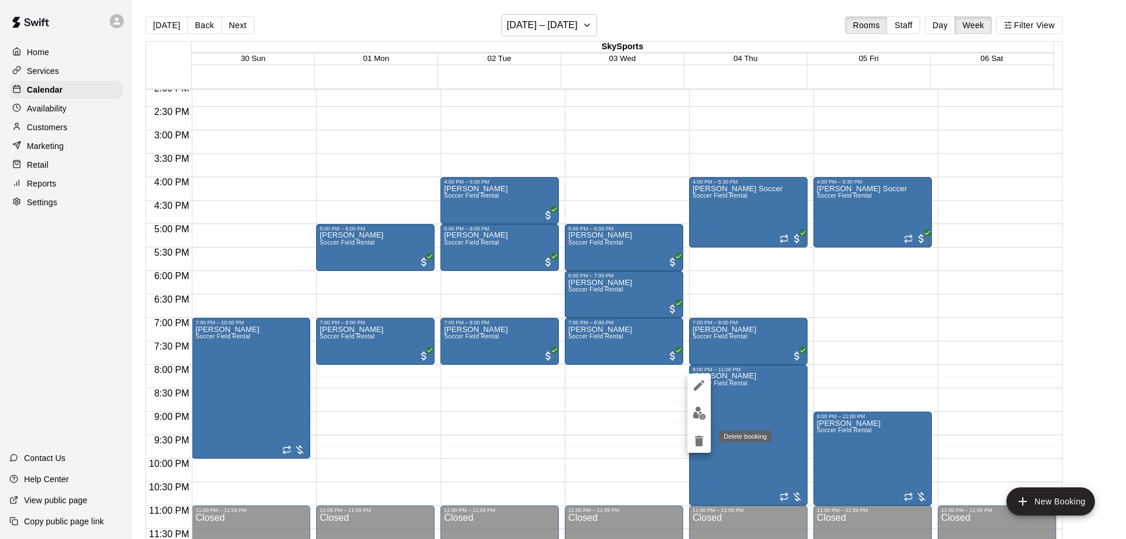
click at [699, 437] on icon "delete" at bounding box center [699, 441] width 8 height 11
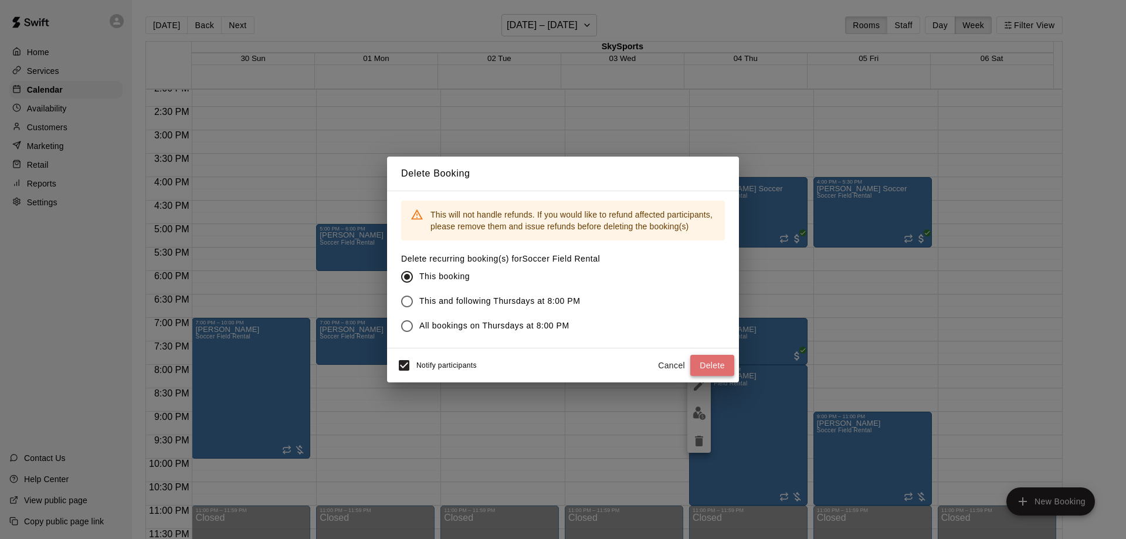
click at [705, 363] on button "Delete" at bounding box center [713, 366] width 44 height 22
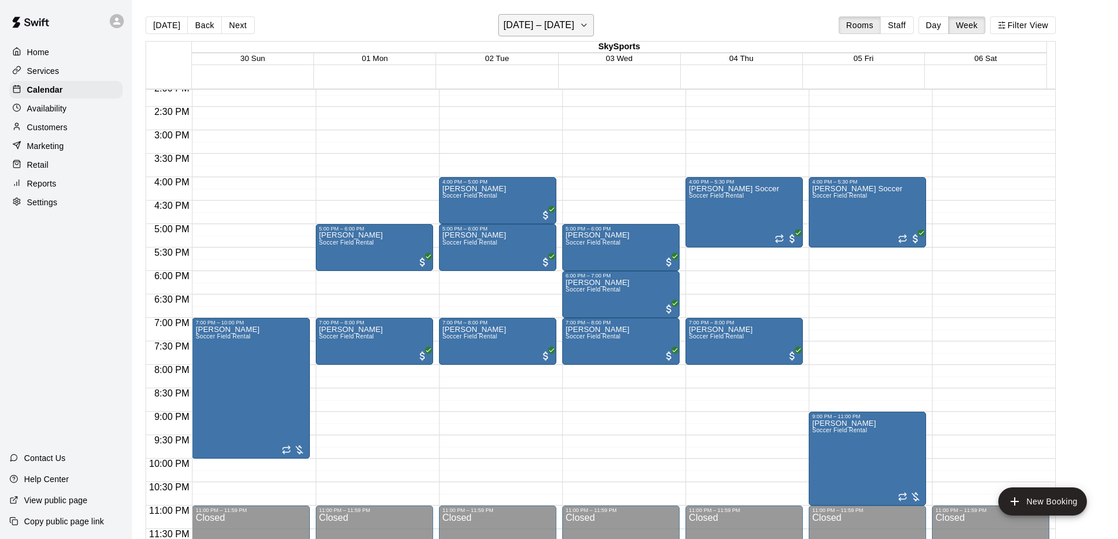
click at [588, 22] on icon "button" at bounding box center [583, 25] width 9 height 14
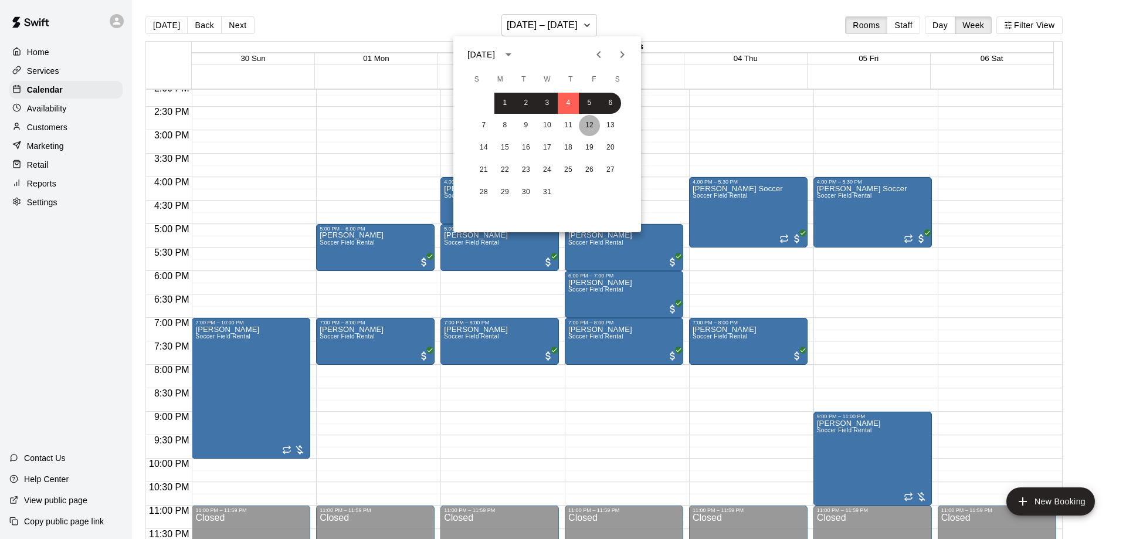
click at [586, 124] on button "12" at bounding box center [589, 125] width 21 height 21
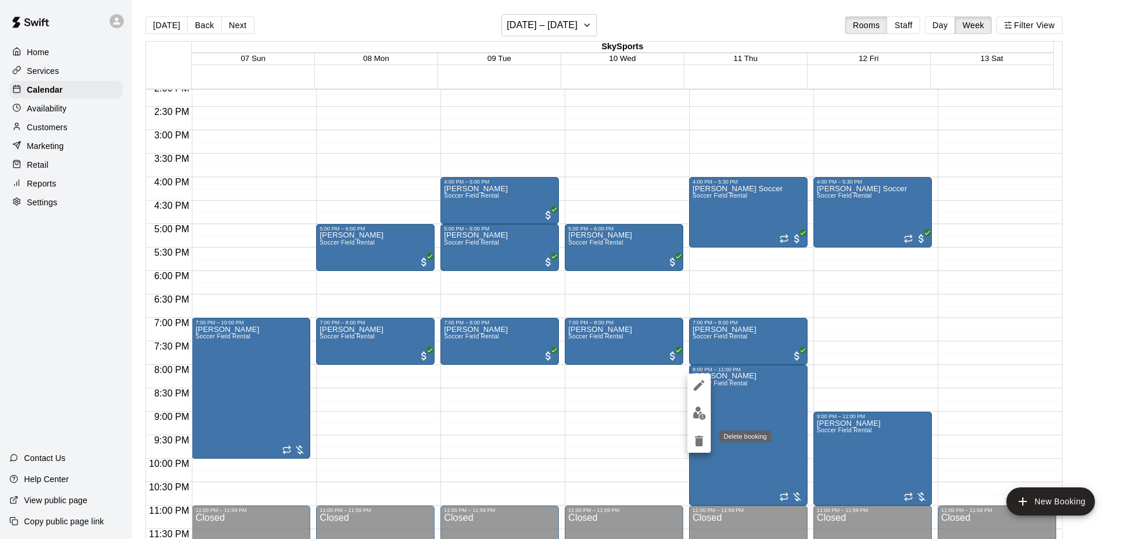
click at [702, 443] on icon "delete" at bounding box center [699, 441] width 8 height 11
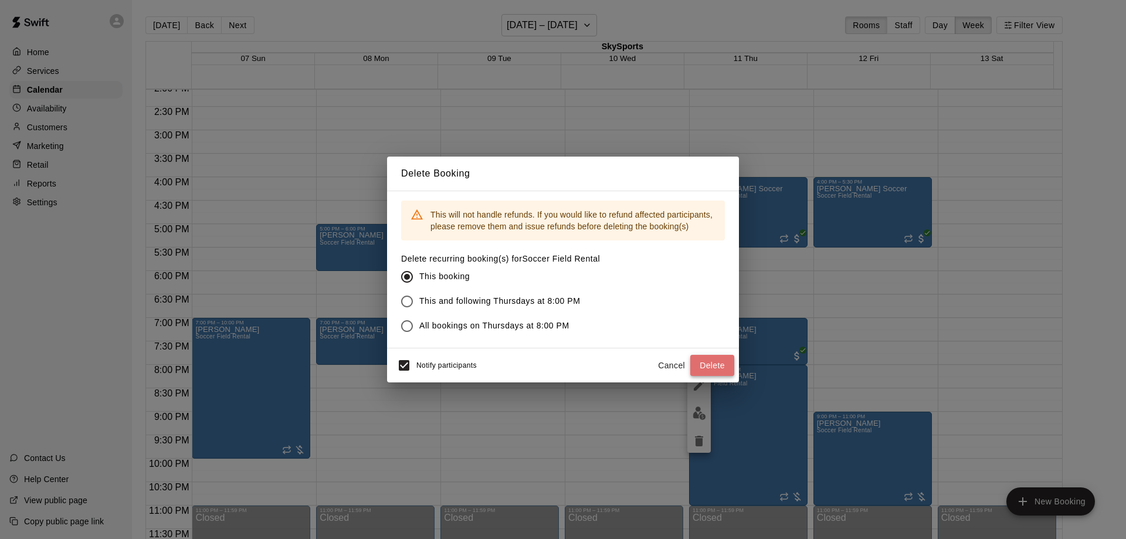
click at [705, 364] on button "Delete" at bounding box center [713, 366] width 44 height 22
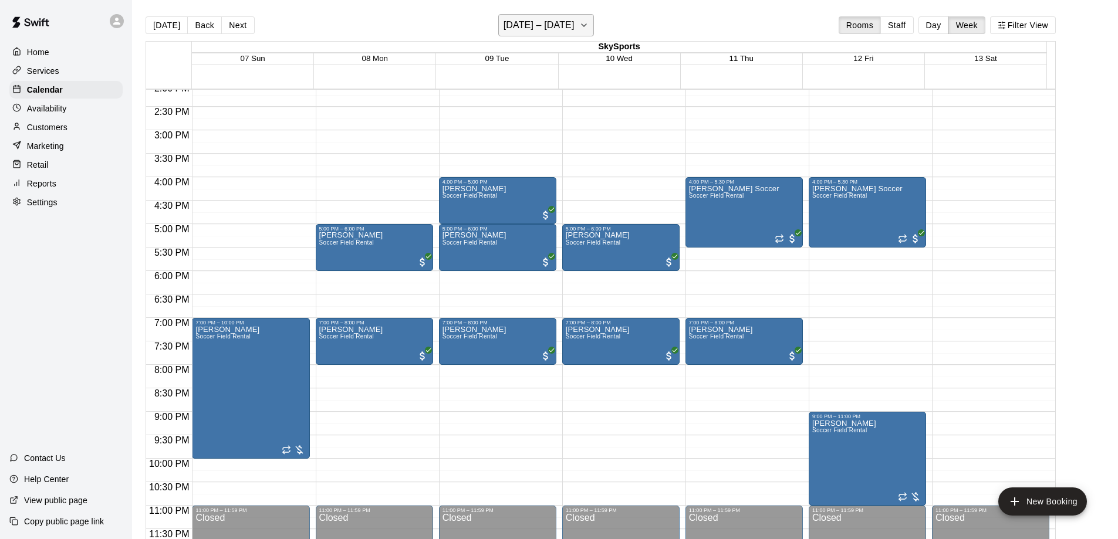
click at [594, 26] on button "December 07 – 13" at bounding box center [546, 25] width 96 height 22
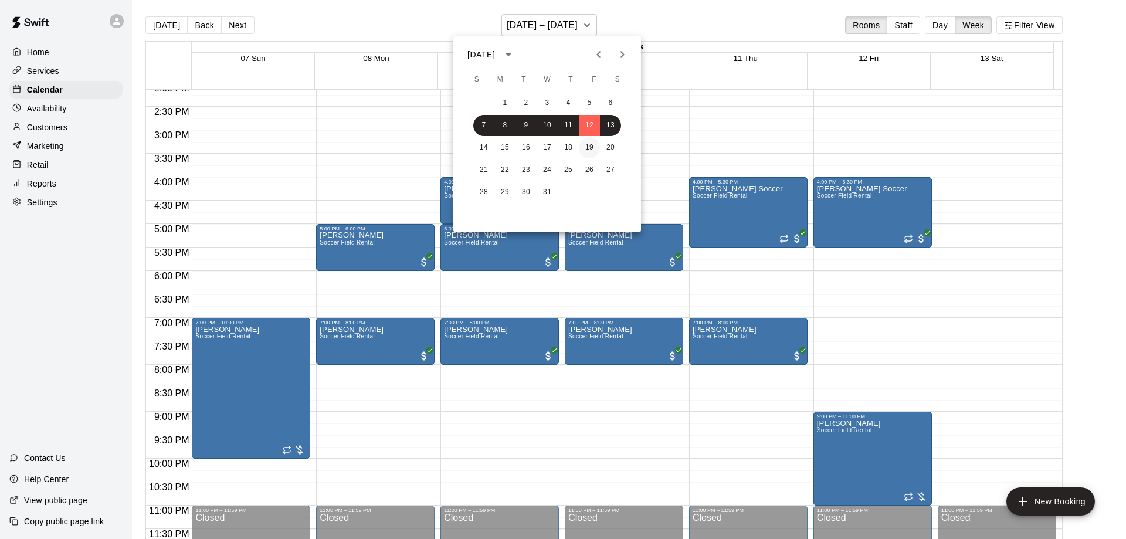
click at [593, 147] on button "19" at bounding box center [589, 147] width 21 height 21
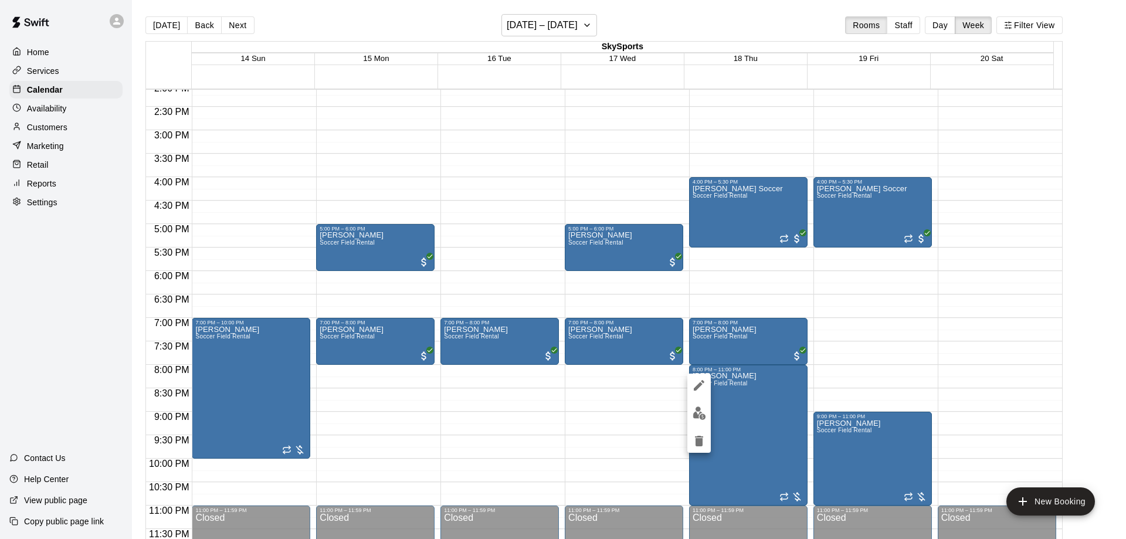
click at [735, 301] on div at bounding box center [563, 269] width 1126 height 539
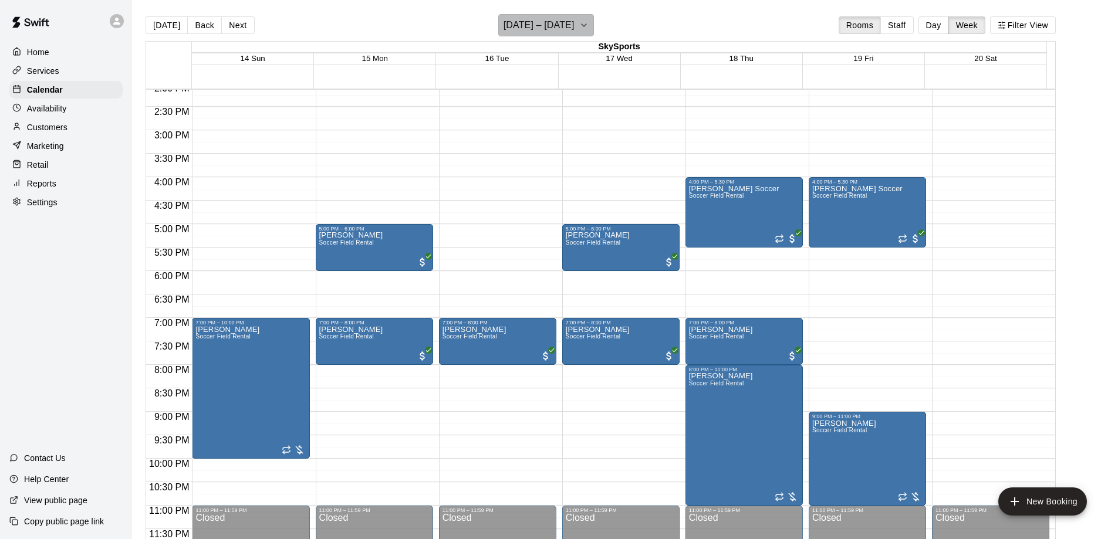
click at [588, 21] on icon "button" at bounding box center [583, 25] width 9 height 14
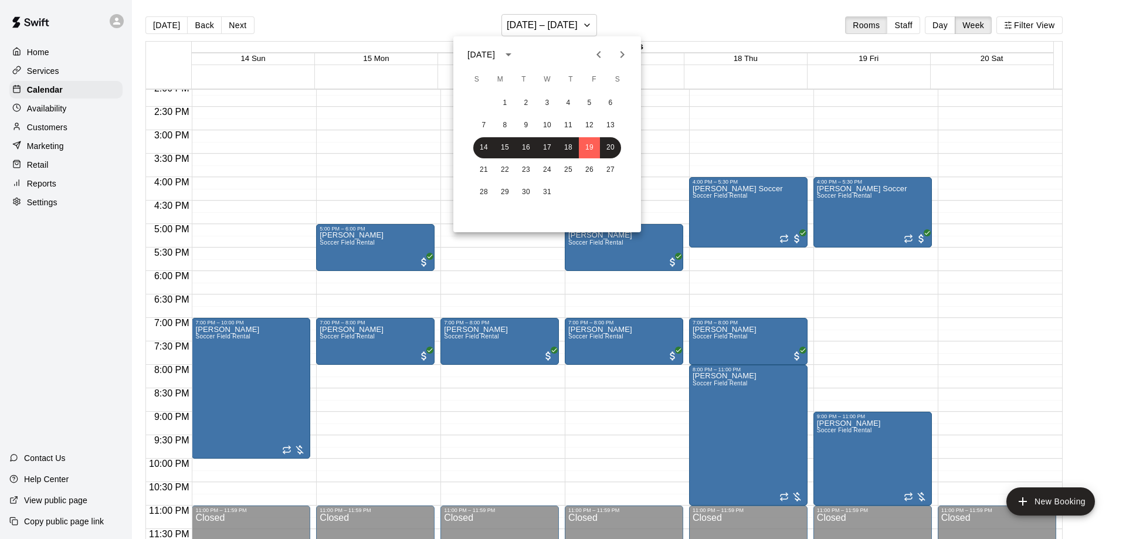
click at [594, 52] on icon "Previous month" at bounding box center [599, 55] width 14 height 14
click at [573, 127] on button "9" at bounding box center [568, 125] width 21 height 21
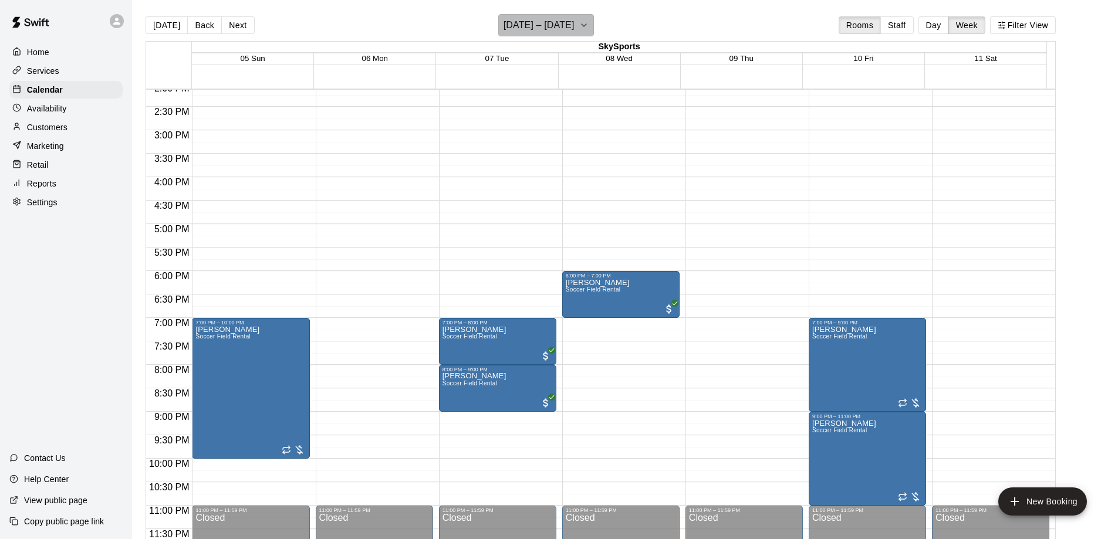
click at [571, 19] on h6 "October 05 – 11" at bounding box center [538, 25] width 71 height 16
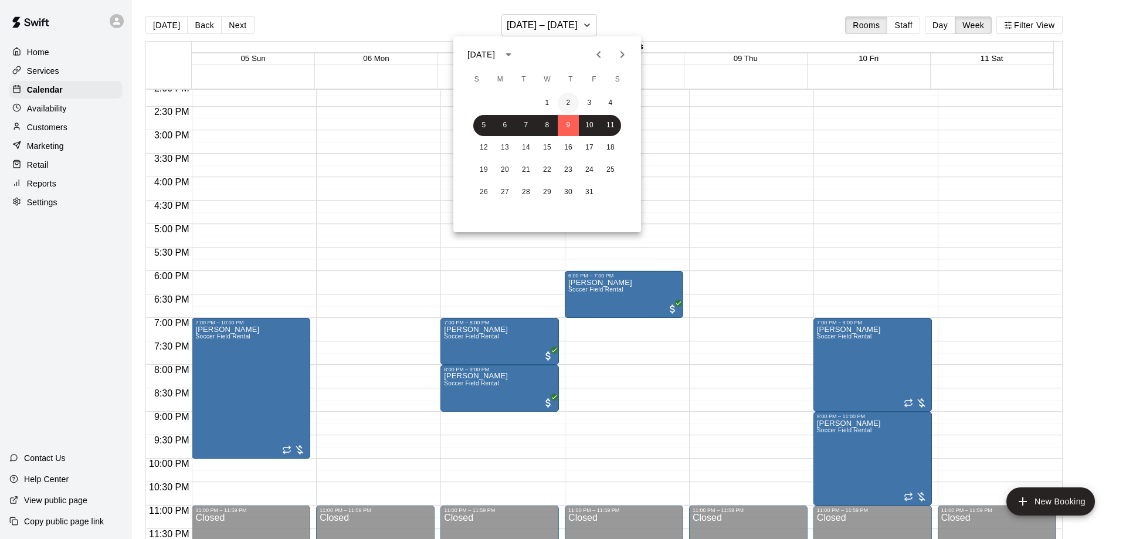
click at [571, 99] on button "2" at bounding box center [568, 103] width 21 height 21
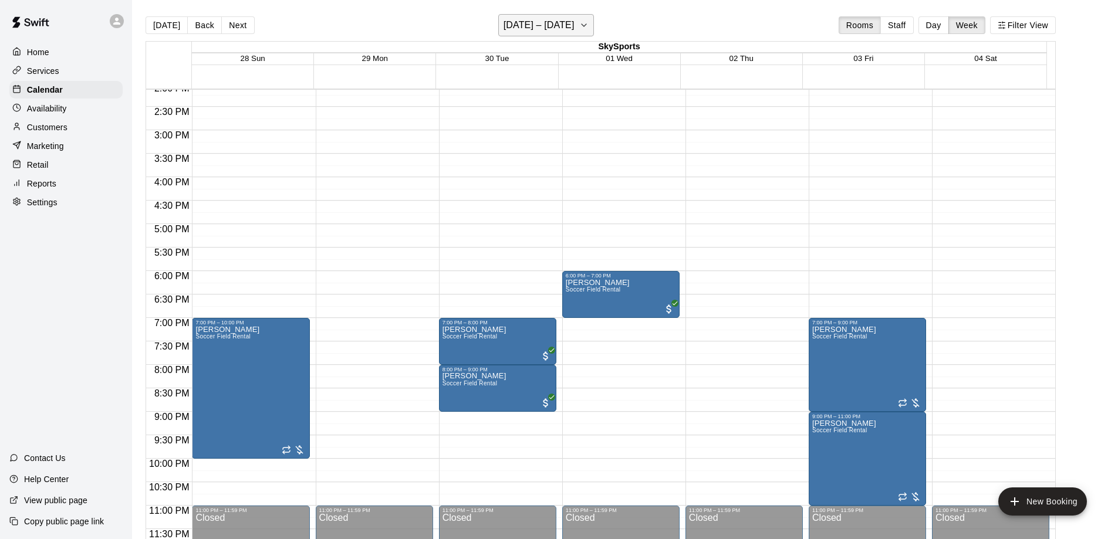
click at [574, 22] on h6 "September 28 – October 04" at bounding box center [538, 25] width 71 height 16
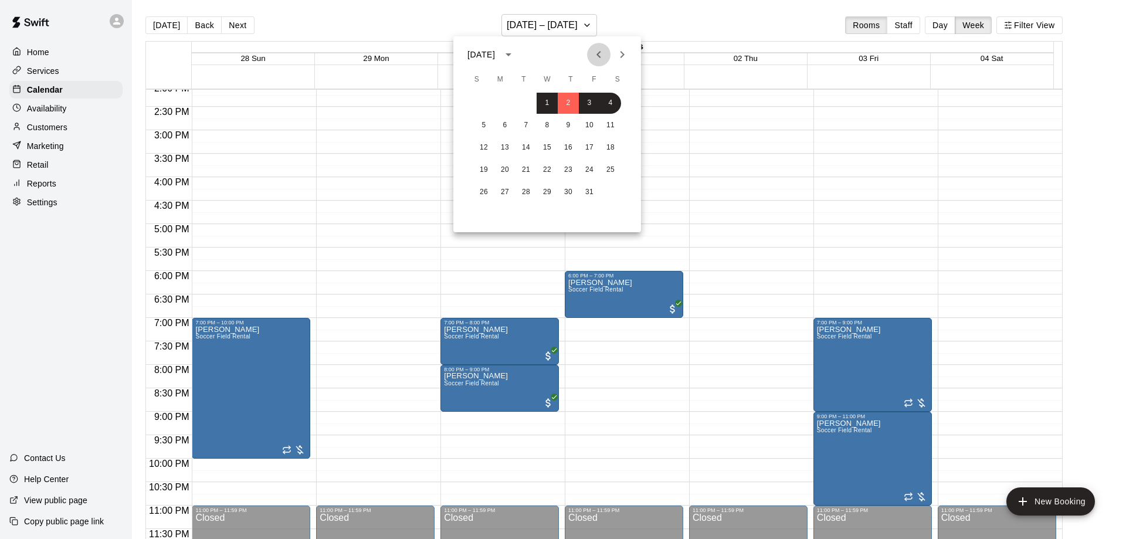
click at [606, 52] on button "Previous month" at bounding box center [598, 54] width 23 height 23
click at [576, 167] on button "25" at bounding box center [568, 170] width 21 height 21
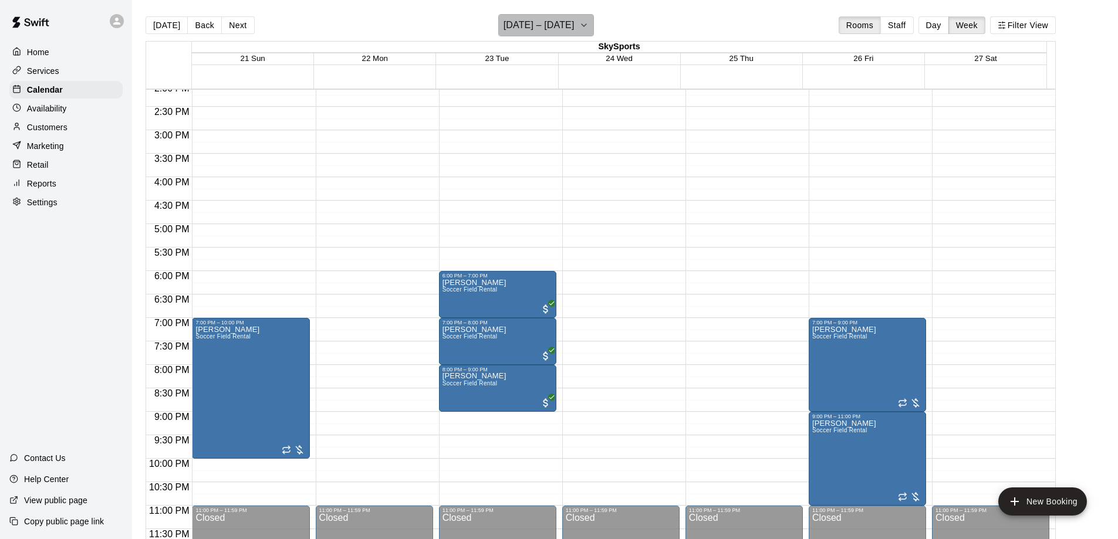
click at [574, 30] on h6 "September 21 – 27" at bounding box center [538, 25] width 71 height 16
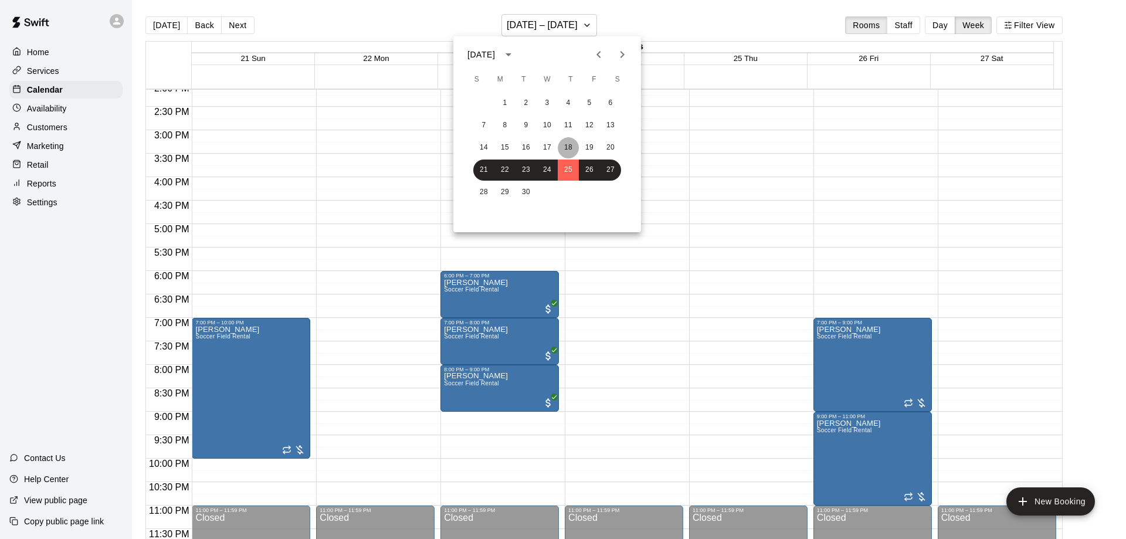
click at [564, 144] on button "18" at bounding box center [568, 147] width 21 height 21
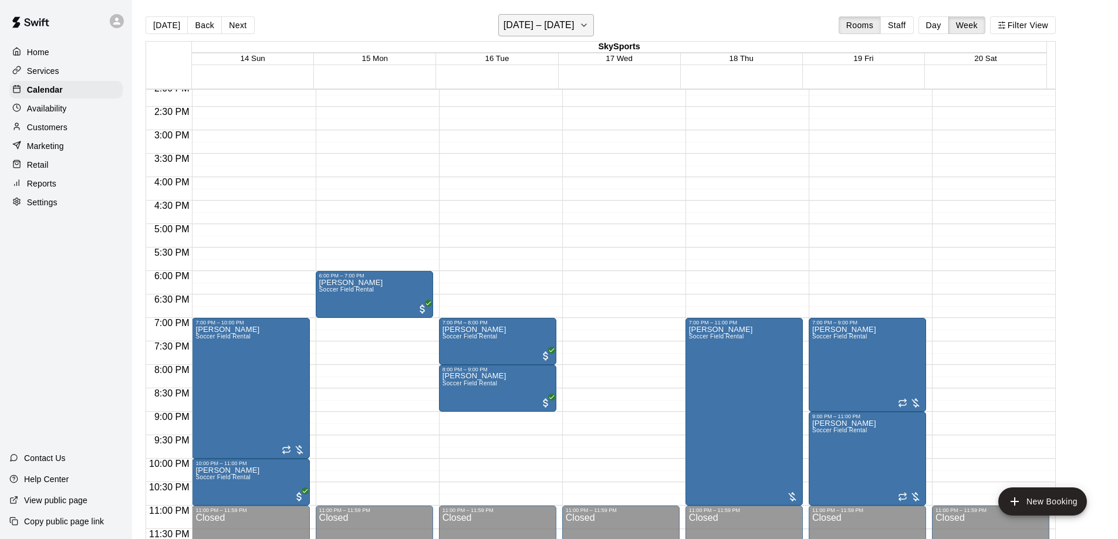
click at [586, 28] on icon "button" at bounding box center [583, 25] width 9 height 14
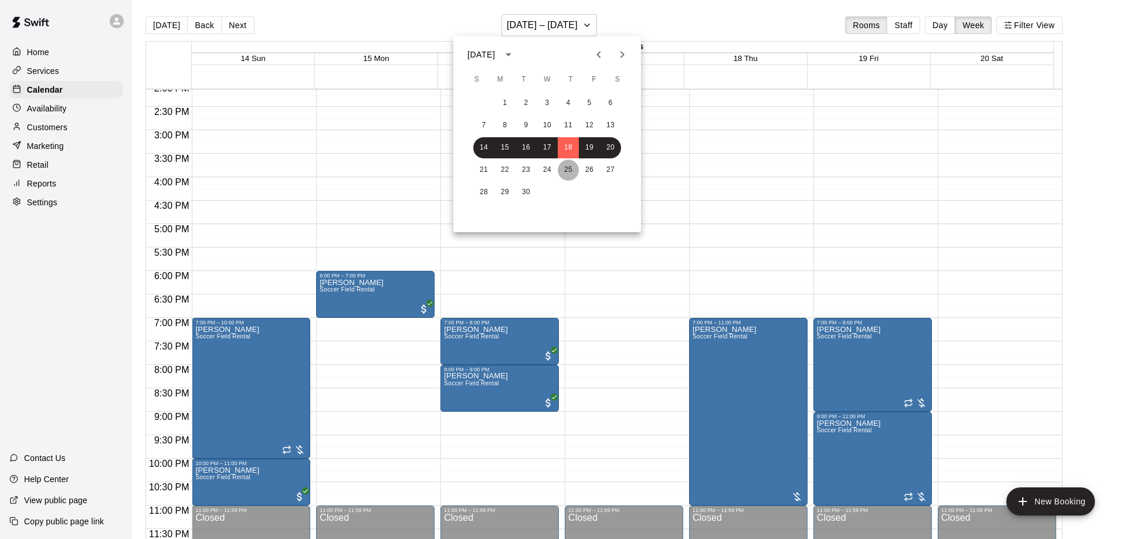
click at [574, 166] on button "25" at bounding box center [568, 170] width 21 height 21
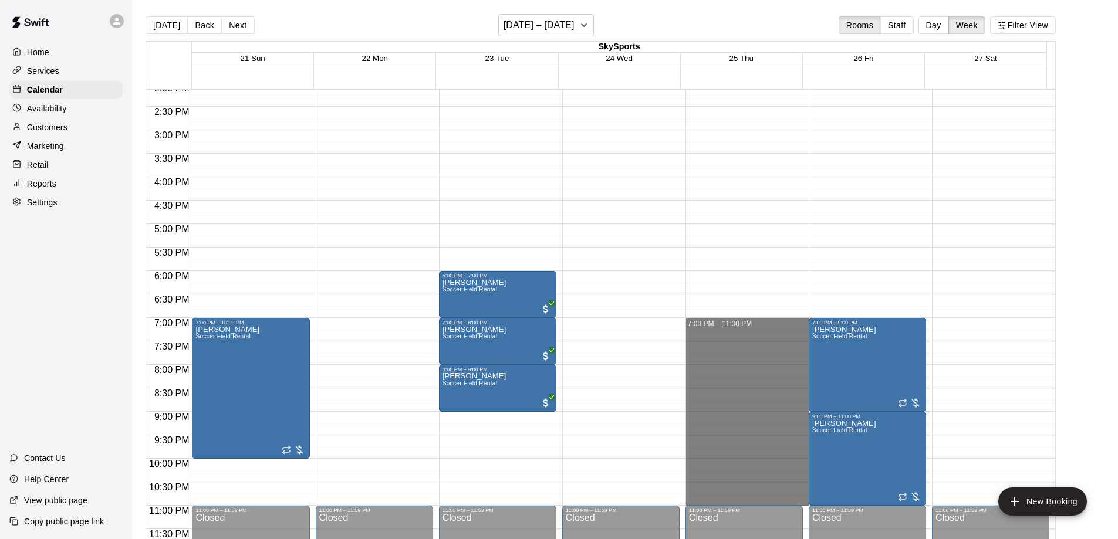
drag, startPoint x: 712, startPoint y: 320, endPoint x: 717, endPoint y: 496, distance: 176.1
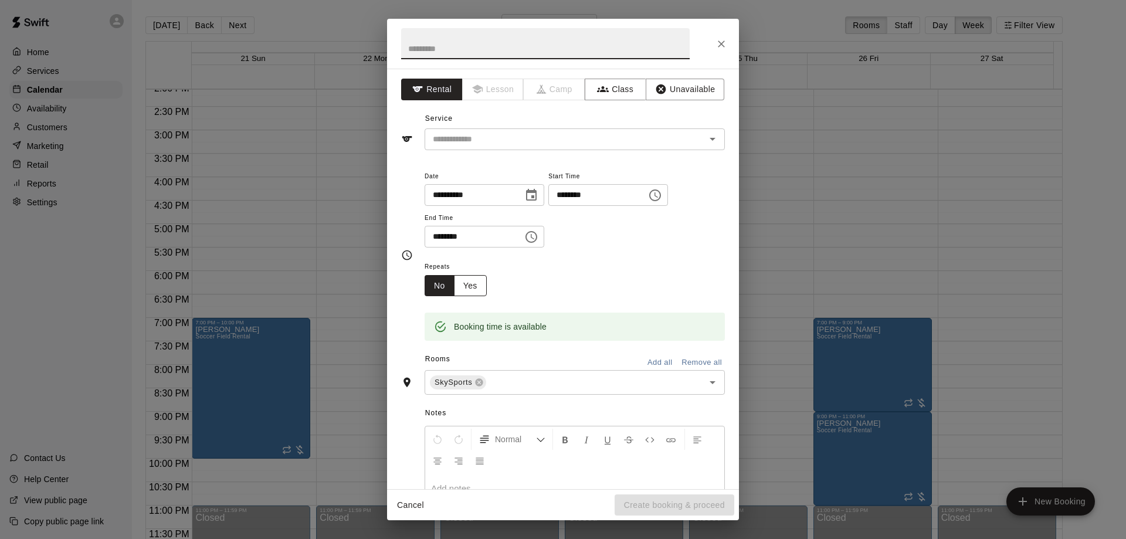
click at [470, 286] on button "Yes" at bounding box center [470, 286] width 33 height 22
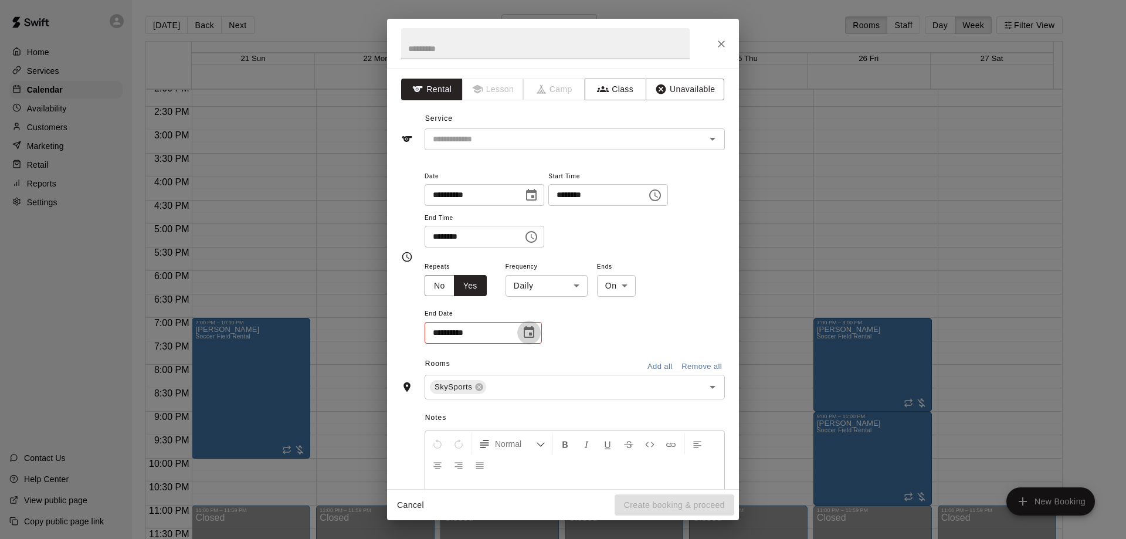
click at [529, 336] on icon "Choose date" at bounding box center [529, 332] width 11 height 12
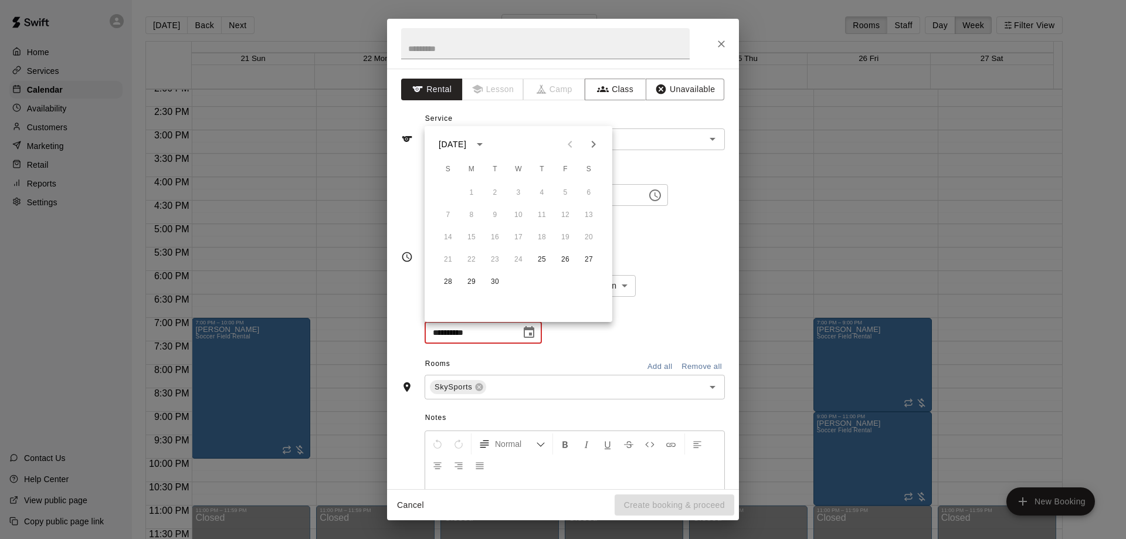
click at [591, 139] on icon "Next month" at bounding box center [594, 144] width 14 height 14
click at [544, 282] on button "27" at bounding box center [542, 282] width 21 height 21
type input "**********"
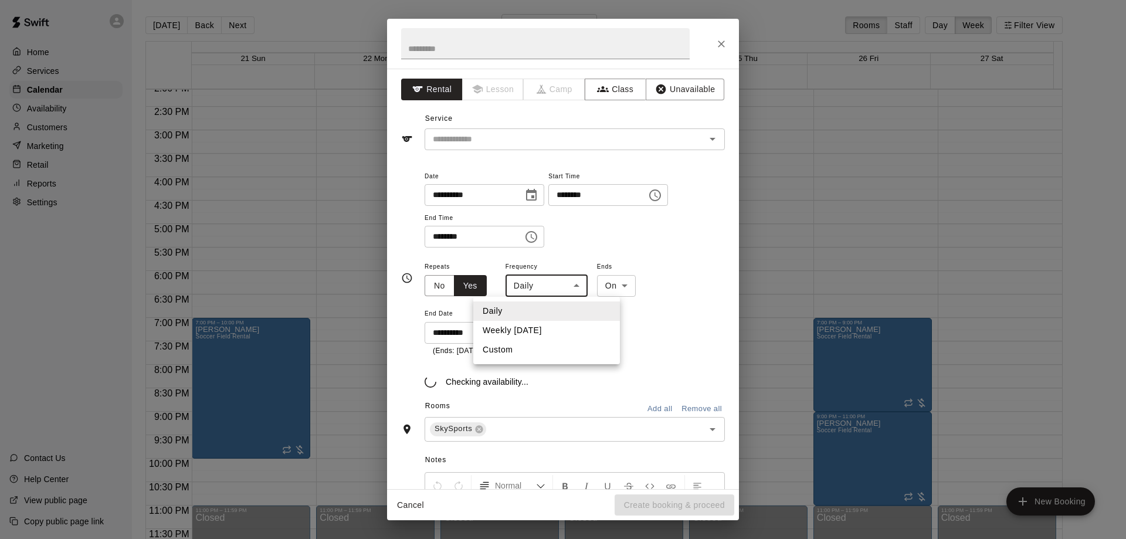
click at [570, 286] on body "Home Services Calendar Availability Customers Marketing Retail Reports Settings…" at bounding box center [563, 279] width 1126 height 558
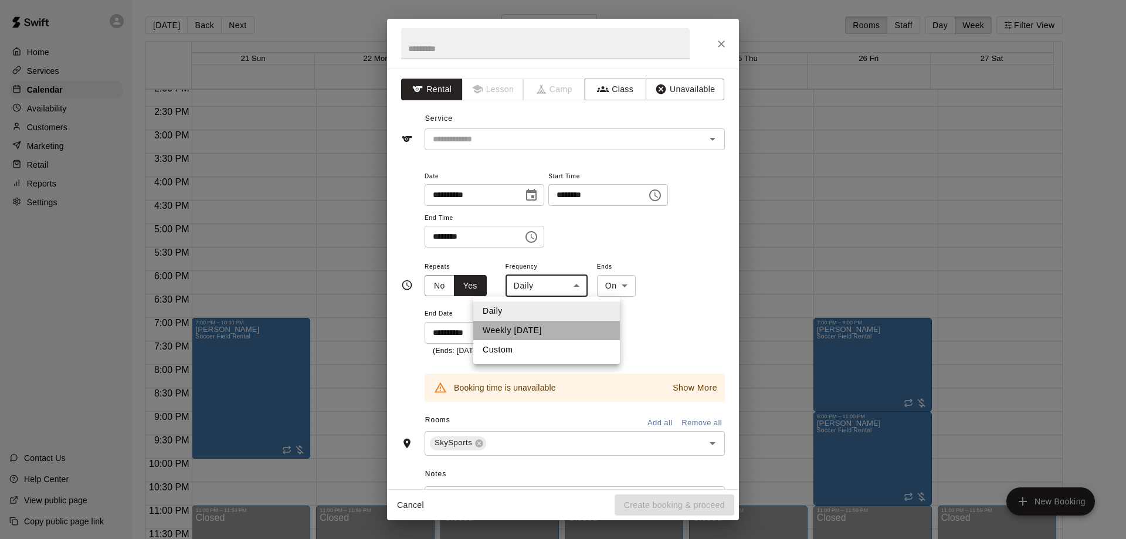
click at [552, 332] on li "Weekly on Thursday" at bounding box center [546, 330] width 147 height 19
type input "******"
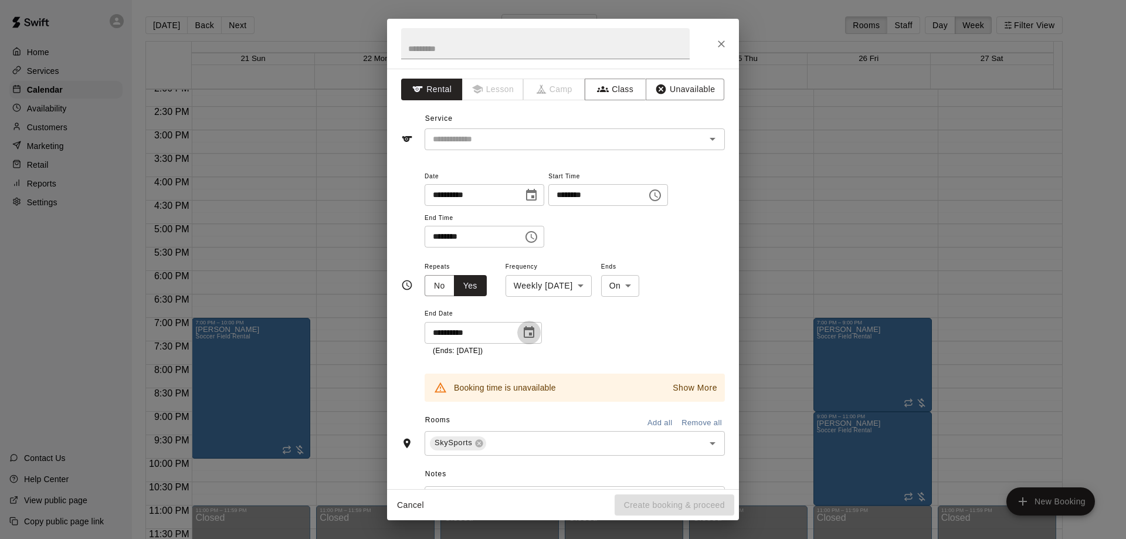
click at [530, 329] on icon "Choose date, selected date is Nov 27, 2025" at bounding box center [529, 332] width 11 height 12
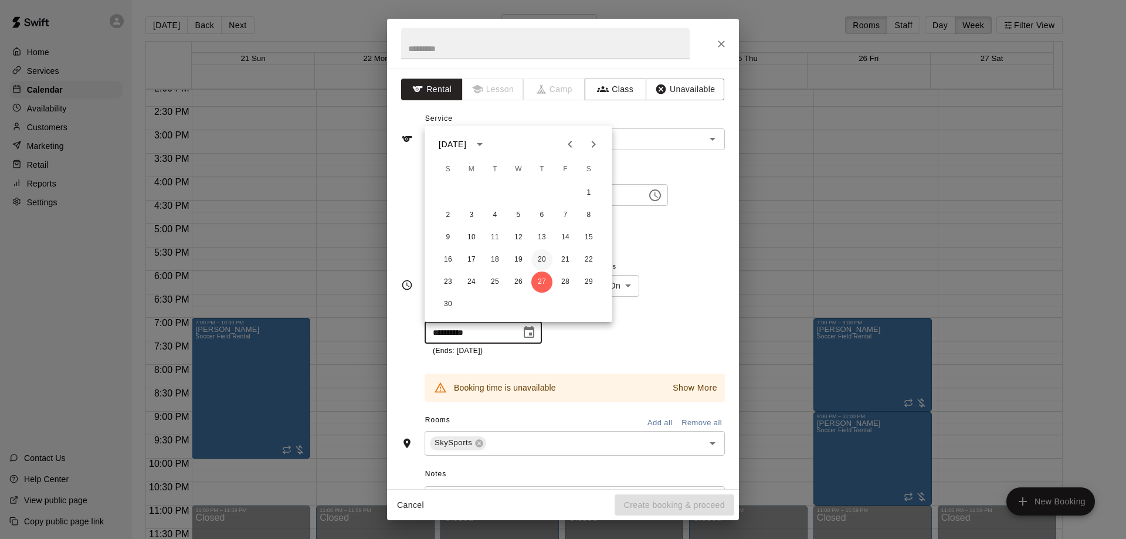
click at [542, 261] on button "20" at bounding box center [542, 259] width 21 height 21
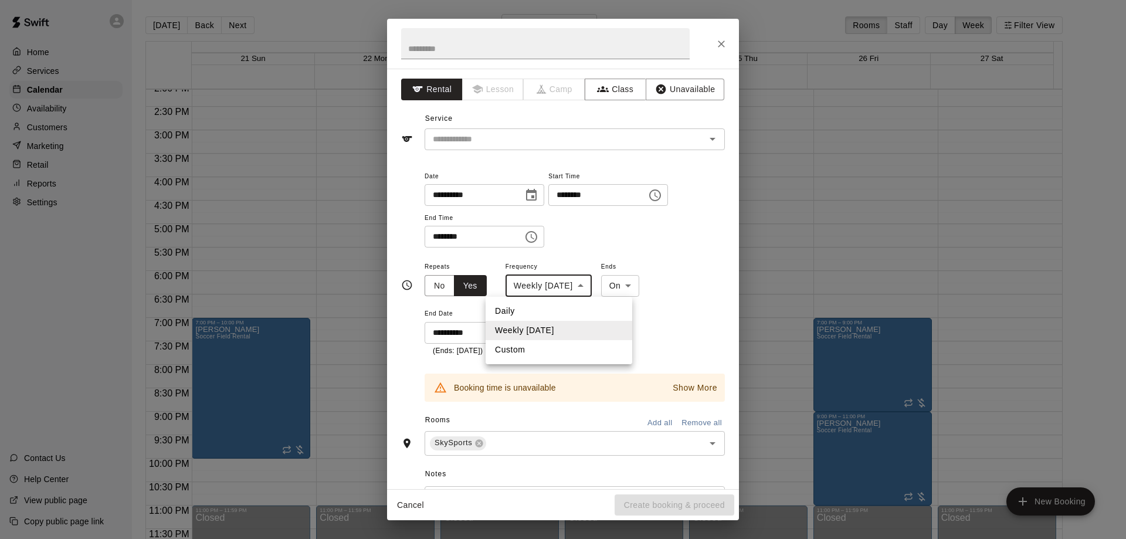
click at [586, 289] on body "Home Services Calendar Availability Customers Marketing Retail Reports Settings…" at bounding box center [563, 279] width 1126 height 558
click at [648, 326] on div at bounding box center [563, 269] width 1126 height 539
click at [536, 334] on button "Choose date, selected date is Nov 20, 2025" at bounding box center [528, 332] width 23 height 23
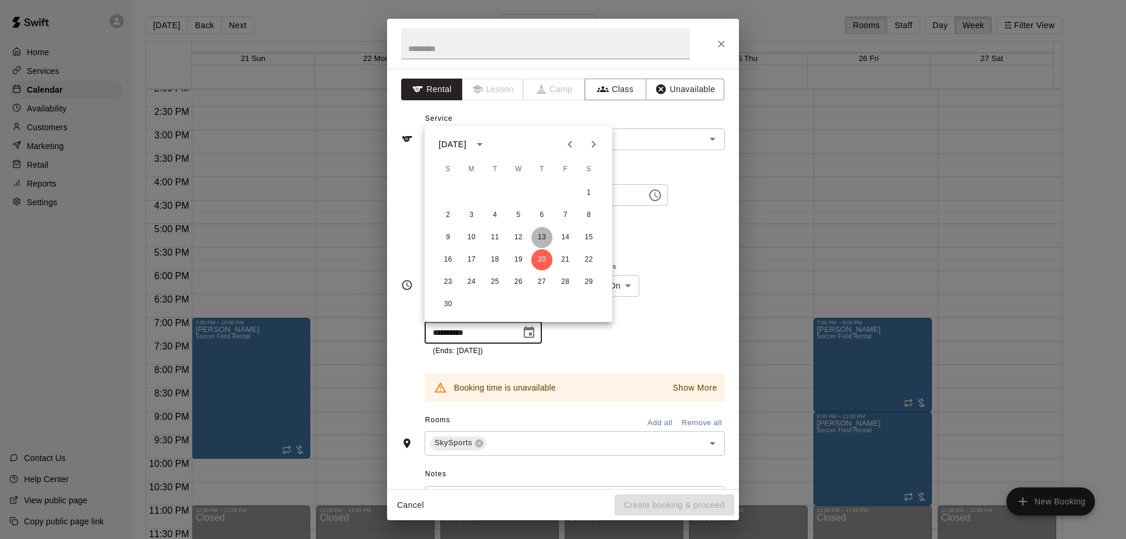
click at [540, 234] on button "13" at bounding box center [542, 237] width 21 height 21
type input "**********"
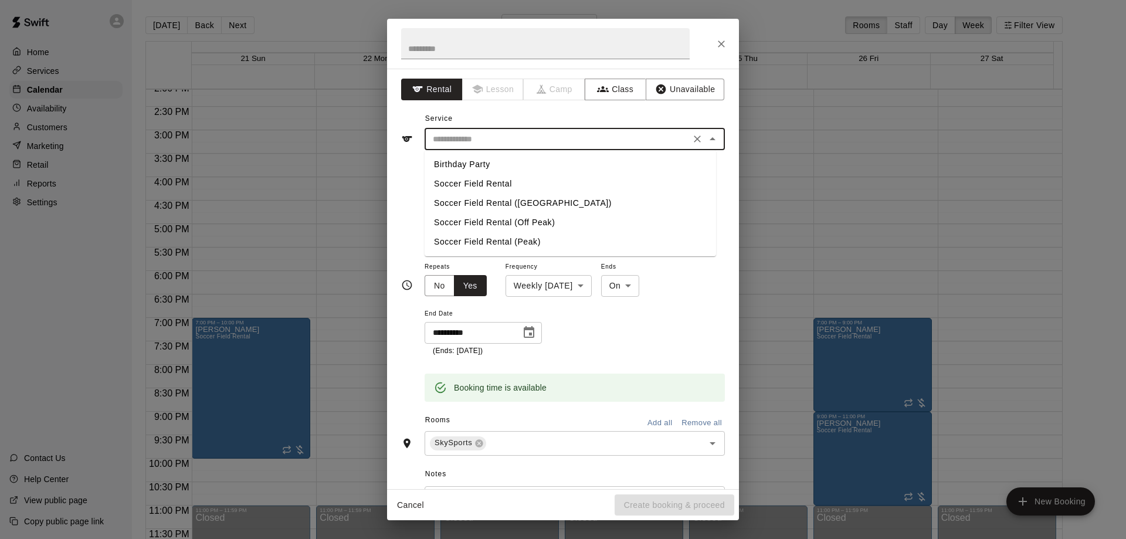
click at [665, 144] on input "text" at bounding box center [557, 139] width 259 height 15
click at [550, 188] on li "Soccer Field Rental" at bounding box center [571, 183] width 292 height 19
type input "**********"
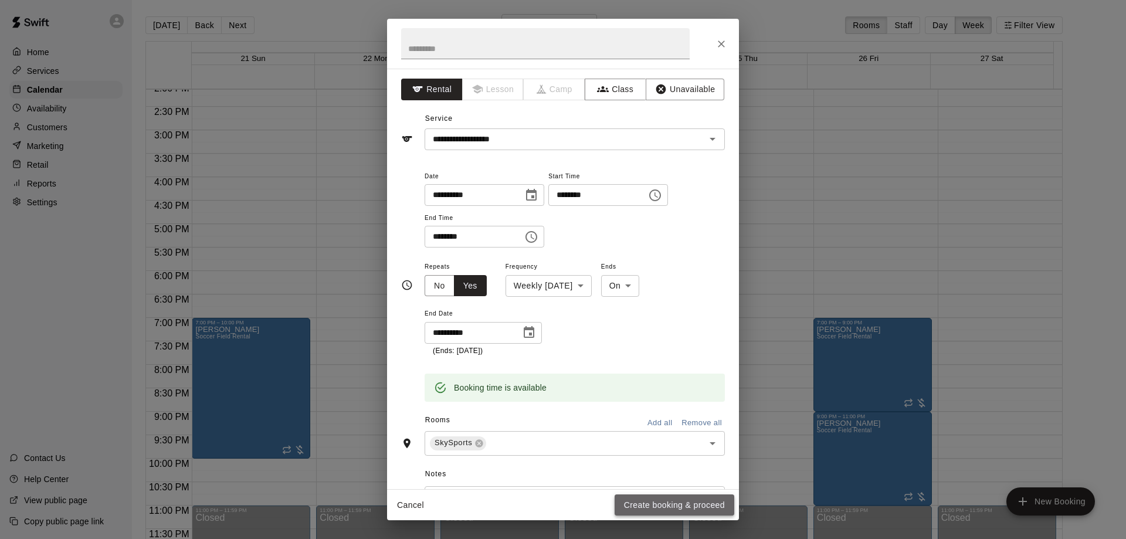
click at [659, 505] on button "Create booking & proceed" at bounding box center [675, 506] width 120 height 22
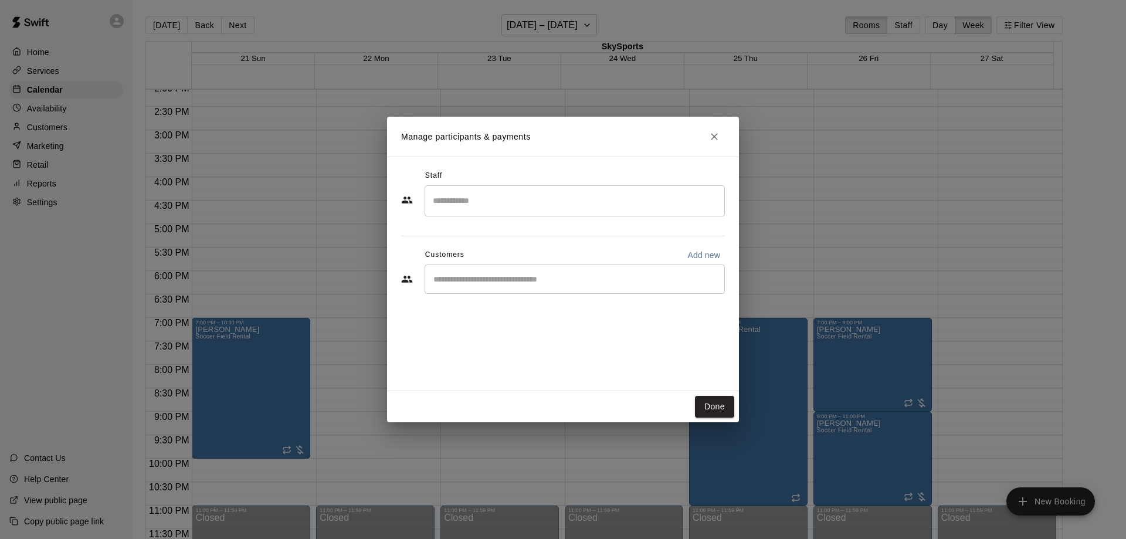
click at [564, 275] on input "Start typing to search customers..." at bounding box center [575, 279] width 290 height 12
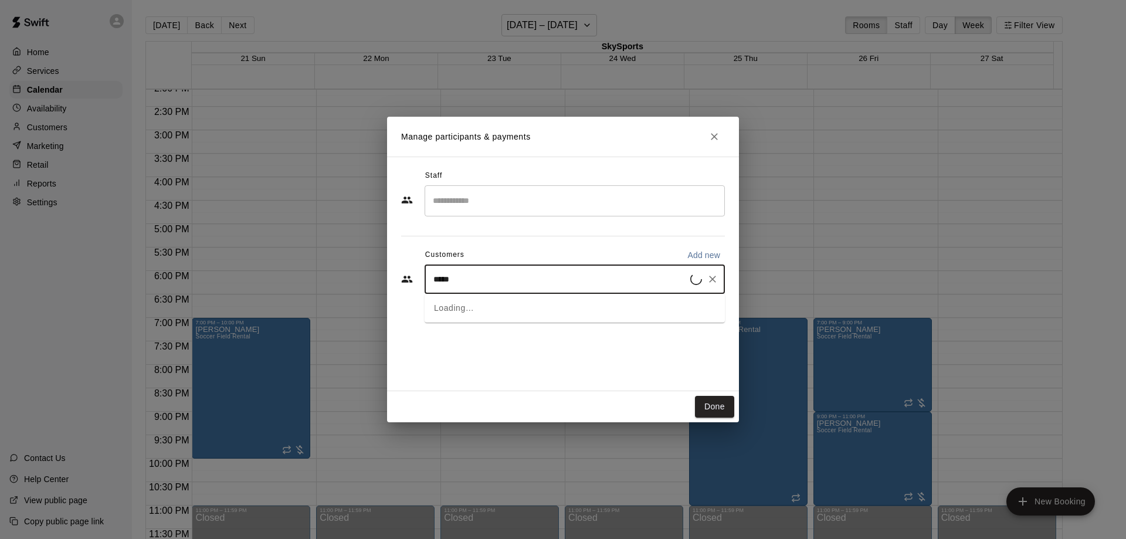
type input "******"
click at [542, 306] on div "Angela Flores fj_angela@yahoo.com" at bounding box center [587, 312] width 258 height 25
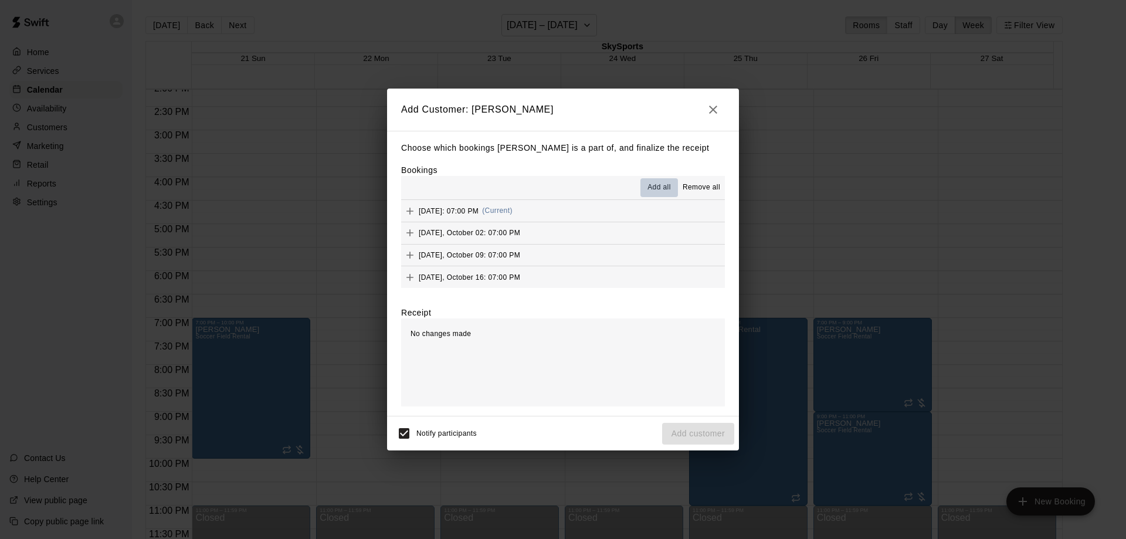
click at [665, 187] on span "Add all" at bounding box center [659, 188] width 23 height 12
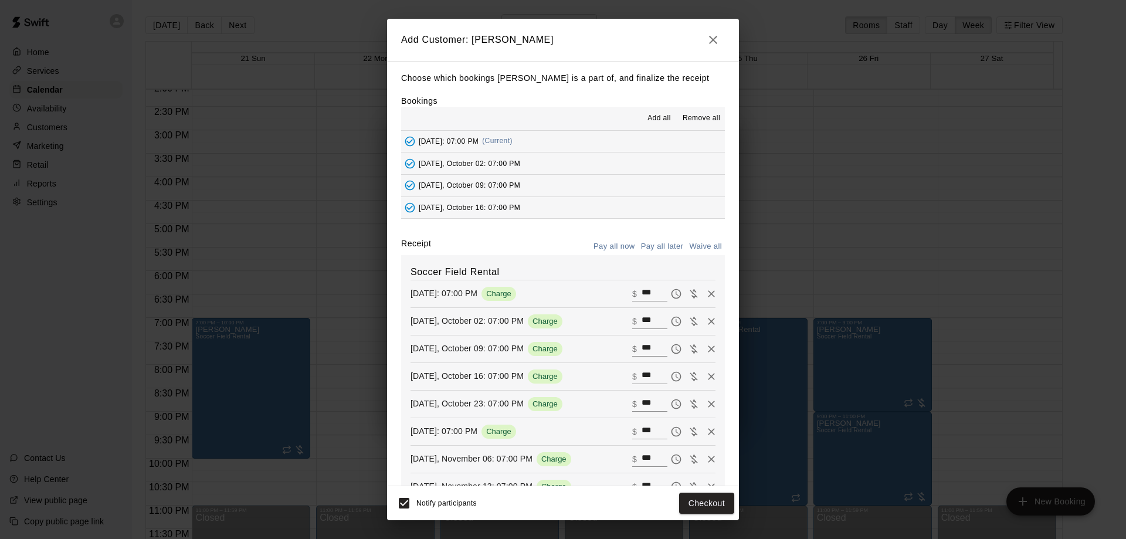
click at [647, 246] on button "Pay all later" at bounding box center [662, 247] width 49 height 18
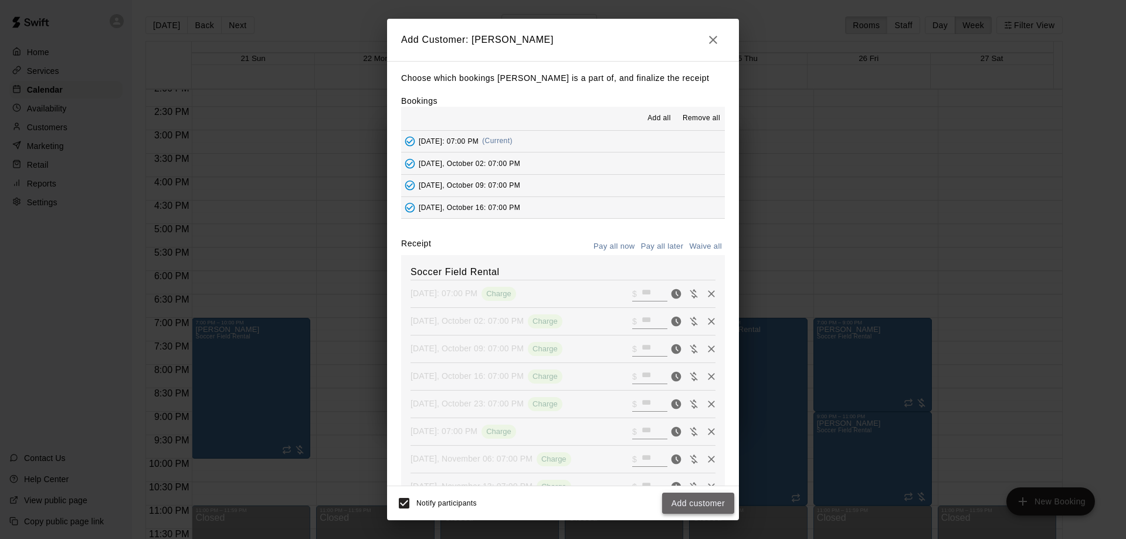
click at [699, 502] on button "Add customer" at bounding box center [698, 504] width 72 height 22
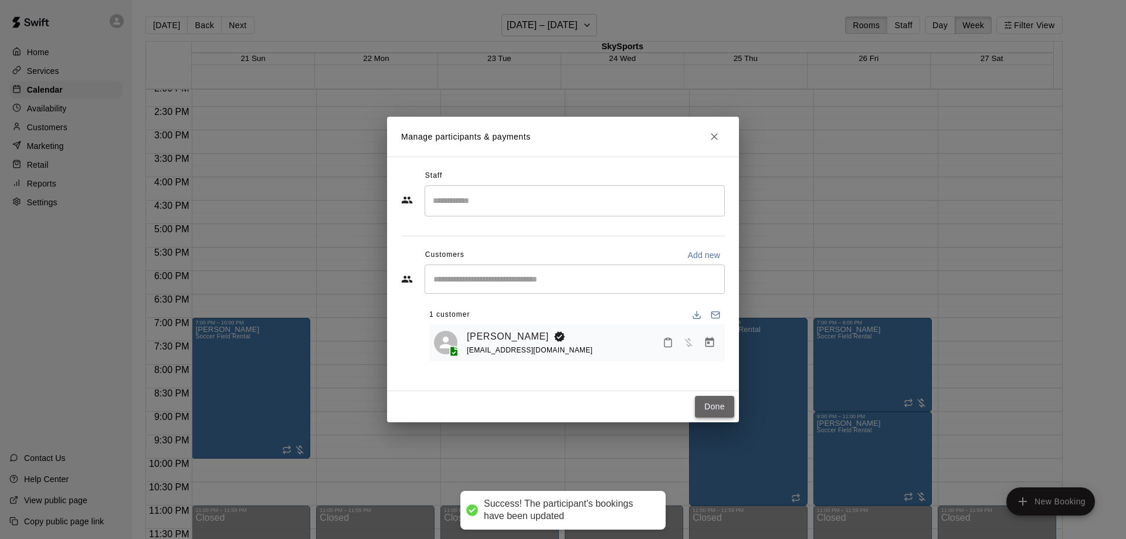
click at [722, 410] on button "Done" at bounding box center [714, 407] width 39 height 22
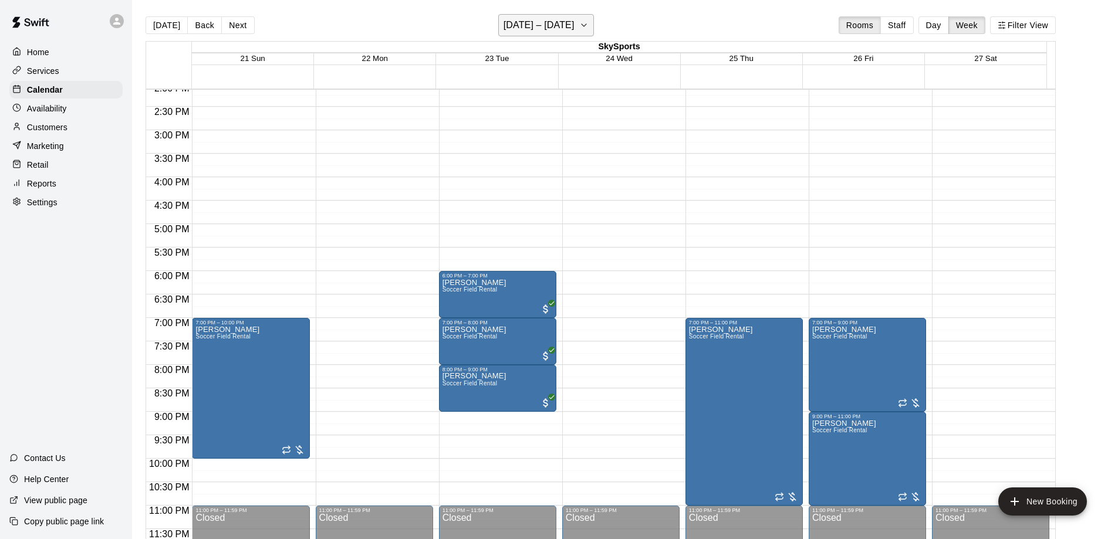
click at [588, 19] on icon "button" at bounding box center [583, 25] width 9 height 14
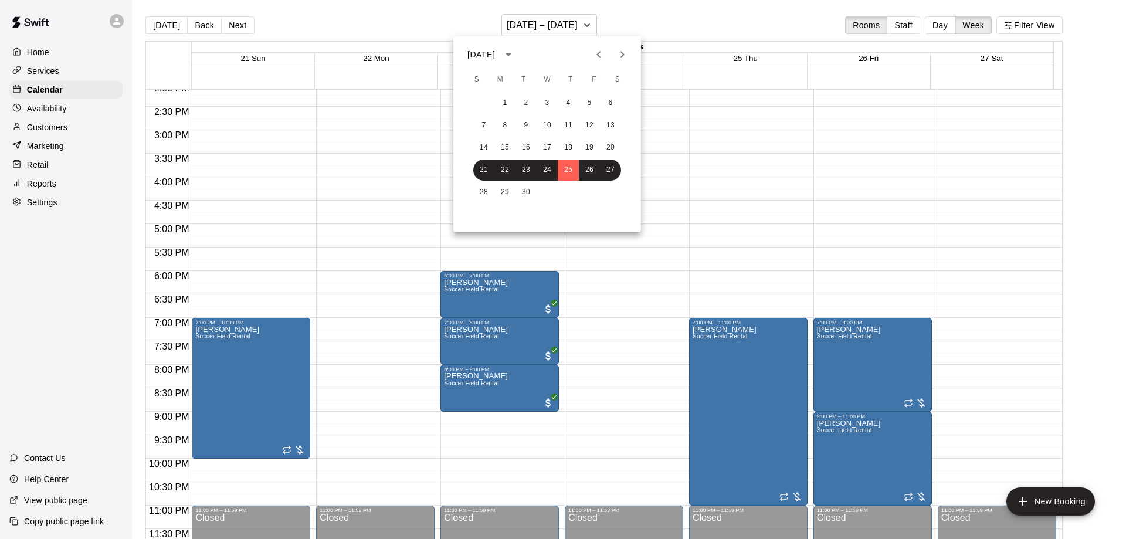
click at [620, 54] on icon "Next month" at bounding box center [622, 55] width 14 height 14
click at [568, 166] on button "23" at bounding box center [568, 170] width 21 height 21
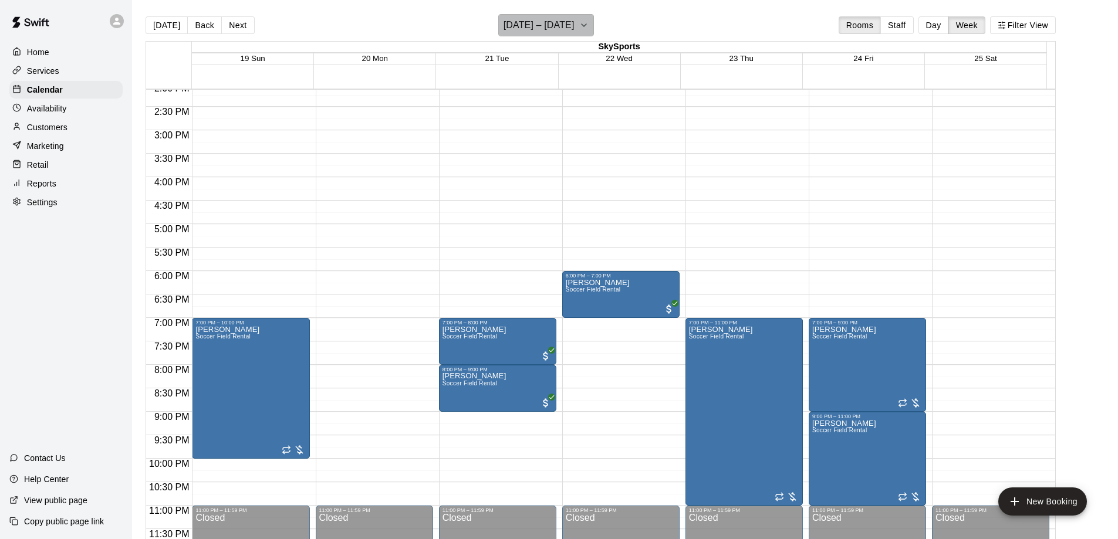
click at [591, 22] on button "October 19 – 25" at bounding box center [546, 25] width 96 height 22
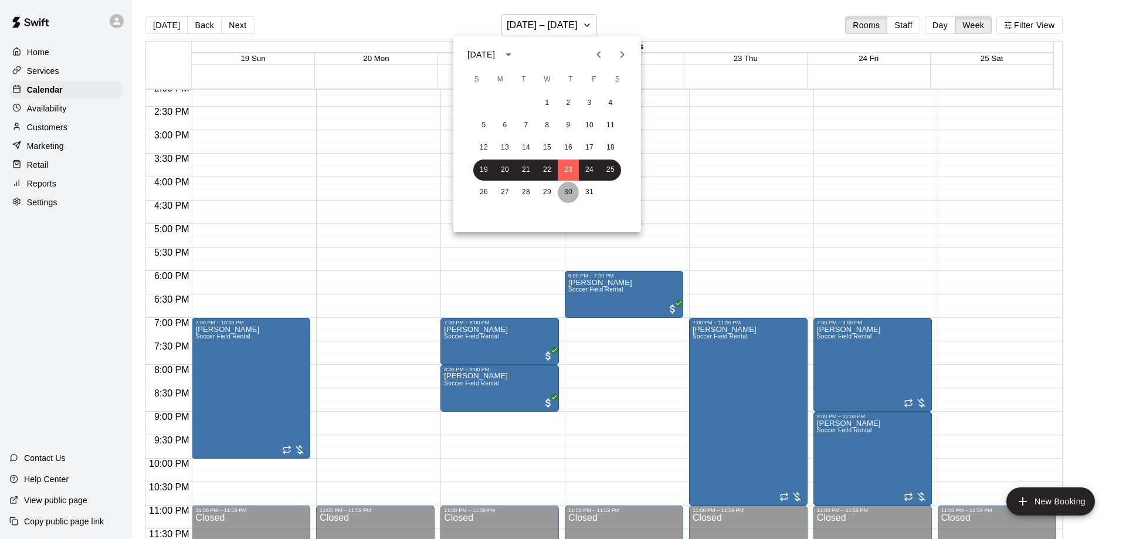
click at [570, 187] on button "30" at bounding box center [568, 192] width 21 height 21
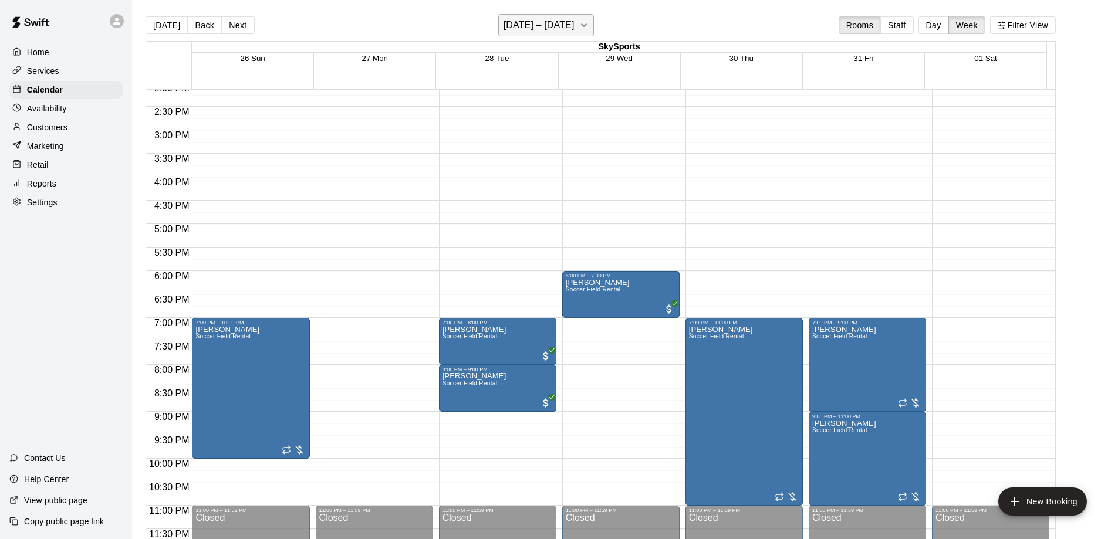
click at [588, 25] on icon "button" at bounding box center [583, 25] width 9 height 14
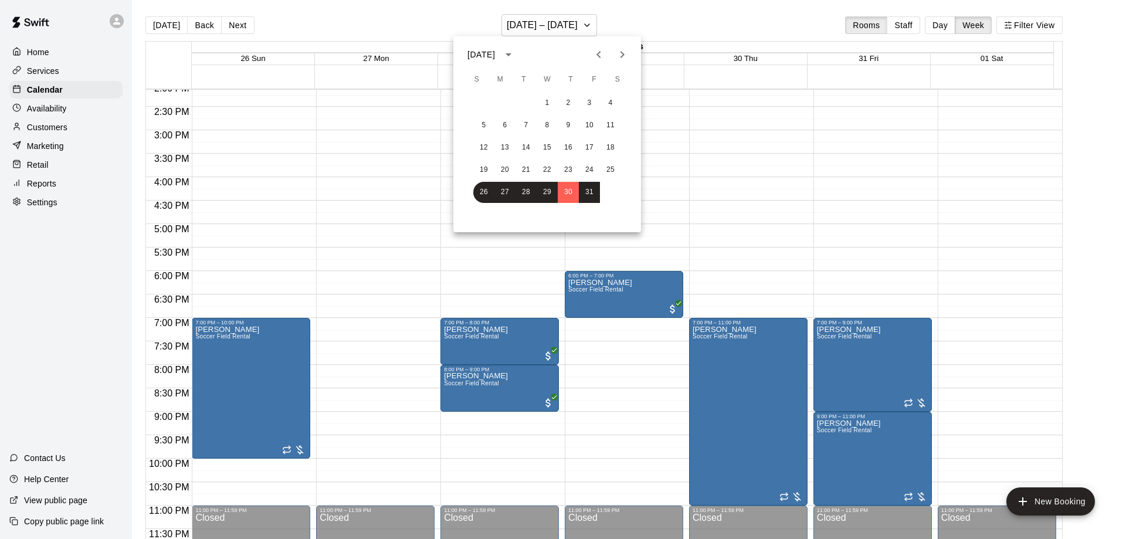
click at [620, 52] on icon "Next month" at bounding box center [622, 55] width 14 height 14
click at [570, 126] on button "6" at bounding box center [568, 125] width 21 height 21
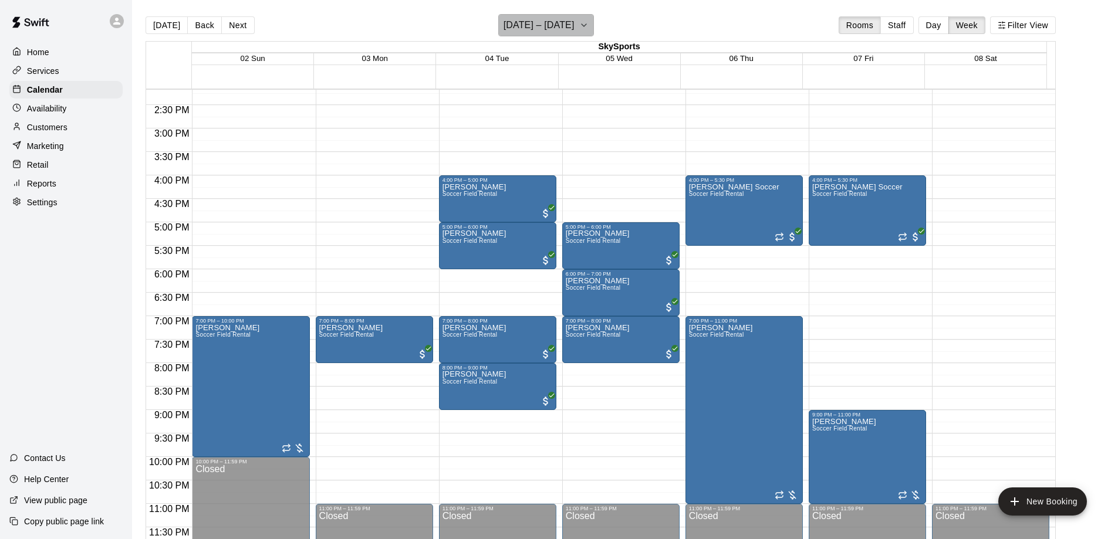
click at [581, 28] on button "November 02 – 08" at bounding box center [546, 25] width 96 height 22
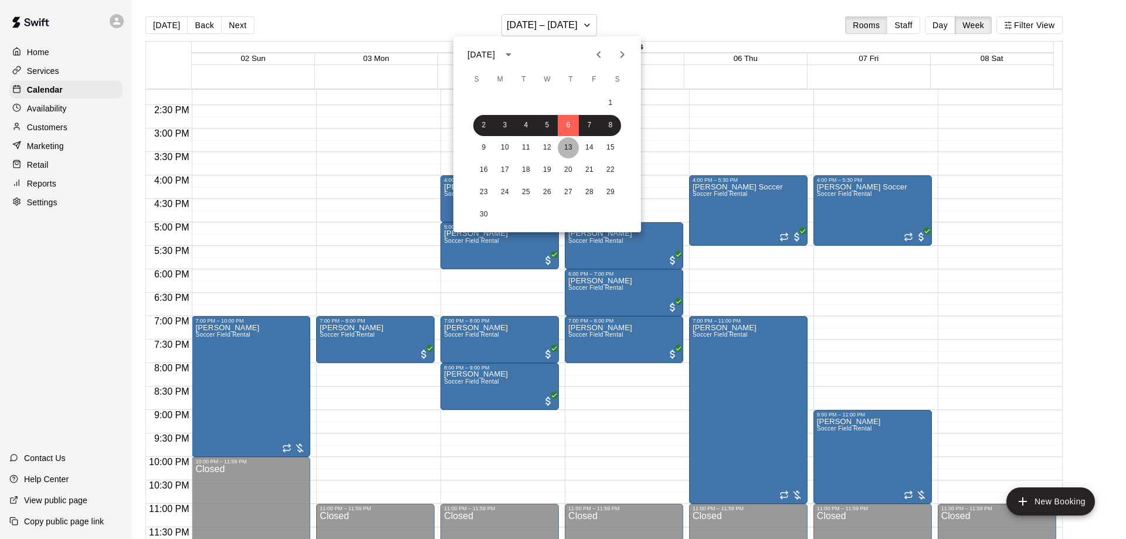
click at [570, 144] on button "13" at bounding box center [568, 147] width 21 height 21
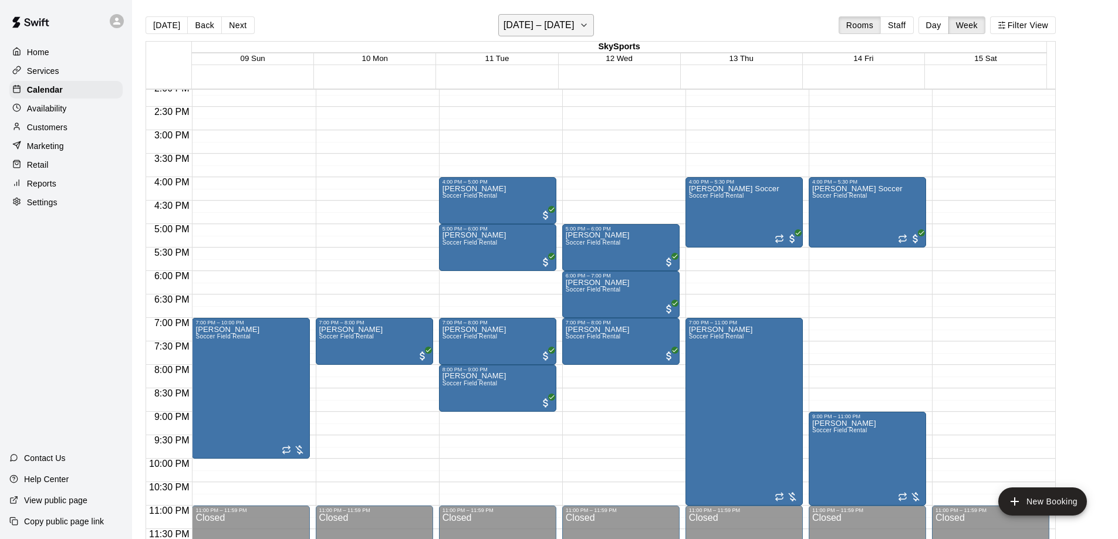
click at [550, 26] on h6 "November 09 – 15" at bounding box center [538, 25] width 71 height 16
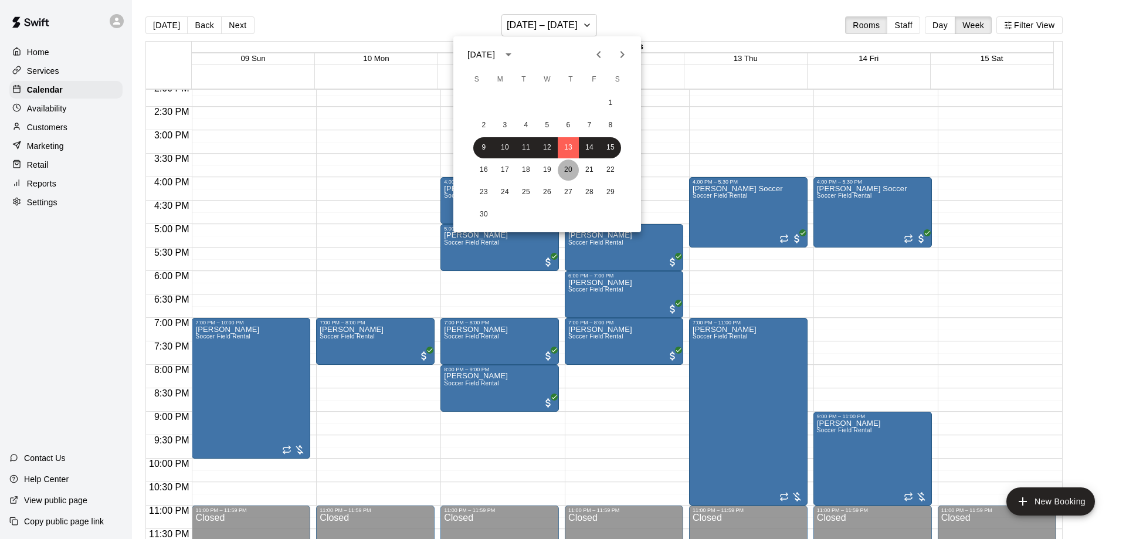
click at [569, 170] on button "20" at bounding box center [568, 170] width 21 height 21
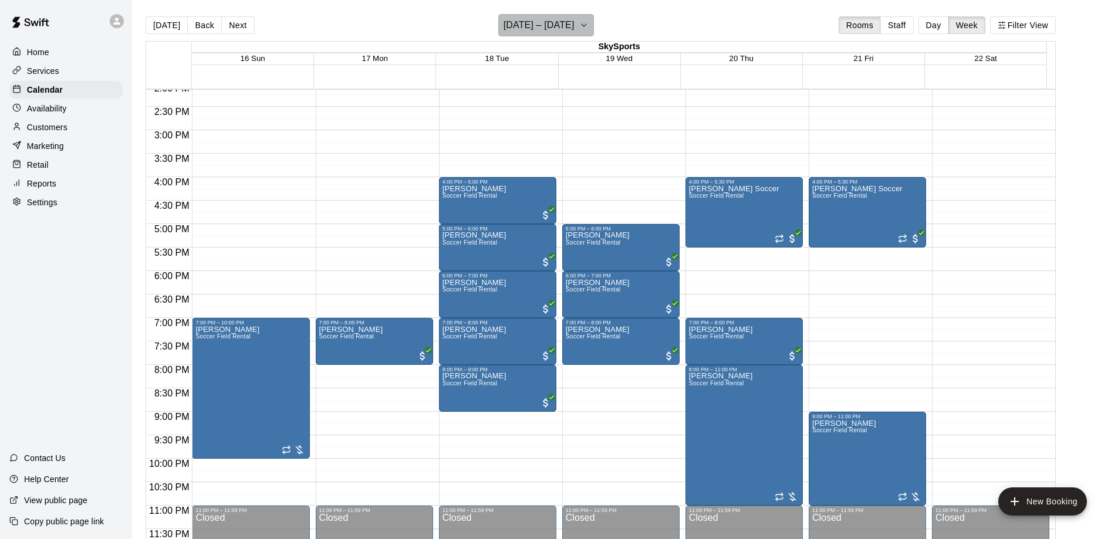
click at [588, 28] on icon "button" at bounding box center [583, 25] width 9 height 14
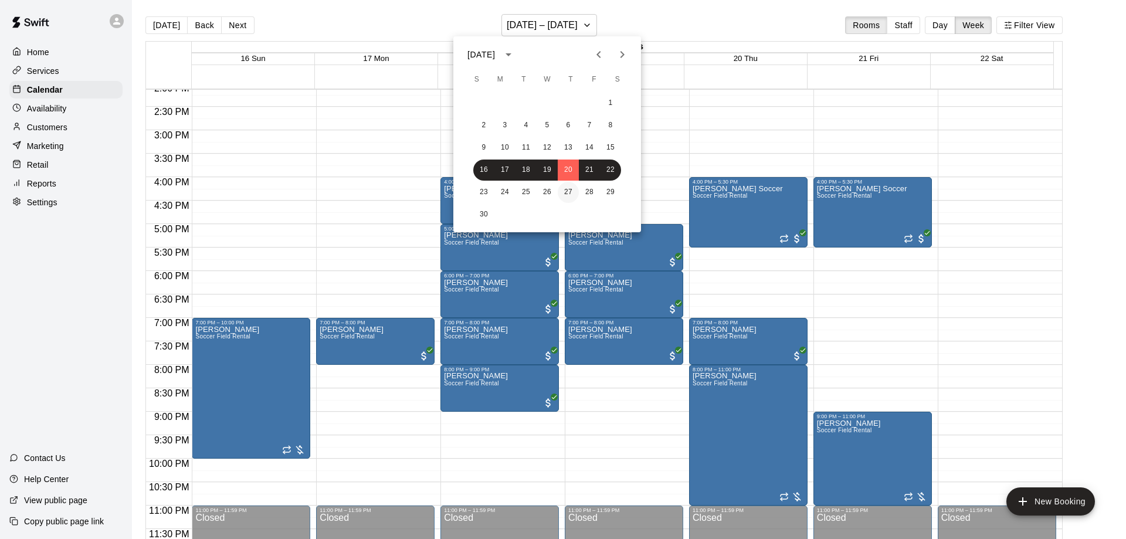
click at [566, 183] on button "27" at bounding box center [568, 192] width 21 height 21
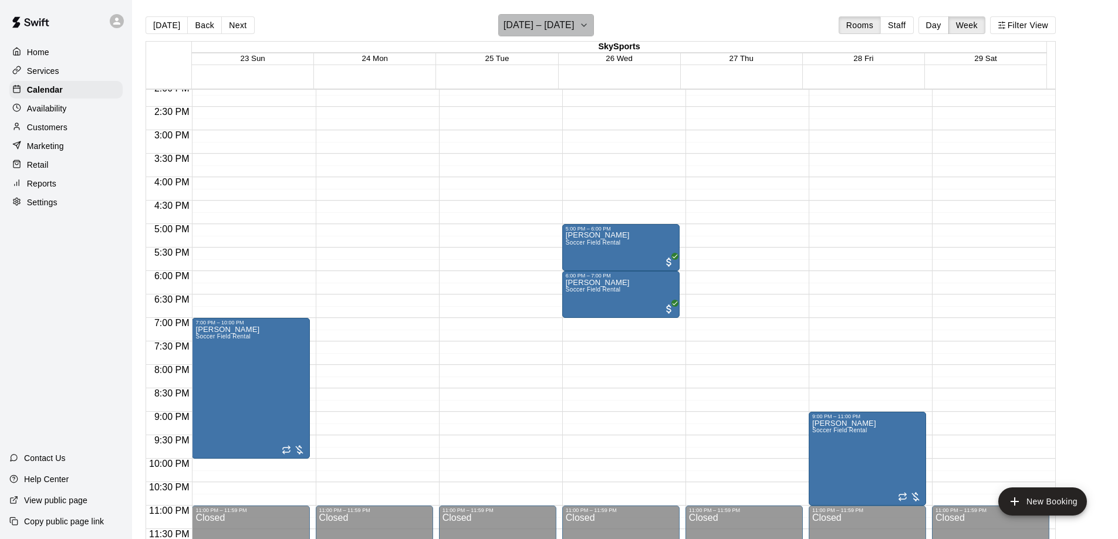
click at [588, 28] on icon "button" at bounding box center [583, 25] width 9 height 14
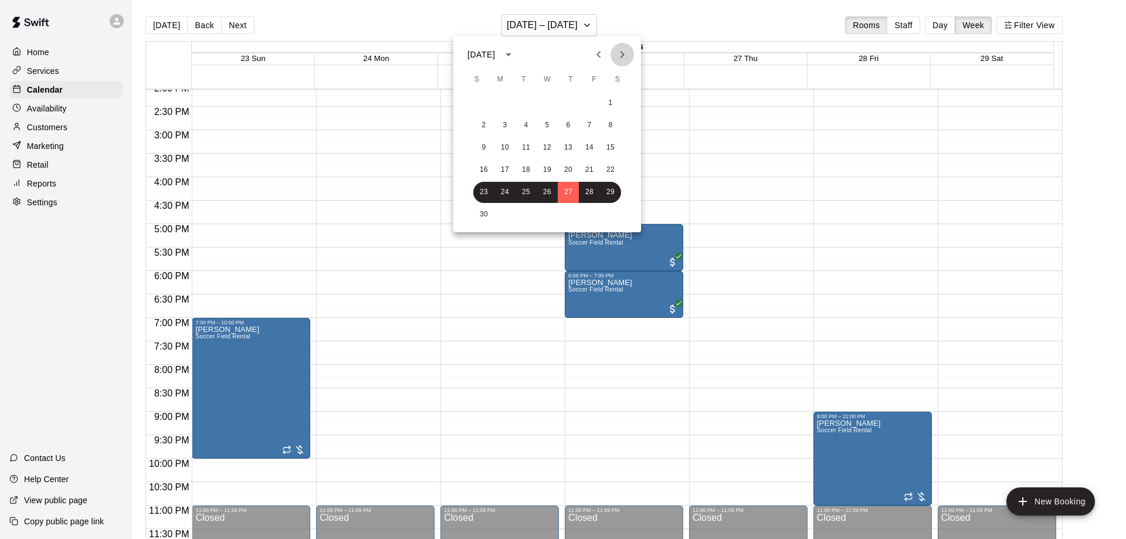
click at [616, 50] on icon "Next month" at bounding box center [622, 55] width 14 height 14
click at [573, 101] on button "4" at bounding box center [568, 103] width 21 height 21
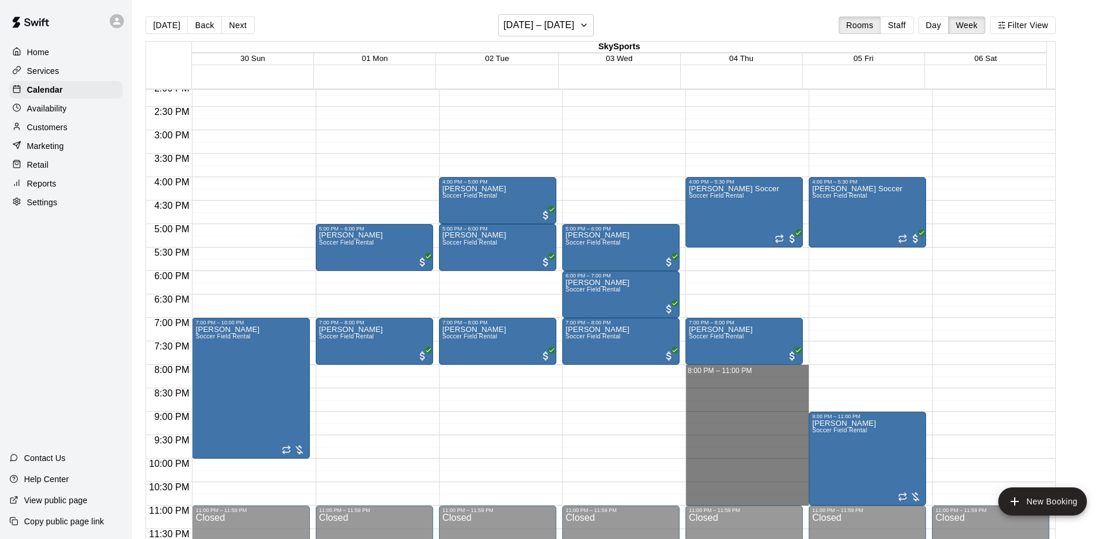
drag, startPoint x: 730, startPoint y: 366, endPoint x: 726, endPoint y: 495, distance: 129.1
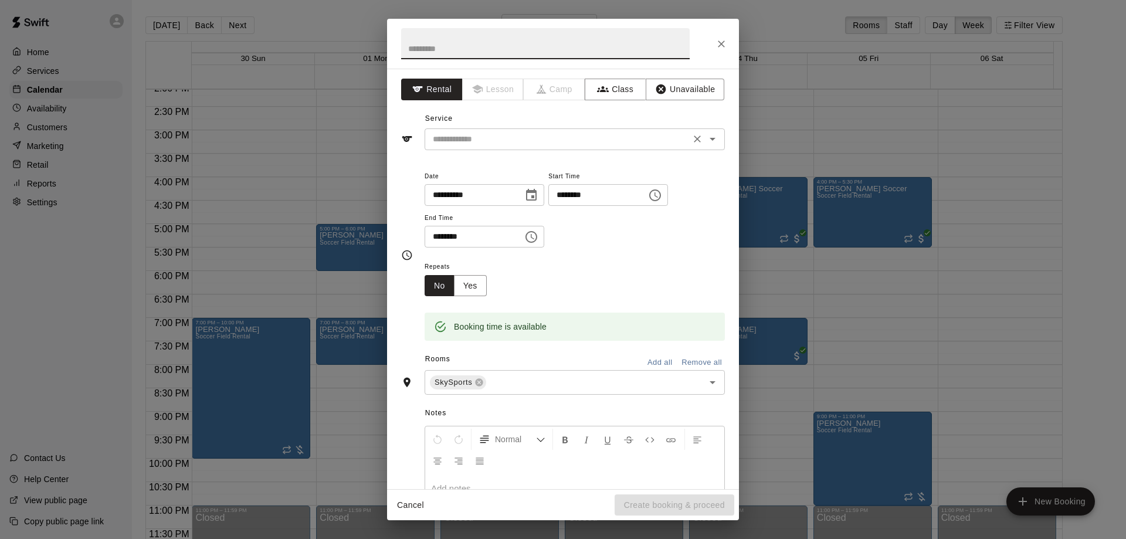
click at [706, 142] on icon "Open" at bounding box center [713, 139] width 14 height 14
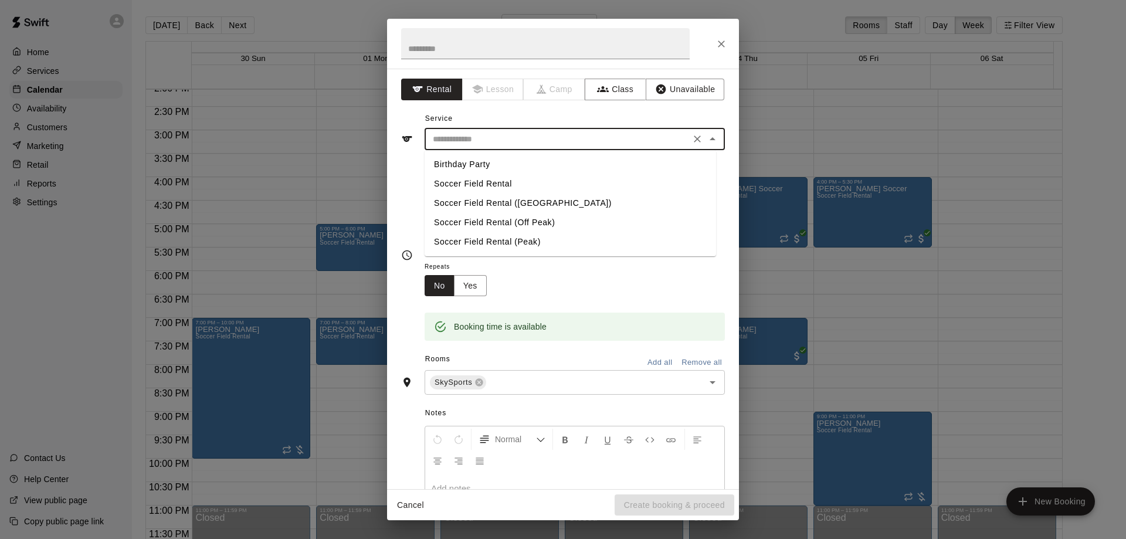
click at [624, 186] on li "Soccer Field Rental" at bounding box center [571, 183] width 292 height 19
type input "**********"
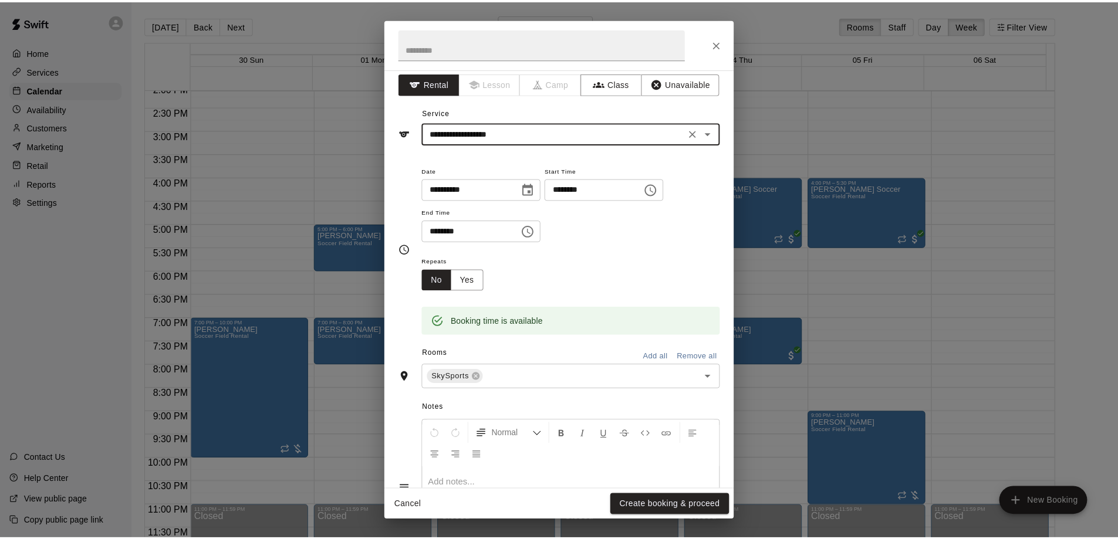
scroll to position [0, 0]
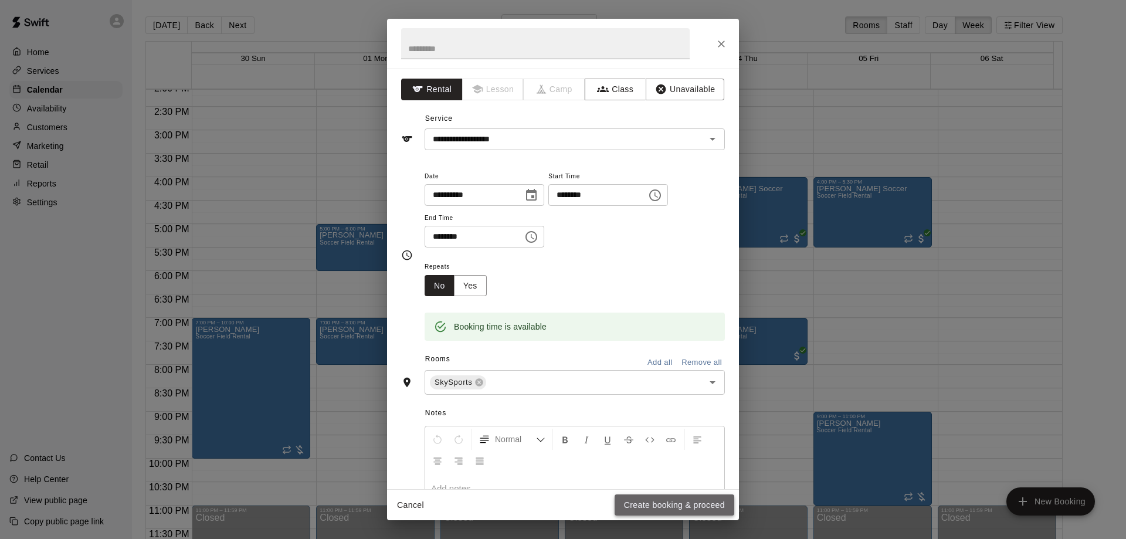
click at [658, 503] on button "Create booking & proceed" at bounding box center [675, 506] width 120 height 22
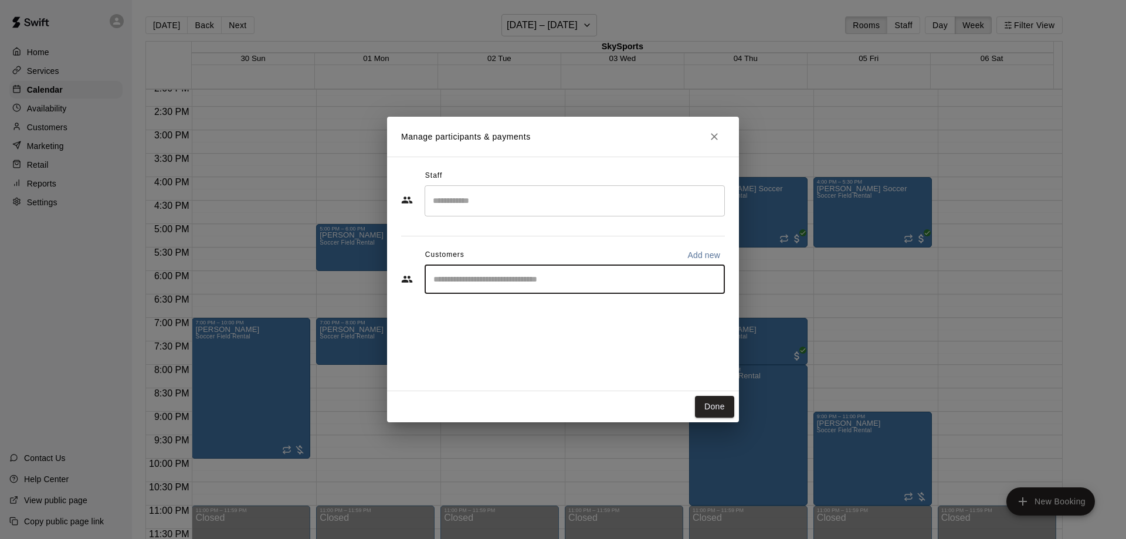
click at [541, 276] on input "Start typing to search customers..." at bounding box center [575, 279] width 290 height 12
type input "******"
click at [541, 312] on div "Angela Flores fj_angela@yahoo.com" at bounding box center [587, 312] width 258 height 25
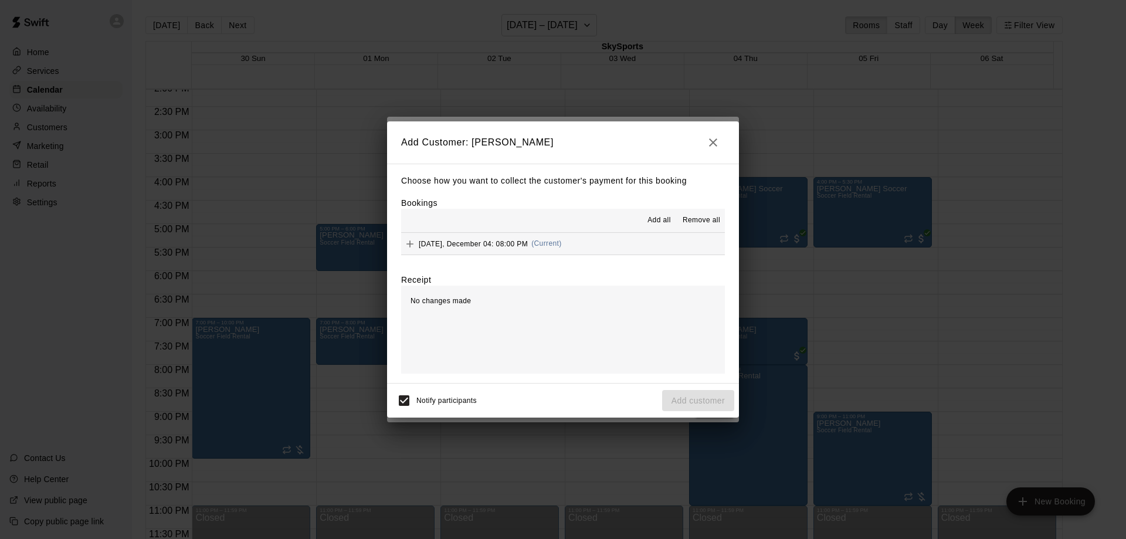
click at [659, 220] on span "Add all" at bounding box center [659, 221] width 23 height 12
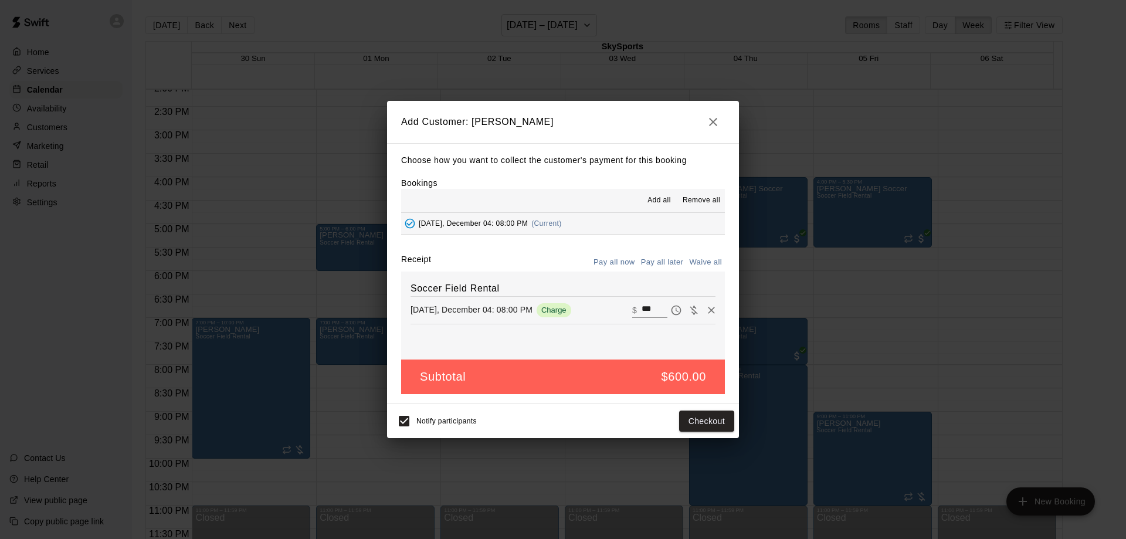
click at [655, 261] on button "Pay all later" at bounding box center [662, 262] width 49 height 18
click at [711, 427] on button "Add customer" at bounding box center [698, 422] width 72 height 22
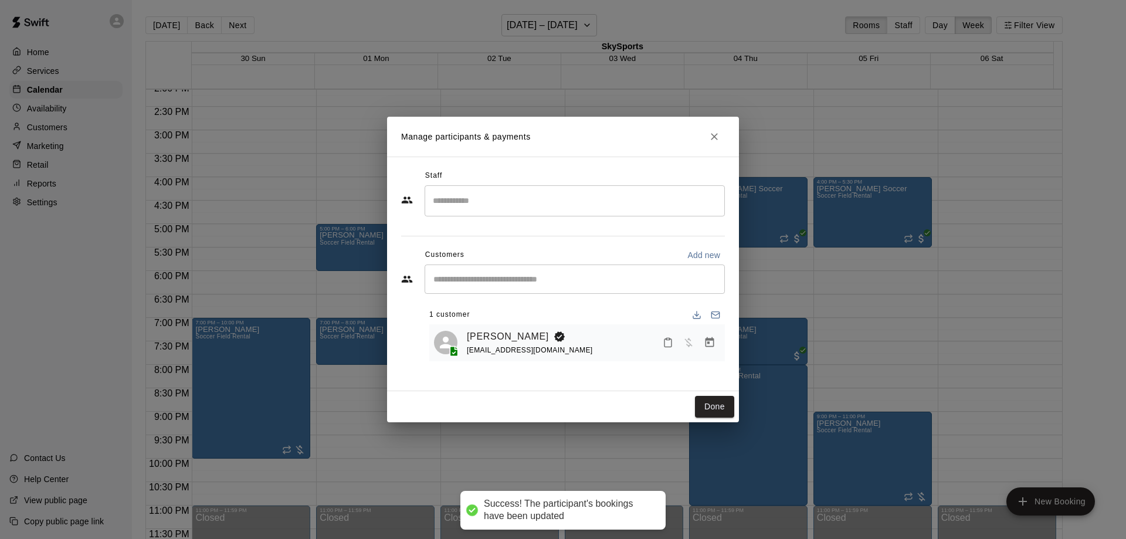
click at [460, 276] on input "Start typing to search customers..." at bounding box center [575, 279] width 290 height 12
click at [506, 343] on link "Angela Flores" at bounding box center [508, 336] width 82 height 15
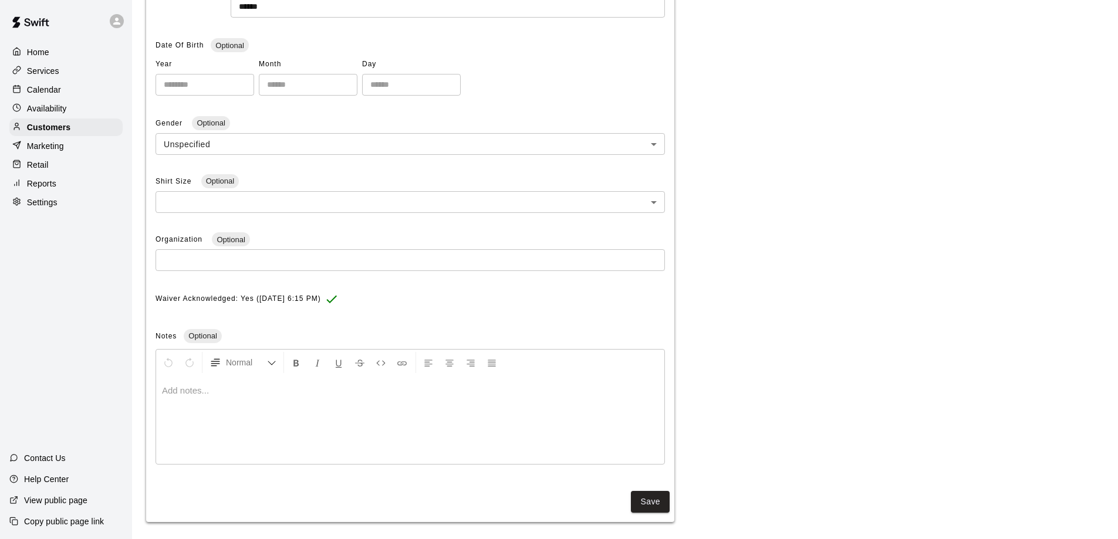
scroll to position [242, 0]
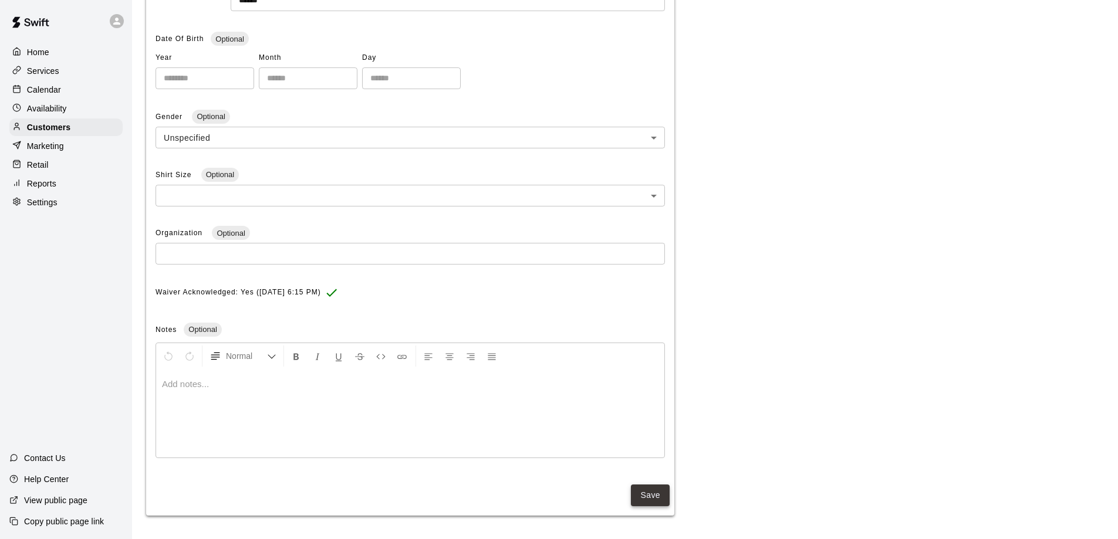
click at [661, 499] on button "Save" at bounding box center [650, 496] width 39 height 22
click at [641, 491] on button "Save" at bounding box center [650, 496] width 39 height 22
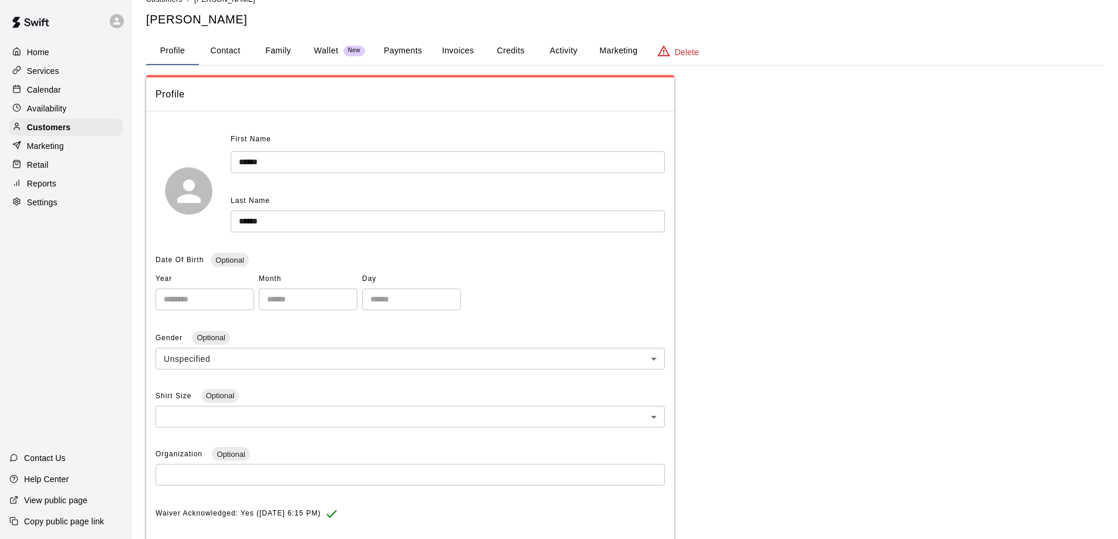
scroll to position [8, 0]
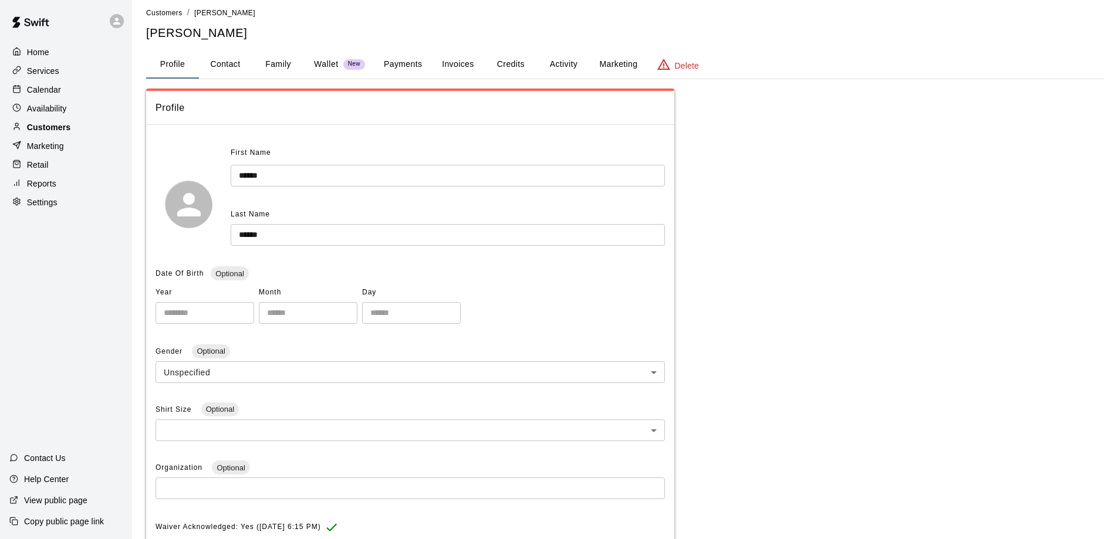
click at [62, 126] on p "Customers" at bounding box center [48, 127] width 43 height 12
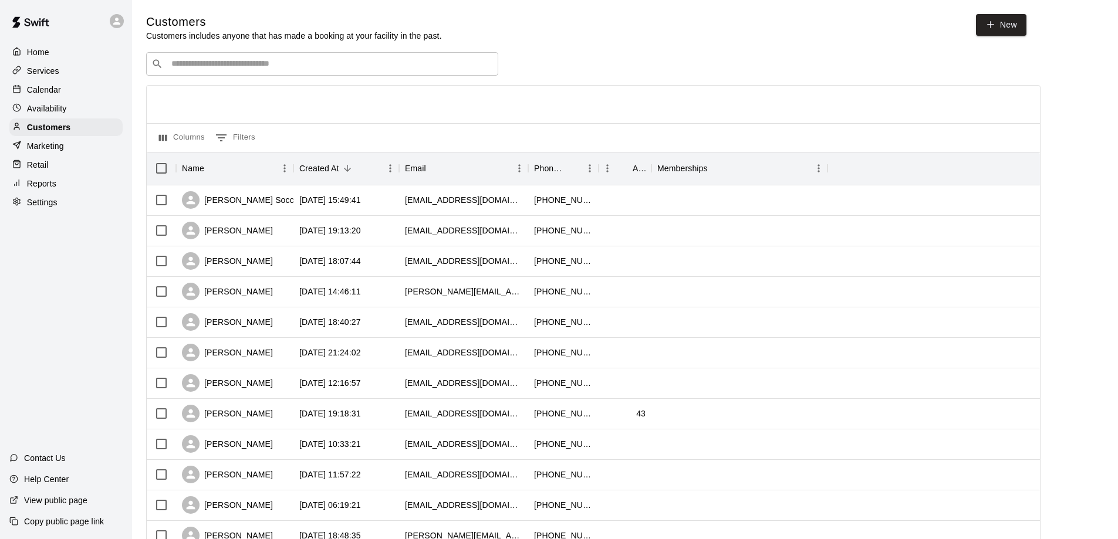
click at [39, 92] on p "Calendar" at bounding box center [44, 90] width 34 height 12
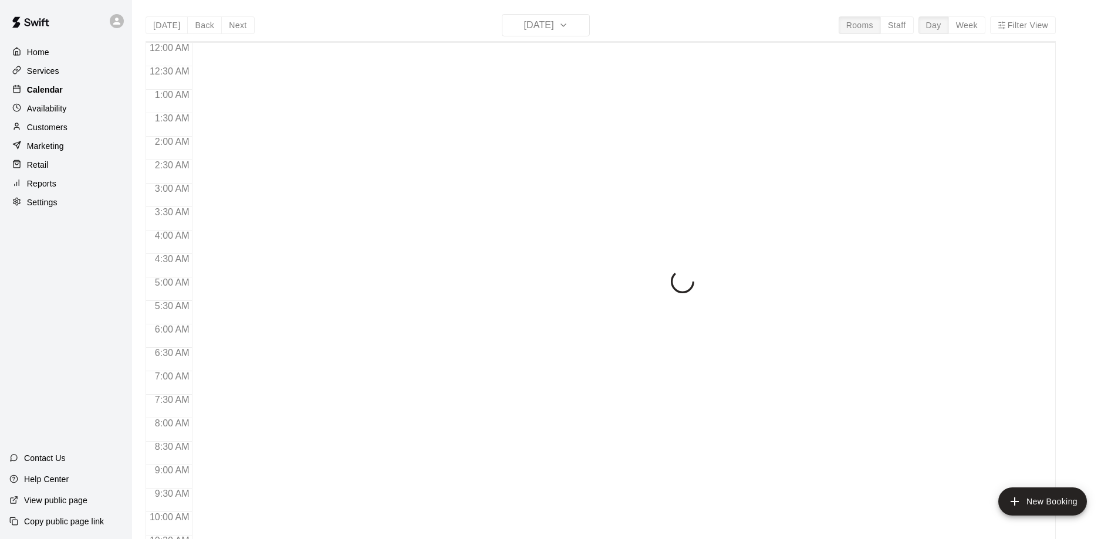
scroll to position [617, 0]
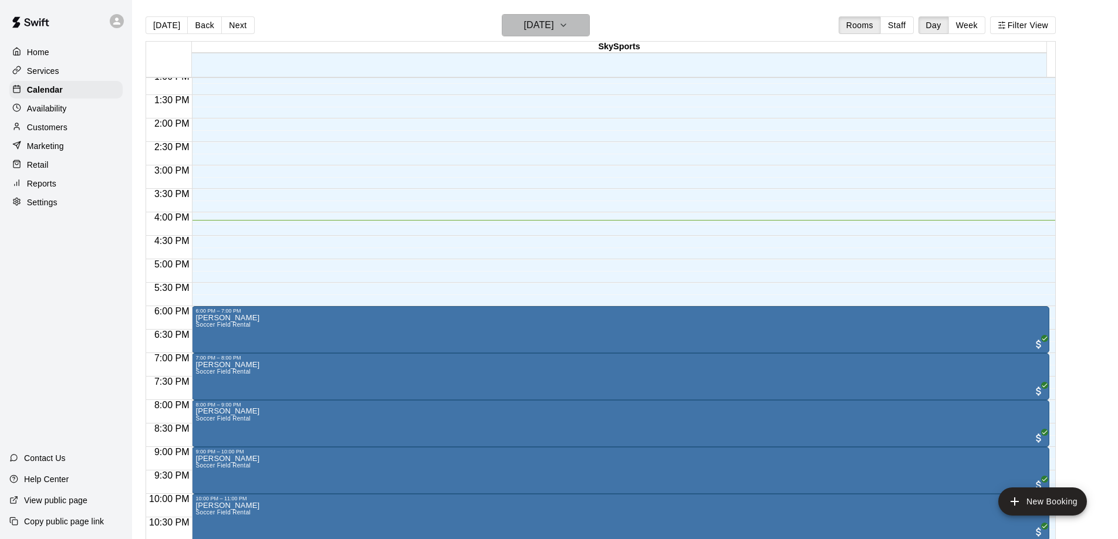
click at [568, 28] on icon "button" at bounding box center [563, 25] width 9 height 14
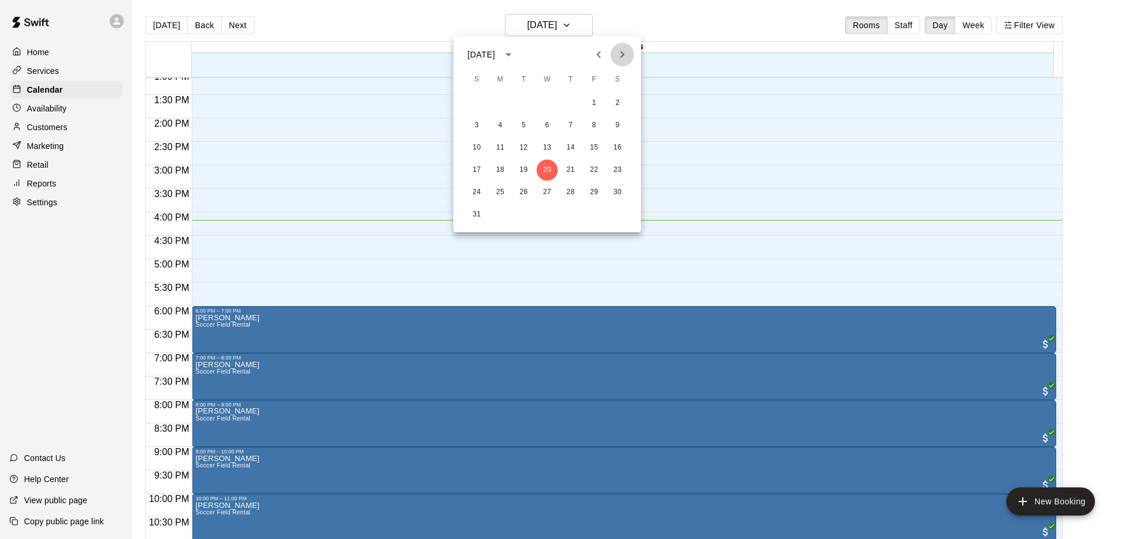
click at [620, 56] on icon "Next month" at bounding box center [622, 55] width 14 height 14
click at [564, 162] on button "20" at bounding box center [570, 170] width 21 height 21
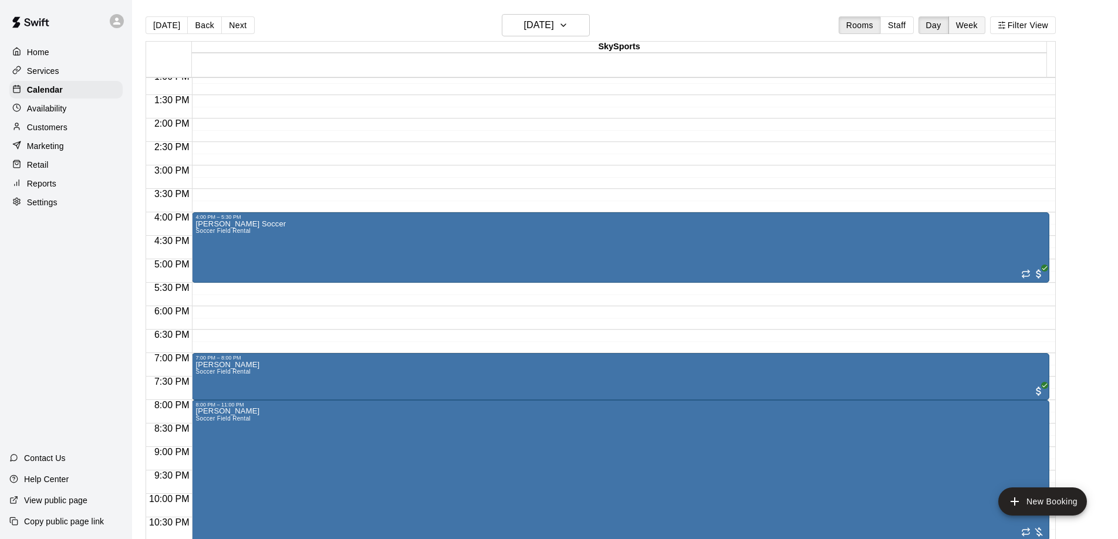
click at [977, 27] on button "Week" at bounding box center [966, 25] width 37 height 18
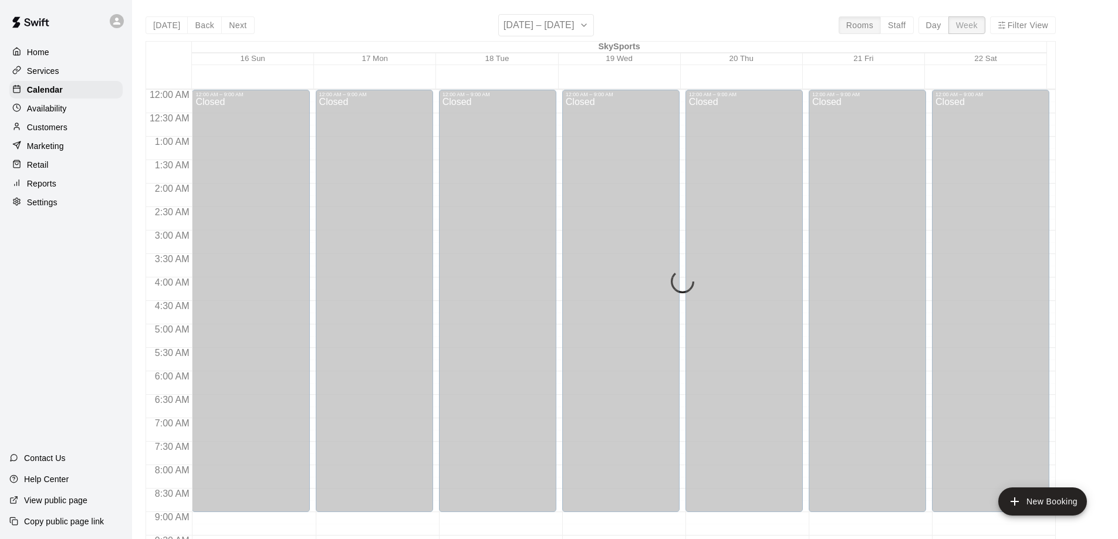
scroll to position [665, 0]
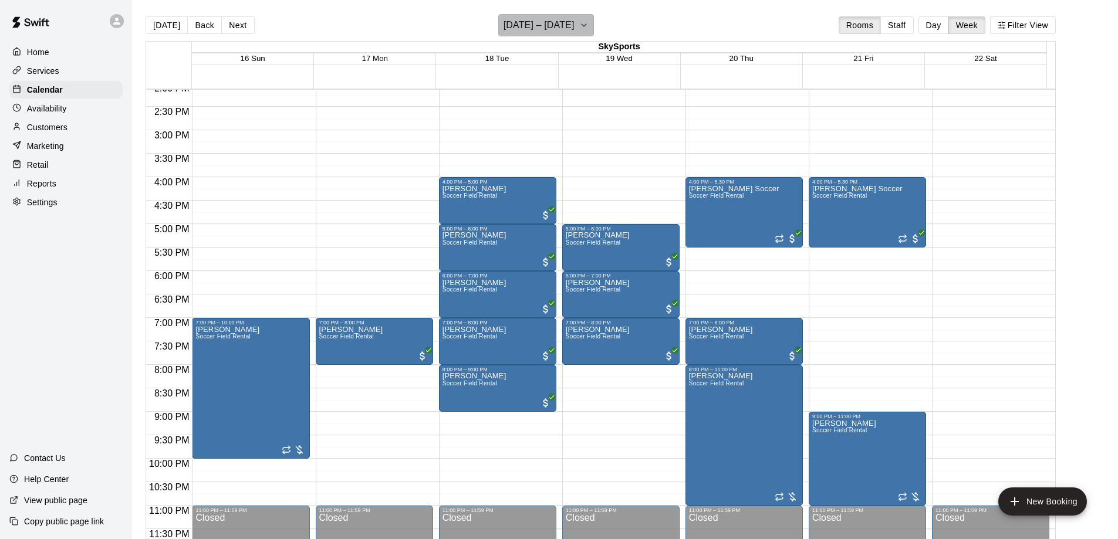
click at [588, 29] on icon "button" at bounding box center [583, 25] width 9 height 14
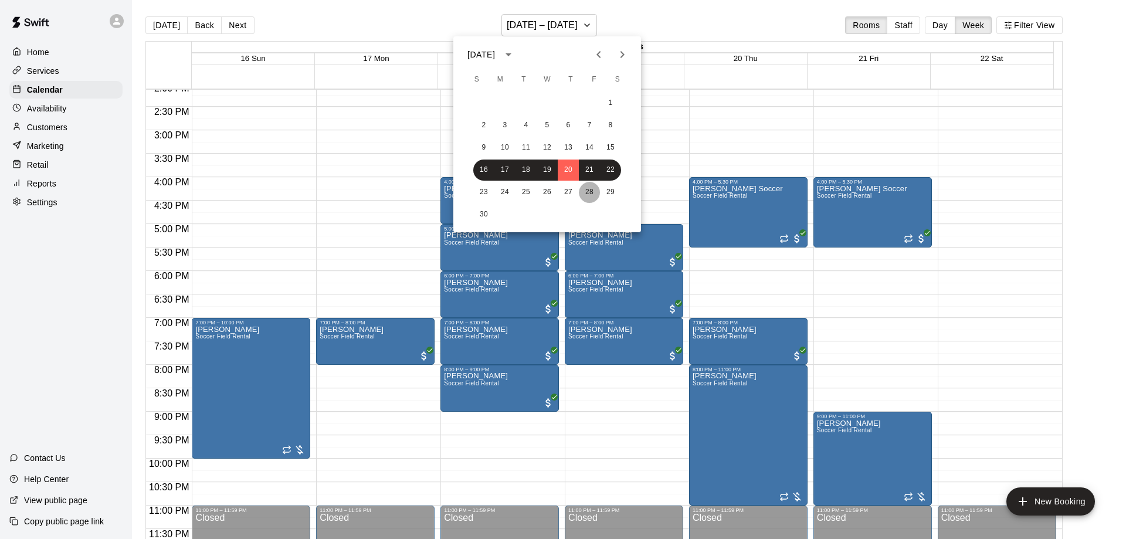
click at [583, 193] on button "28" at bounding box center [589, 192] width 21 height 21
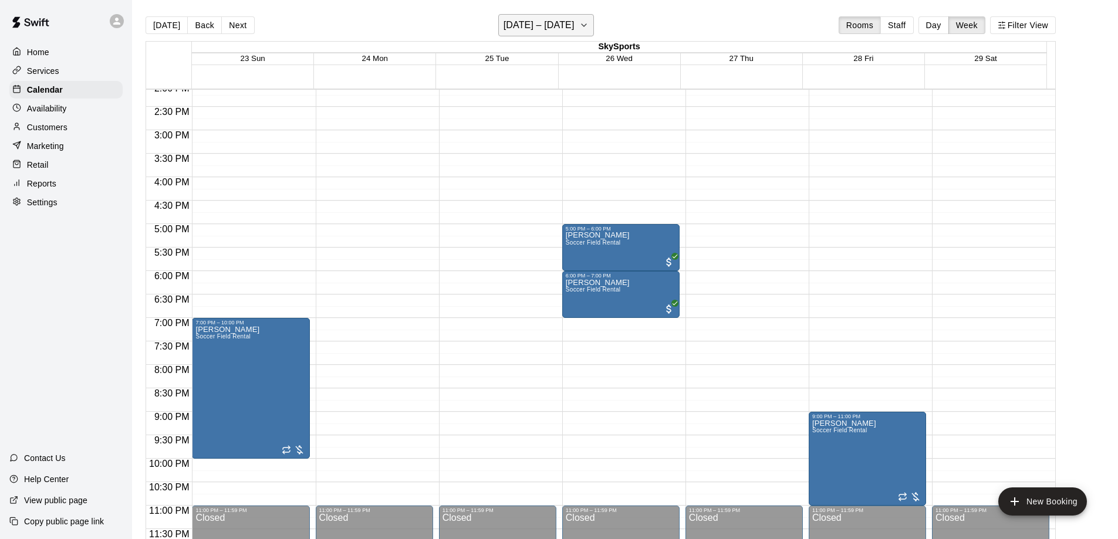
click at [594, 23] on button "November 23 – 29" at bounding box center [546, 25] width 96 height 22
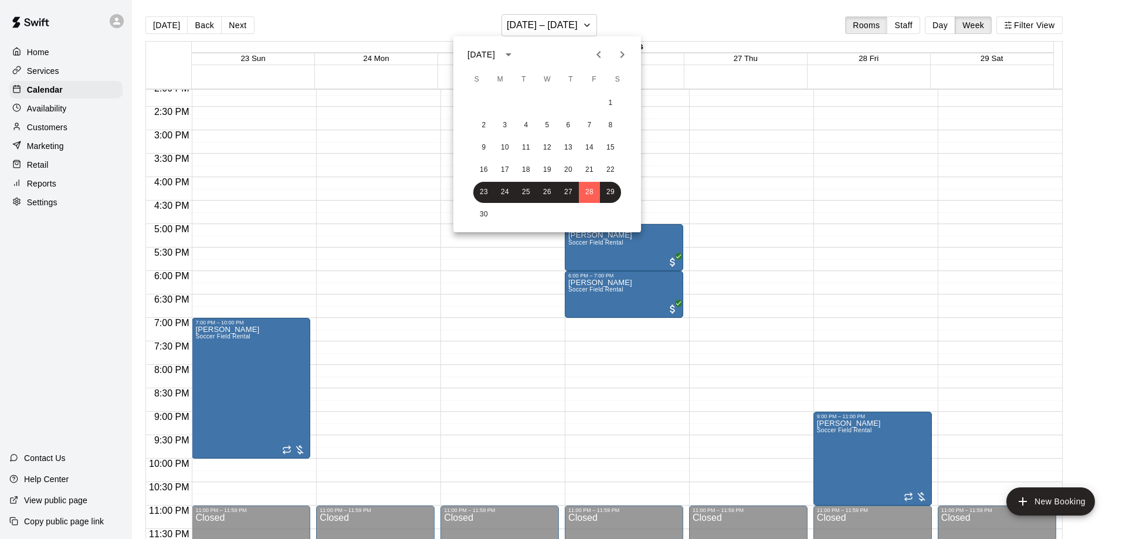
click at [623, 51] on icon "Next month" at bounding box center [622, 55] width 14 height 14
click at [567, 100] on button "4" at bounding box center [568, 103] width 21 height 21
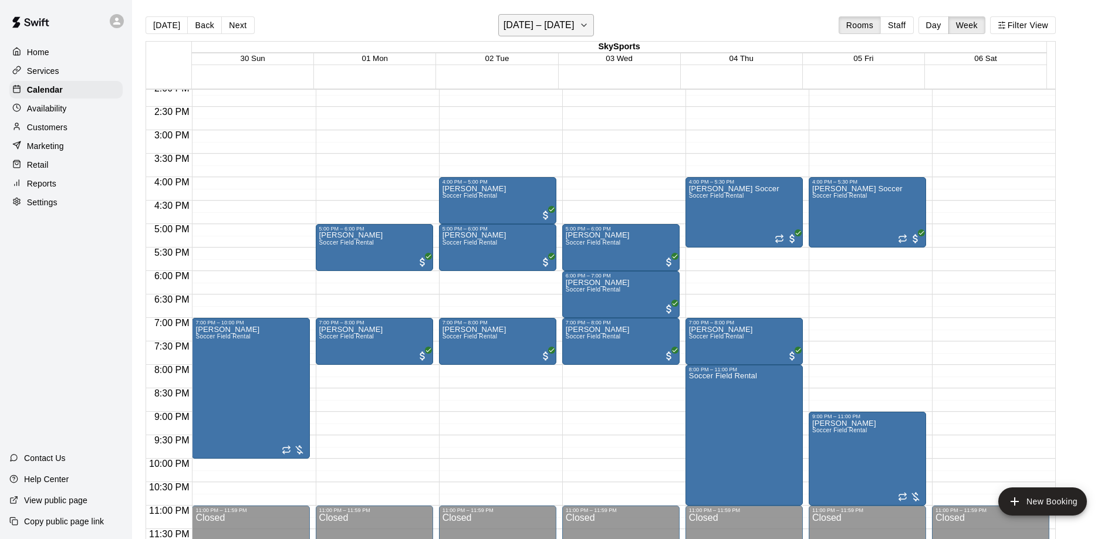
click at [588, 30] on icon "button" at bounding box center [583, 25] width 9 height 14
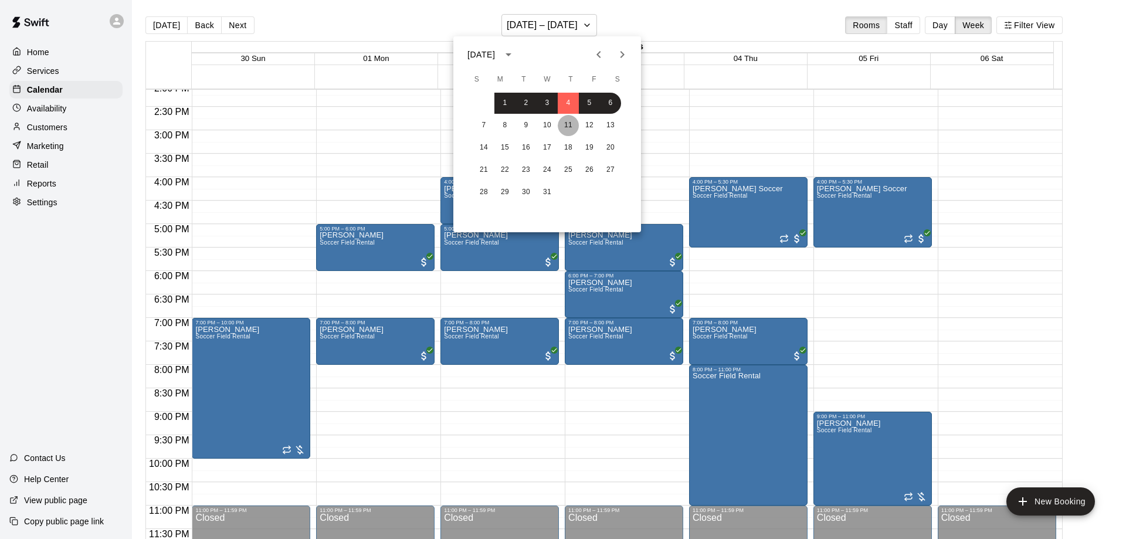
click at [574, 127] on button "11" at bounding box center [568, 125] width 21 height 21
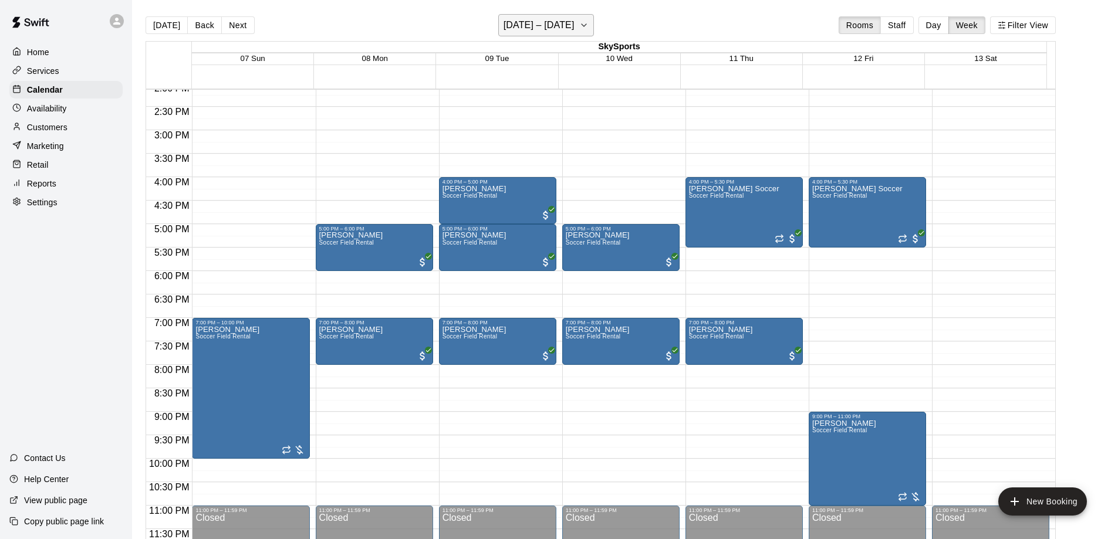
click at [594, 28] on button "December 07 – 13" at bounding box center [546, 25] width 96 height 22
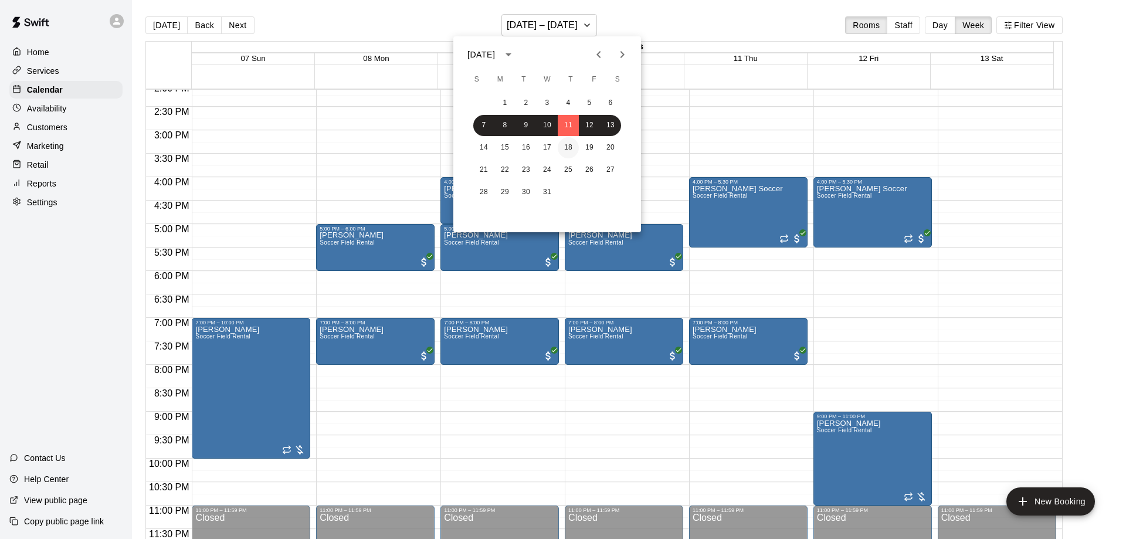
click at [571, 144] on button "18" at bounding box center [568, 147] width 21 height 21
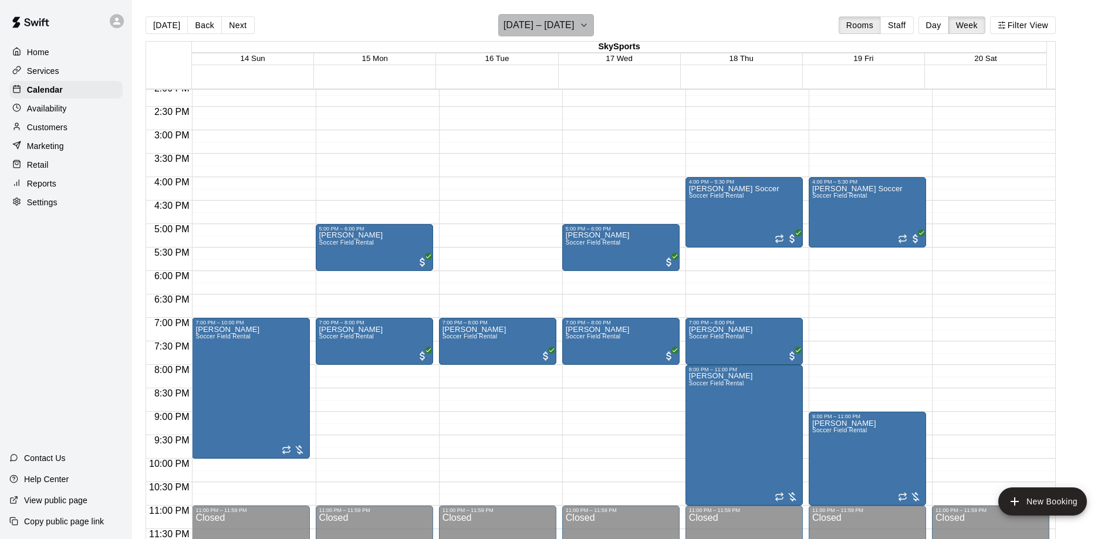
click at [554, 32] on h6 "December 14 – 20" at bounding box center [538, 25] width 71 height 16
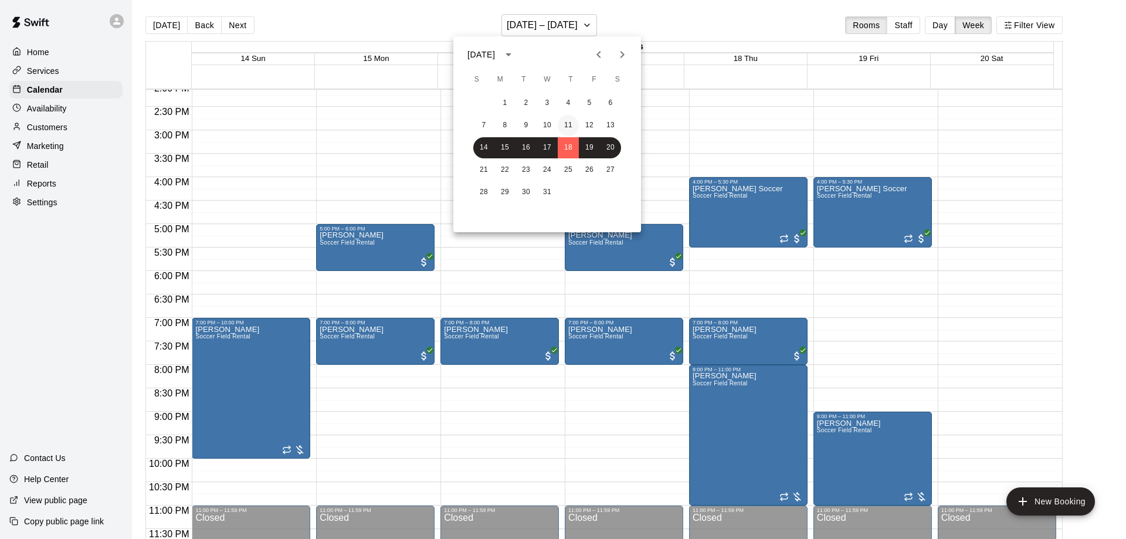
click at [569, 126] on button "11" at bounding box center [568, 125] width 21 height 21
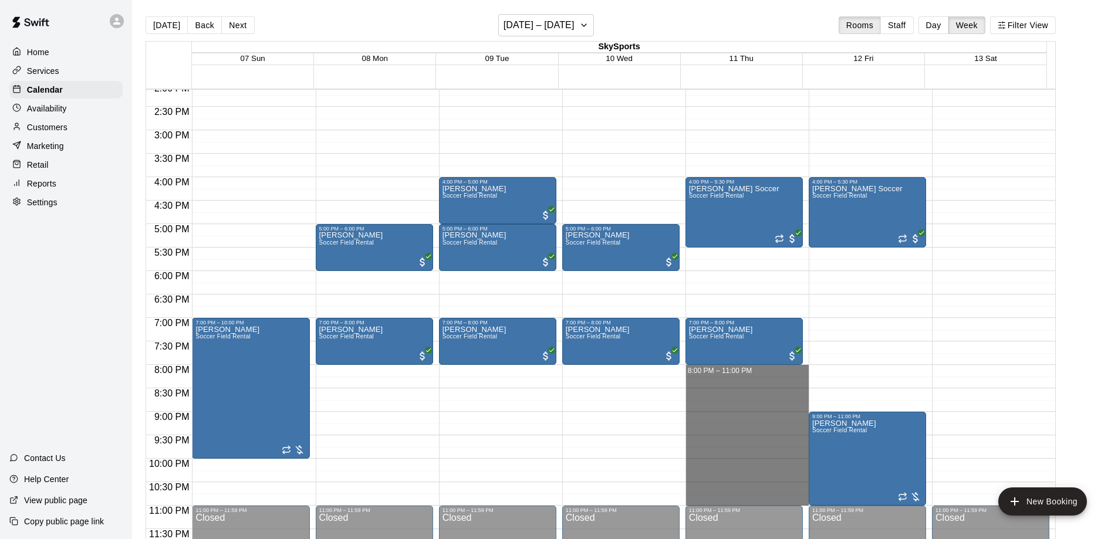
drag, startPoint x: 712, startPoint y: 367, endPoint x: 726, endPoint y: 494, distance: 128.0
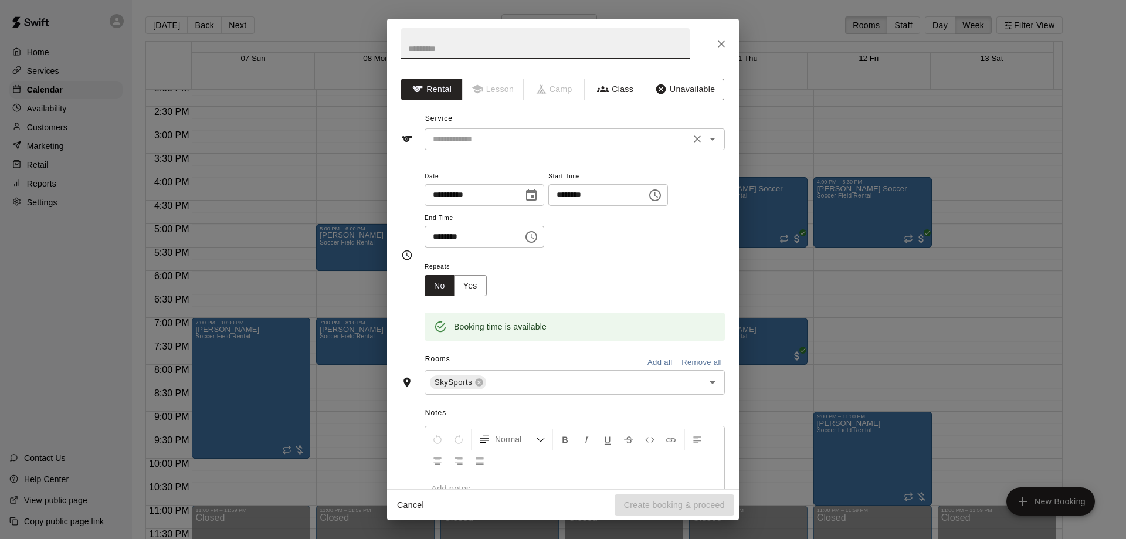
click at [706, 146] on icon "Open" at bounding box center [713, 139] width 14 height 14
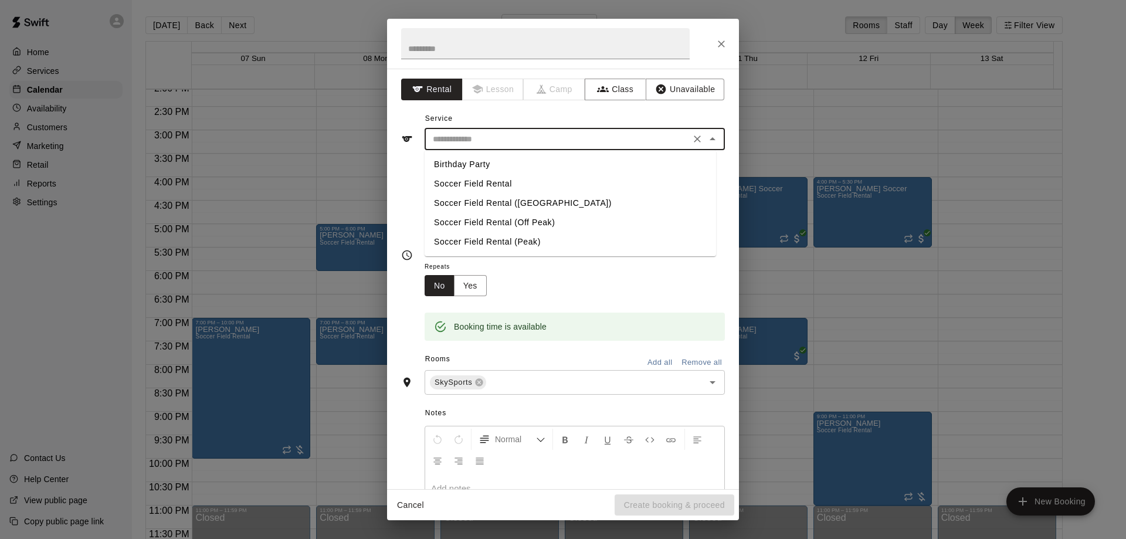
click at [508, 180] on li "Soccer Field Rental" at bounding box center [571, 183] width 292 height 19
type input "**********"
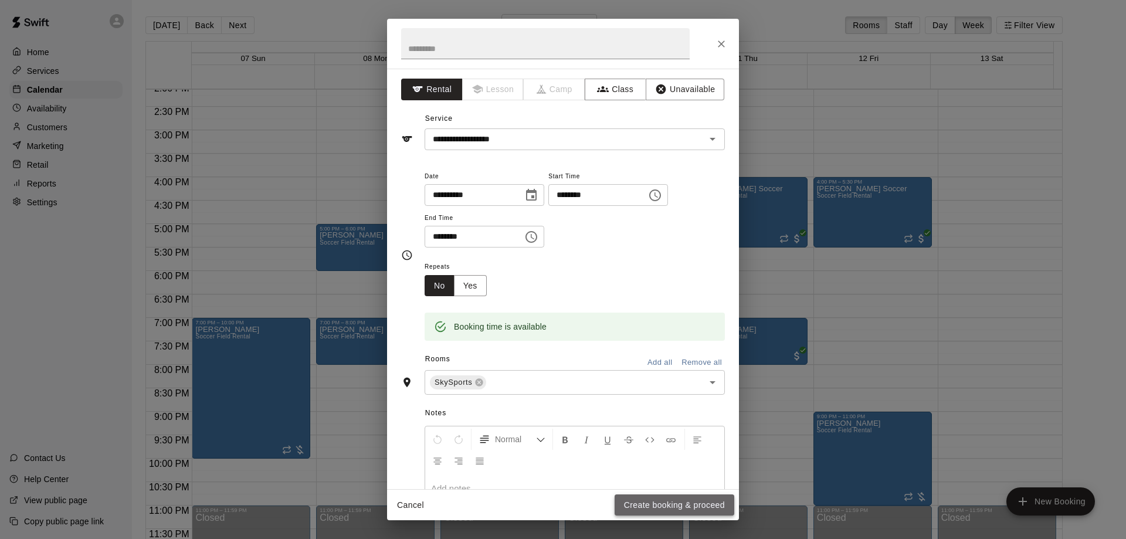
click at [661, 507] on button "Create booking & proceed" at bounding box center [675, 506] width 120 height 22
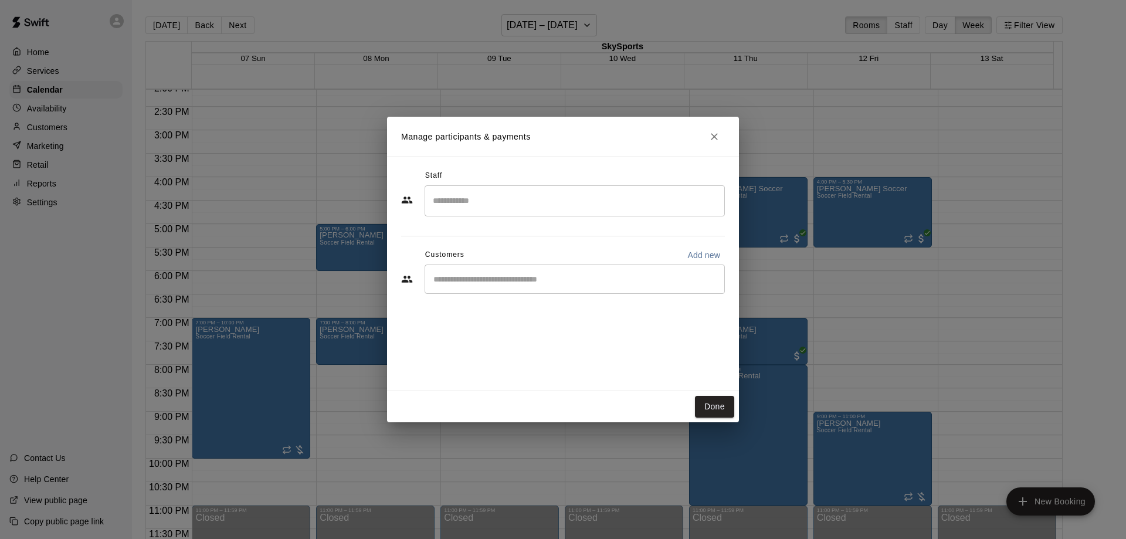
click at [459, 276] on input "Start typing to search customers..." at bounding box center [575, 279] width 290 height 12
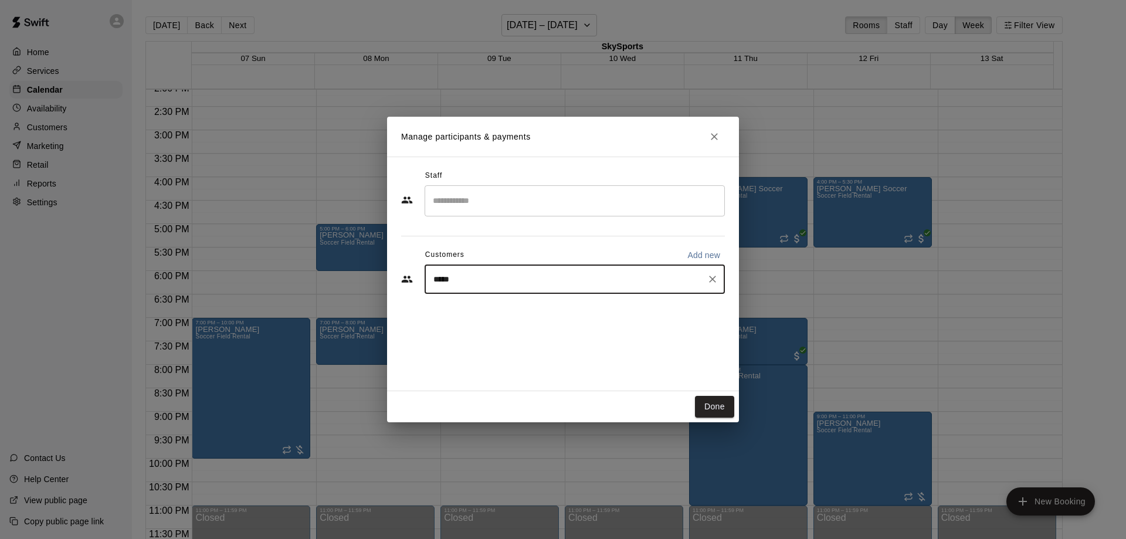
type input "******"
click at [461, 312] on p "Angela Flores" at bounding box center [494, 306] width 72 height 12
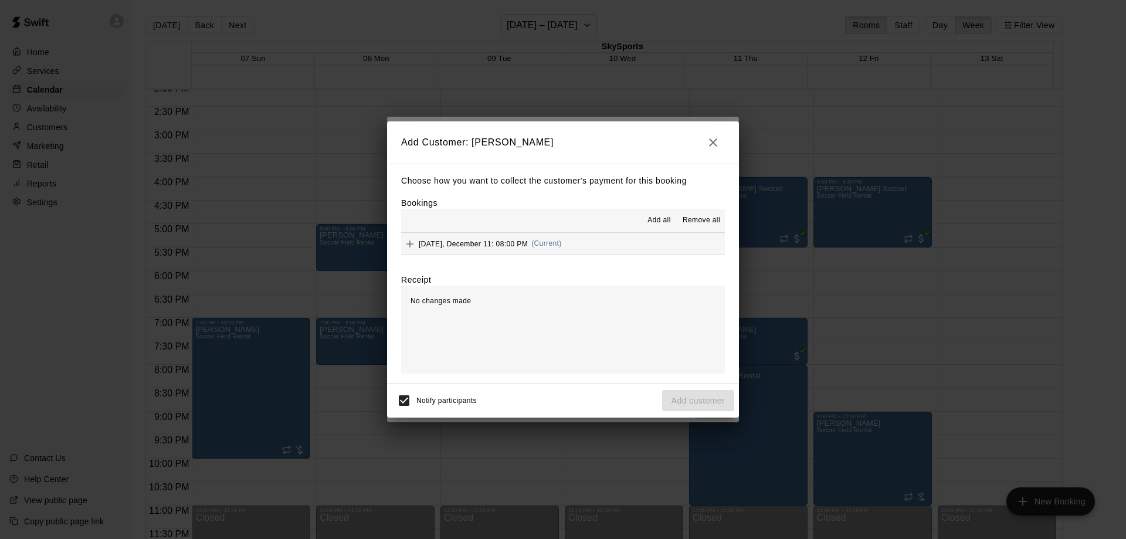
click at [667, 221] on span "Add all" at bounding box center [659, 221] width 23 height 12
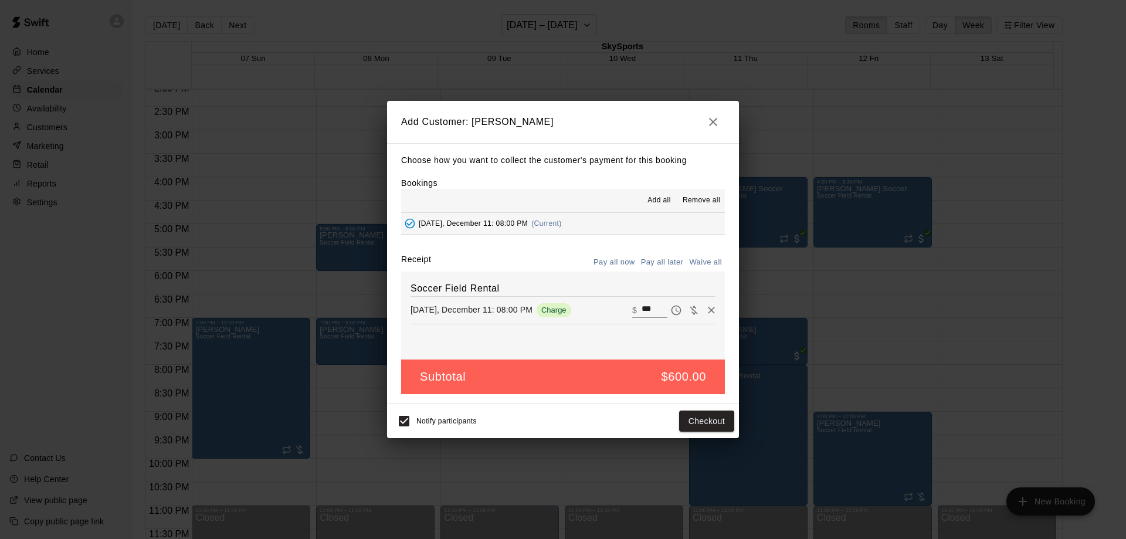
click at [673, 263] on button "Pay all later" at bounding box center [662, 262] width 49 height 18
click at [705, 421] on button "Add customer" at bounding box center [698, 422] width 72 height 22
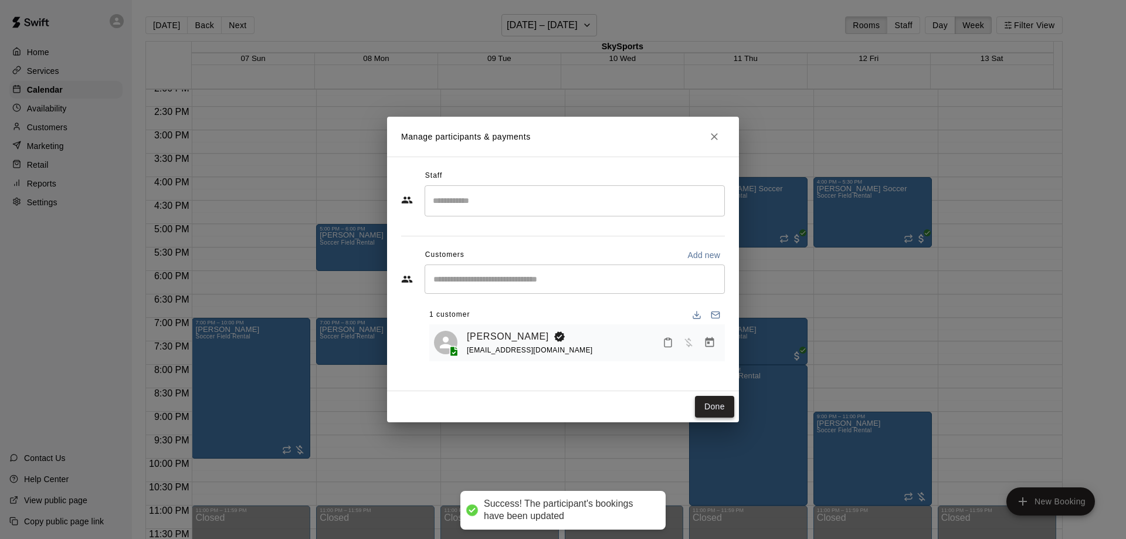
click at [723, 411] on button "Done" at bounding box center [714, 407] width 39 height 22
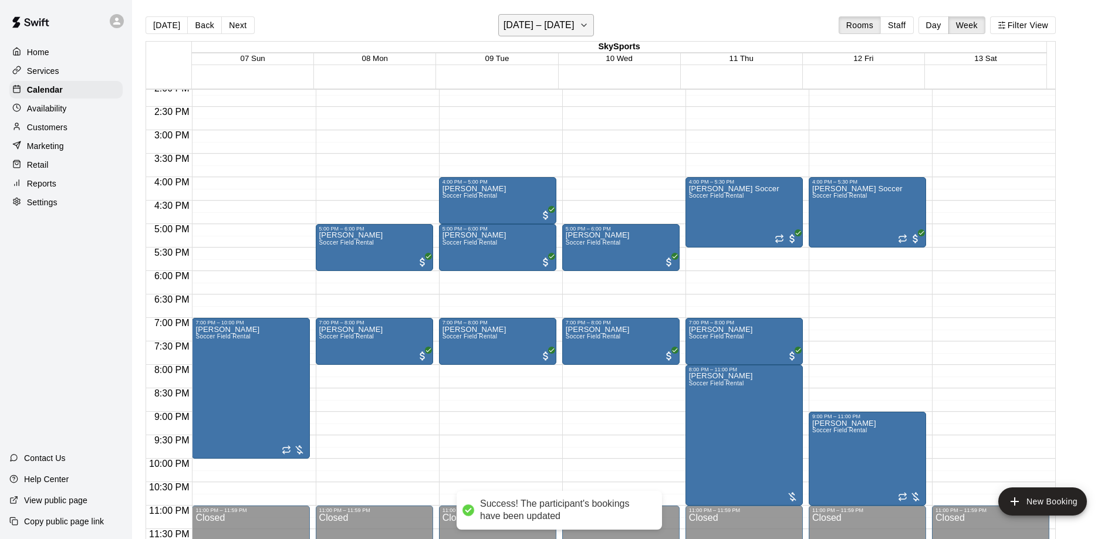
click at [594, 26] on button "December 07 – 13" at bounding box center [546, 25] width 96 height 22
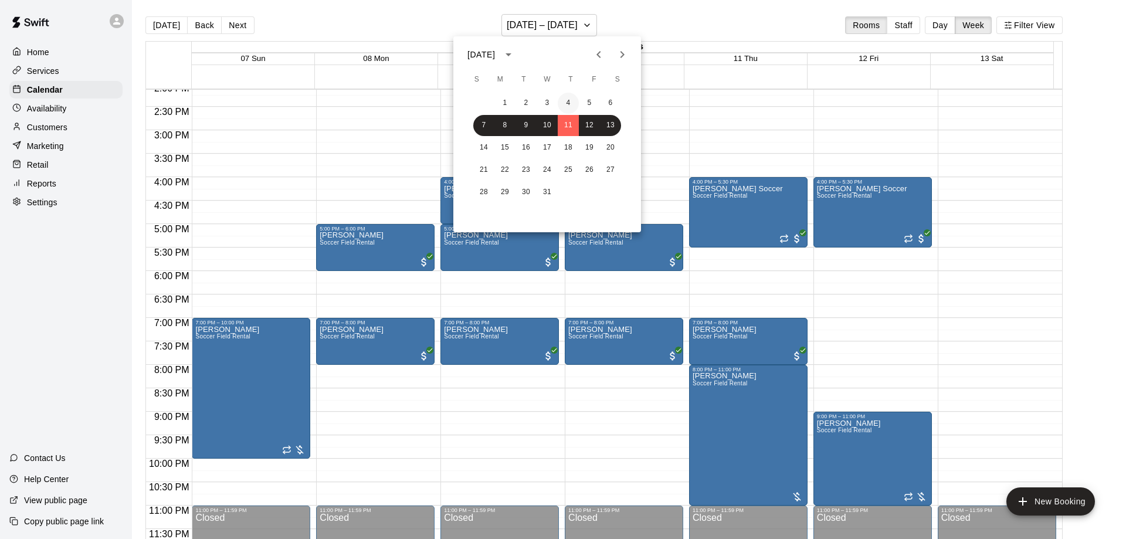
click at [574, 101] on button "4" at bounding box center [568, 103] width 21 height 21
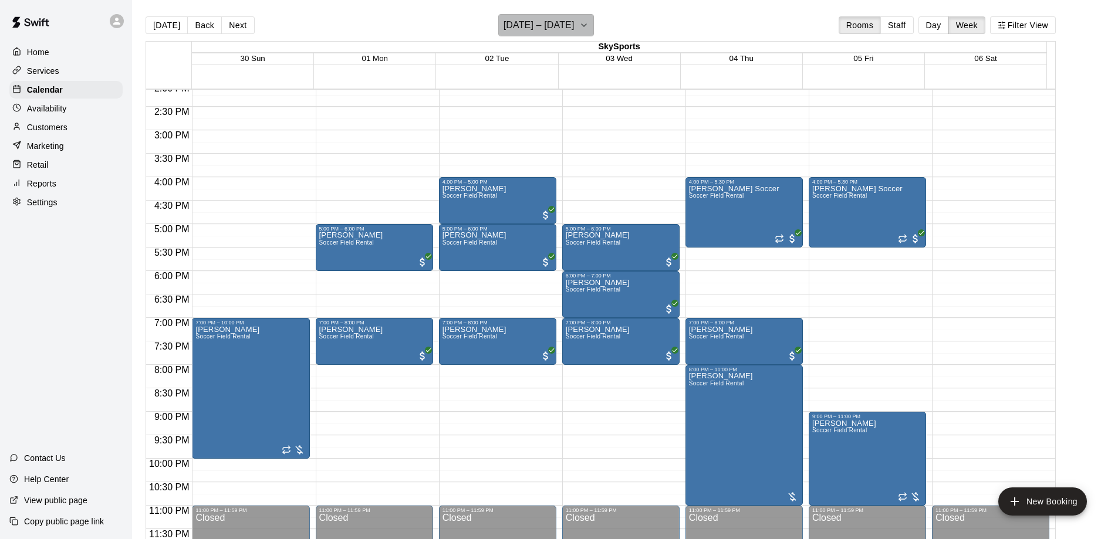
click at [588, 24] on icon "button" at bounding box center [583, 25] width 9 height 14
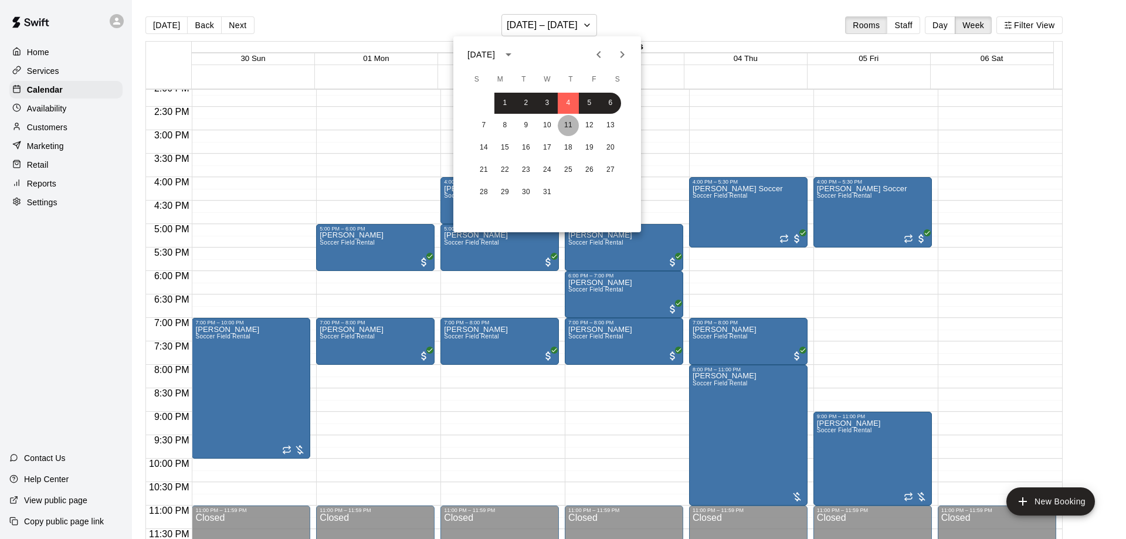
click at [573, 127] on button "11" at bounding box center [568, 125] width 21 height 21
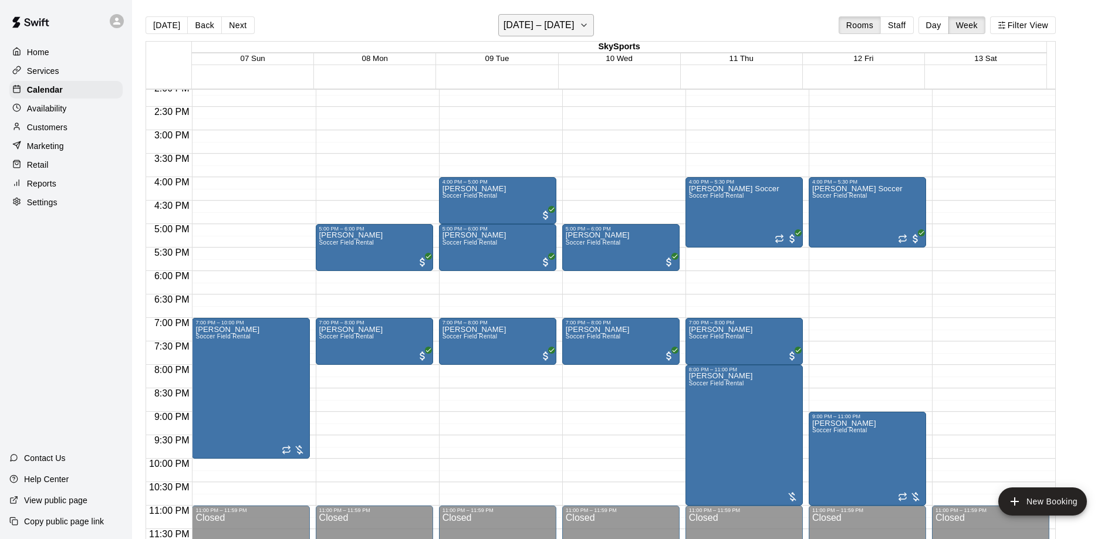
click at [573, 25] on h6 "December 07 – 13" at bounding box center [538, 25] width 71 height 16
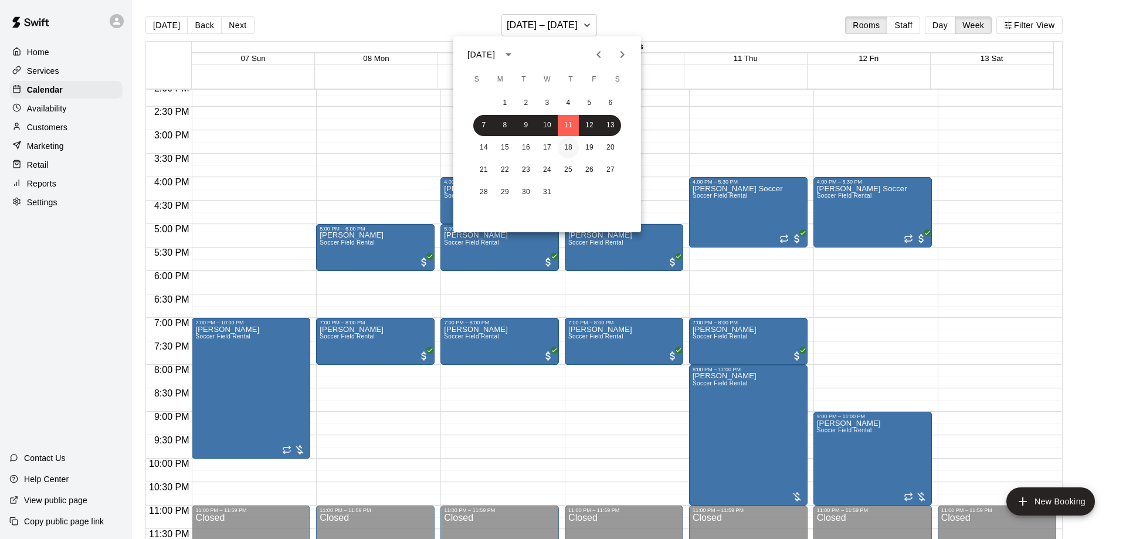
click at [575, 144] on button "18" at bounding box center [568, 147] width 21 height 21
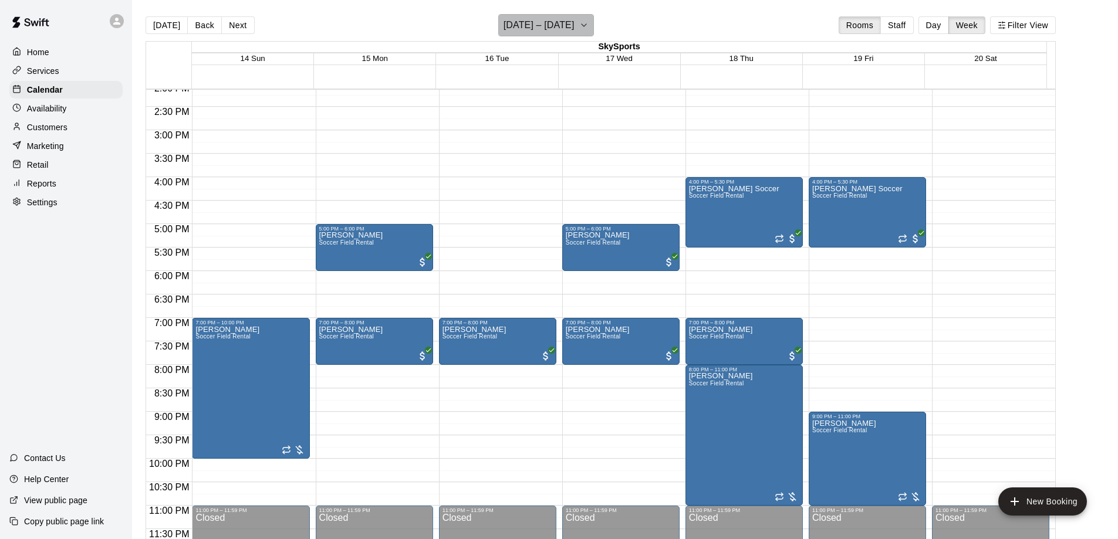
click at [582, 35] on button "December 14 – 20" at bounding box center [546, 25] width 96 height 22
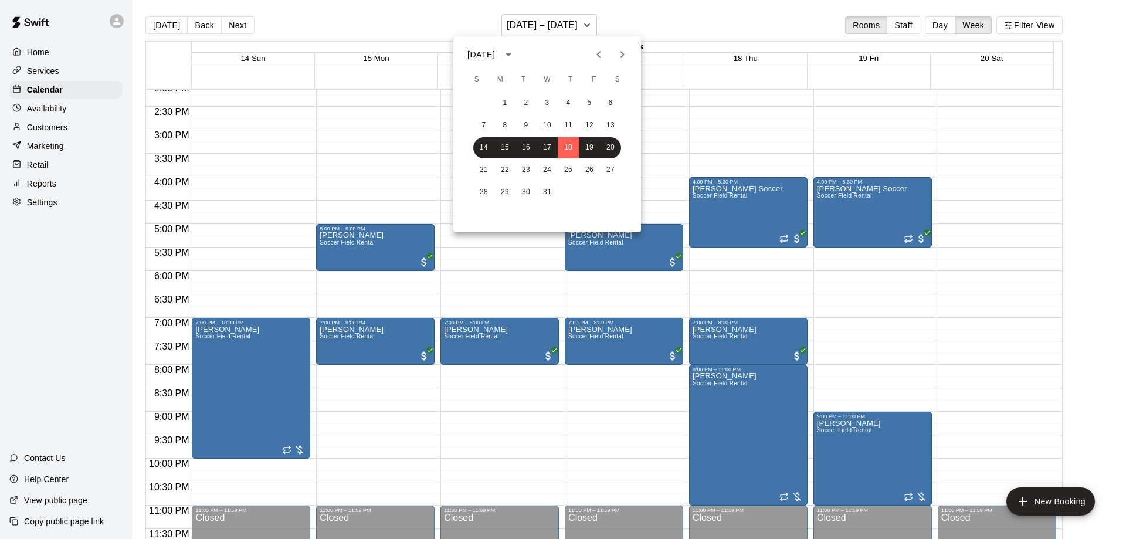
click at [596, 47] on button "Previous month" at bounding box center [598, 54] width 23 height 23
click at [564, 190] on button "27" at bounding box center [568, 192] width 21 height 21
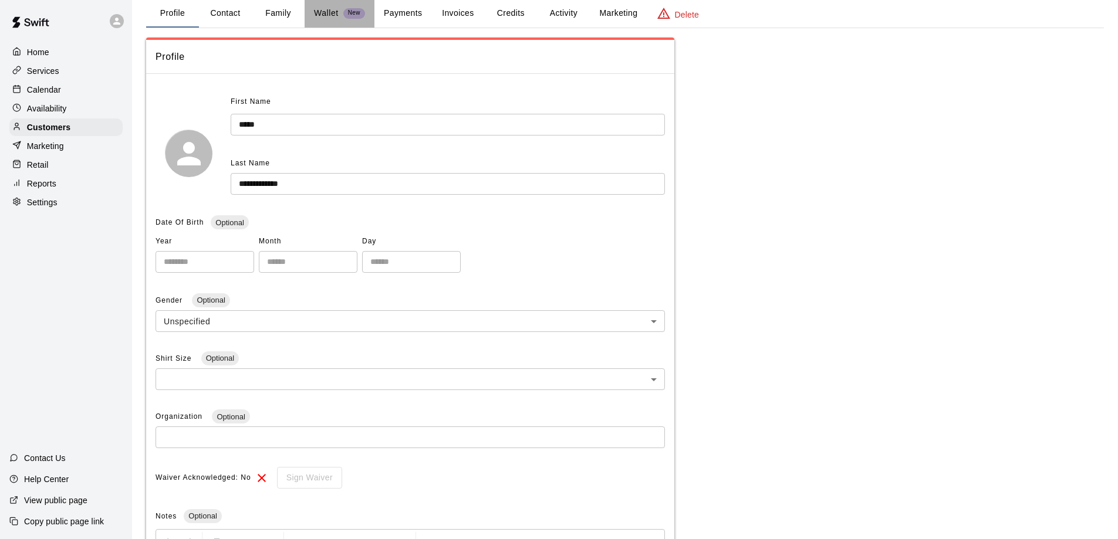
click at [328, 11] on p "Wallet" at bounding box center [326, 13] width 25 height 12
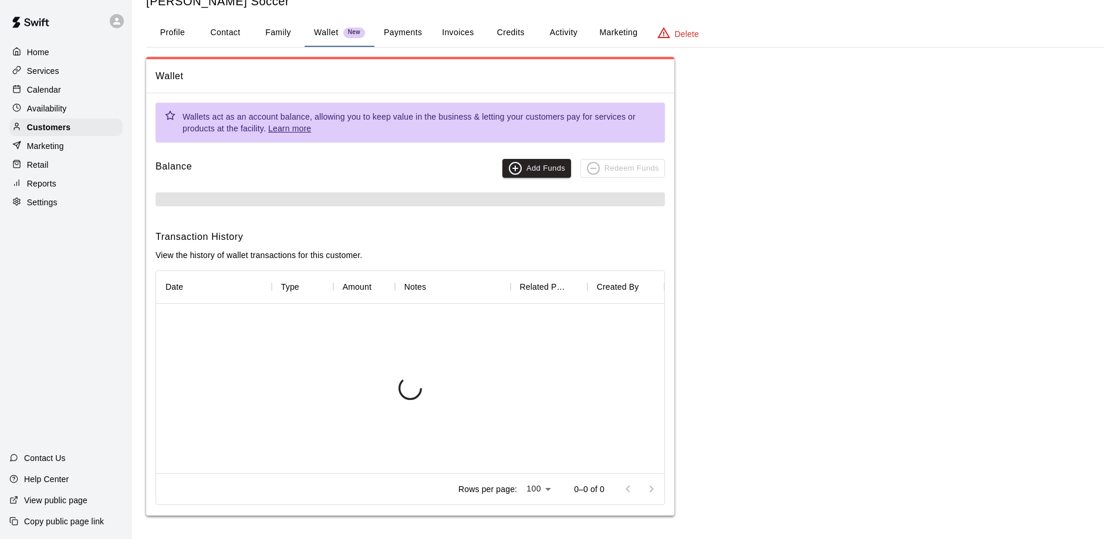
scroll to position [40, 0]
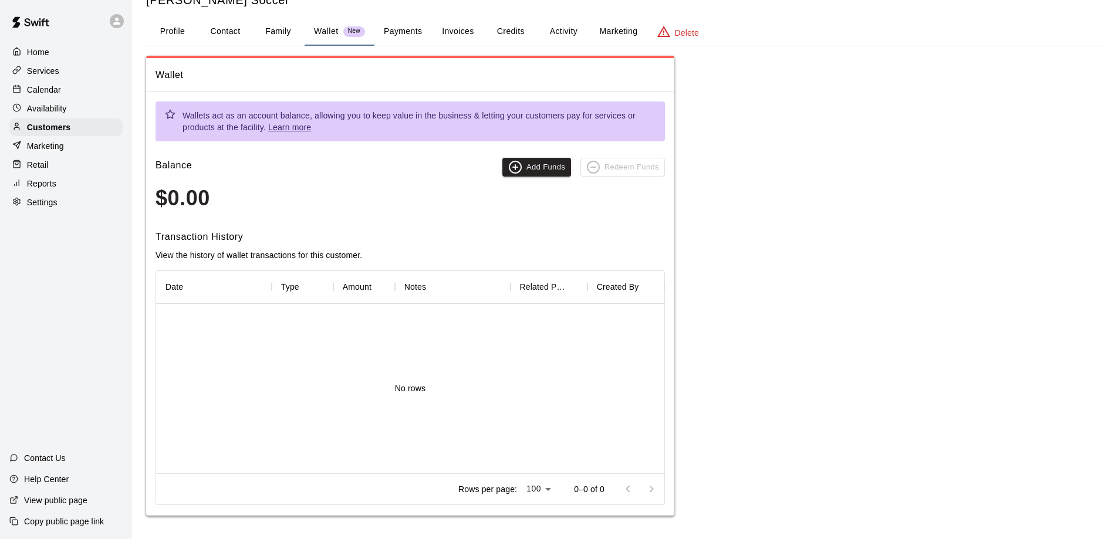
click at [402, 29] on button "Payments" at bounding box center [402, 32] width 57 height 28
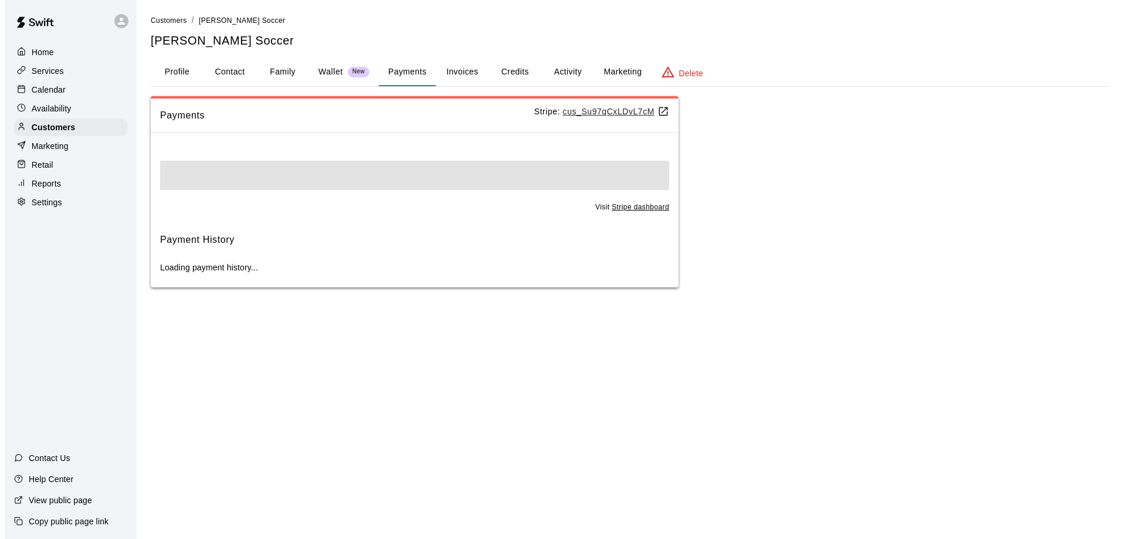
scroll to position [0, 0]
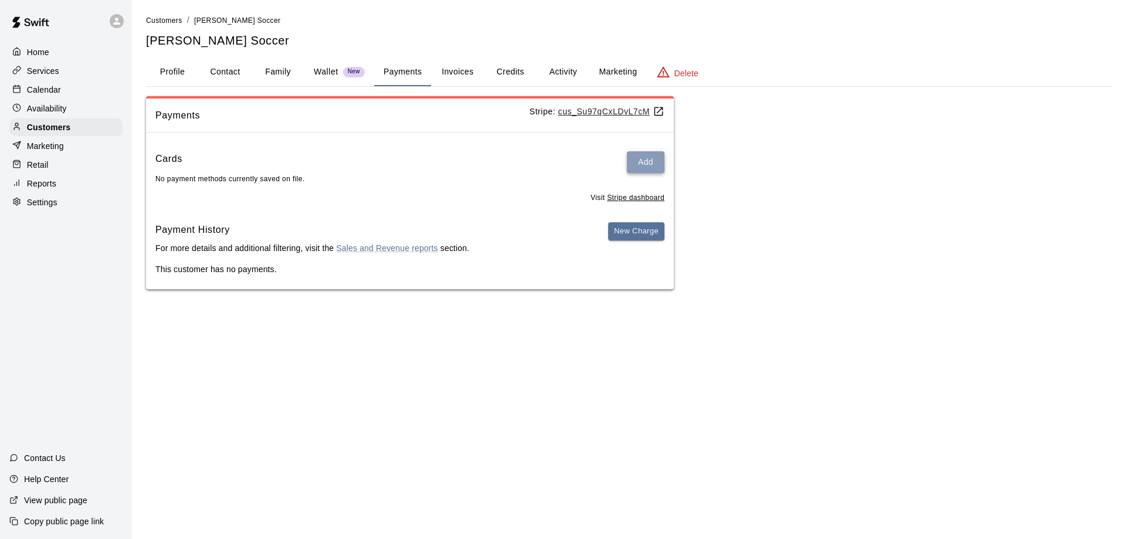
click at [644, 165] on button "Add" at bounding box center [646, 162] width 38 height 22
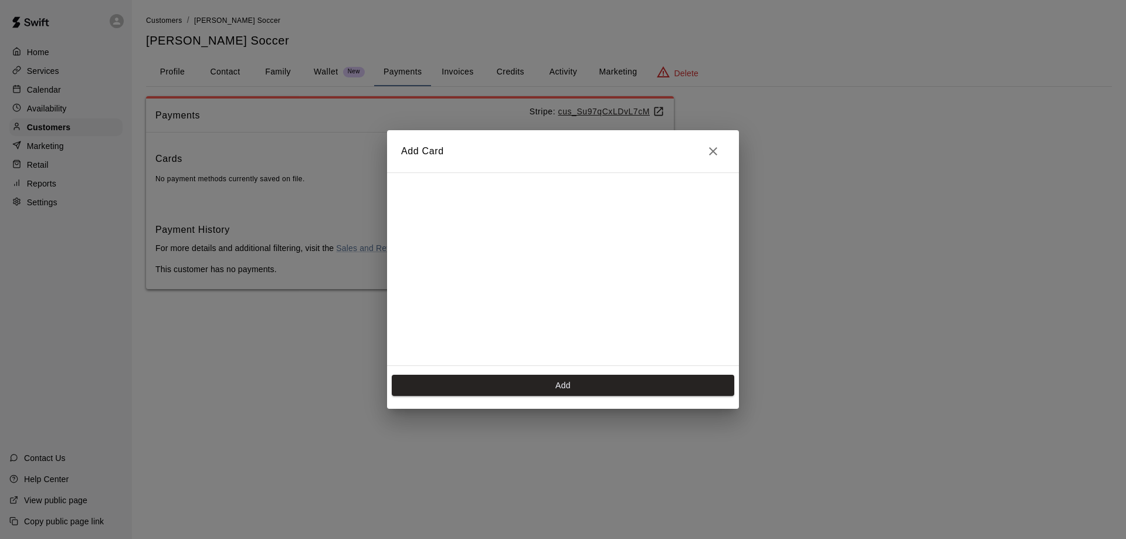
click at [434, 149] on h2 "Add Card" at bounding box center [563, 151] width 352 height 42
click at [580, 378] on button "Add" at bounding box center [563, 386] width 343 height 22
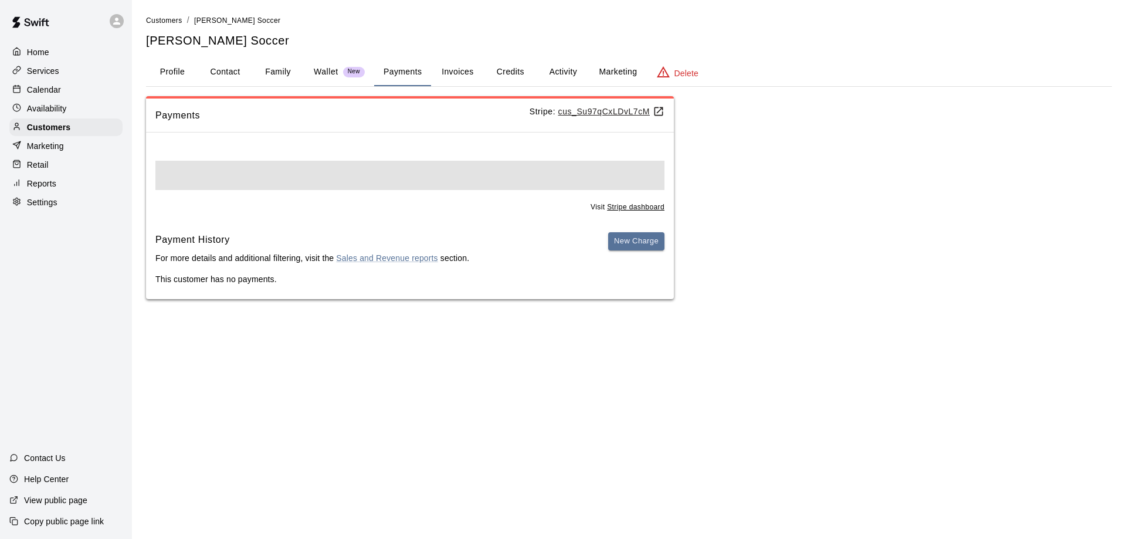
scroll to position [0, 0]
